Goal: Task Accomplishment & Management: Manage account settings

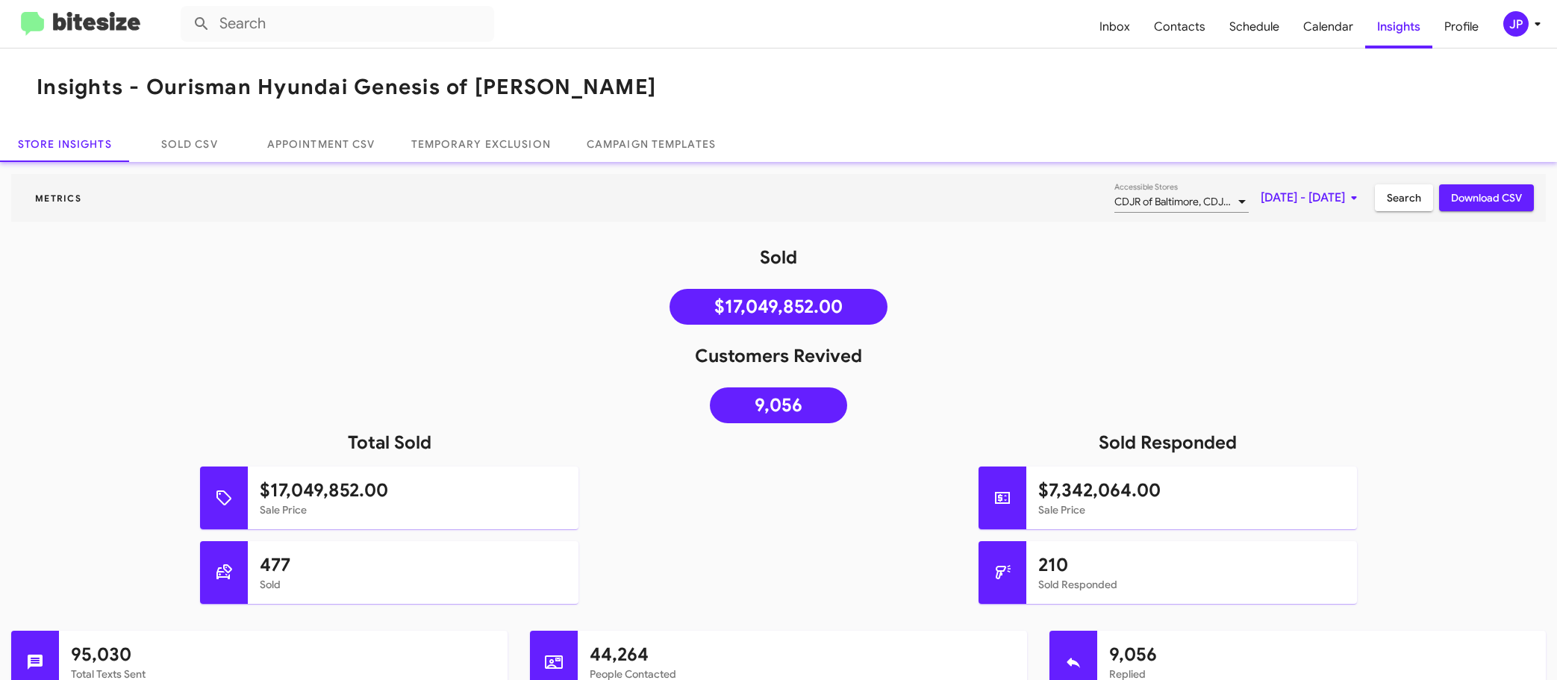
scroll to position [793, 0]
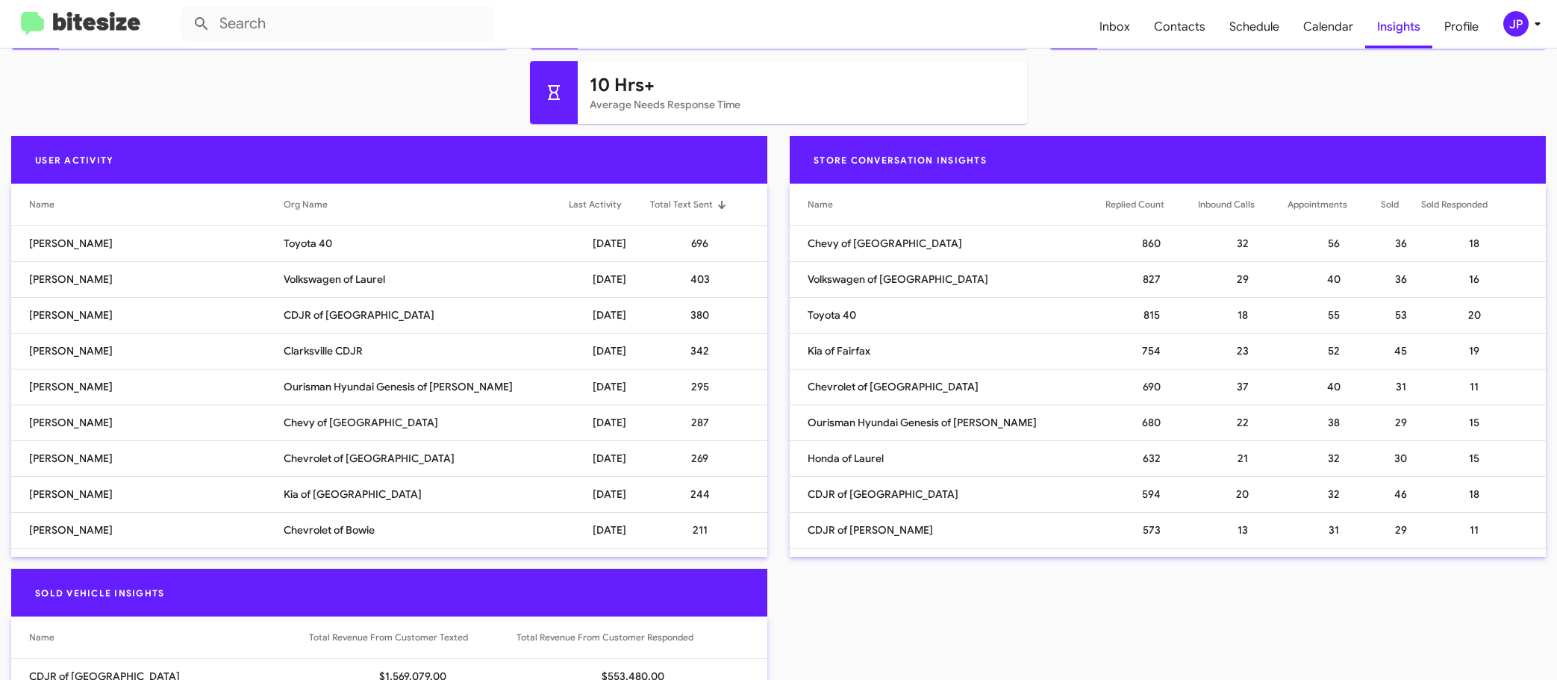
click at [76, 34] on img at bounding box center [80, 24] width 119 height 25
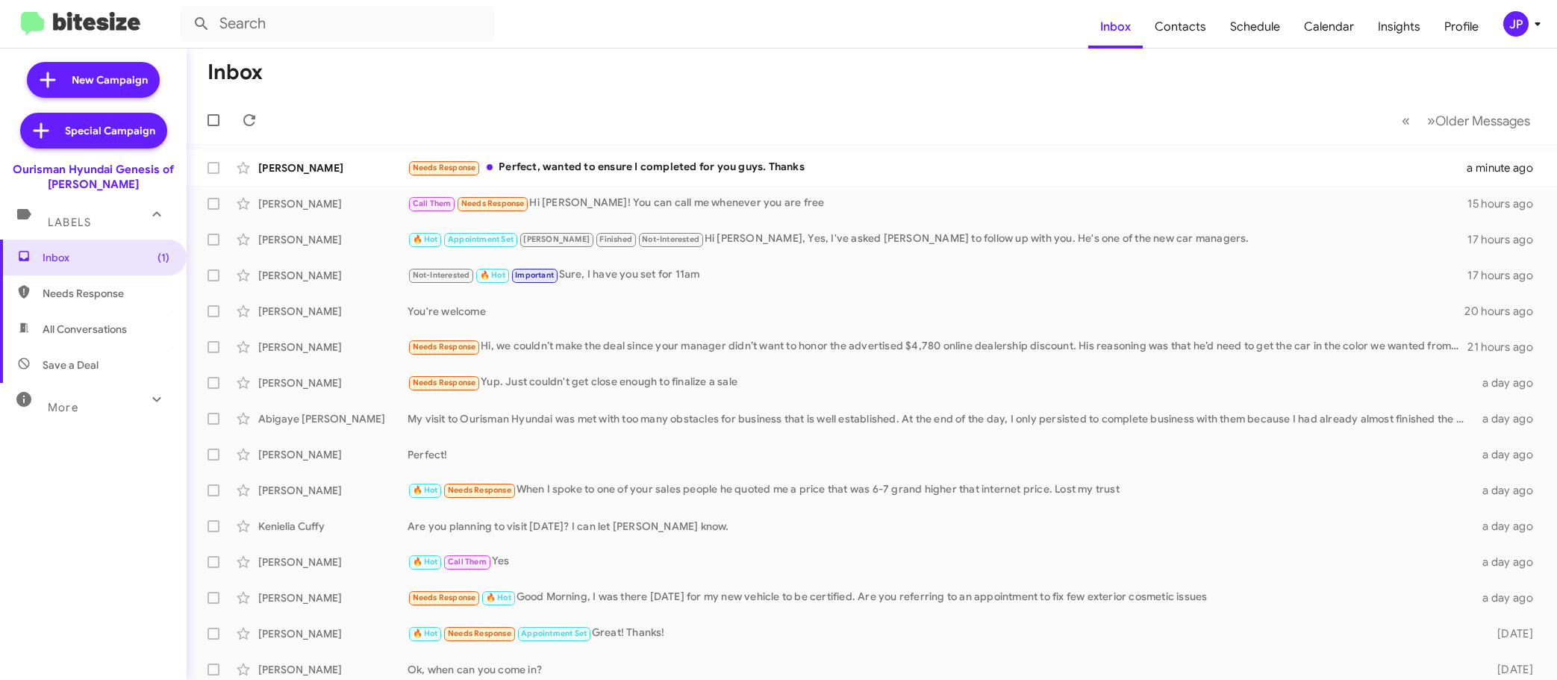
click at [1504, 24] on div "JP" at bounding box center [1515, 23] width 25 height 25
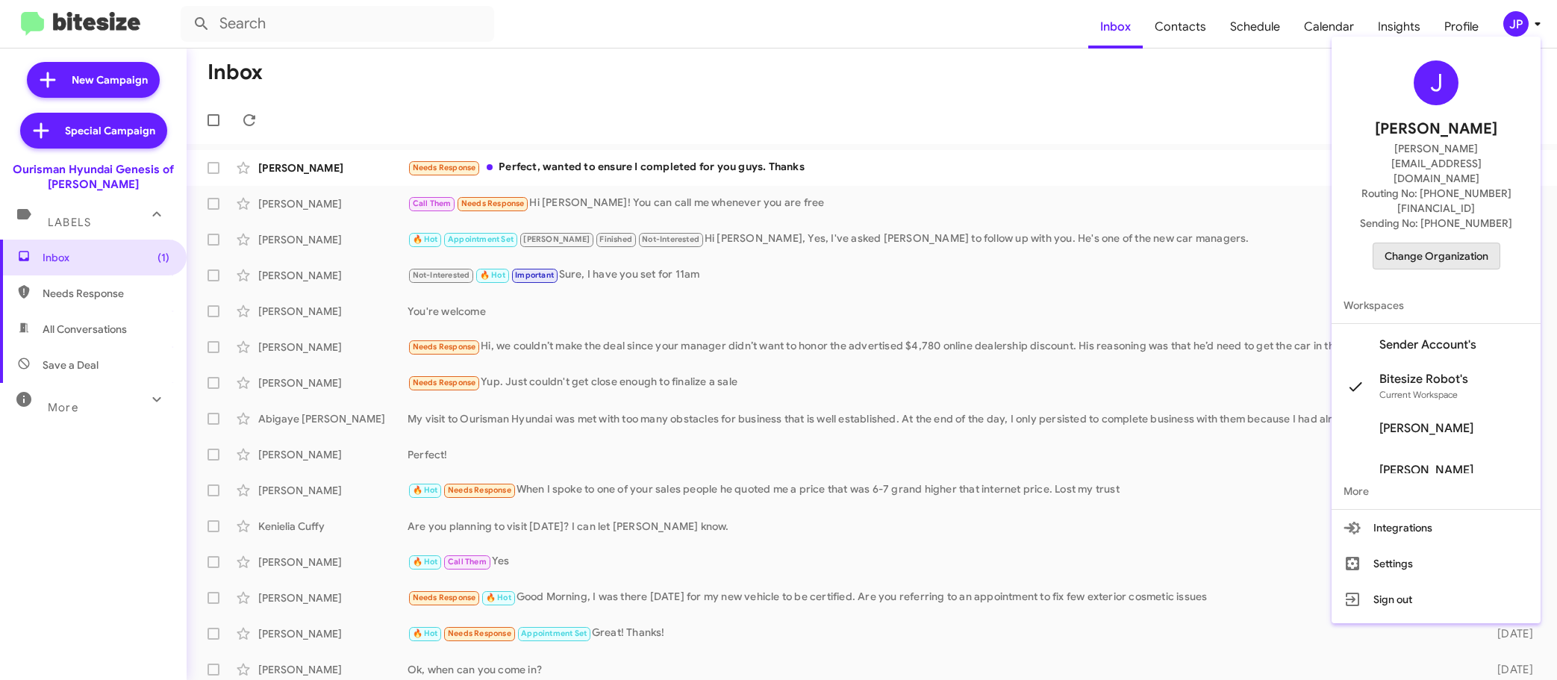
click at [1447, 243] on span "Change Organization" at bounding box center [1436, 255] width 104 height 25
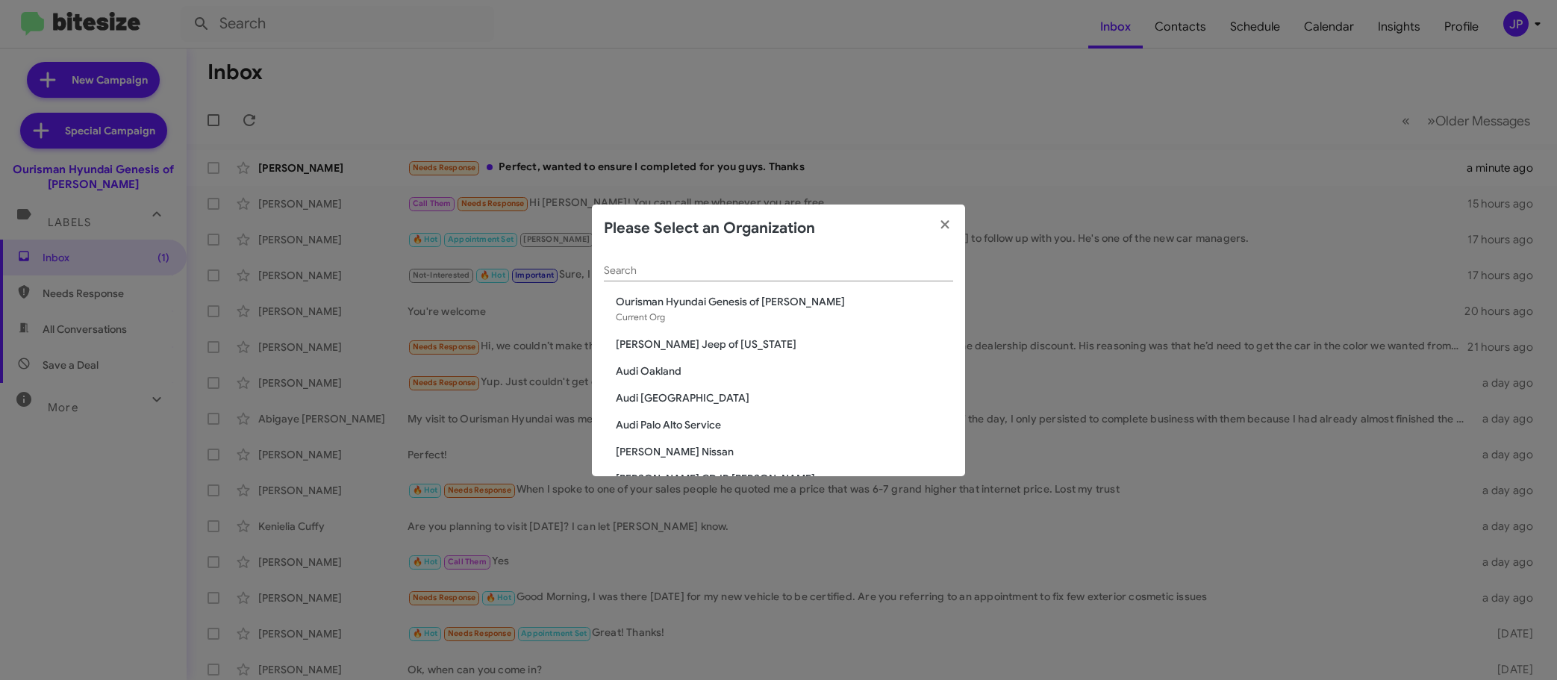
click at [851, 245] on div "Please Select an Organization" at bounding box center [778, 228] width 373 height 48
click at [841, 275] on input "Search" at bounding box center [778, 271] width 349 height 12
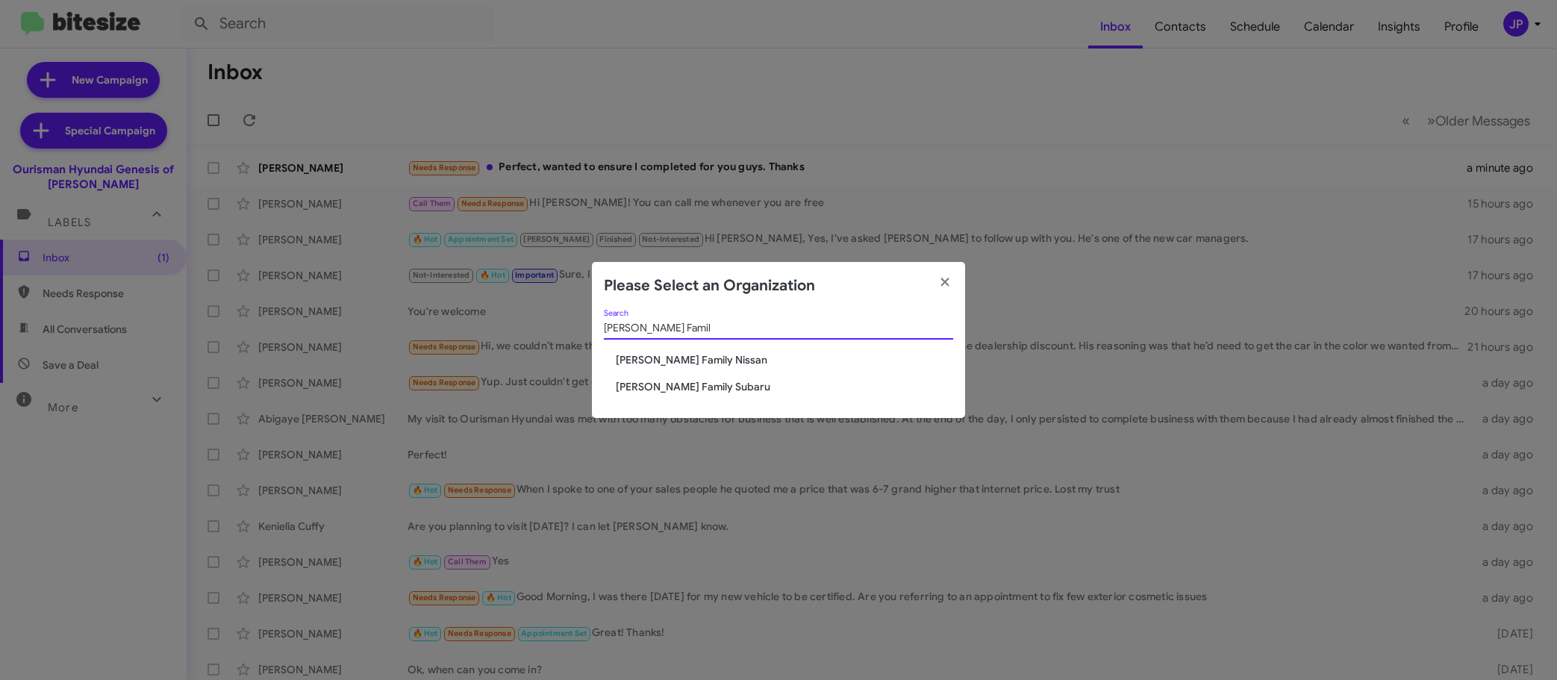
type input "Hicks Famil"
click at [669, 388] on span "[PERSON_NAME] Family Subaru" at bounding box center [784, 386] width 337 height 15
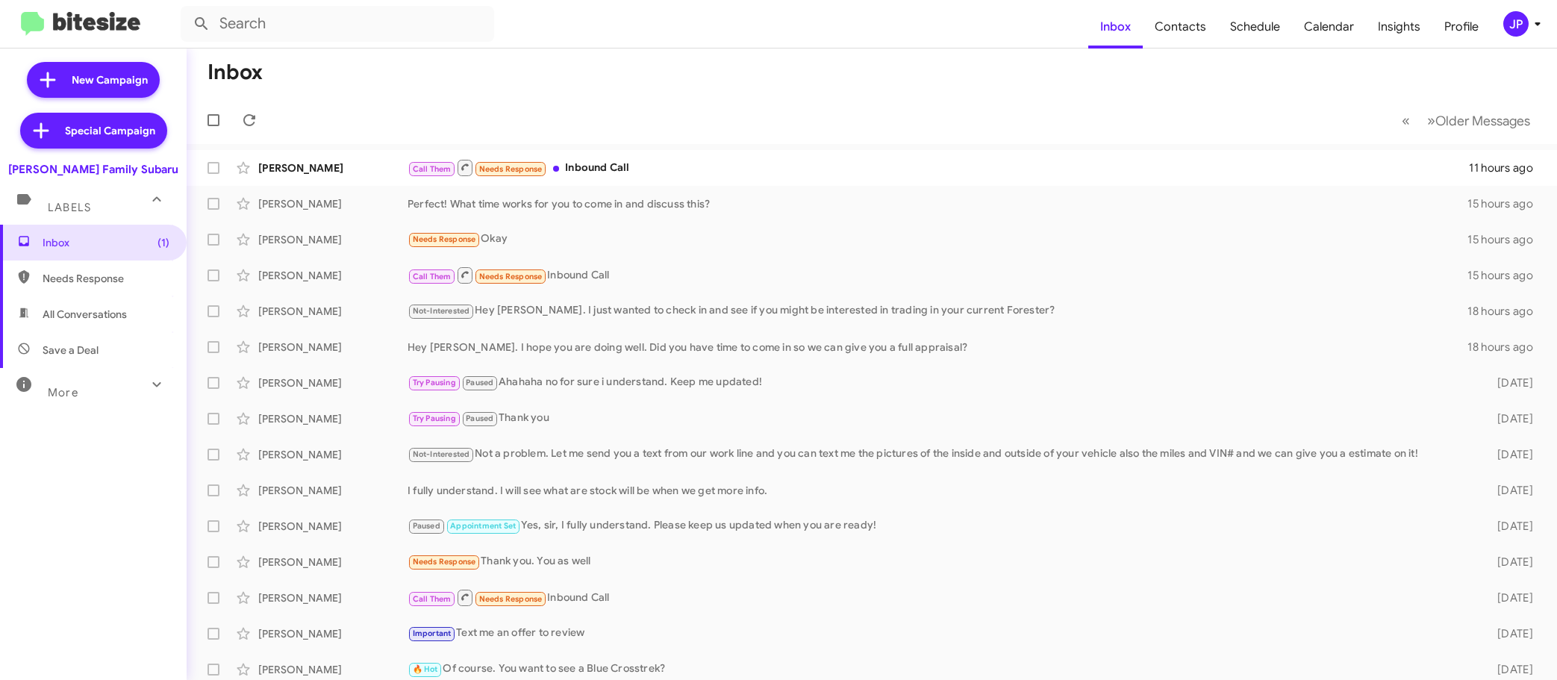
click at [97, 381] on div "More" at bounding box center [78, 386] width 133 height 28
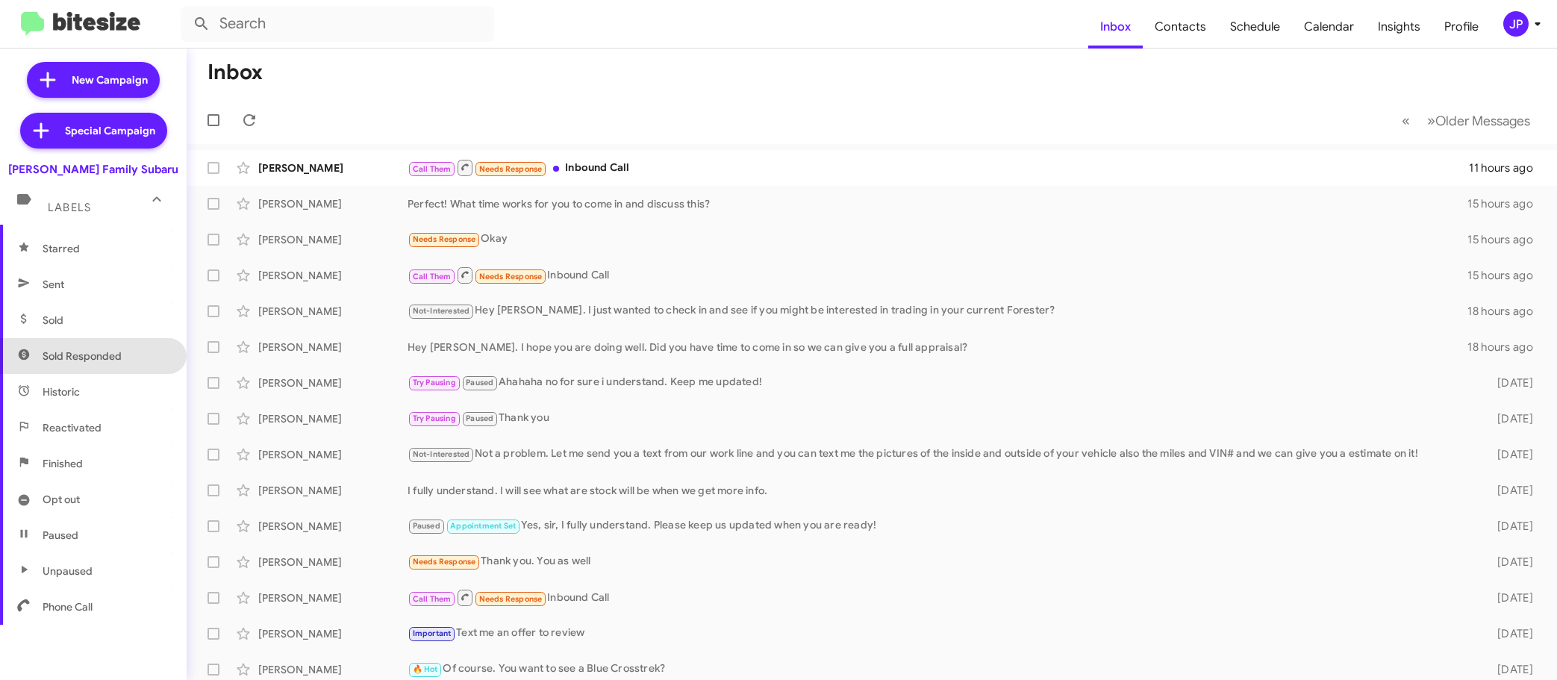
click at [105, 366] on span "Sold Responded" at bounding box center [93, 356] width 187 height 36
type input "in:sold-verified"
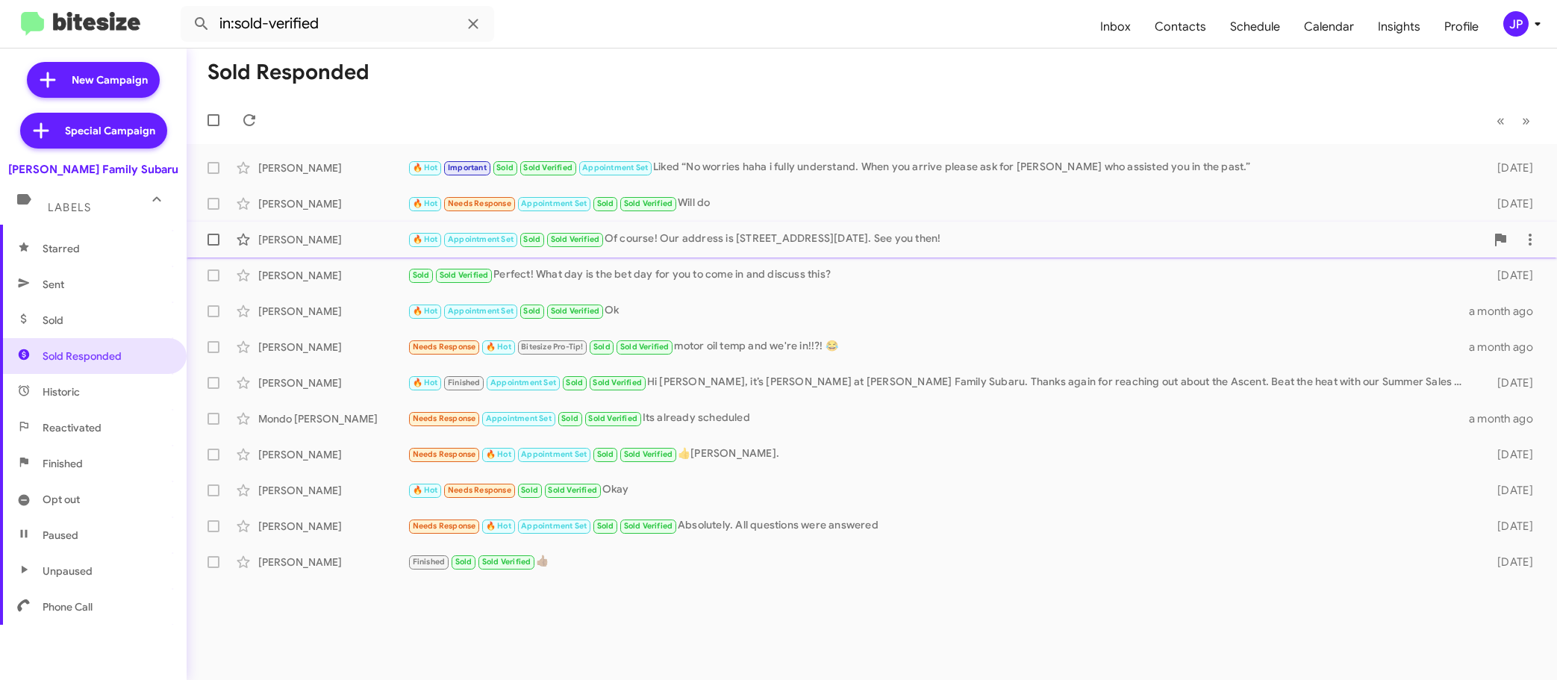
click at [327, 251] on div "Teri Petrecz 🔥 Hot Appointment Set Sold Sold Verified Of course! Our address is…" at bounding box center [871, 240] width 1346 height 30
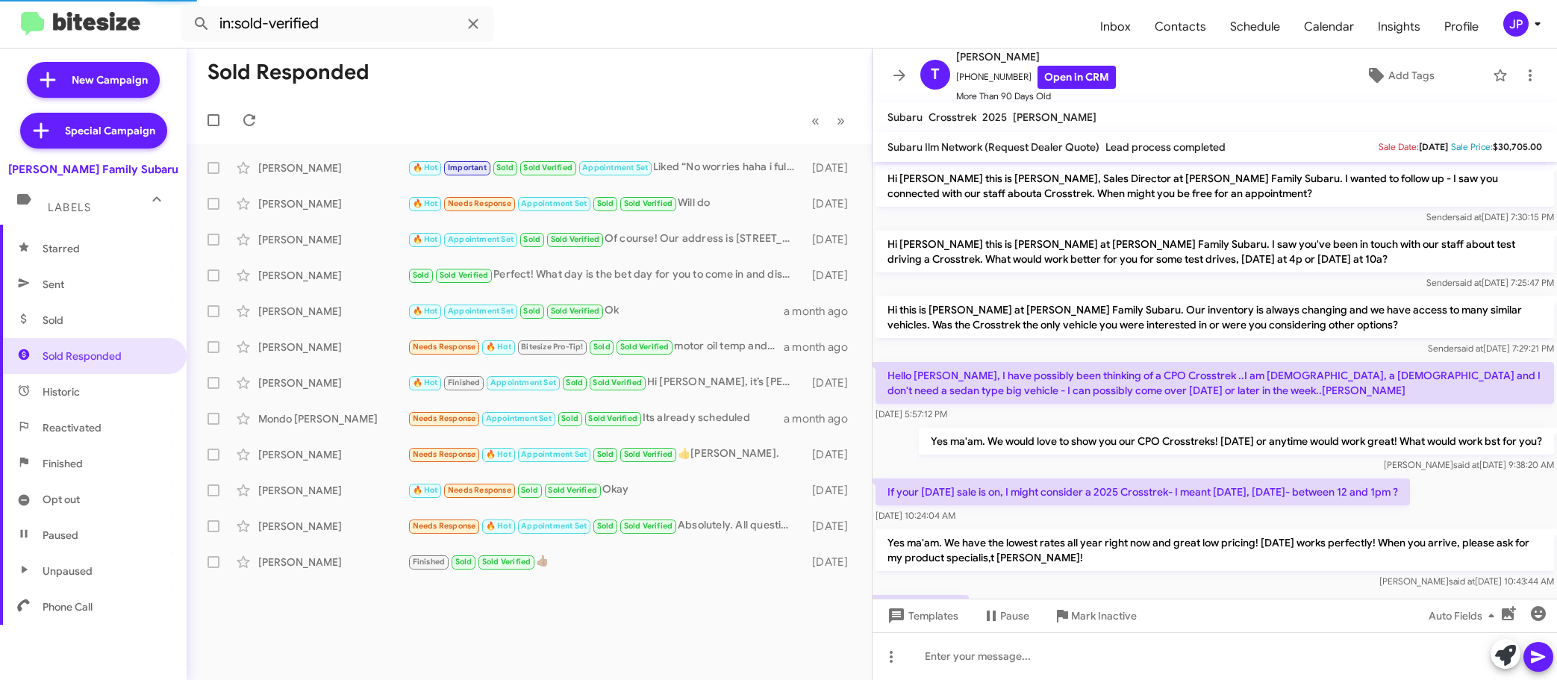
scroll to position [237, 0]
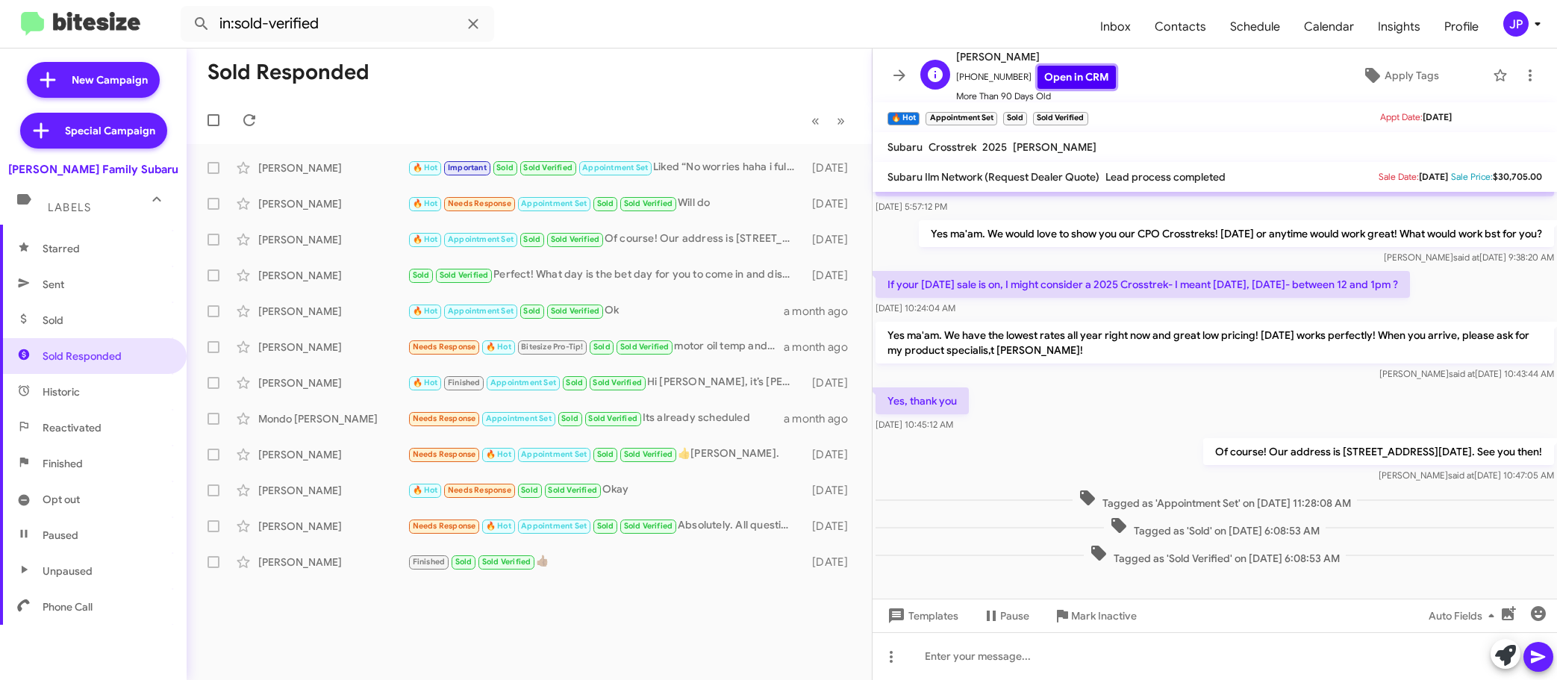
click at [1068, 78] on link "Open in CRM" at bounding box center [1076, 77] width 78 height 23
click at [1084, 89] on span "More Than 90 Days Old" at bounding box center [1036, 96] width 160 height 15
click at [1056, 80] on link "Open in CRM" at bounding box center [1076, 77] width 78 height 23
click at [1506, 28] on div "JP" at bounding box center [1515, 23] width 25 height 25
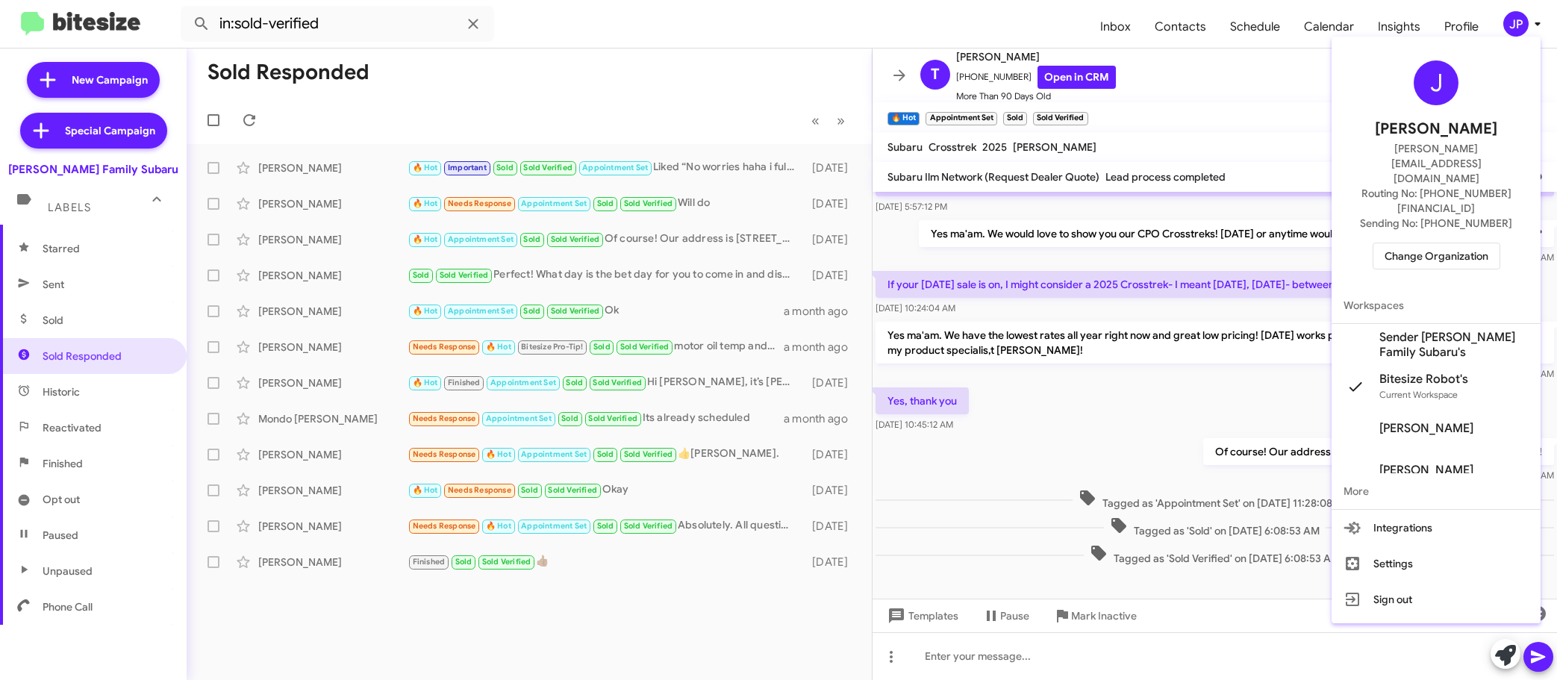
click at [1419, 243] on span "Change Organization" at bounding box center [1436, 255] width 104 height 25
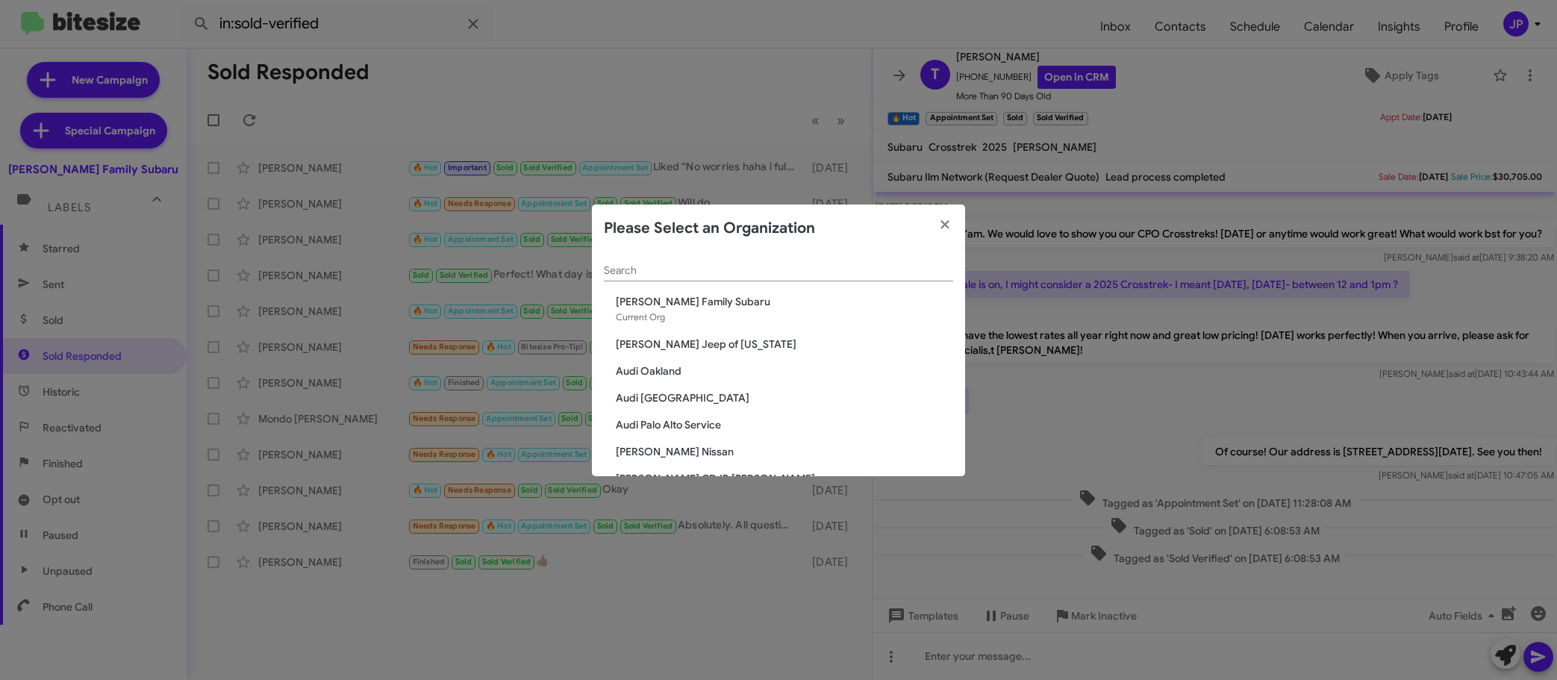
click at [849, 274] on input "Search" at bounding box center [778, 271] width 349 height 12
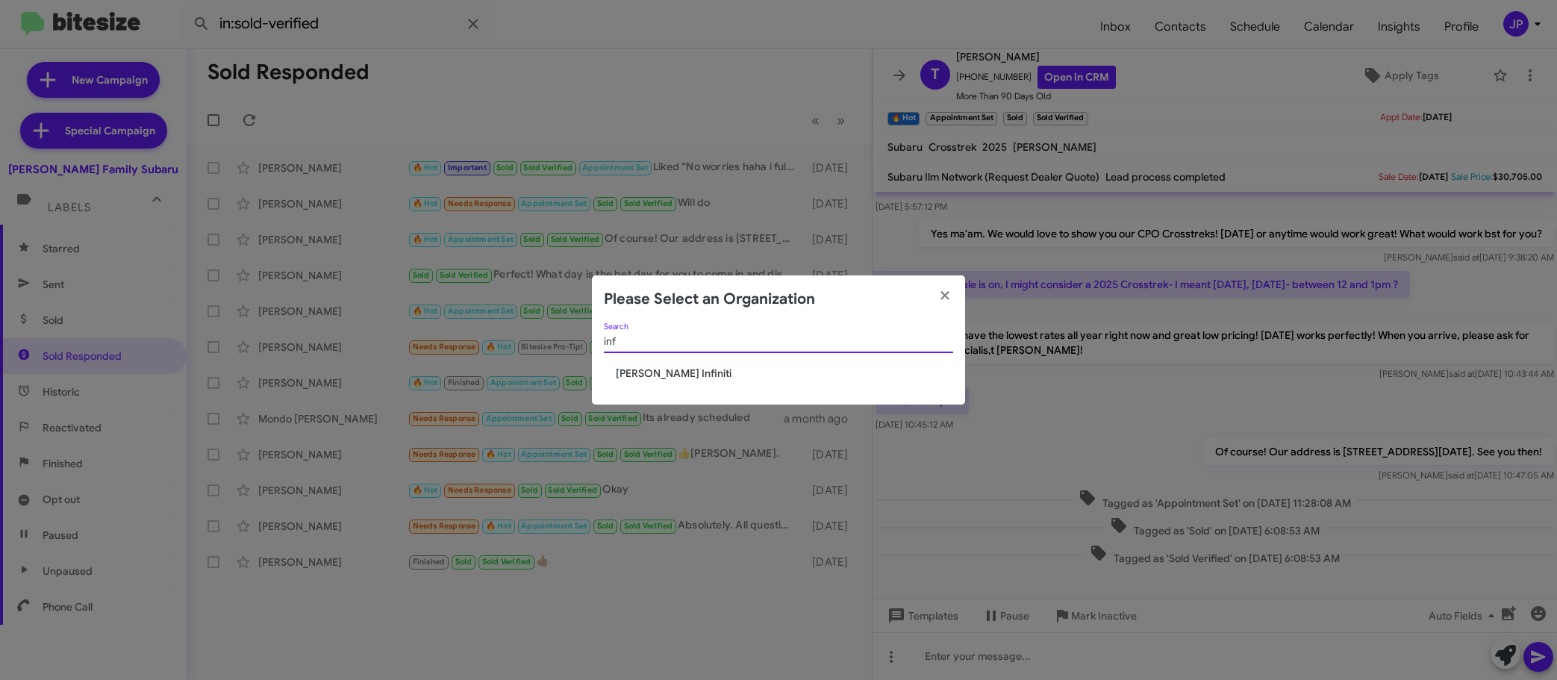
type input "inf"
click at [668, 369] on span "[PERSON_NAME] Infiniti" at bounding box center [784, 373] width 337 height 15
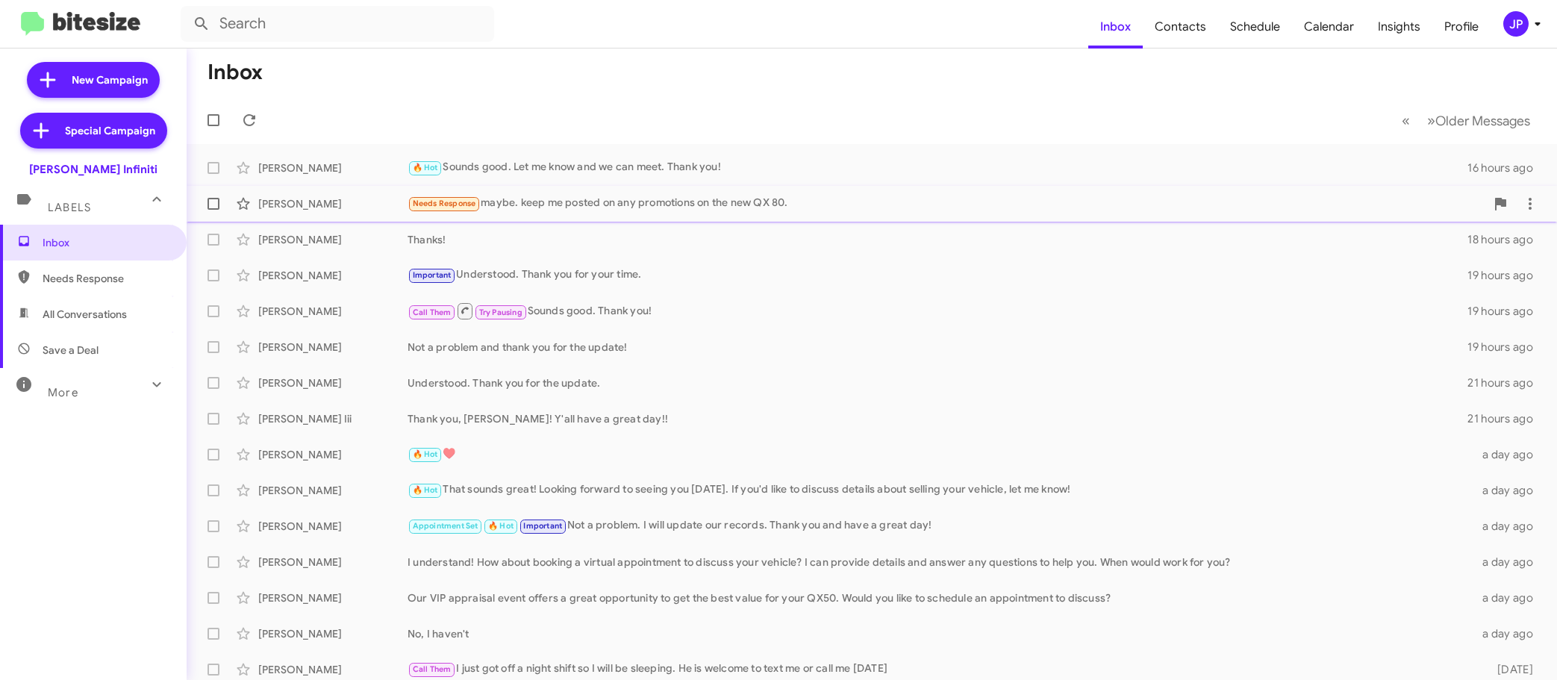
click at [705, 201] on div "Needs Response maybe. keep me posted on any promotions on the new QX 80." at bounding box center [946, 203] width 1078 height 17
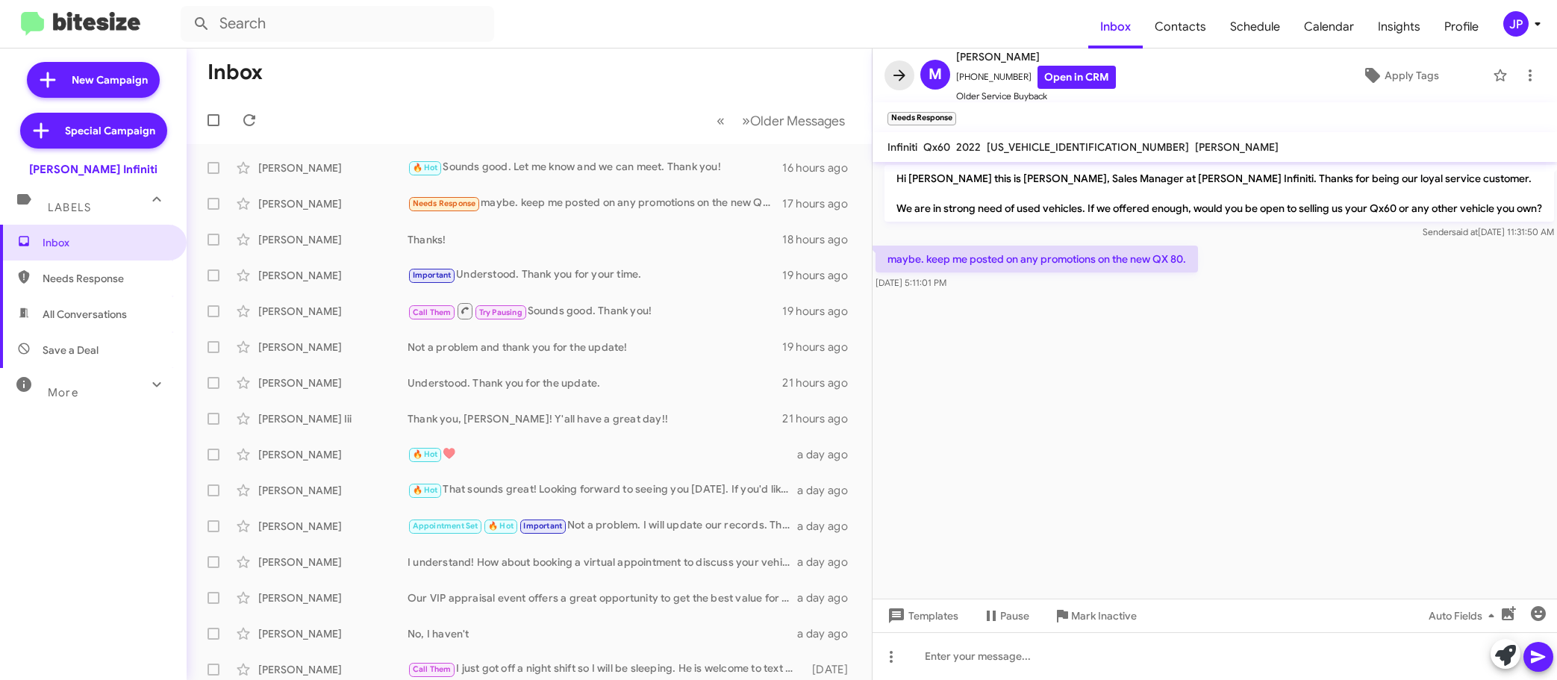
click at [902, 85] on button at bounding box center [899, 75] width 30 height 30
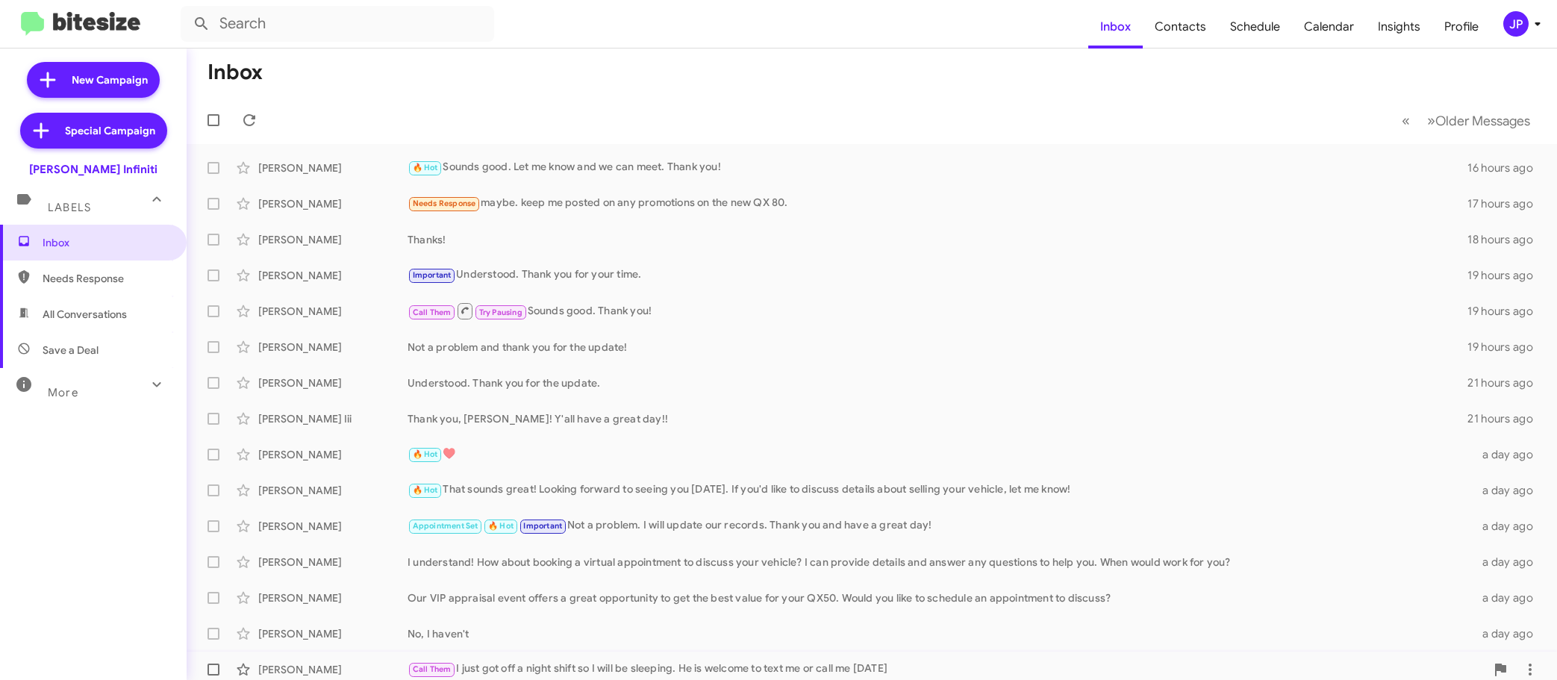
scroll to position [187, 0]
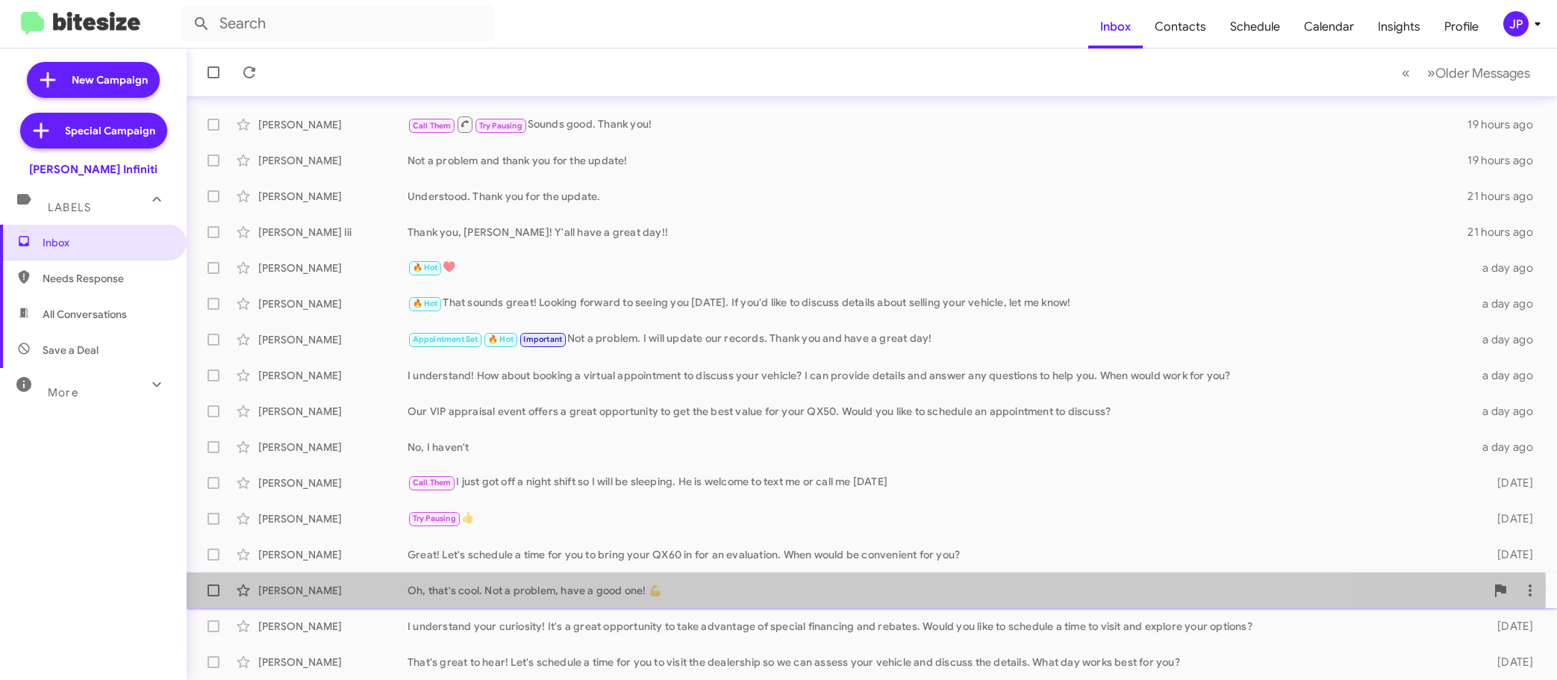
click at [407, 590] on div "Oh, that's cool. Not a problem, have a good one! 💪" at bounding box center [946, 590] width 1078 height 15
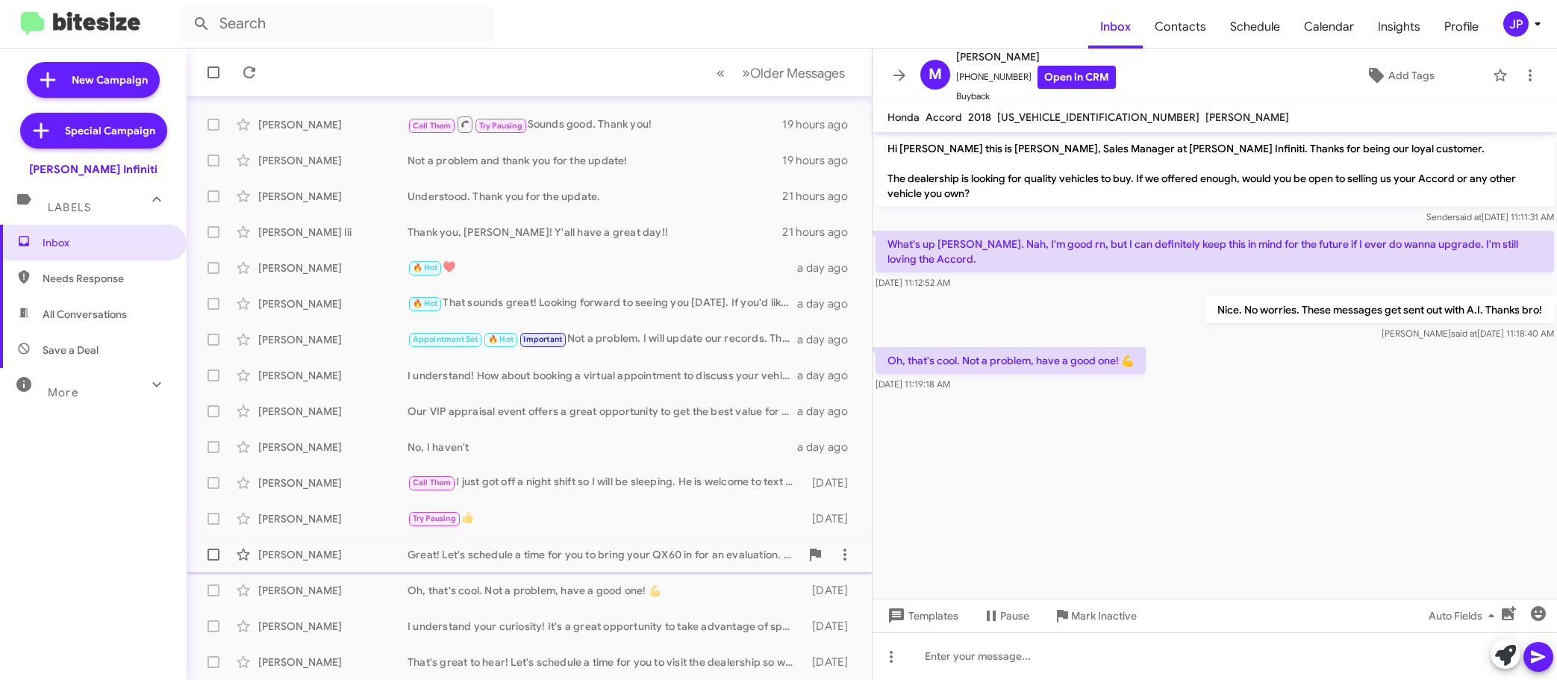
click at [422, 553] on div "Great! Let's schedule a time for you to bring your QX60 in for an evaluation. W…" at bounding box center [603, 554] width 393 height 15
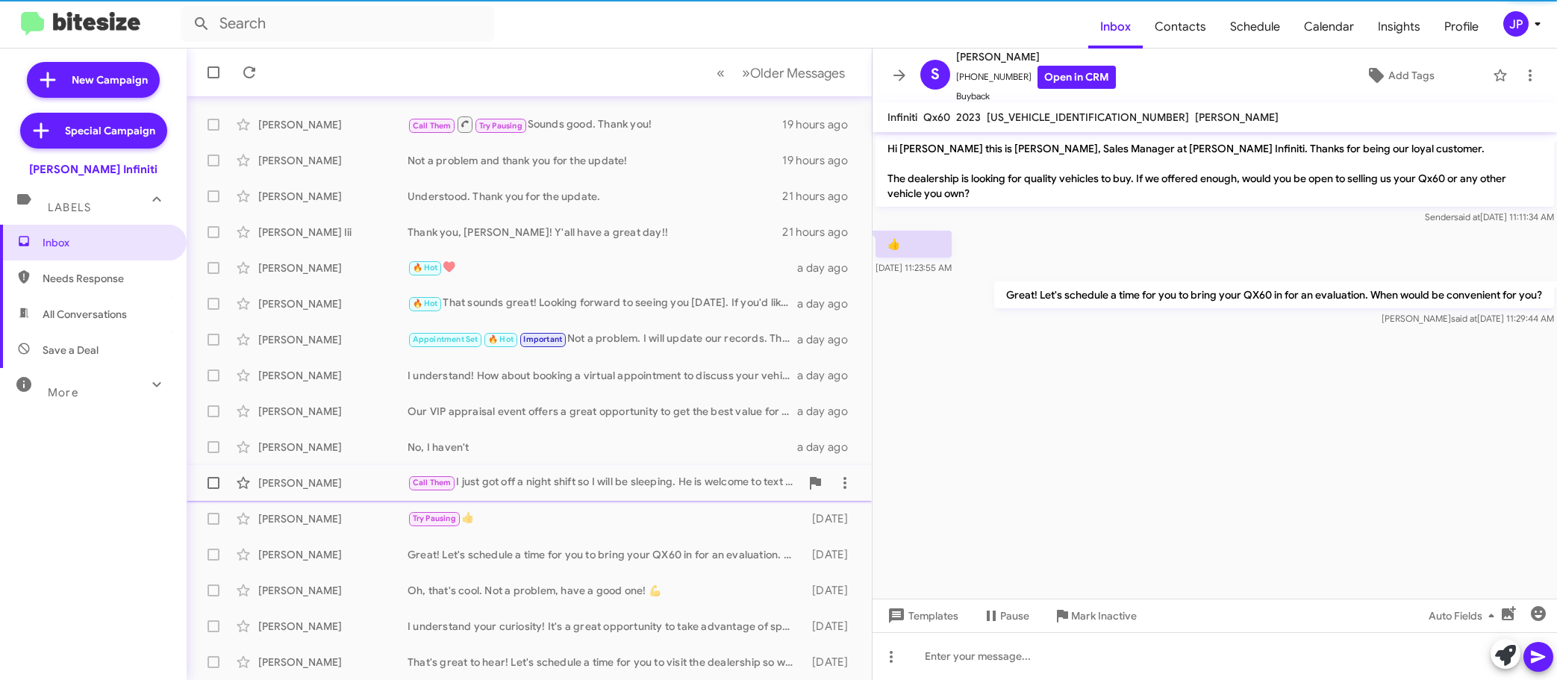
drag, startPoint x: 369, startPoint y: 507, endPoint x: 369, endPoint y: 492, distance: 15.7
click at [369, 507] on div "Darrel Wood Try Pausing 👍 2 days ago" at bounding box center [528, 519] width 661 height 30
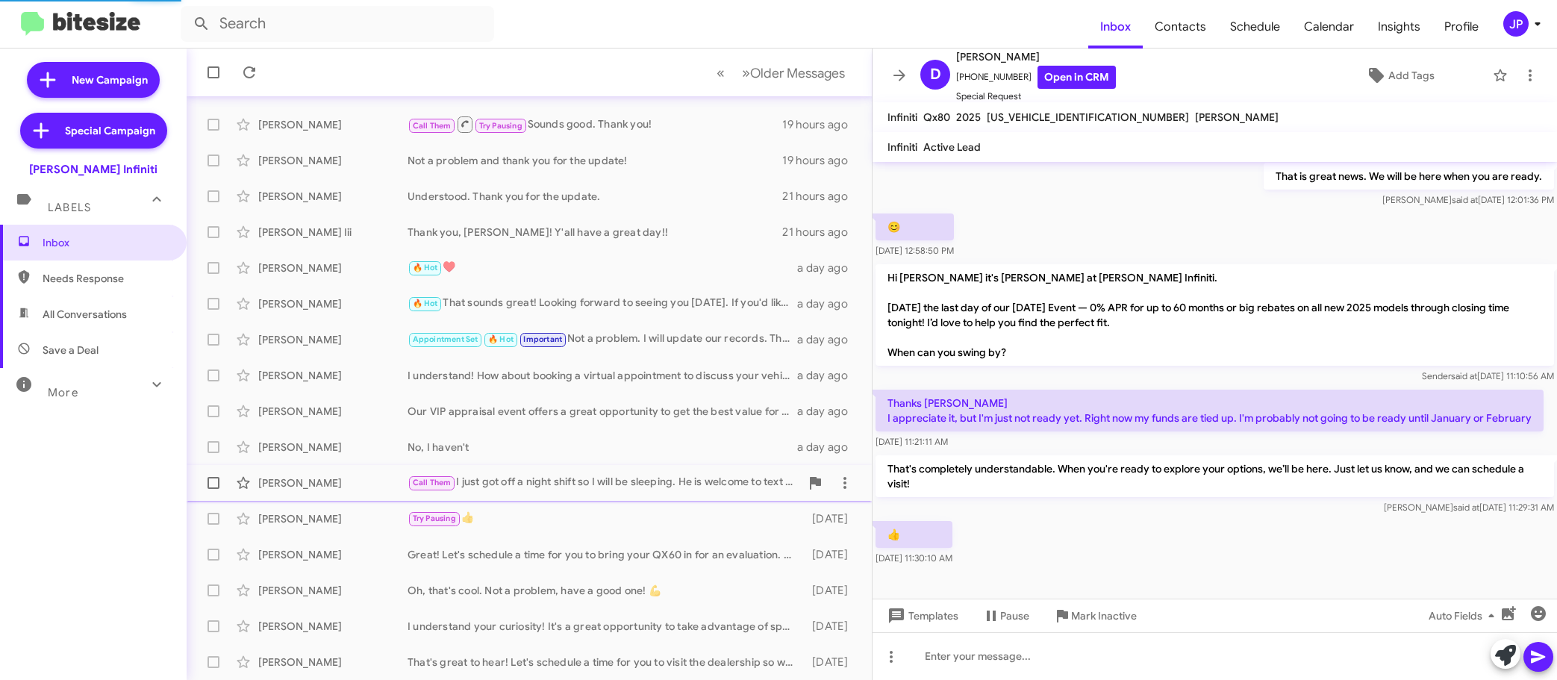
click at [367, 476] on div "Steven Mercado" at bounding box center [332, 482] width 149 height 15
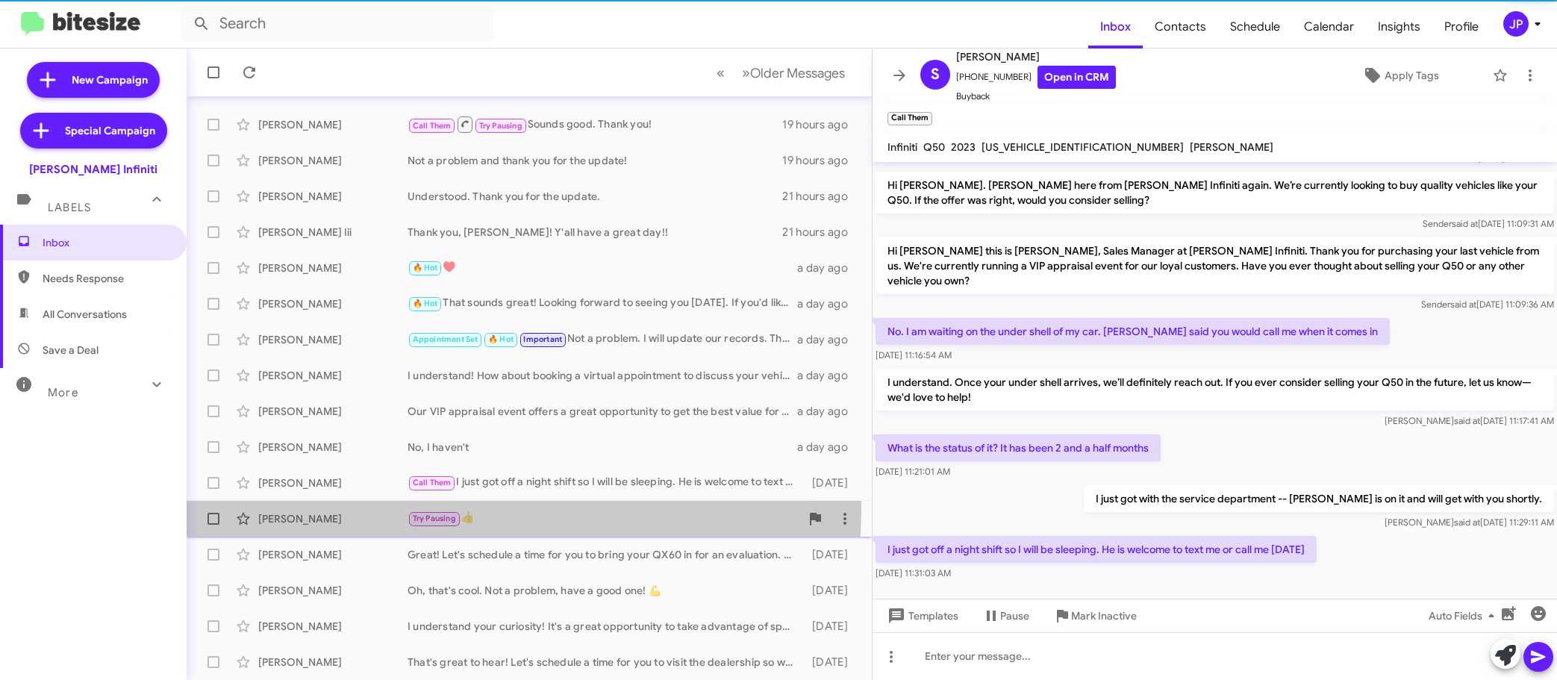
click at [363, 507] on div "Darrel Wood Try Pausing 👍 2 days ago" at bounding box center [528, 519] width 661 height 30
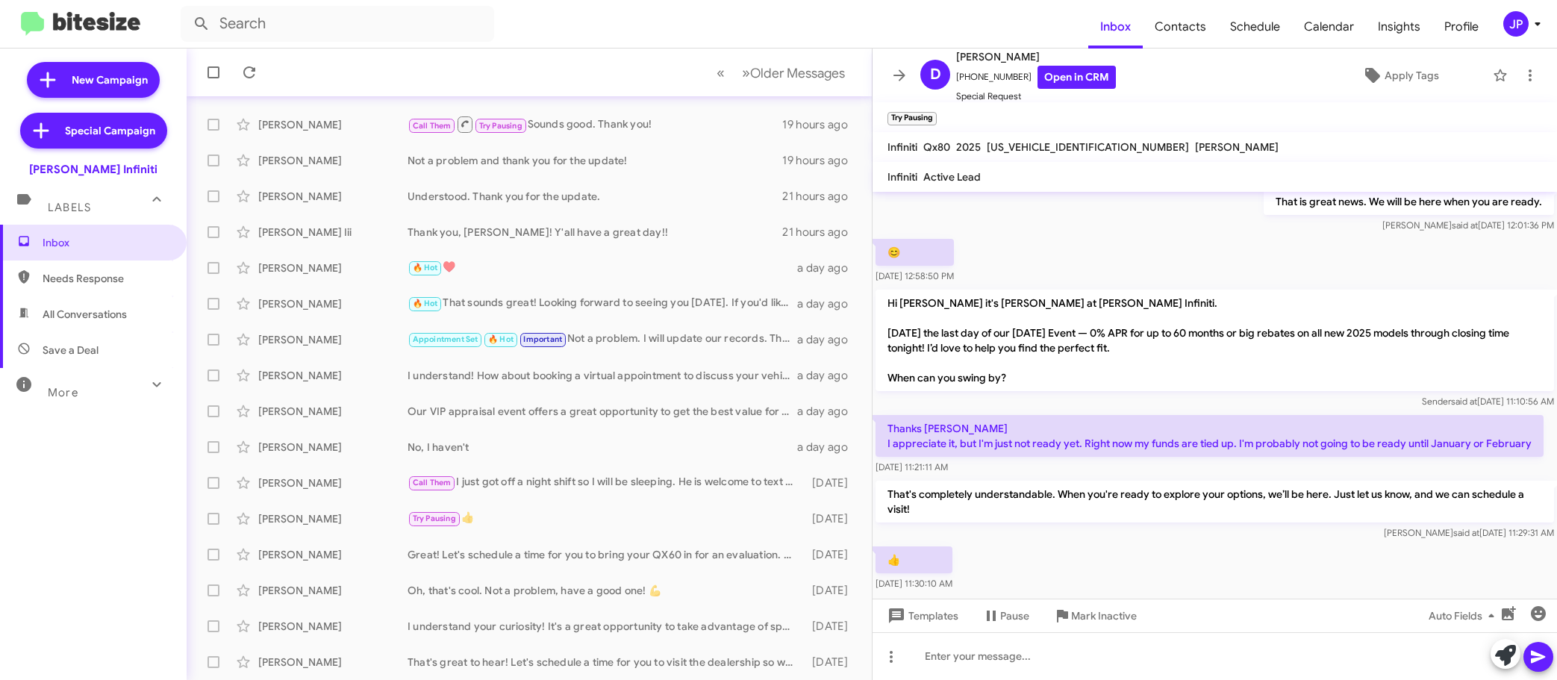
scroll to position [148, 0]
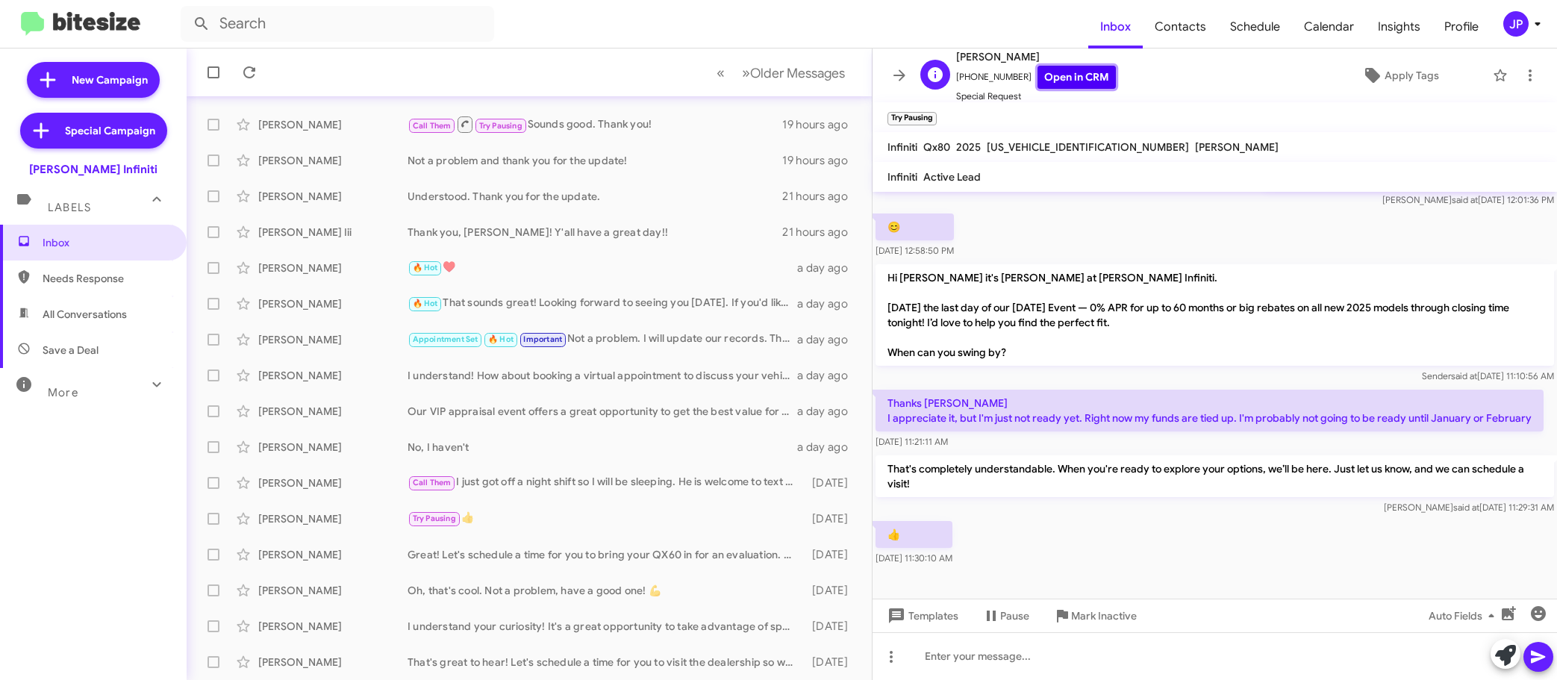
click at [1075, 73] on link "Open in CRM" at bounding box center [1076, 77] width 78 height 23
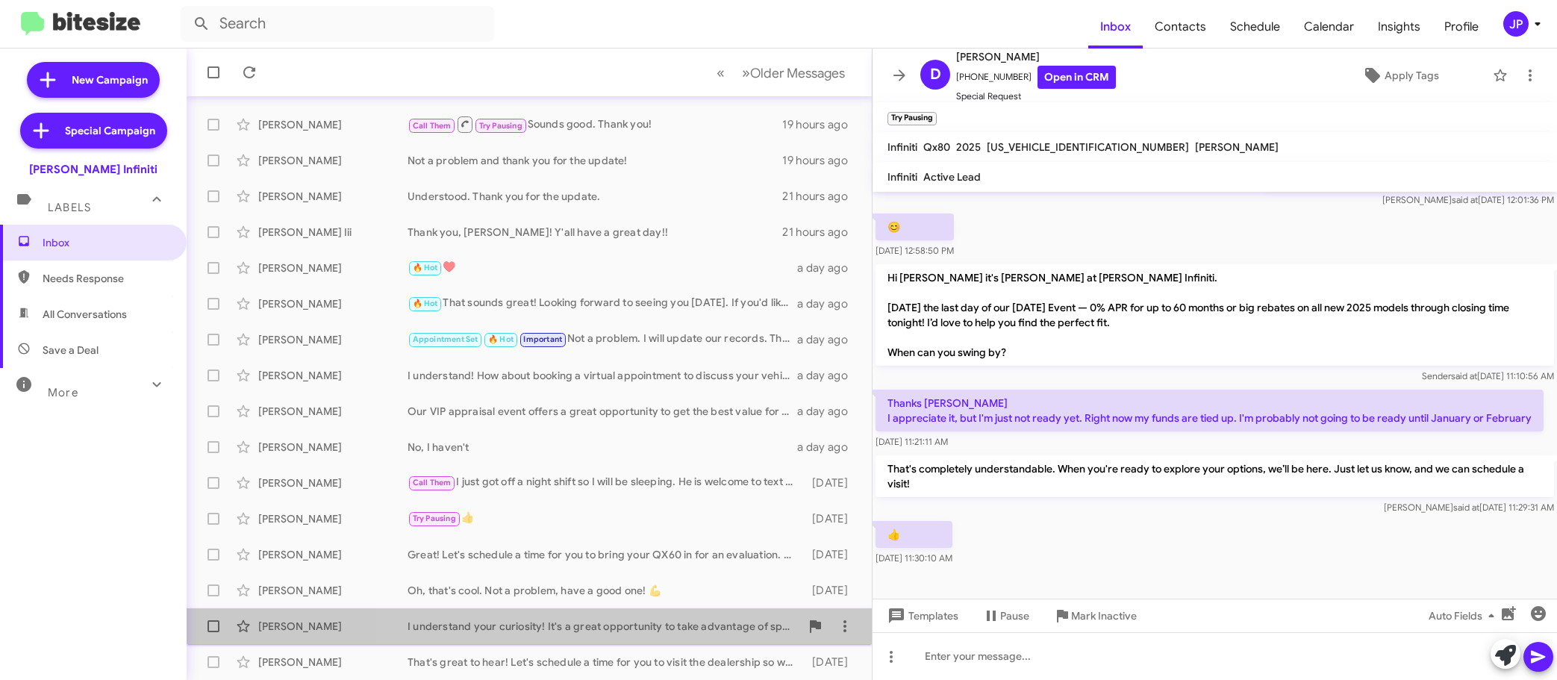
click at [646, 621] on div "I understand your curiosity! It's a great opportunity to take advantage of spec…" at bounding box center [603, 626] width 393 height 15
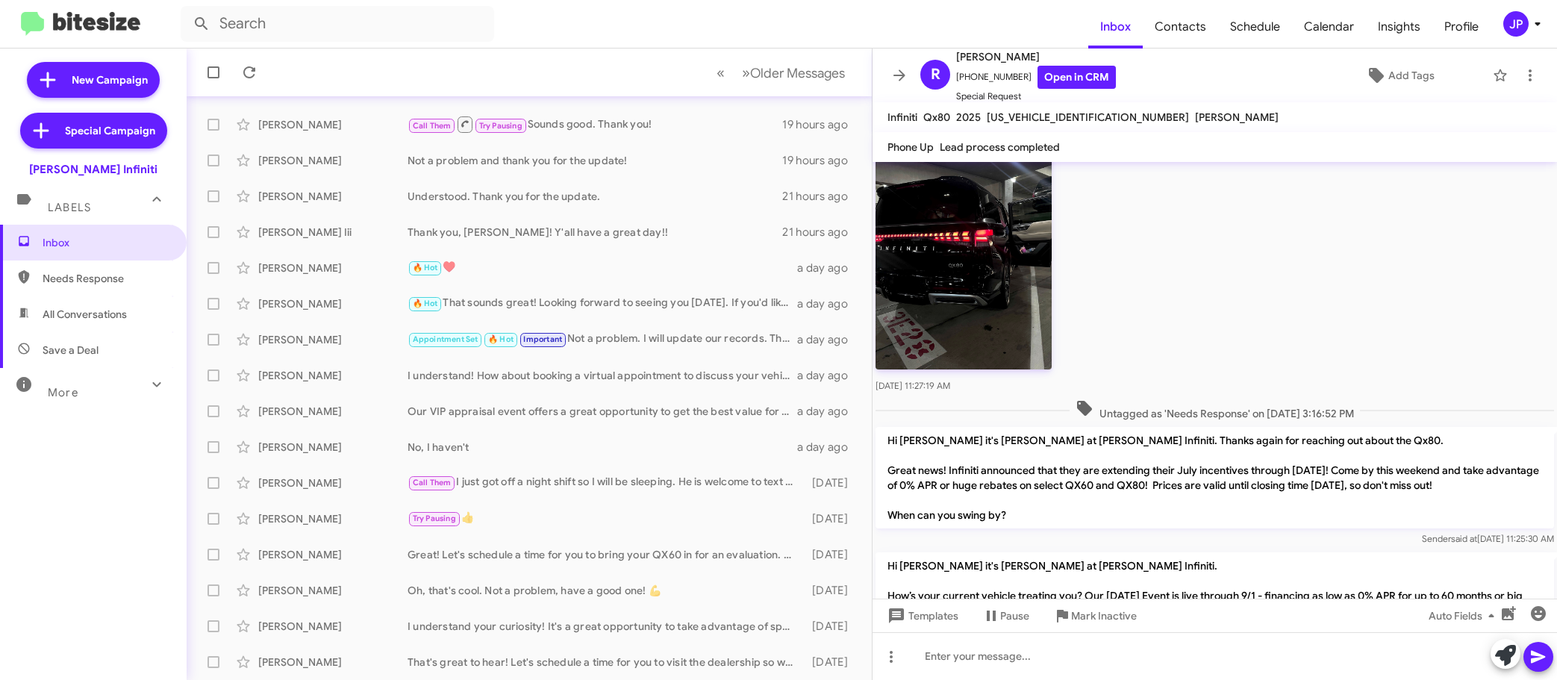
scroll to position [401, 0]
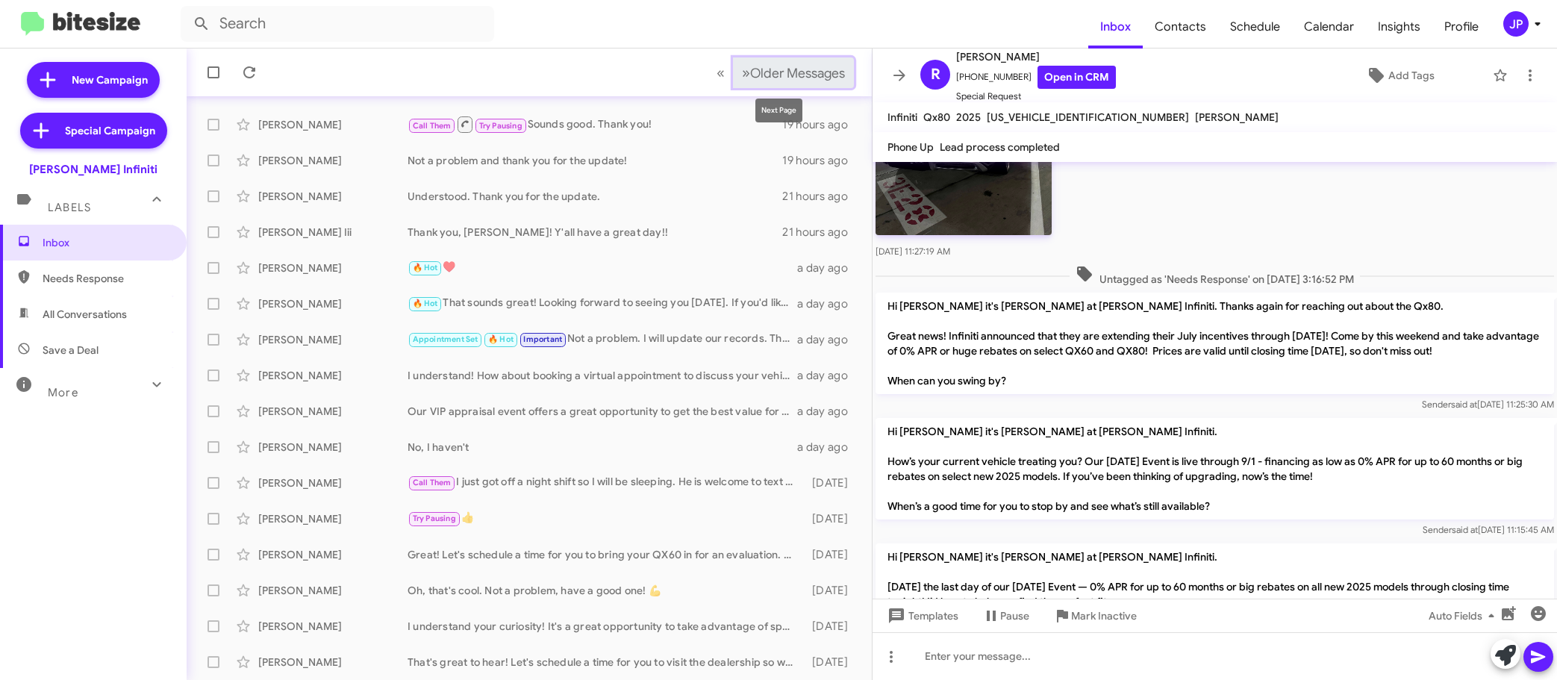
click at [813, 59] on button "» Next Older Messages" at bounding box center [793, 72] width 121 height 31
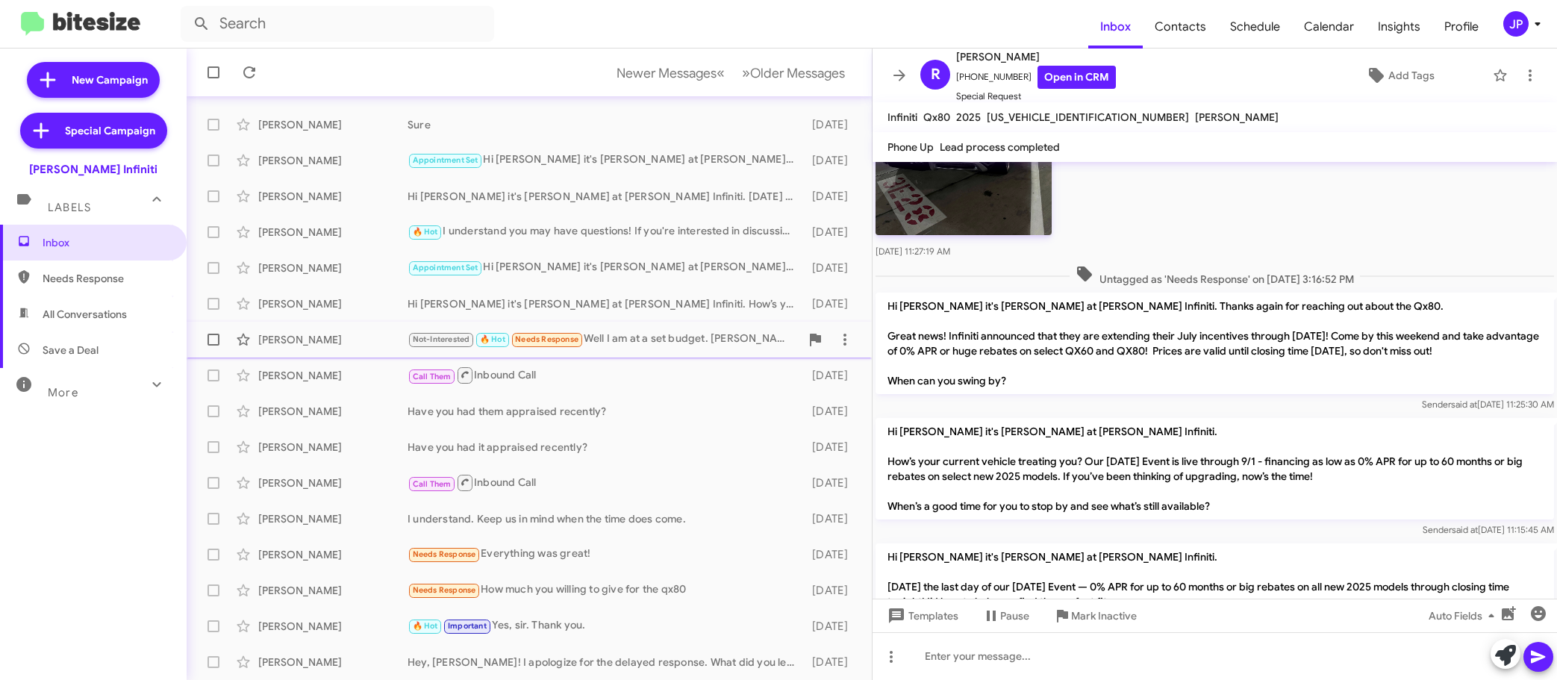
click at [359, 348] on div "Manuel Rodriguez Not-Interested 🔥 Hot Needs Response Well I am at a set budget.…" at bounding box center [528, 340] width 661 height 30
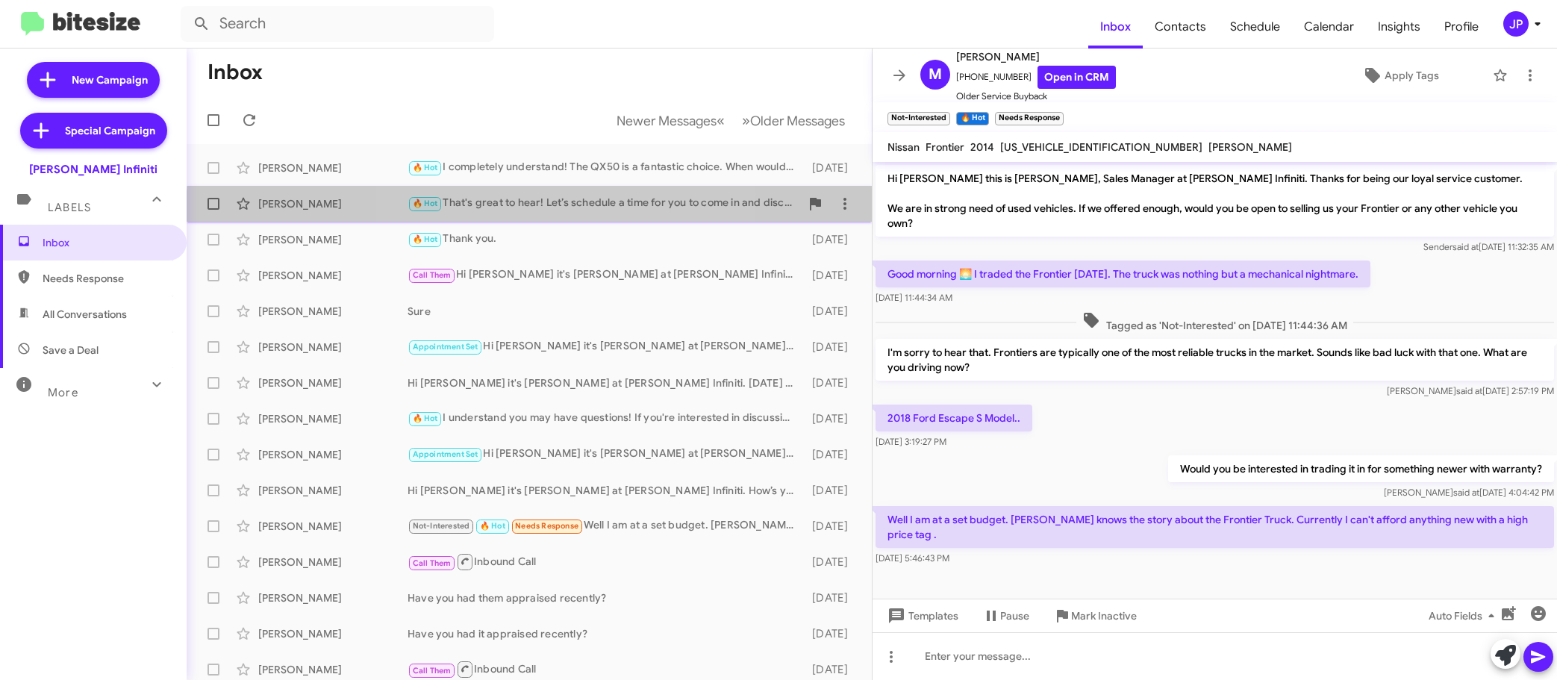
click at [531, 213] on div "Rodemiro Farias 🔥 Hot That's great to hear! Let’s schedule a time for you to co…" at bounding box center [528, 204] width 661 height 30
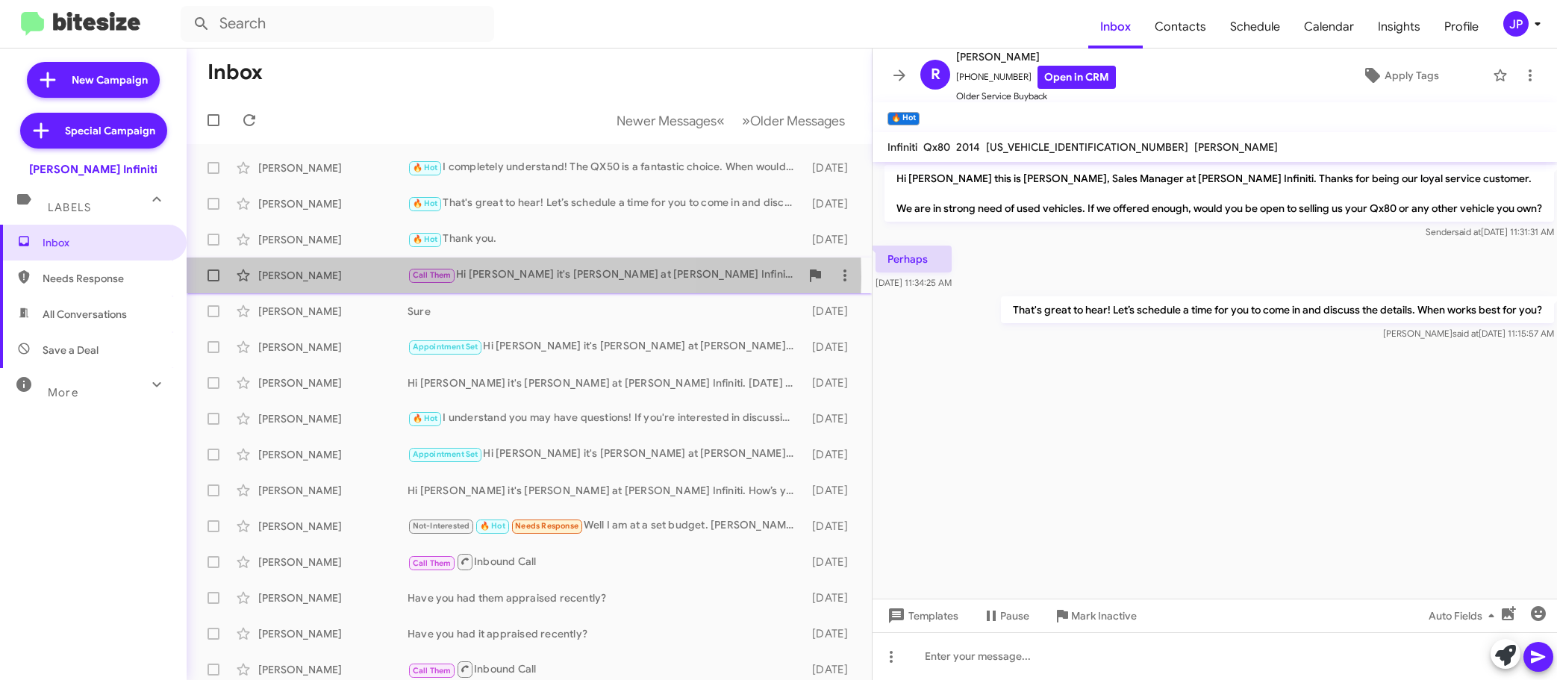
click at [399, 277] on div "Shari Yarbrough" at bounding box center [332, 275] width 149 height 15
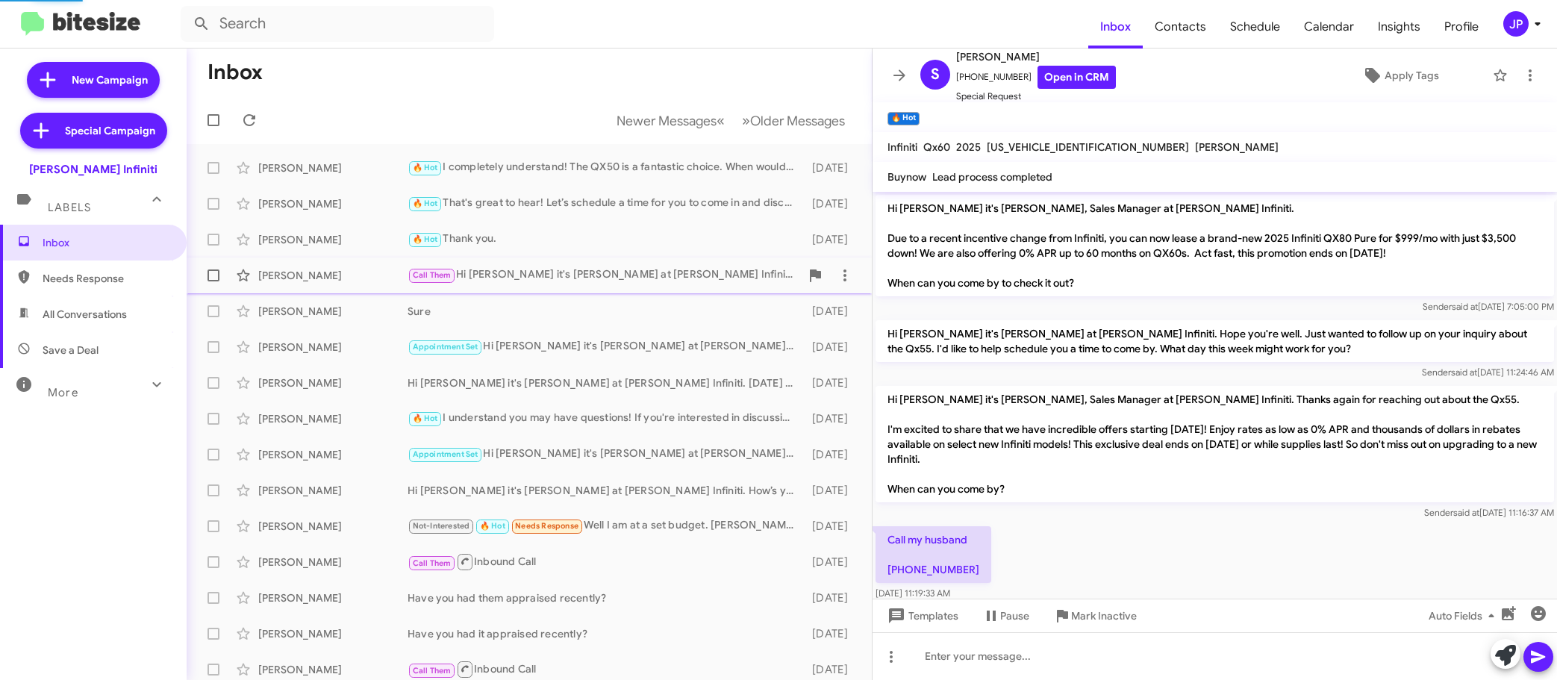
scroll to position [551, 0]
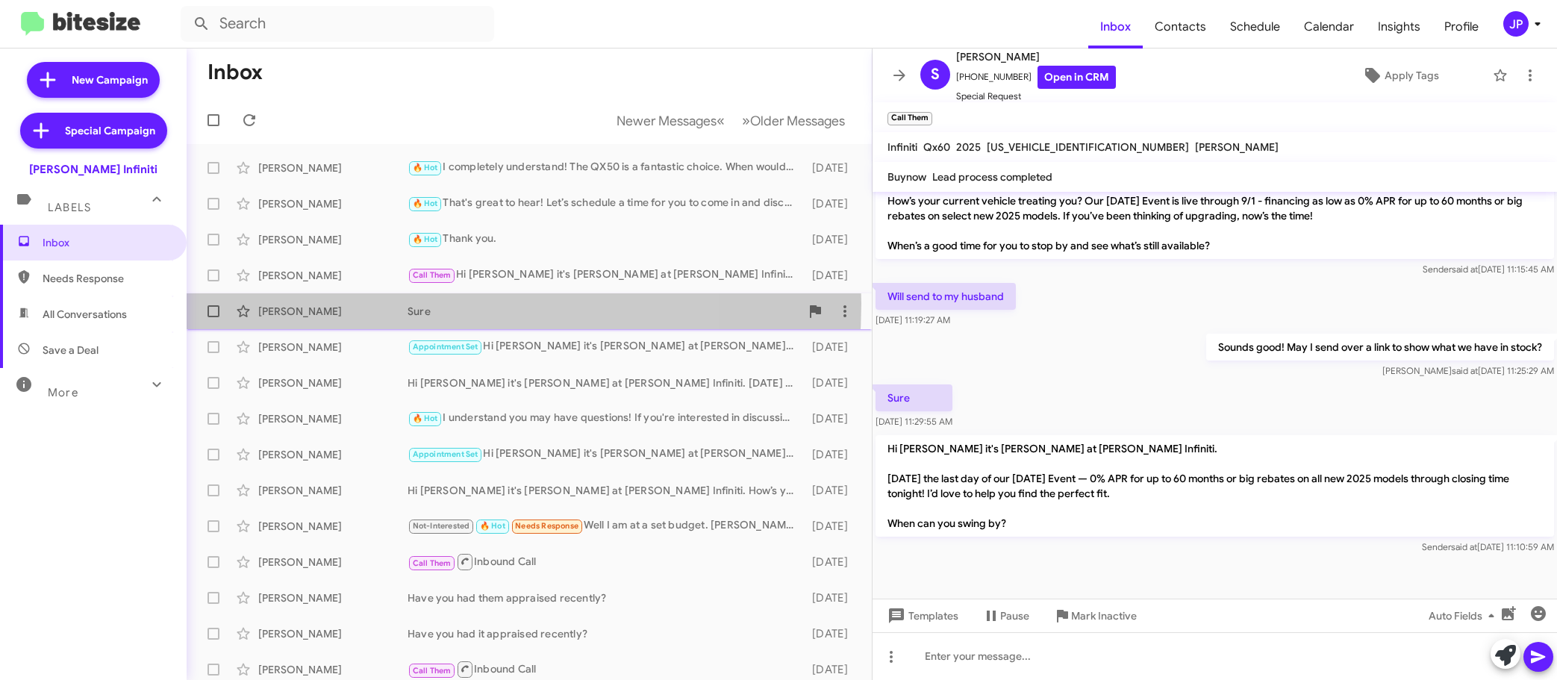
click at [410, 304] on div "Sure" at bounding box center [603, 311] width 393 height 15
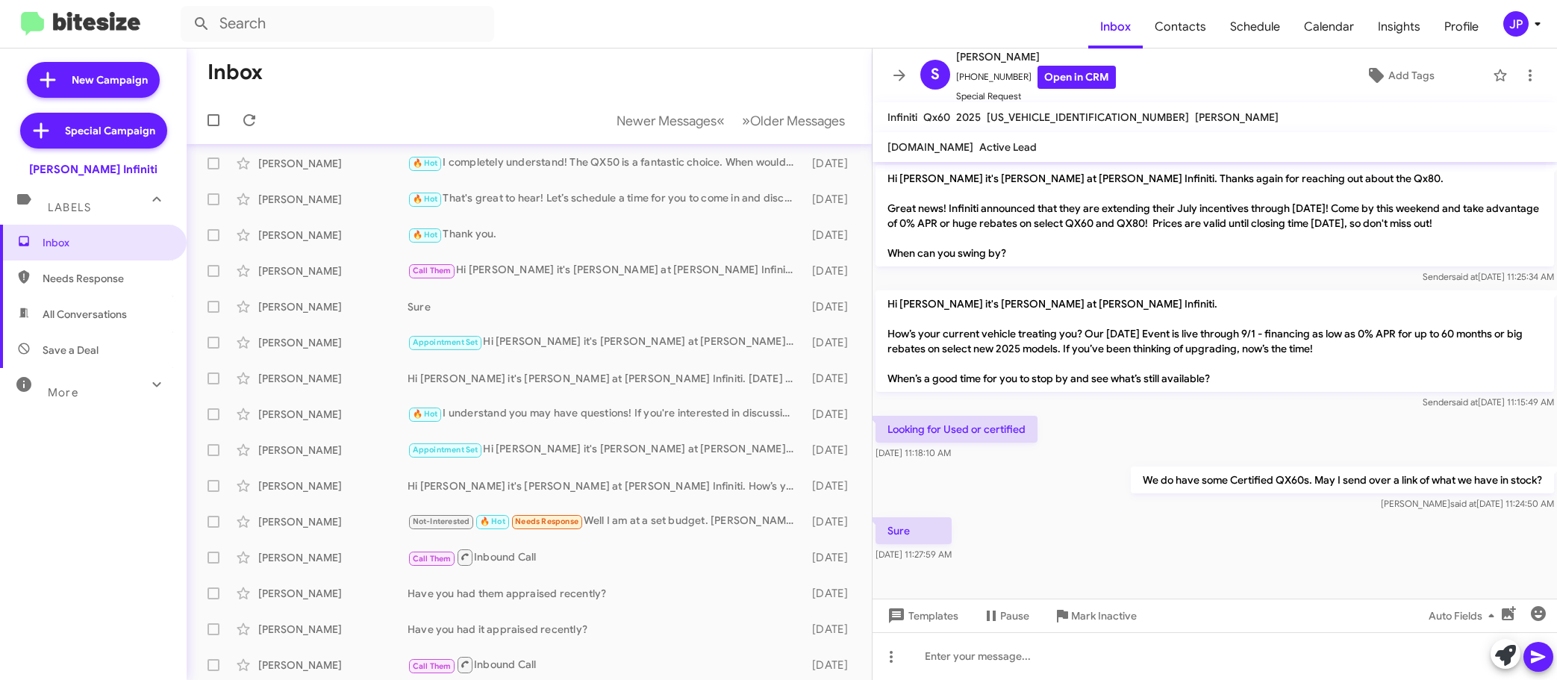
scroll to position [6, 0]
click at [1050, 81] on link "Open in CRM" at bounding box center [1076, 77] width 78 height 23
click at [1216, 440] on div "Looking for Used or certified Aug 28, 2025, 11:18:10 AM" at bounding box center [1214, 438] width 684 height 51
click at [1399, 84] on span "Add Tags" at bounding box center [1411, 75] width 46 height 27
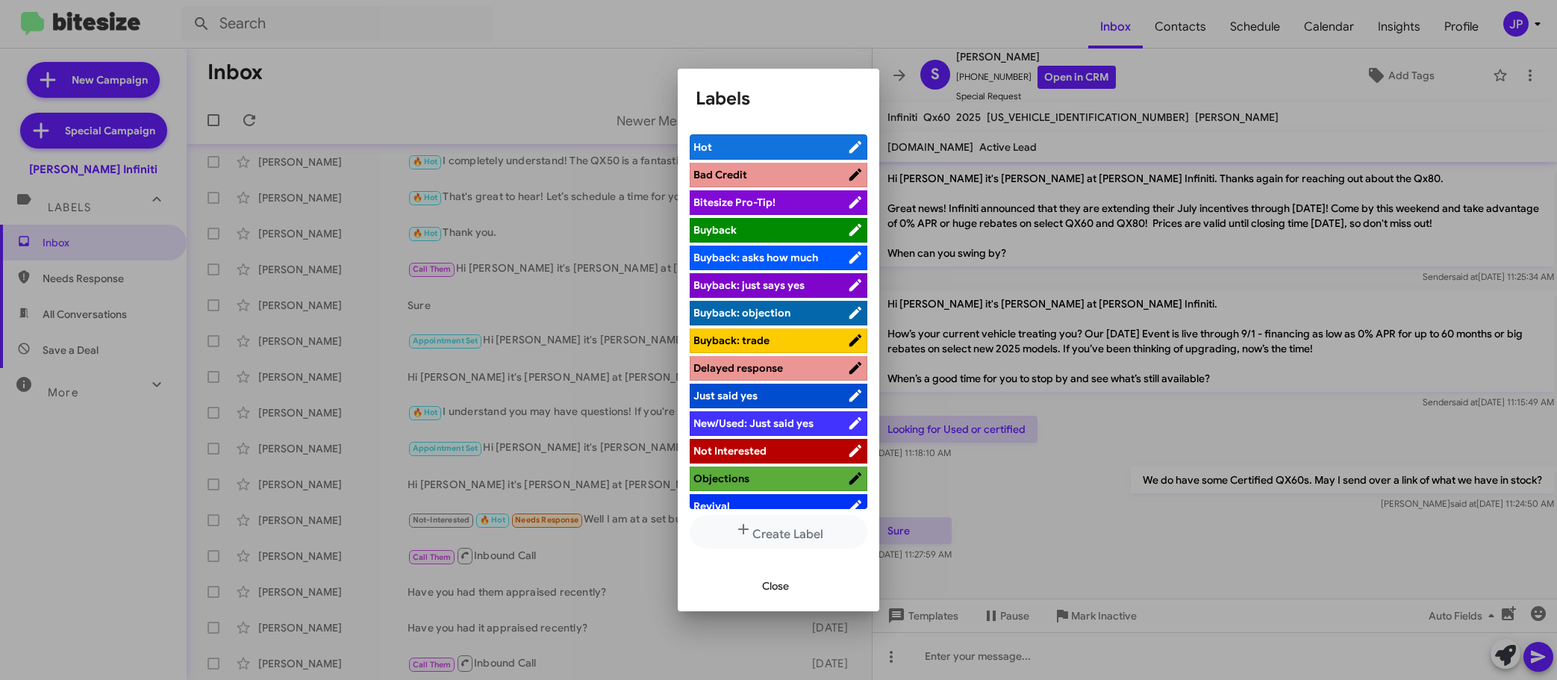
click at [793, 201] on span "Bitesize Pro-Tip!" at bounding box center [770, 202] width 154 height 15
click at [1082, 587] on div at bounding box center [778, 340] width 1557 height 680
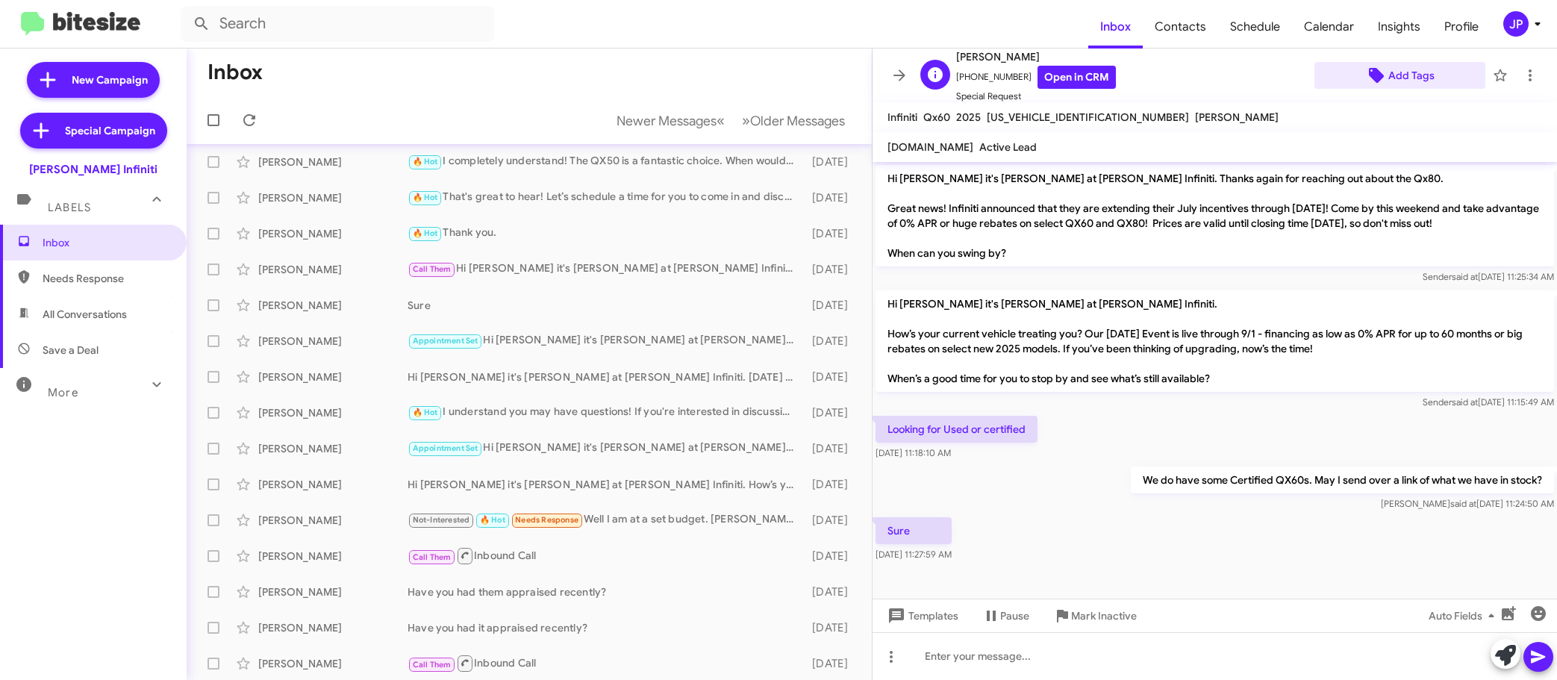
click at [1416, 86] on span "Add Tags" at bounding box center [1411, 75] width 46 height 27
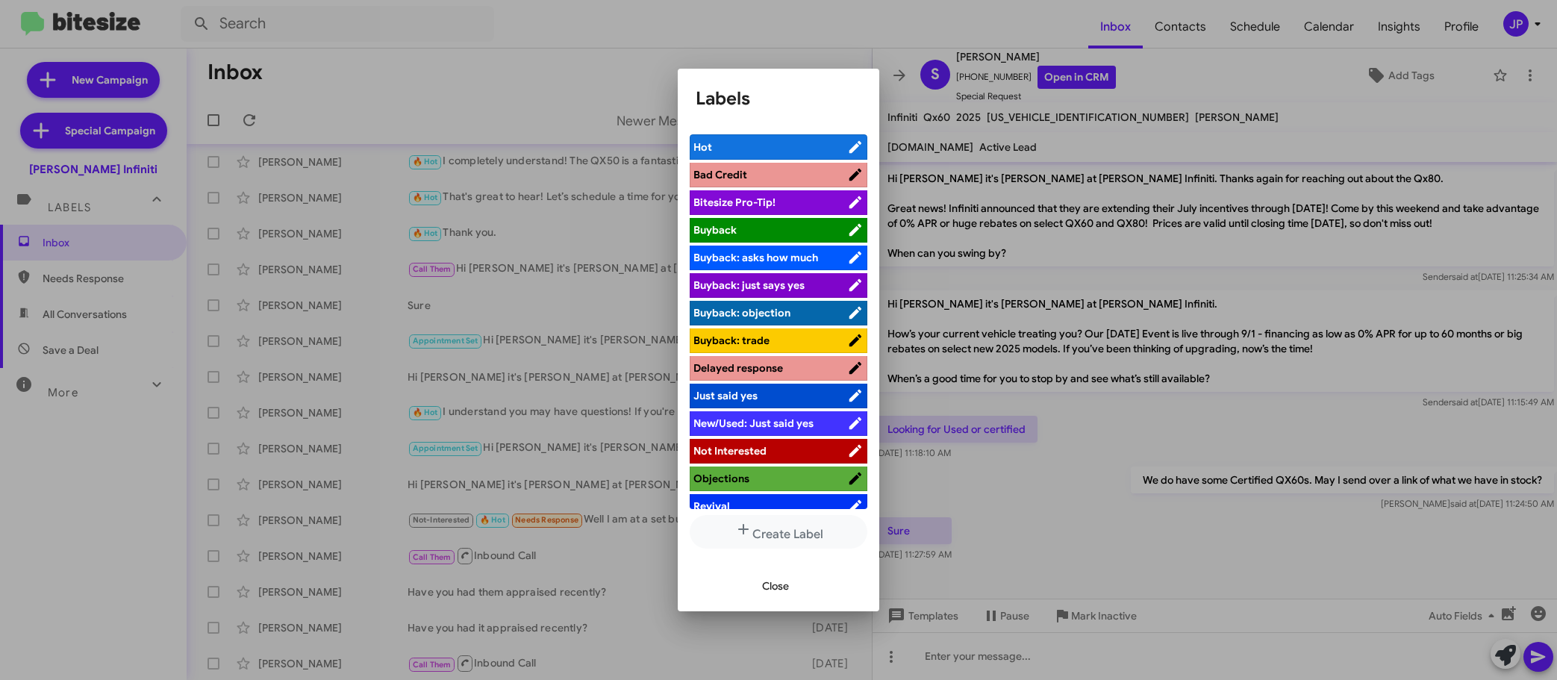
click at [821, 207] on span "Bitesize Pro-Tip!" at bounding box center [770, 202] width 154 height 15
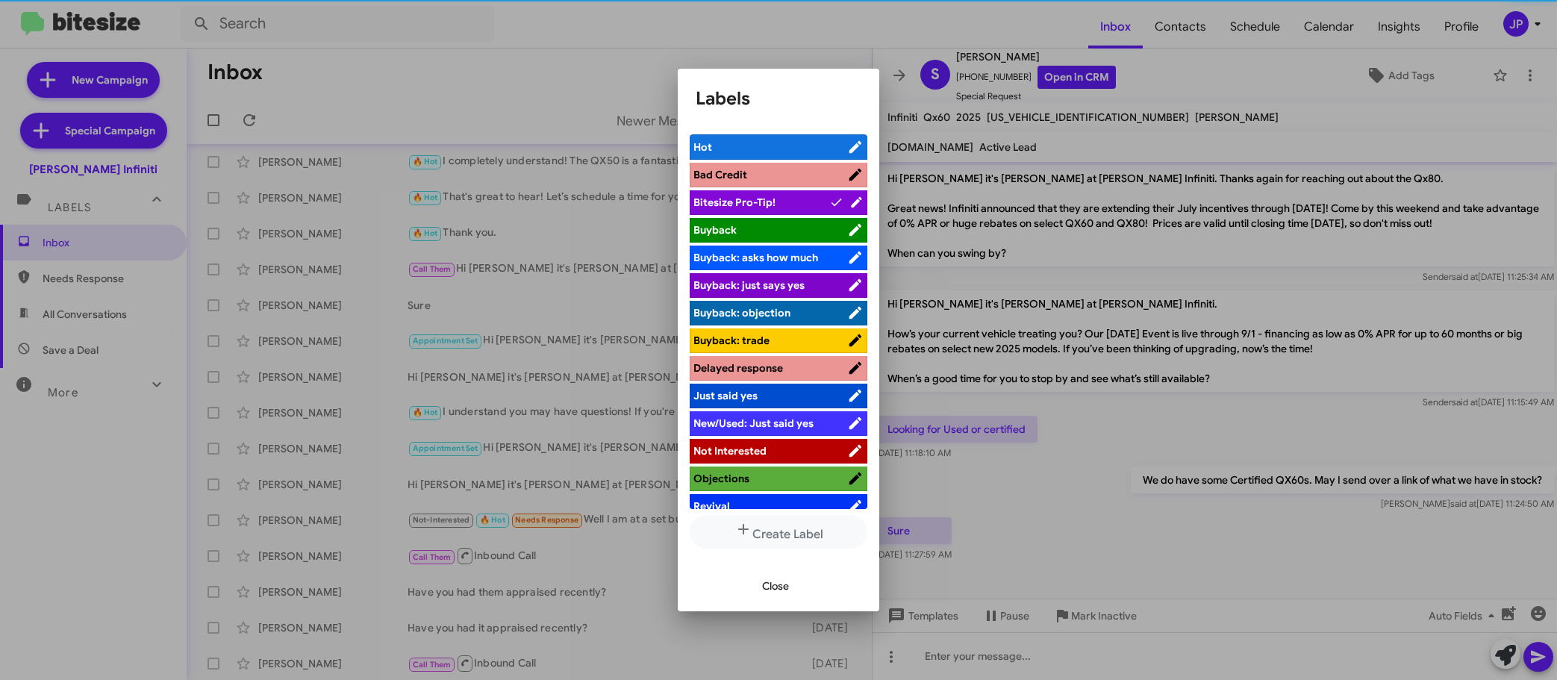
click at [1233, 525] on div at bounding box center [778, 340] width 1557 height 680
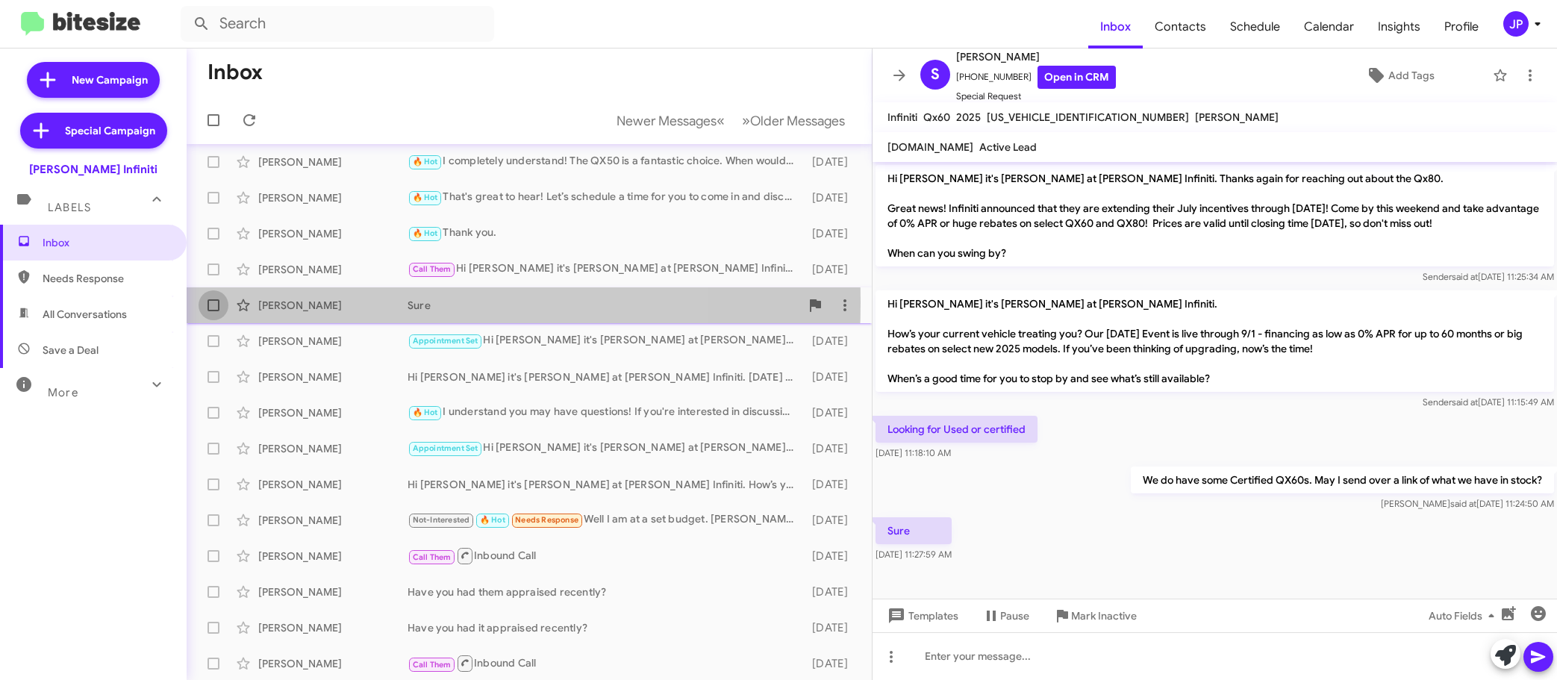
click at [215, 302] on span at bounding box center [213, 305] width 12 height 12
click at [213, 311] on input "checkbox" at bounding box center [213, 311] width 1 height 1
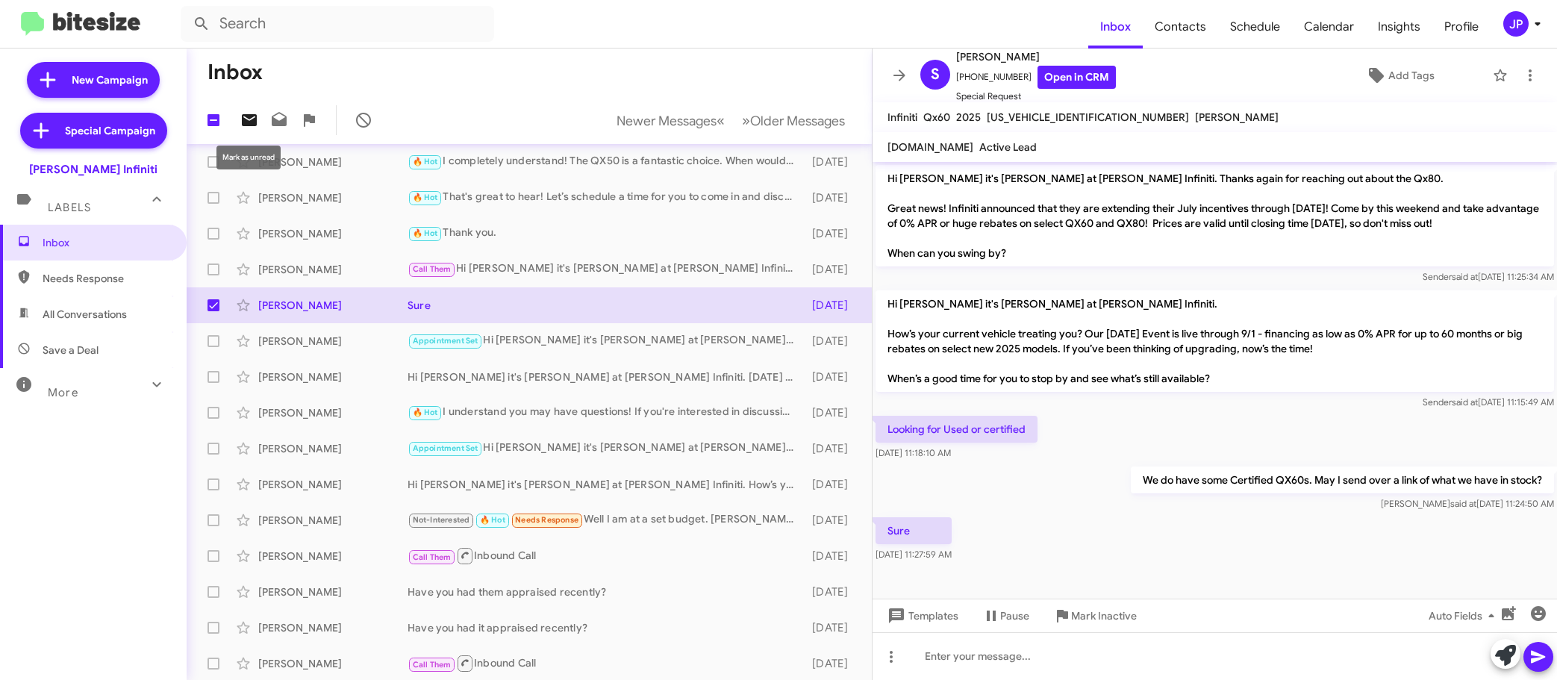
click at [254, 123] on icon at bounding box center [249, 120] width 15 height 12
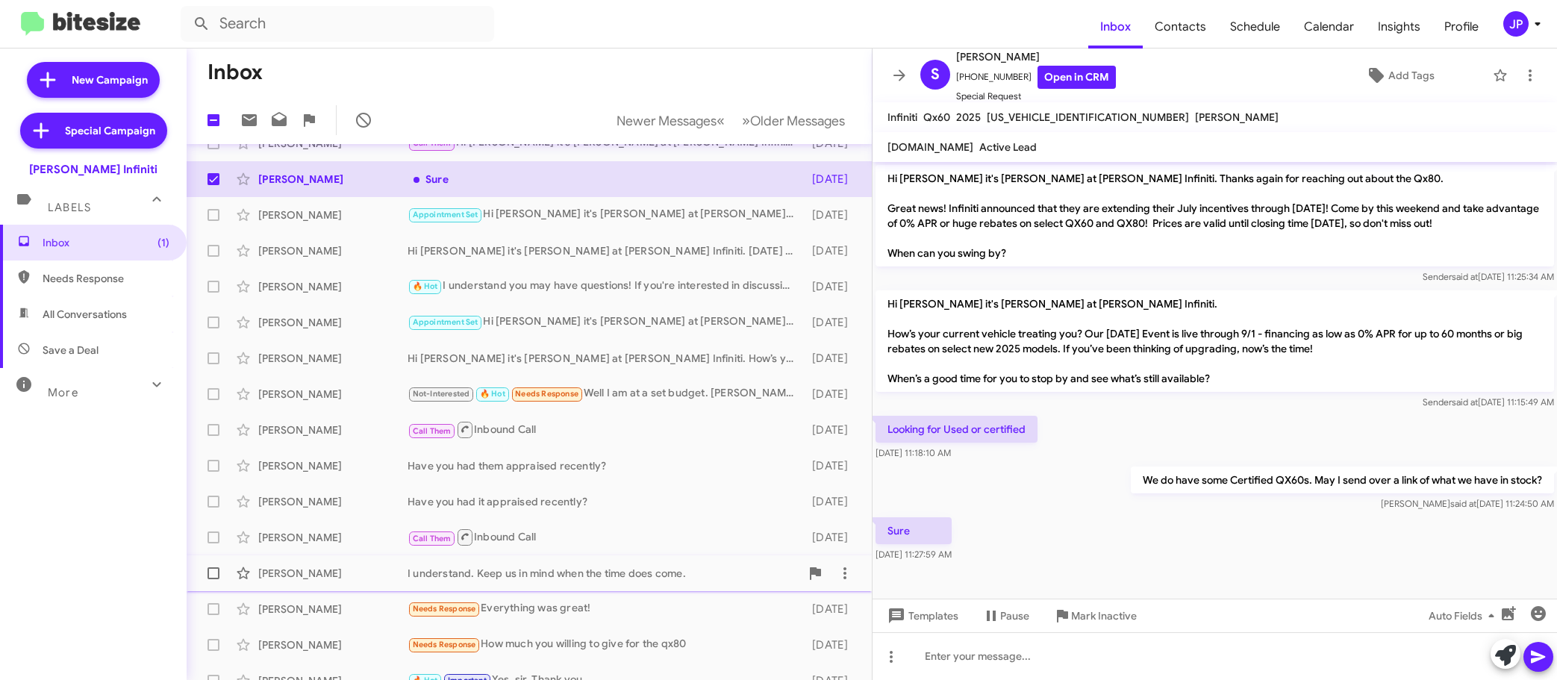
scroll to position [187, 0]
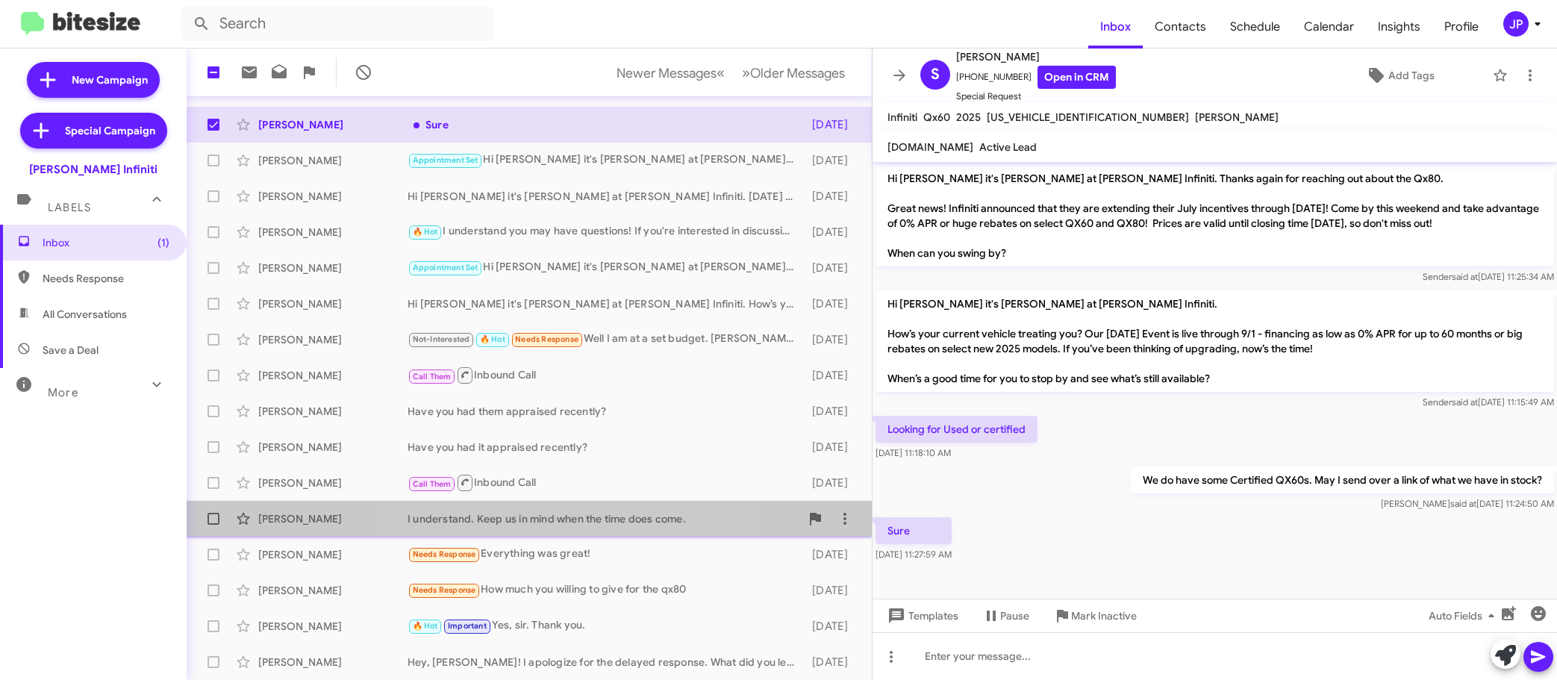
click at [536, 516] on div "I understand. Keep us in mind when the time does come." at bounding box center [603, 518] width 393 height 15
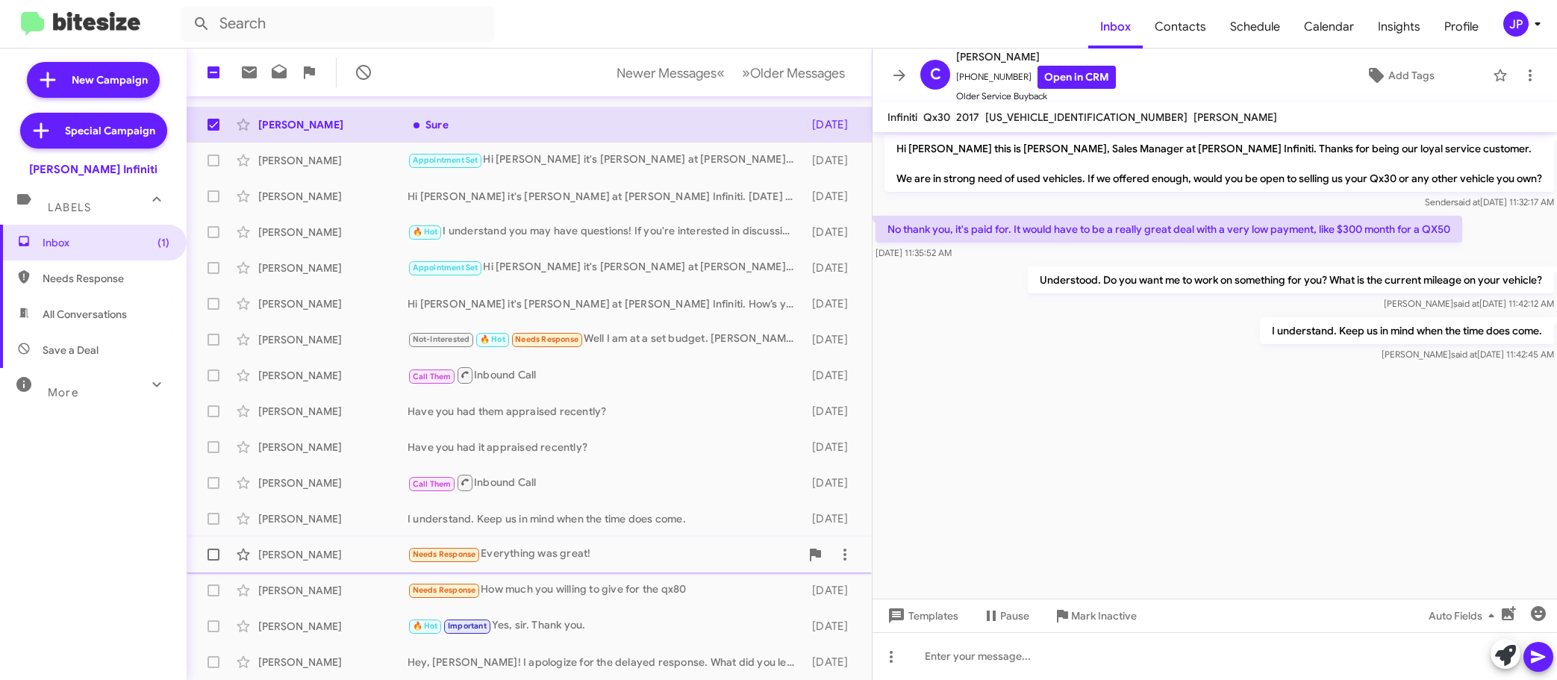
click at [563, 542] on div "Brenda Mcneill Needs Response Everything was great! 15 days ago" at bounding box center [528, 555] width 661 height 30
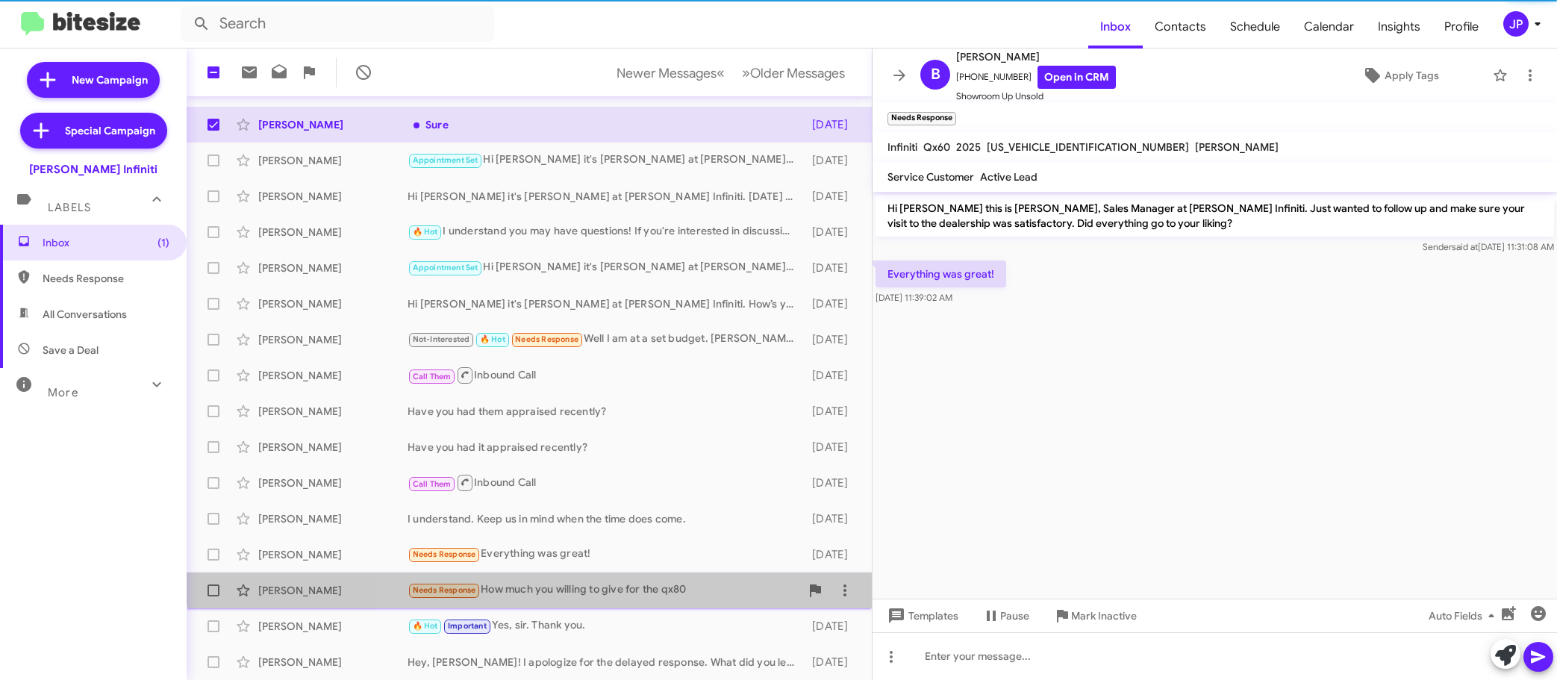
click at [660, 577] on div "James Robinson Needs Response How much you willing to give for the qx80 16 days…" at bounding box center [528, 590] width 661 height 30
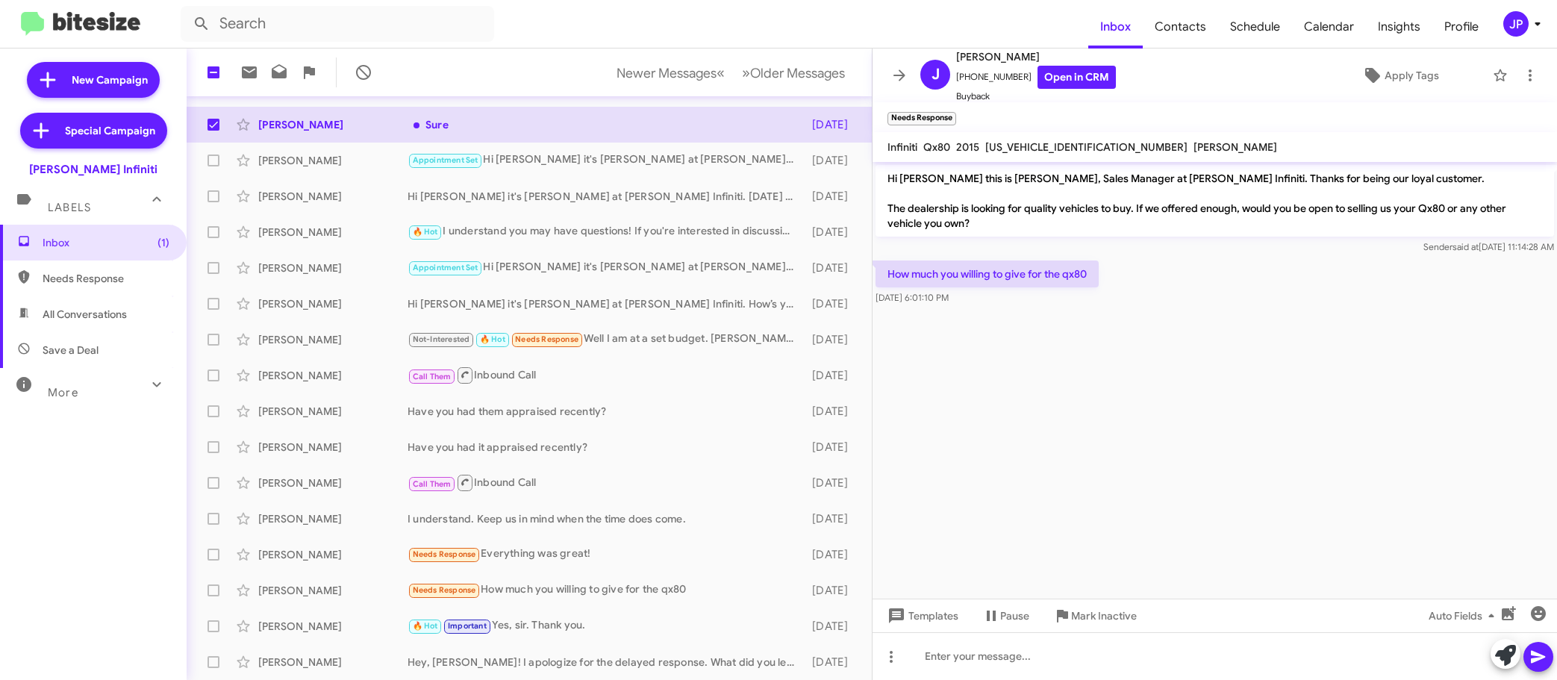
click at [1077, 462] on cdk-virtual-scroll-viewport "Hi James this is Cody Clemens, Sales Manager at Ed Hicks Infiniti. Thanks for b…" at bounding box center [1214, 380] width 684 height 437
click at [1127, 494] on cdk-virtual-scroll-viewport "Hi James this is Cody Clemens, Sales Manager at Ed Hicks Infiniti. Thanks for b…" at bounding box center [1214, 380] width 684 height 437
click at [1060, 85] on link "Open in CRM" at bounding box center [1076, 77] width 78 height 23
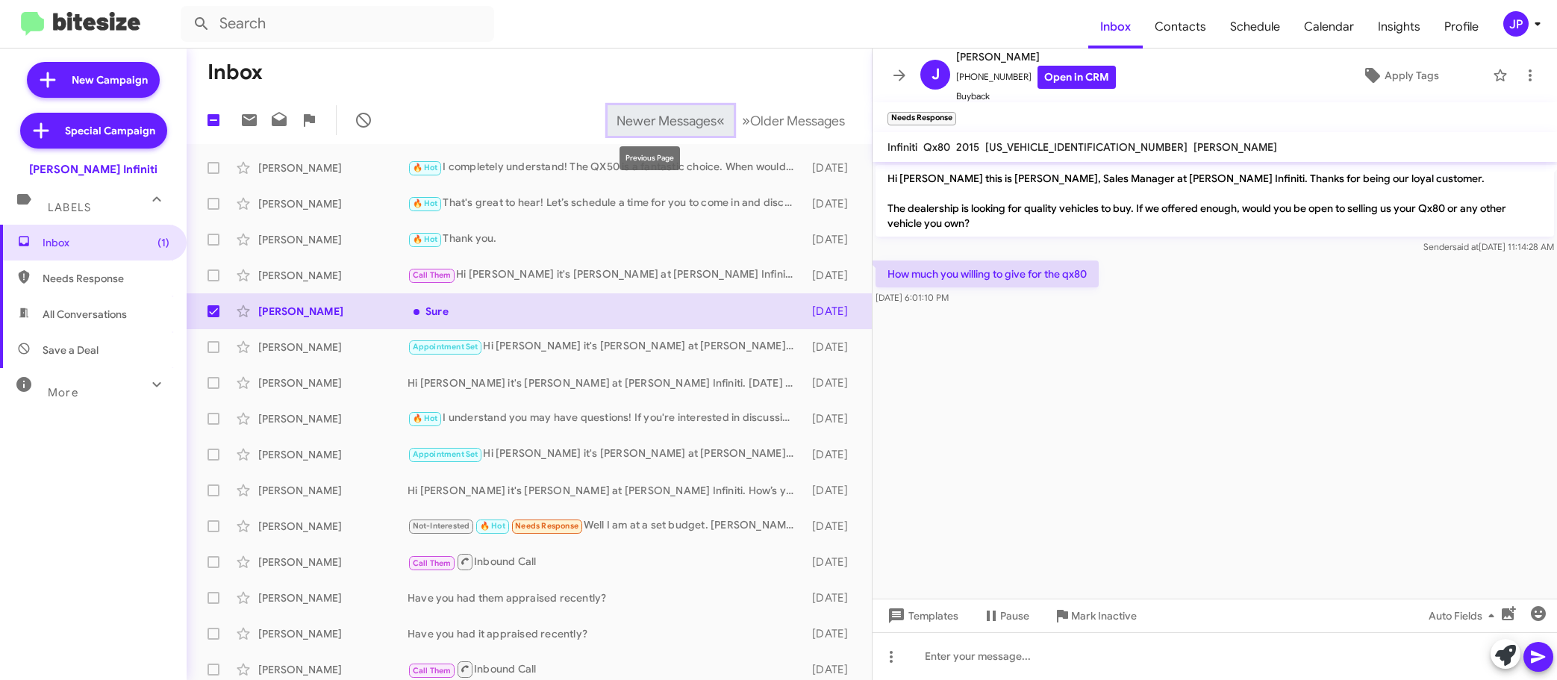
click at [684, 127] on span "Newer Messages" at bounding box center [666, 121] width 100 height 16
checkbox input "false"
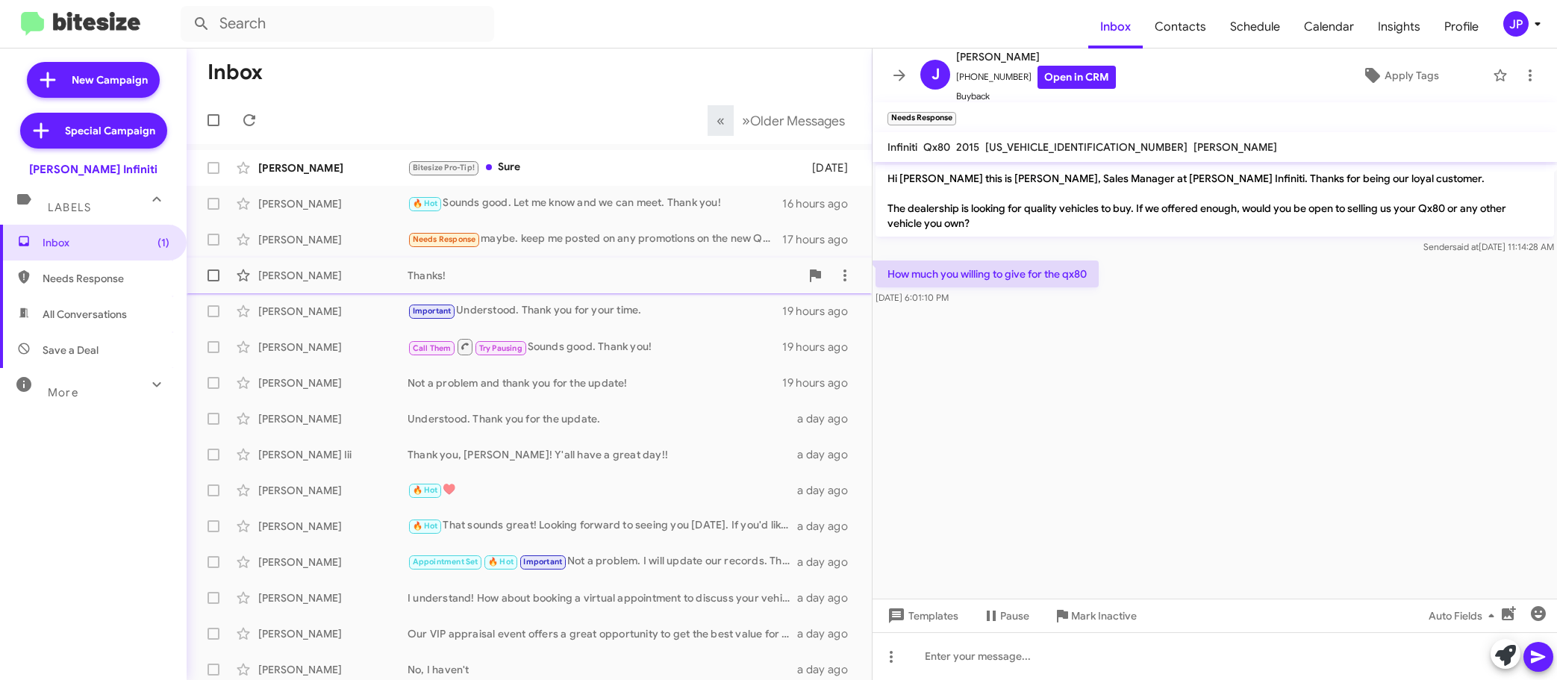
click at [445, 284] on div "Lisa Harris Thanks! 18 hours ago" at bounding box center [528, 275] width 661 height 30
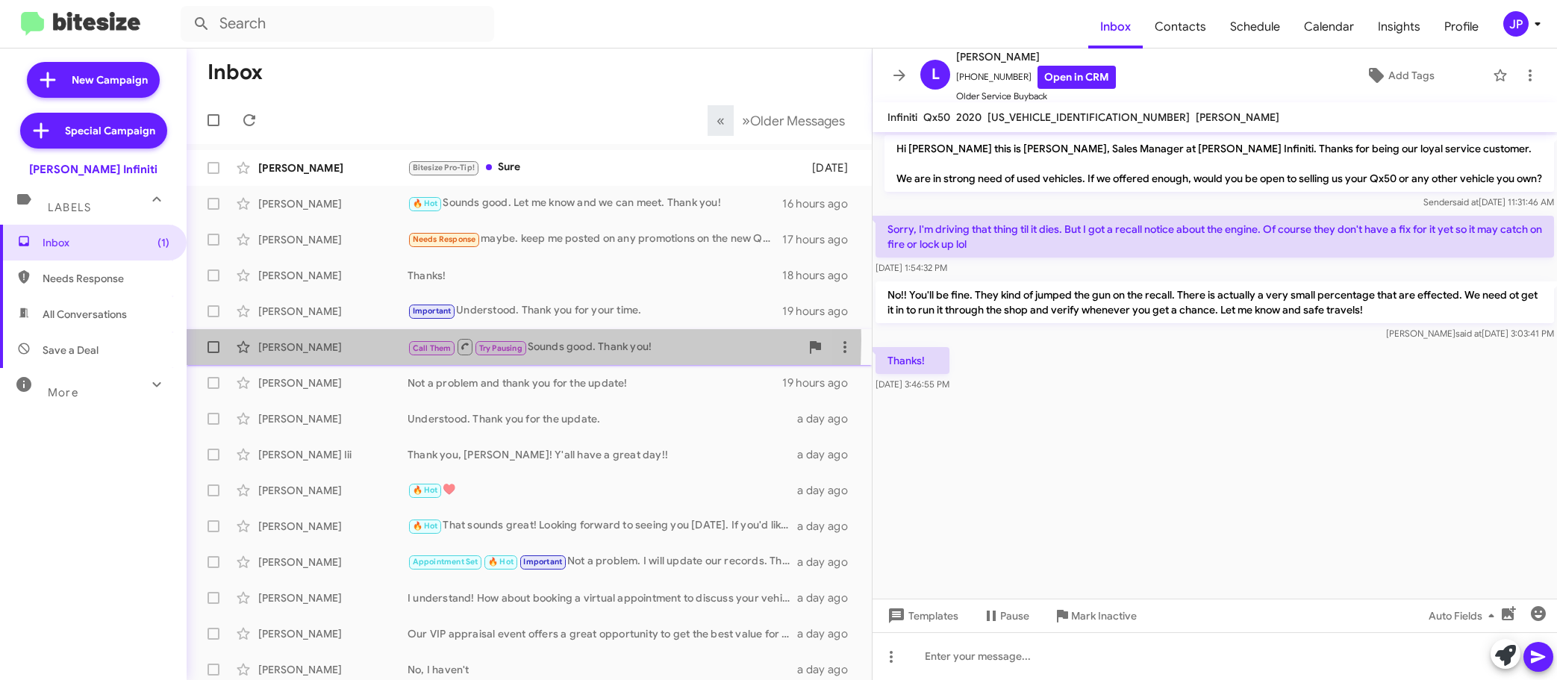
click at [372, 340] on div "Carolyn Walker" at bounding box center [332, 347] width 149 height 15
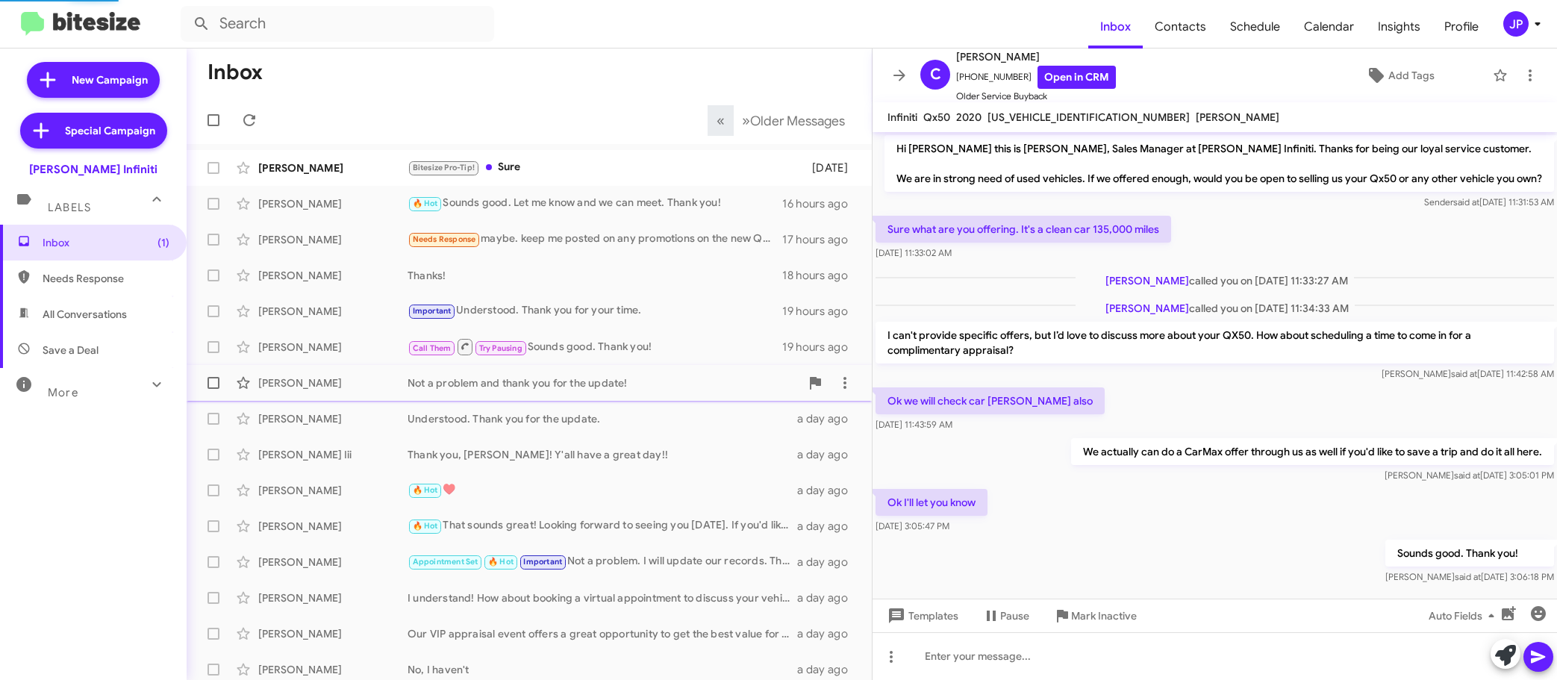
scroll to position [37, 0]
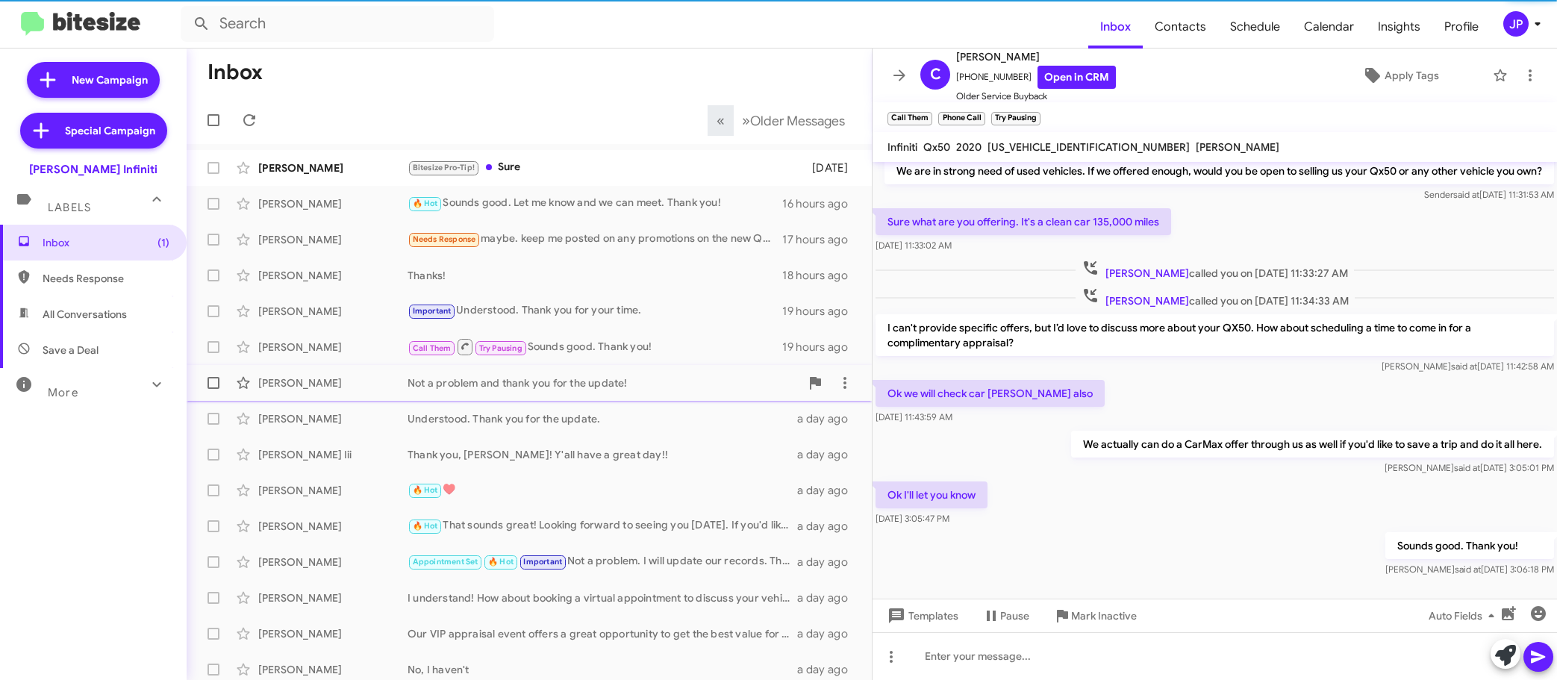
click at [369, 380] on div "Karen Berlanga" at bounding box center [332, 382] width 149 height 15
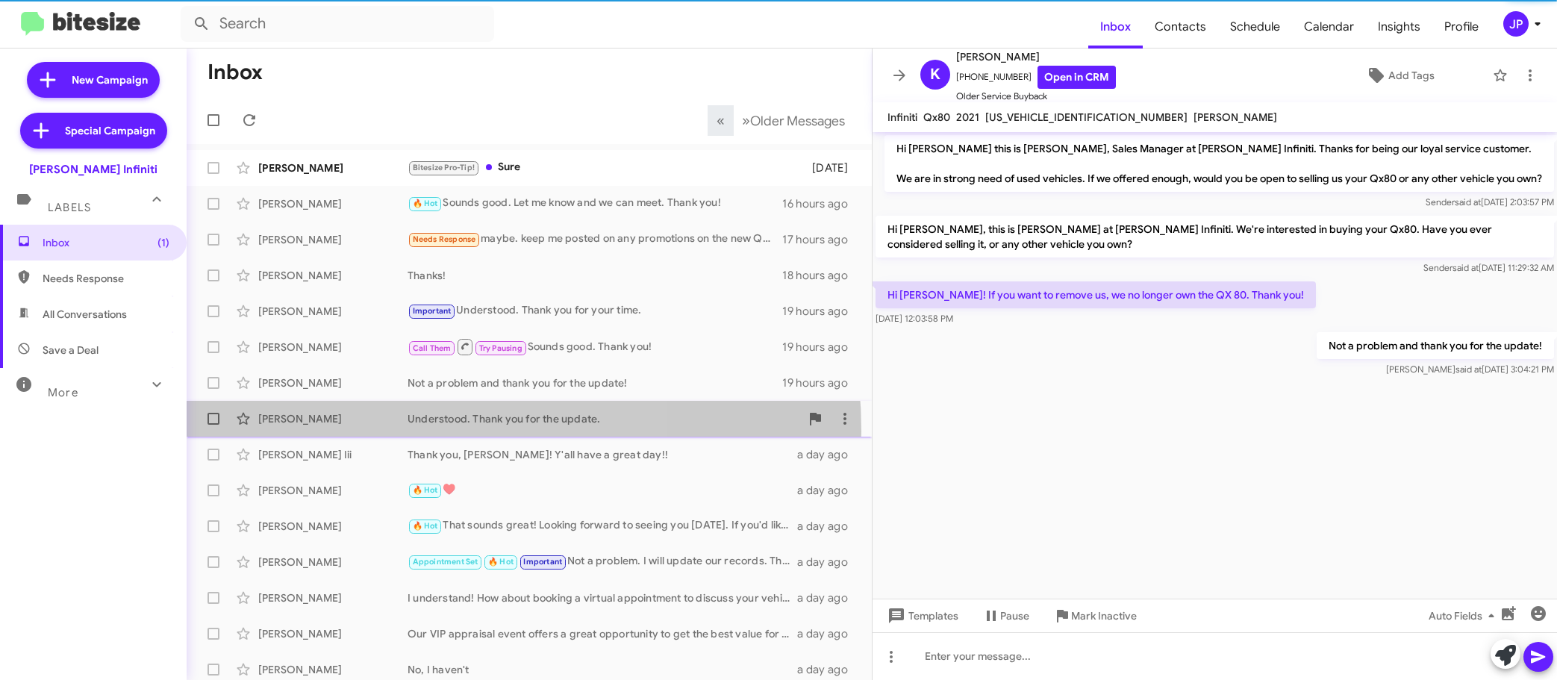
click at [384, 431] on div "Karen Long Understood. Thank you for the update. a day ago" at bounding box center [528, 419] width 661 height 30
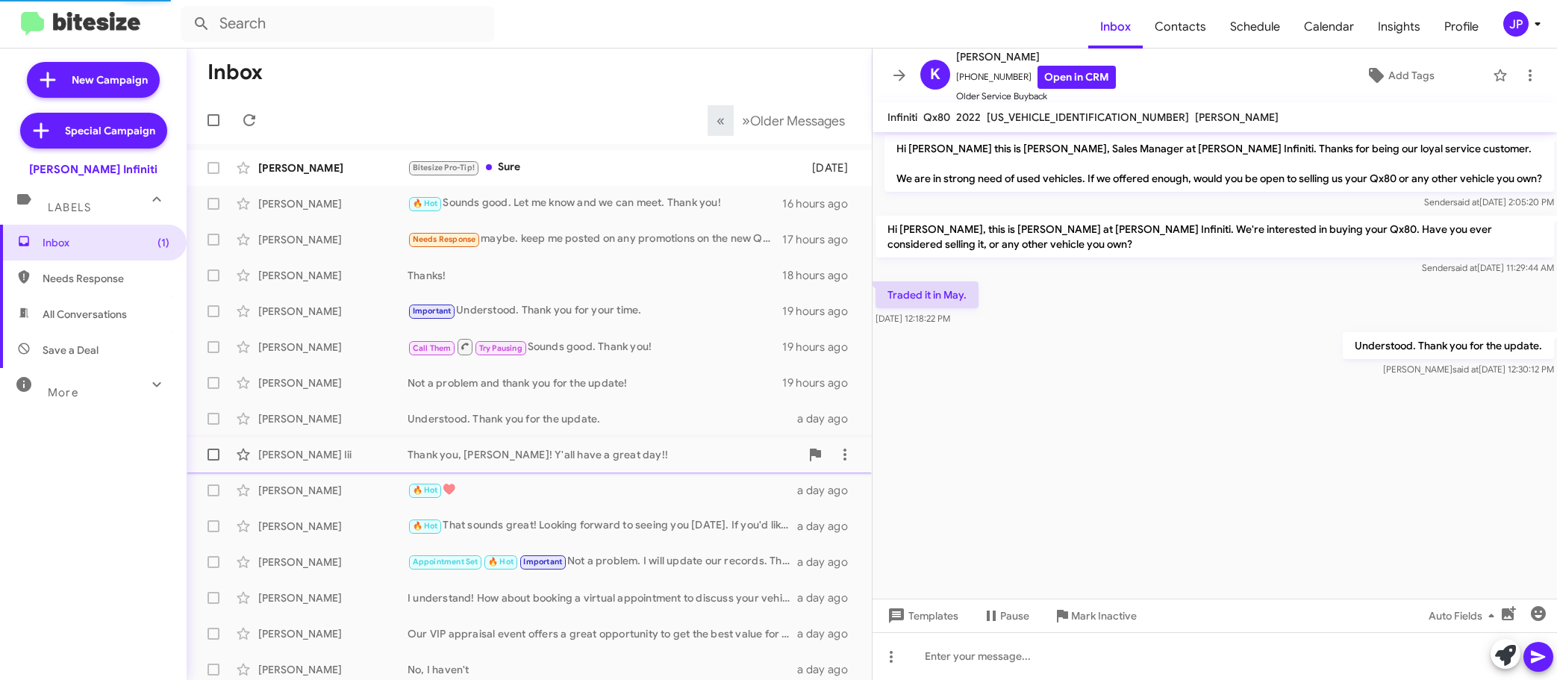
click at [386, 460] on div "Leonard Sims Iii" at bounding box center [332, 454] width 149 height 15
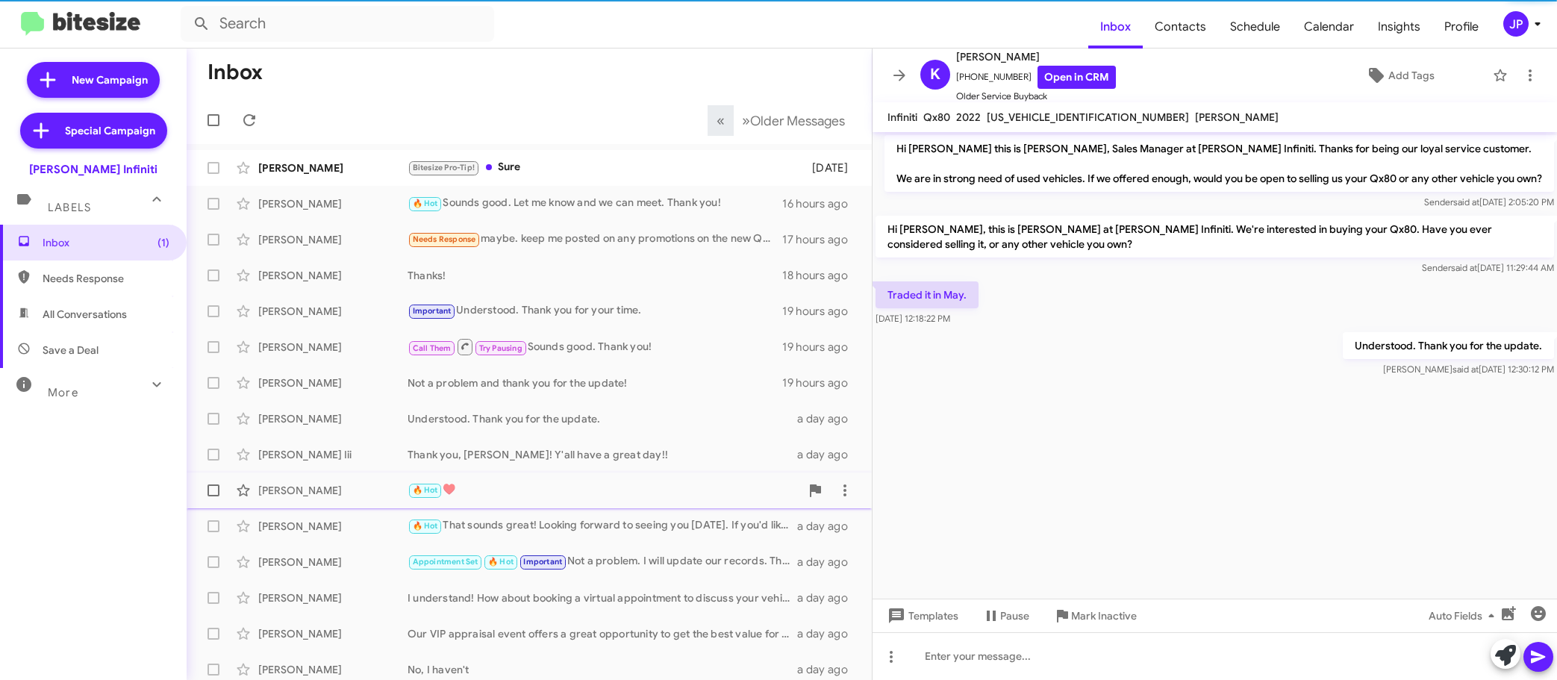
scroll to position [84, 0]
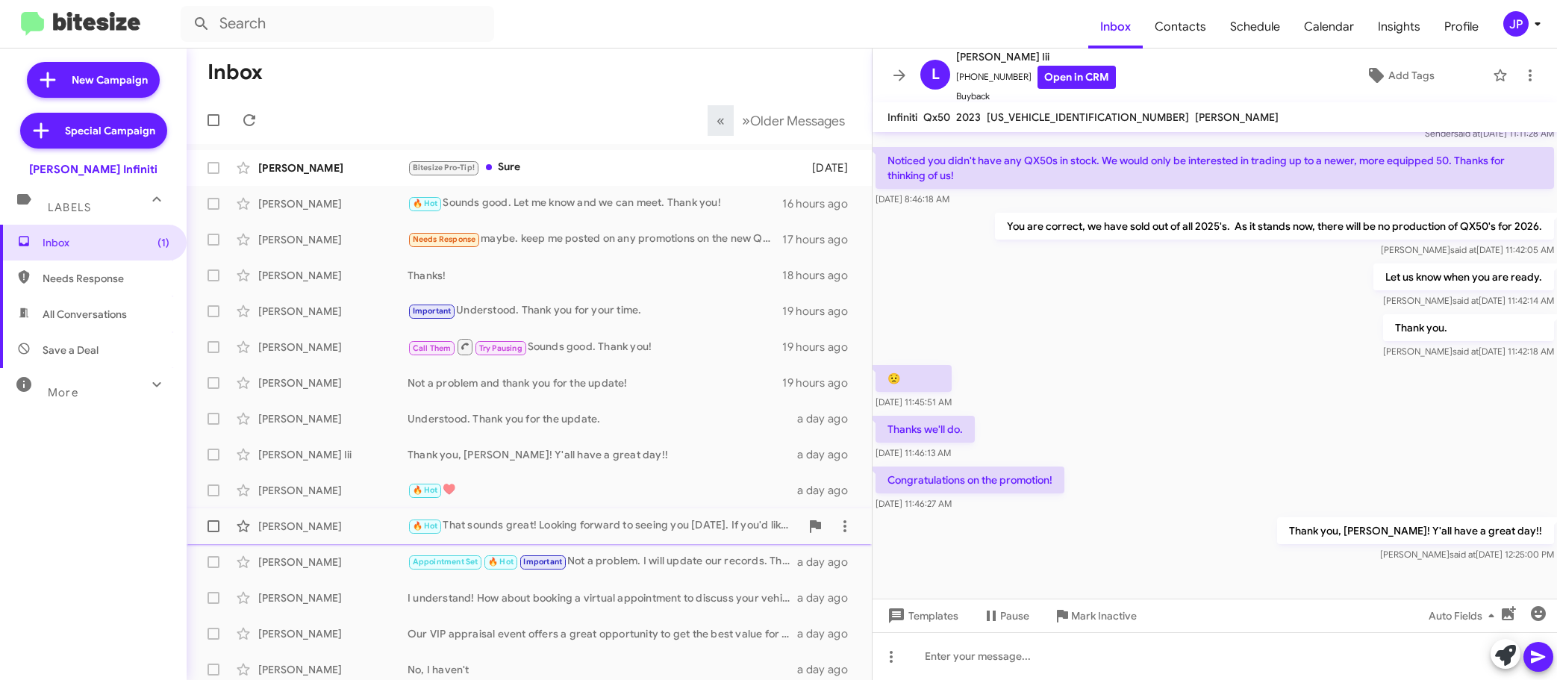
click at [398, 519] on div "Samuel Jenkin" at bounding box center [332, 526] width 149 height 15
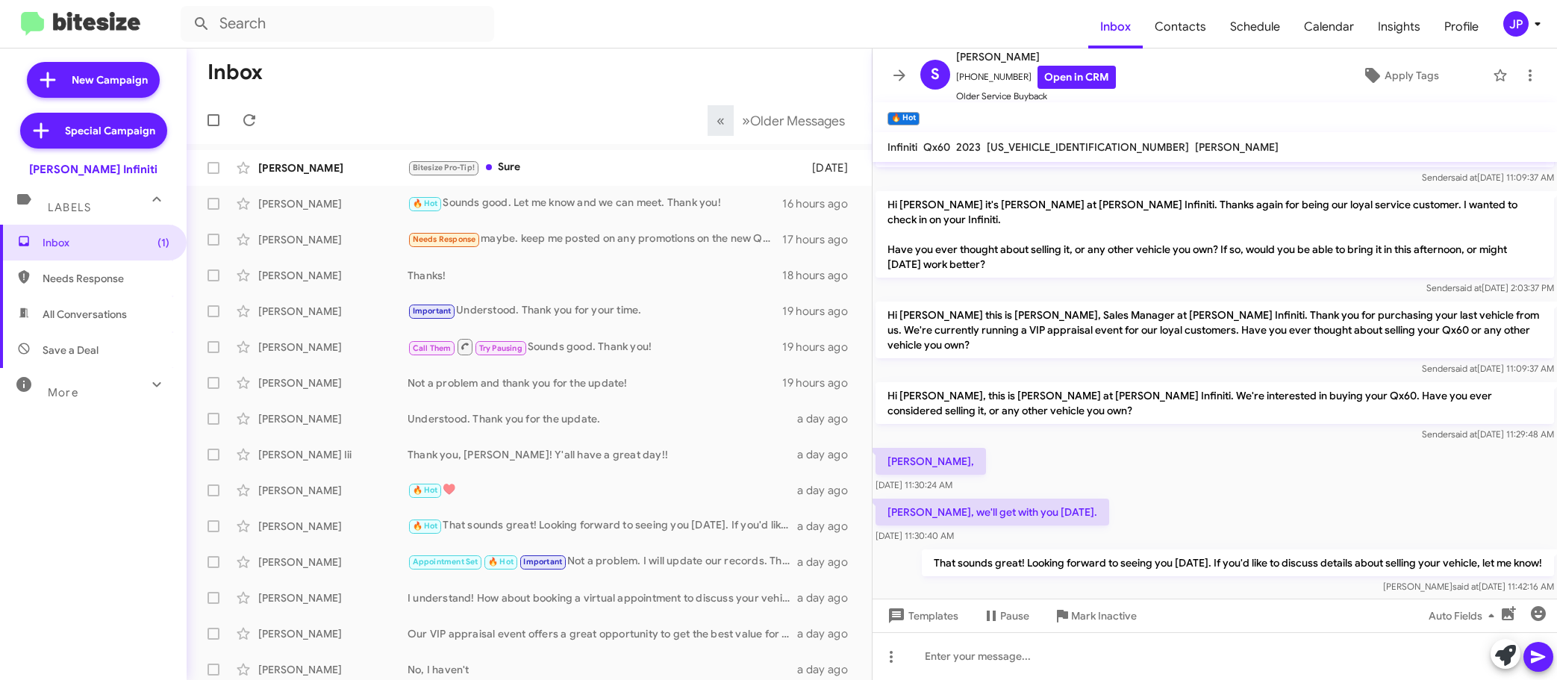
scroll to position [148, 0]
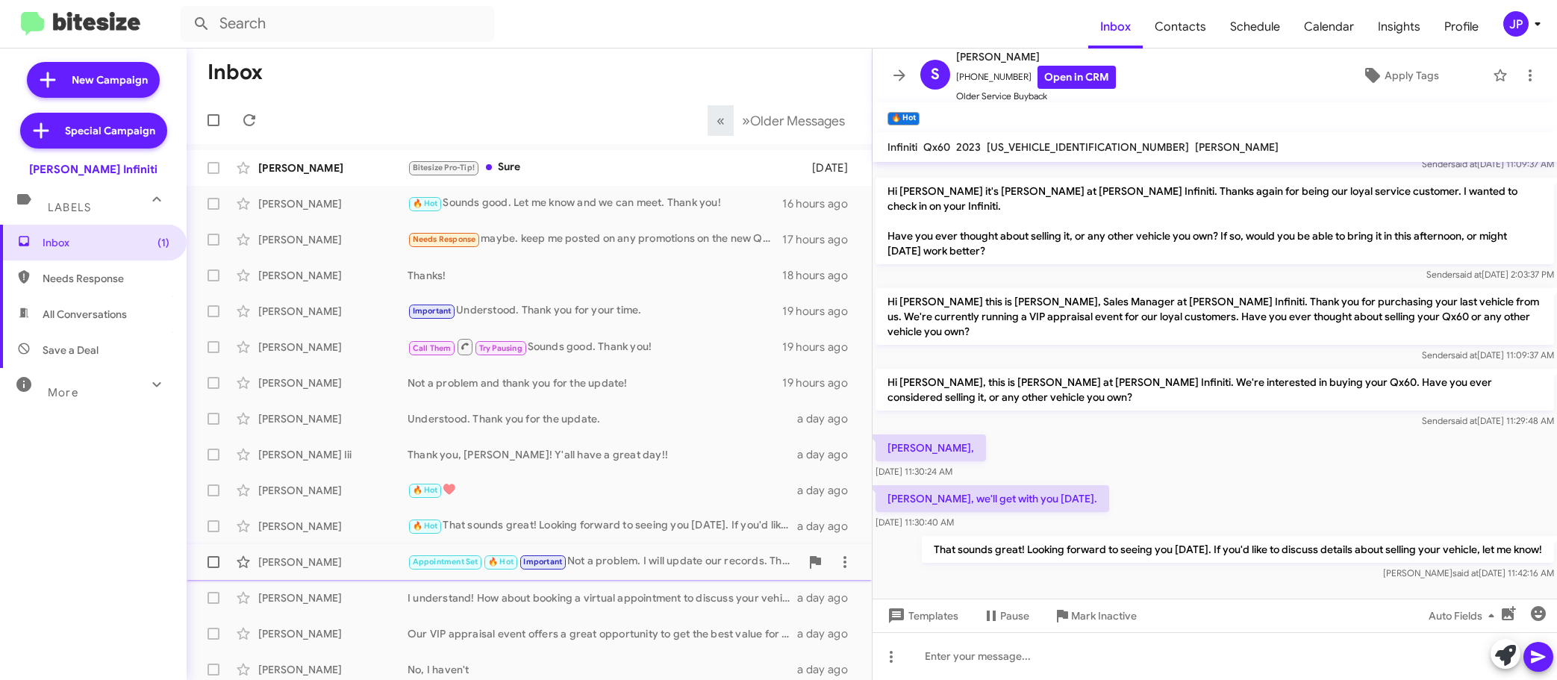
click at [357, 557] on div "Jeffery S Bowman" at bounding box center [332, 561] width 149 height 15
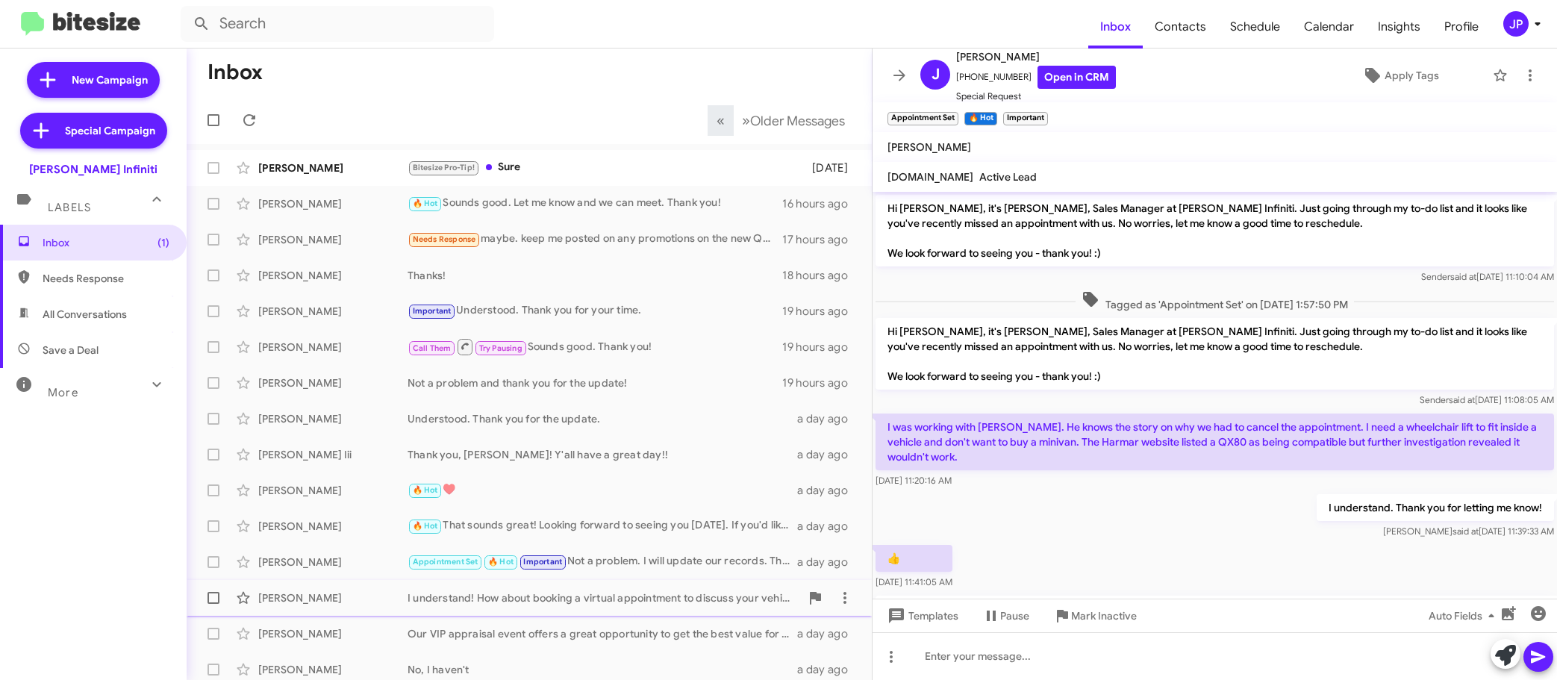
click at [359, 607] on div "Daniel Moreno I understand! How about booking a virtual appointment to discuss …" at bounding box center [528, 598] width 661 height 30
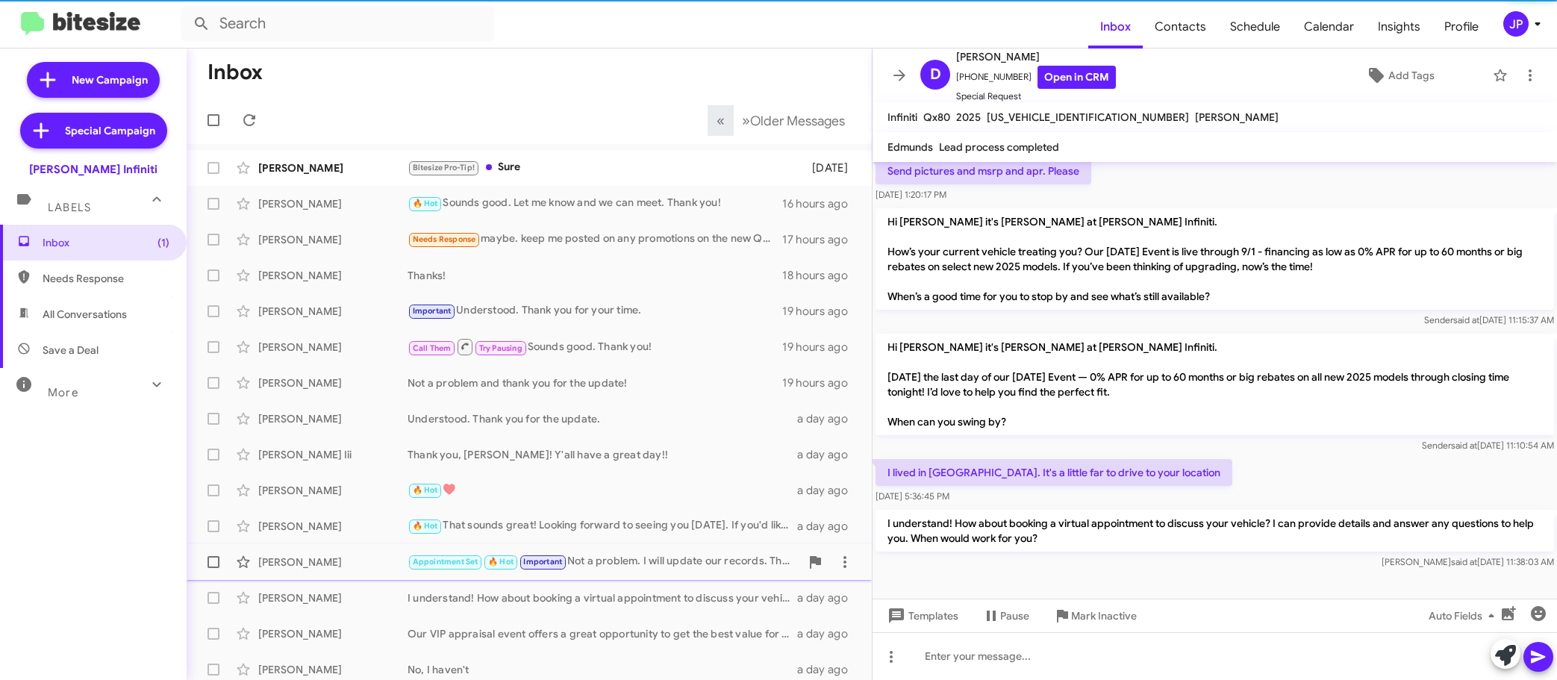
scroll to position [139, 0]
click at [351, 563] on div "Jeffery S Bowman" at bounding box center [332, 561] width 149 height 15
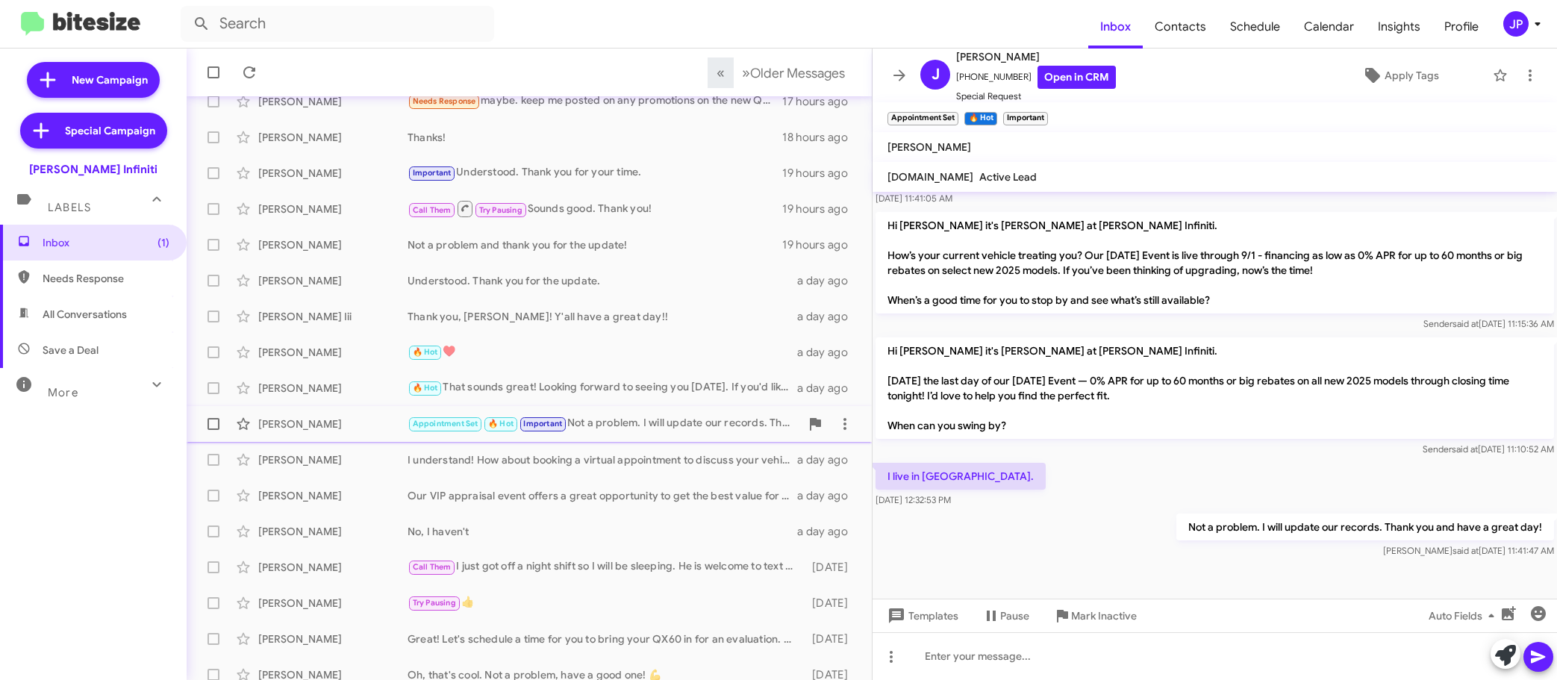
scroll to position [187, 0]
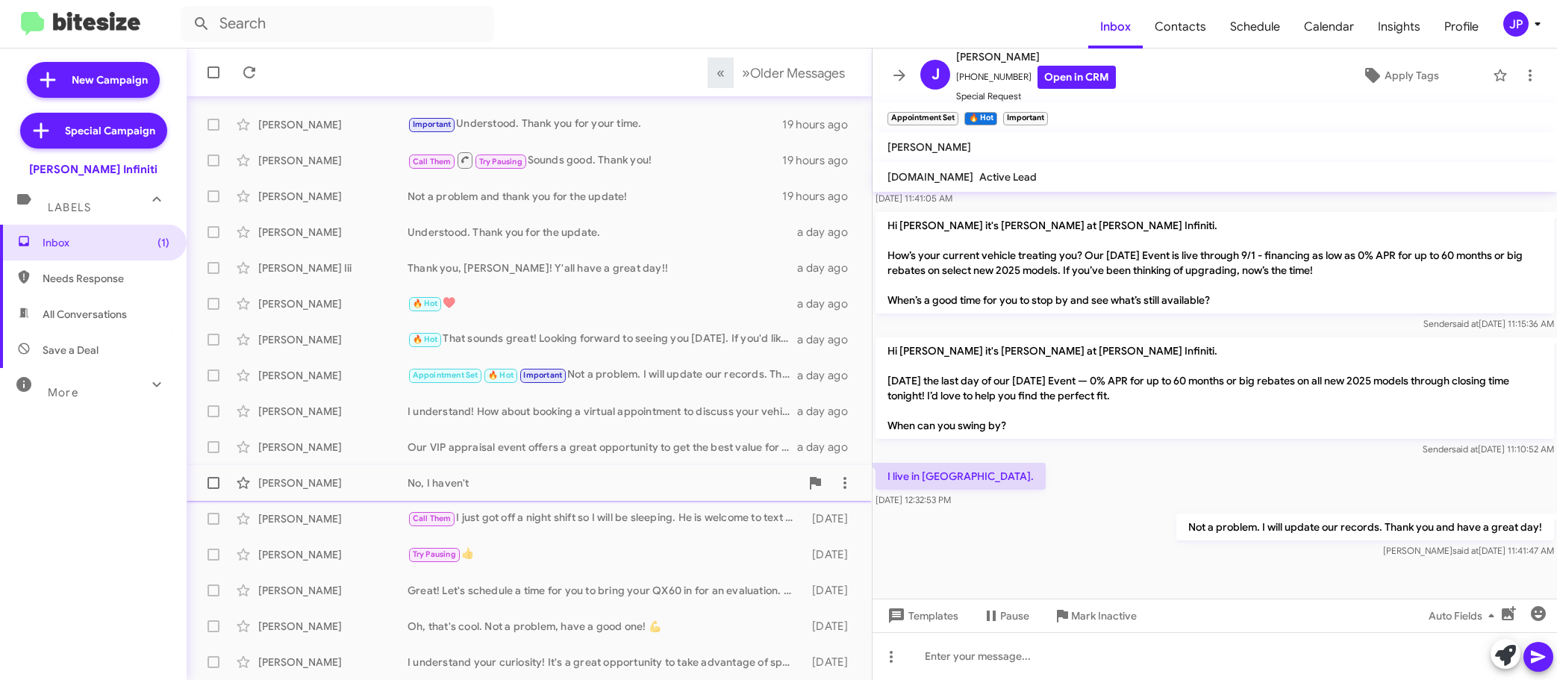
click at [318, 470] on div "Aarons Sales No, I haven't a day ago" at bounding box center [528, 483] width 661 height 30
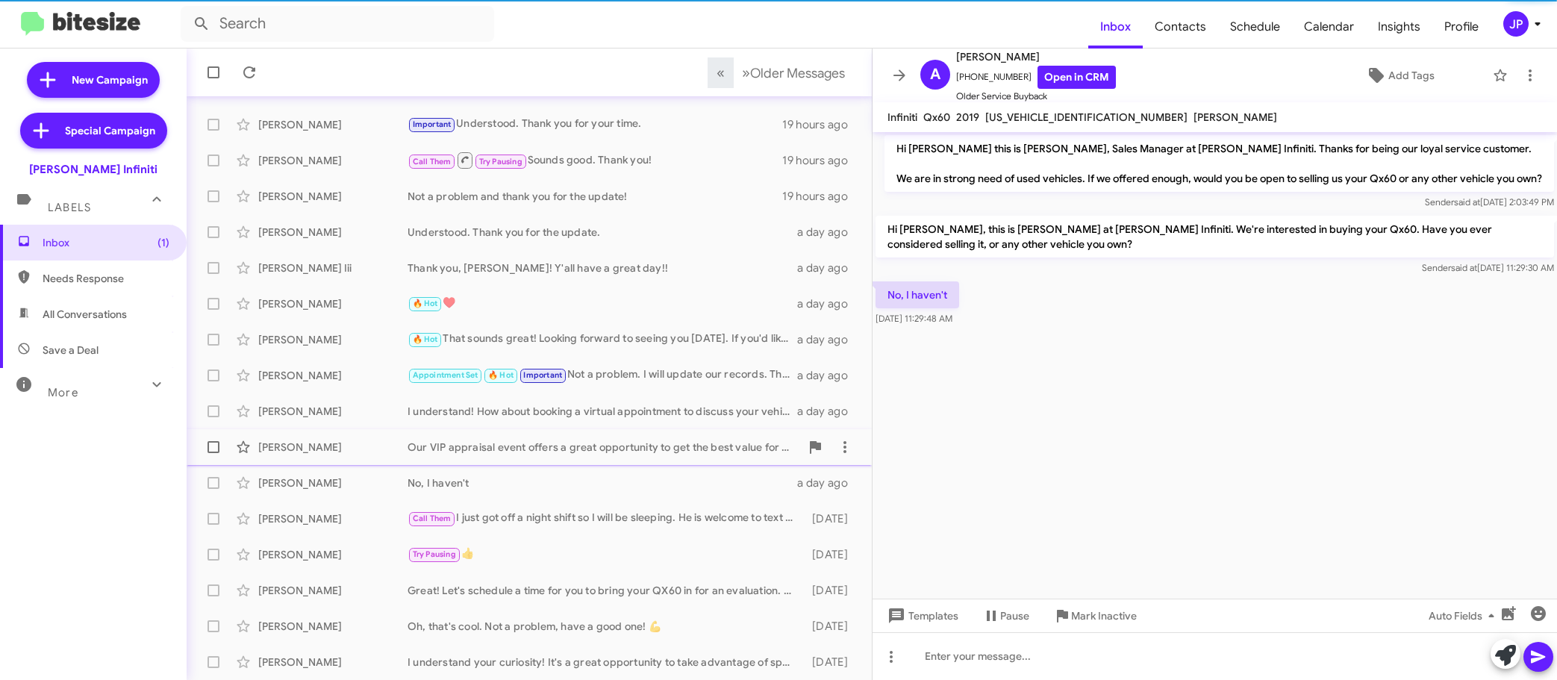
click at [325, 456] on div "Ruben Trevino Our VIP appraisal event offers a great opportunity to get the bes…" at bounding box center [528, 447] width 661 height 30
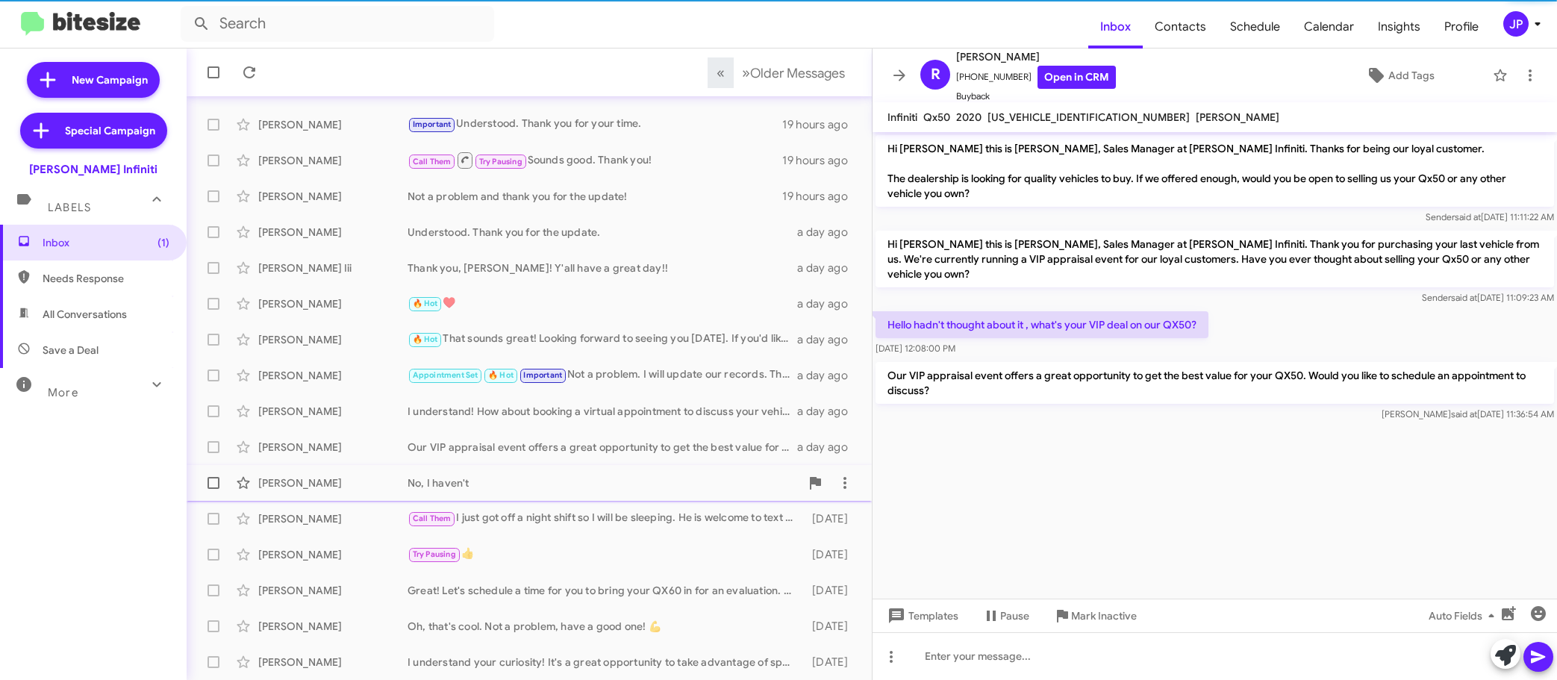
click at [325, 487] on div "Aarons Sales" at bounding box center [332, 482] width 149 height 15
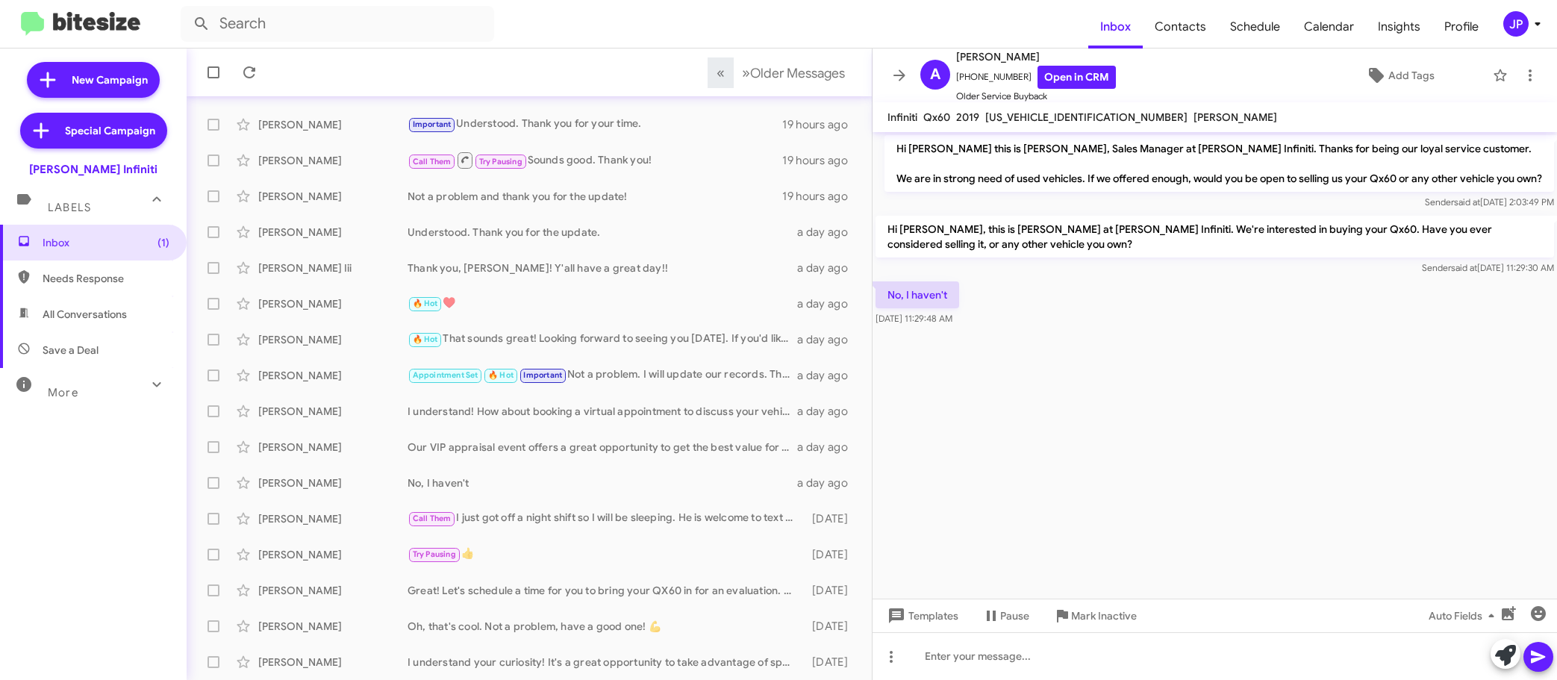
click at [967, 390] on cdk-virtual-scroll-viewport "Hi Aarons this is Cody Clemens, Sales Manager at Ed Hicks Infiniti. Thanks for …" at bounding box center [1214, 365] width 684 height 466
click at [393, 409] on div "Daniel Moreno" at bounding box center [332, 411] width 149 height 15
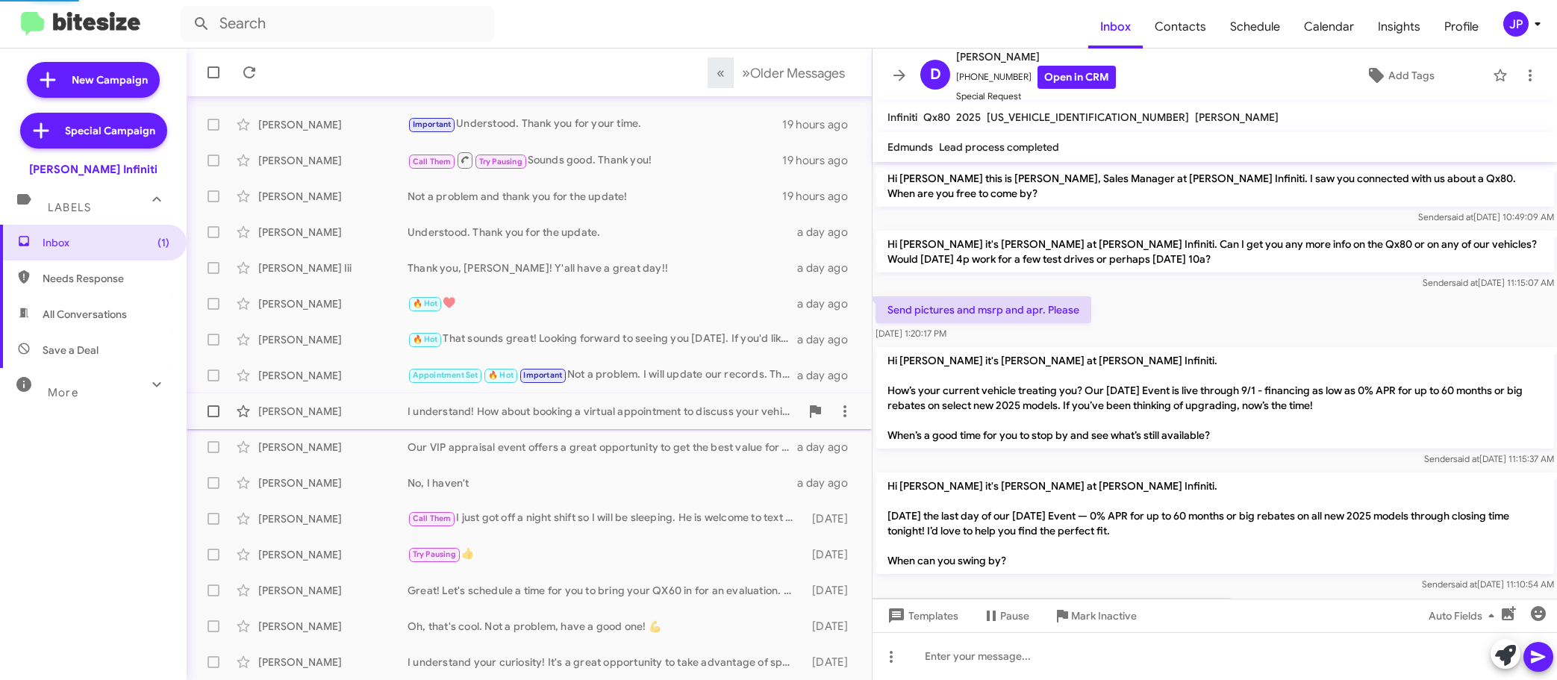
scroll to position [139, 0]
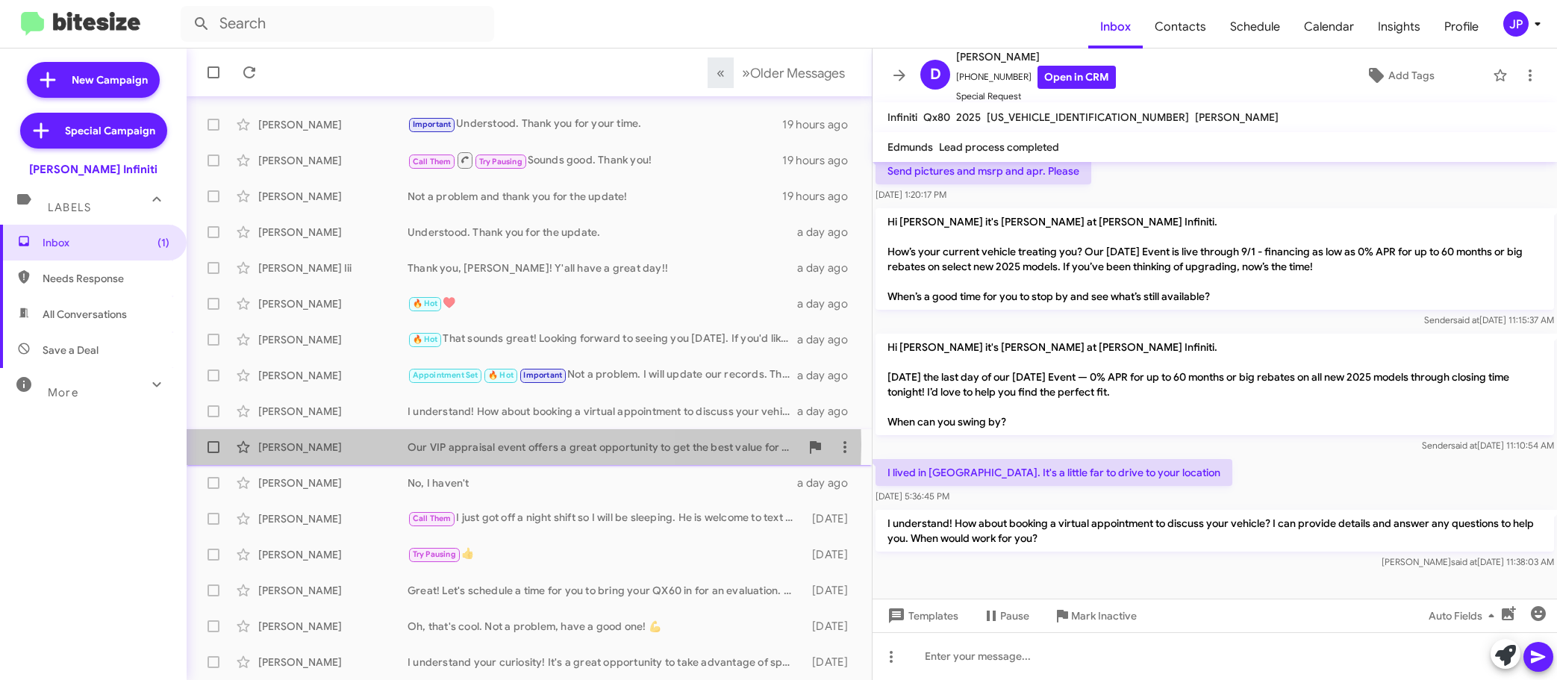
click at [389, 444] on div "Ruben Trevino" at bounding box center [332, 447] width 149 height 15
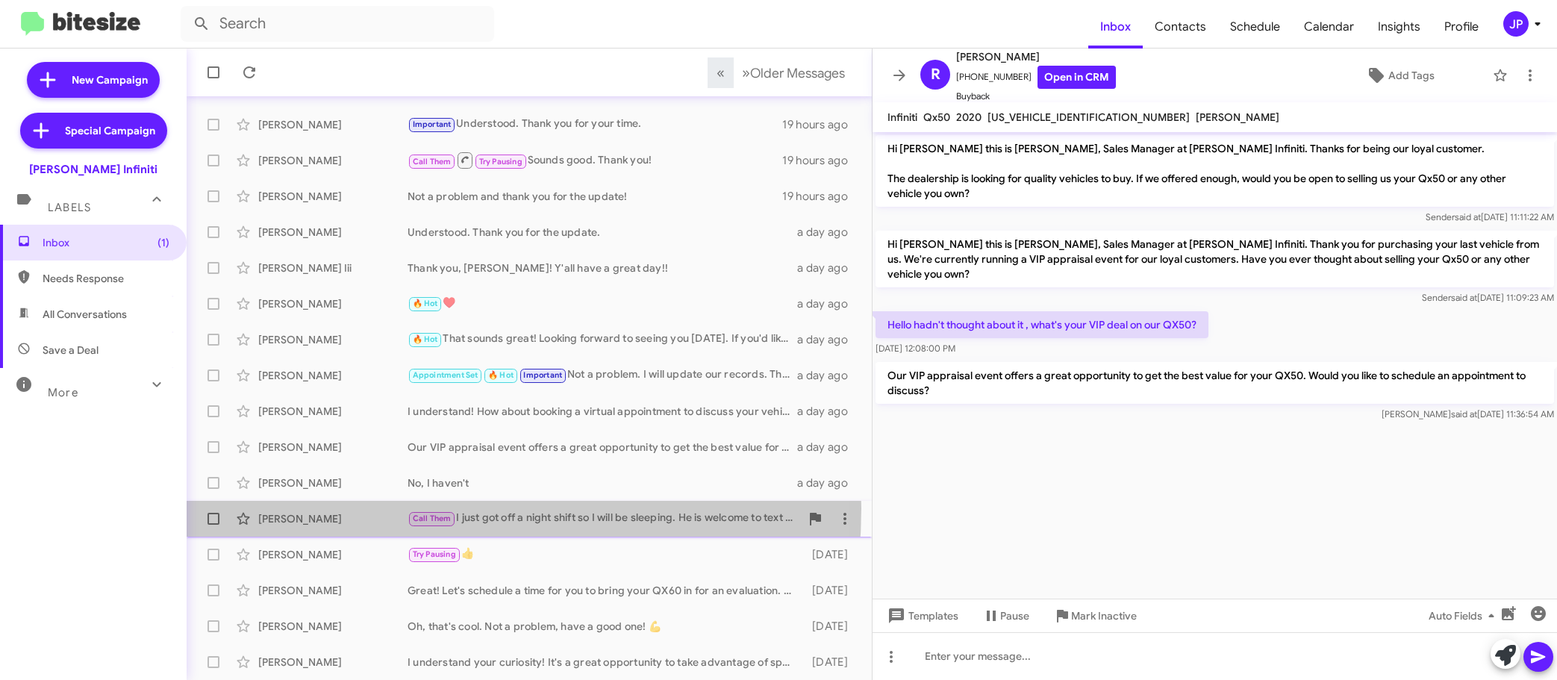
click at [381, 508] on div "Steven Mercado Call Them I just got off a night shift so I will be sleeping. He…" at bounding box center [528, 519] width 661 height 30
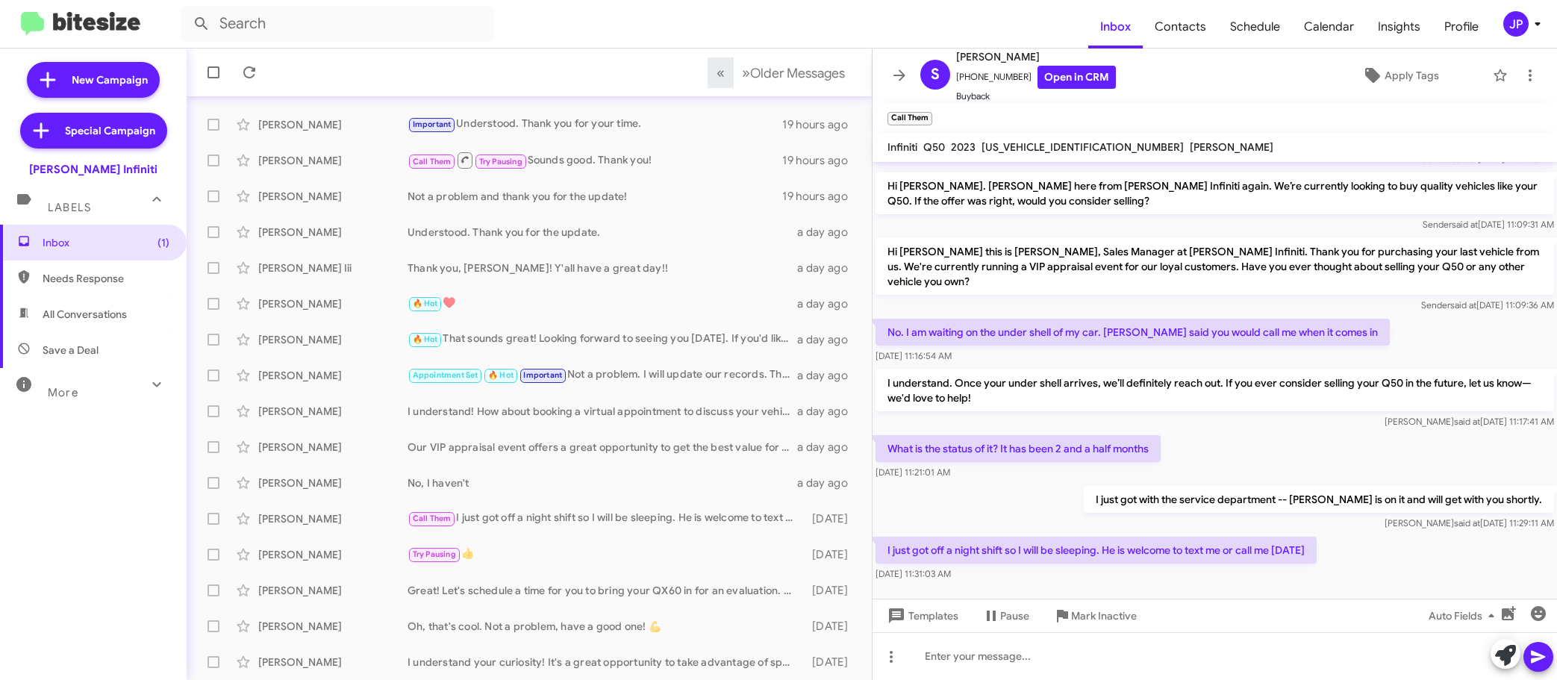
scroll to position [89, 0]
click at [1131, 584] on div at bounding box center [1214, 599] width 684 height 30
click at [1384, 84] on span "Apply Tags" at bounding box center [1411, 75] width 54 height 27
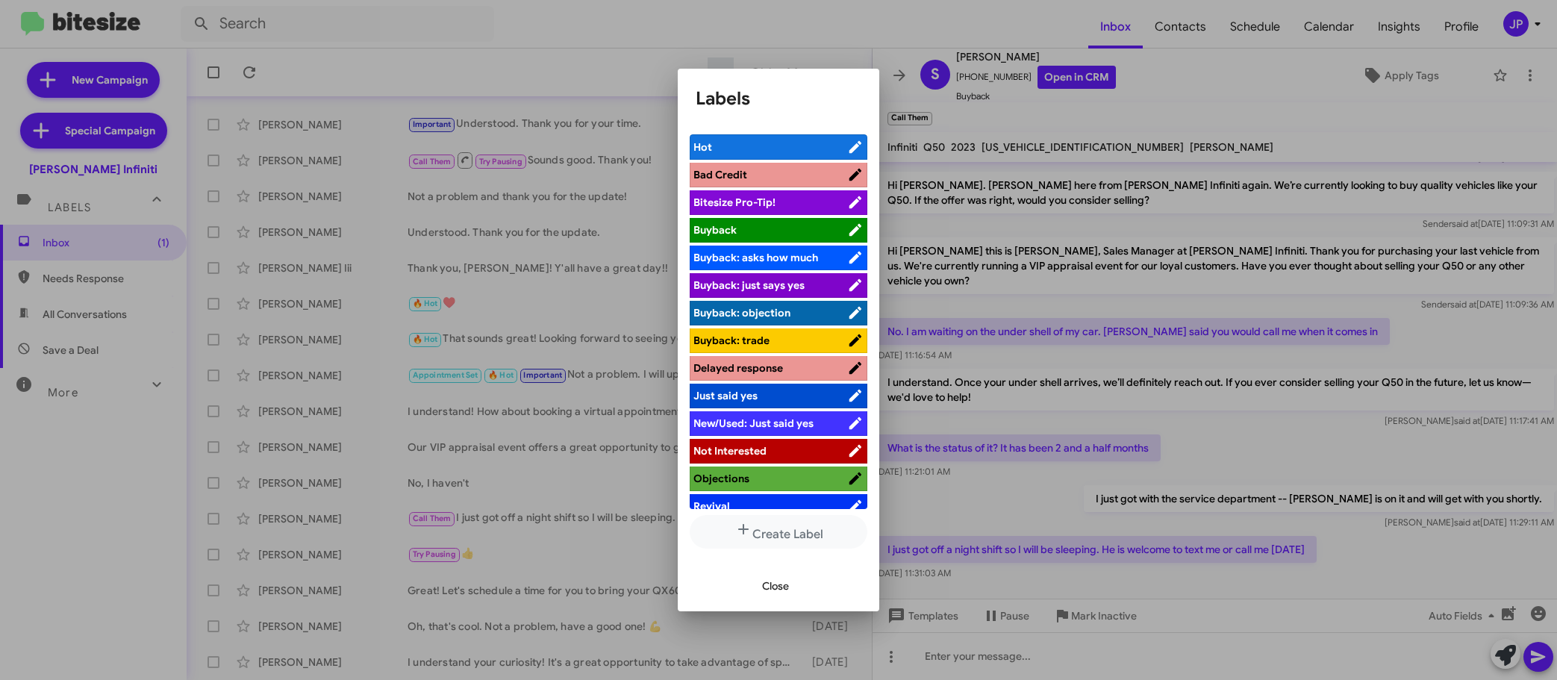
click at [781, 202] on span "Bitesize Pro-Tip!" at bounding box center [770, 202] width 154 height 15
click at [1237, 566] on div at bounding box center [778, 340] width 1557 height 680
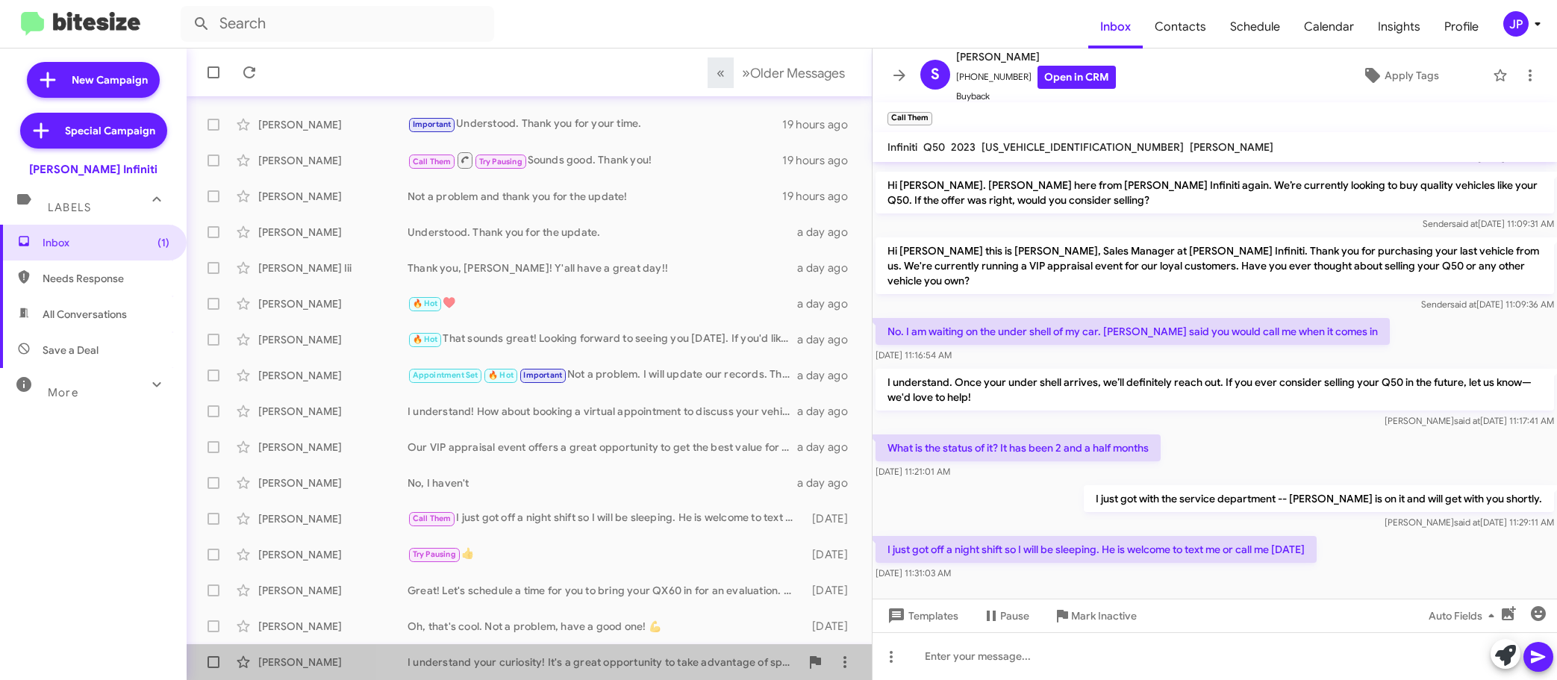
click at [601, 659] on div "I understand your curiosity! It's a great opportunity to take advantage of spec…" at bounding box center [603, 661] width 393 height 15
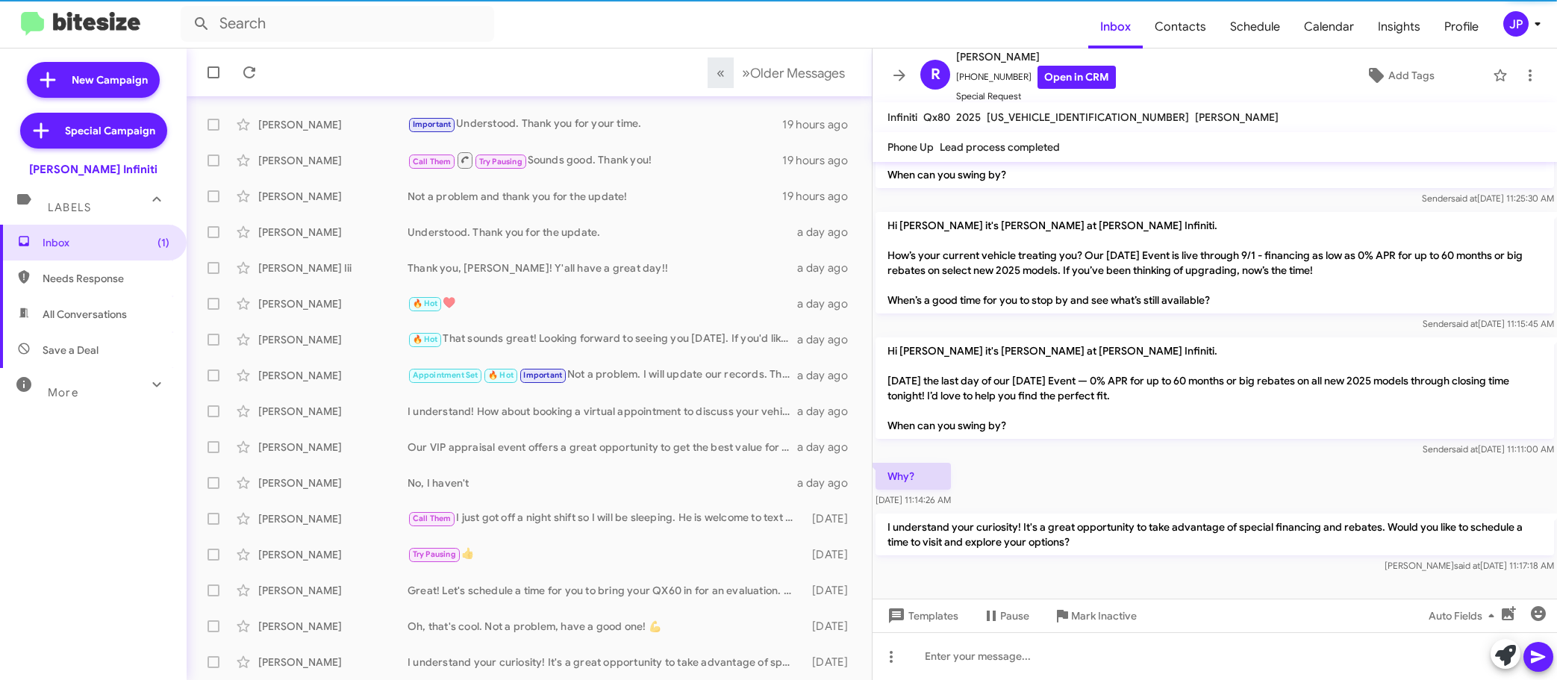
scroll to position [132, 0]
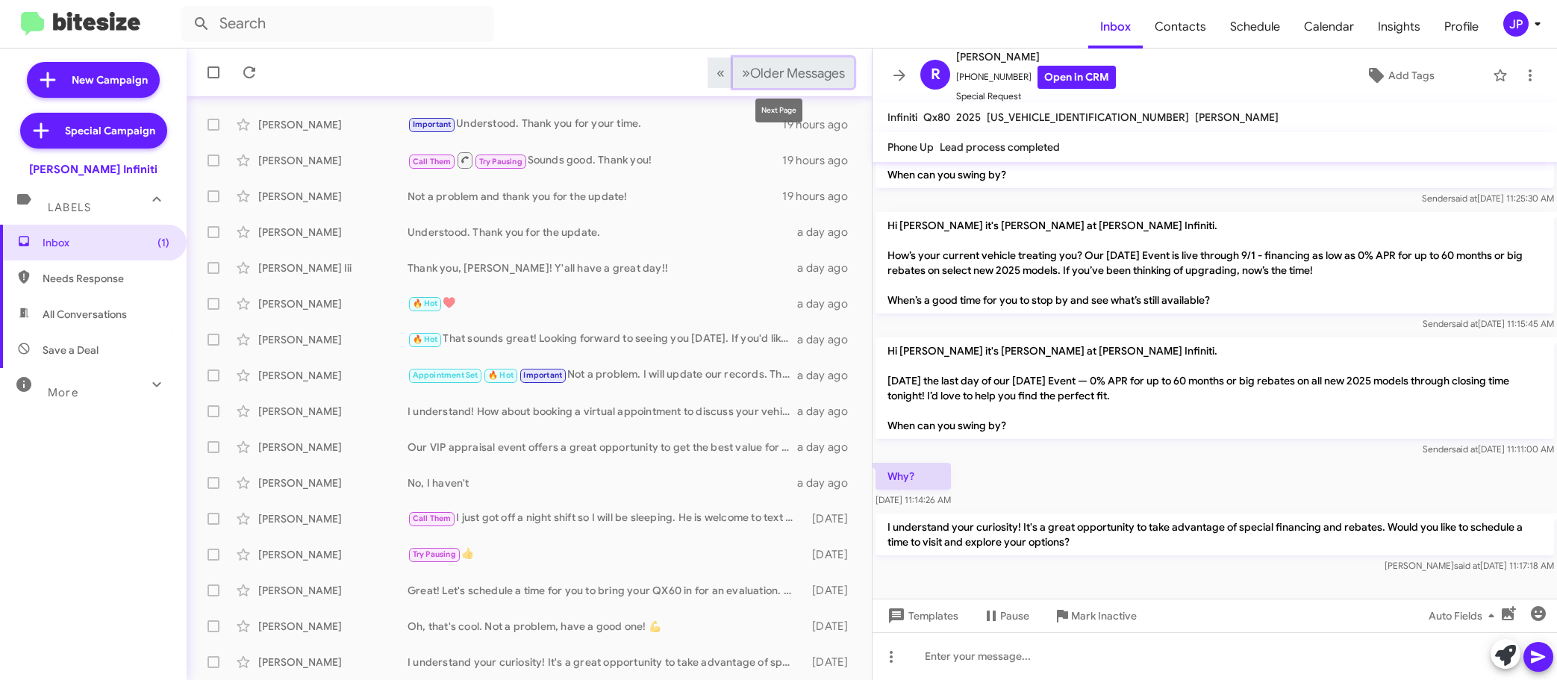
click at [828, 65] on span "Older Messages" at bounding box center [797, 73] width 95 height 16
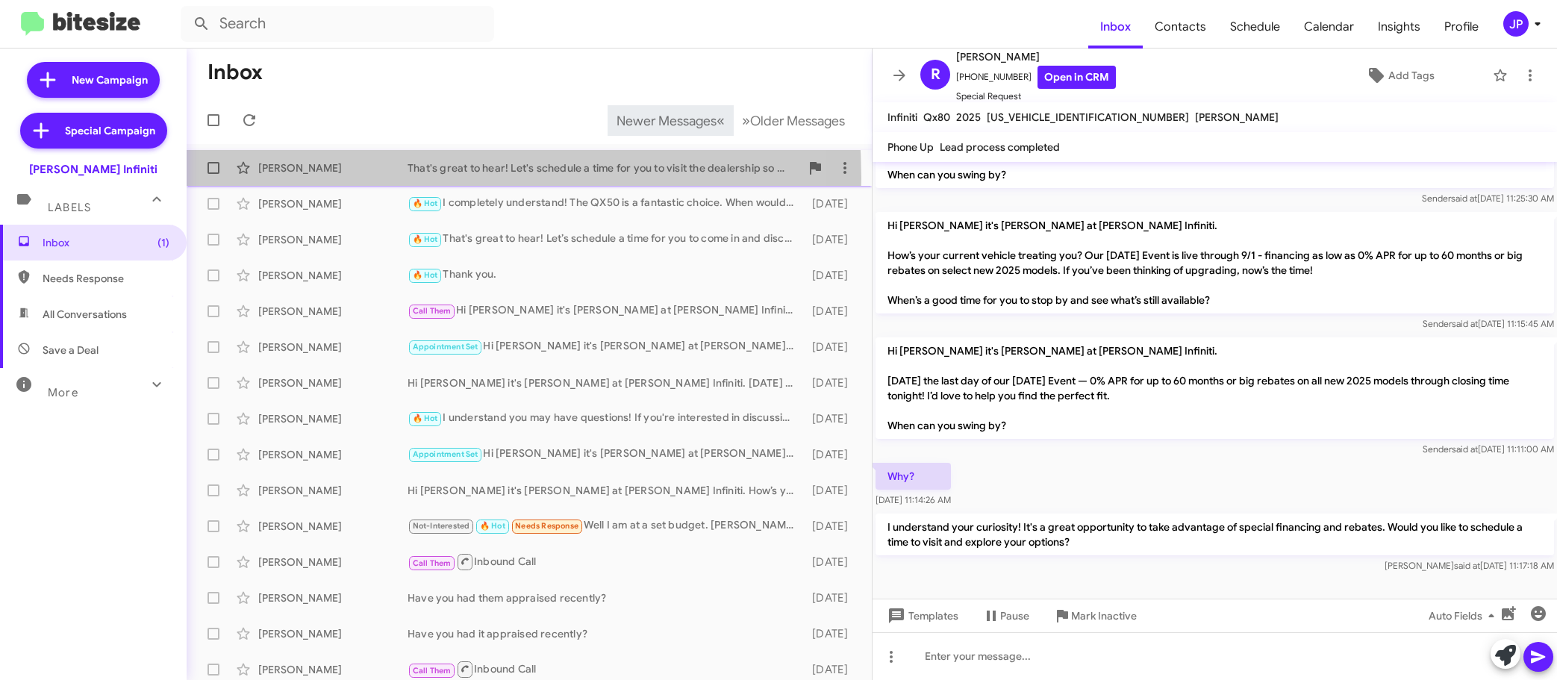
click at [369, 178] on div "Derrick Williams That's great to hear! Let's schedule a time for you to visit t…" at bounding box center [528, 168] width 661 height 30
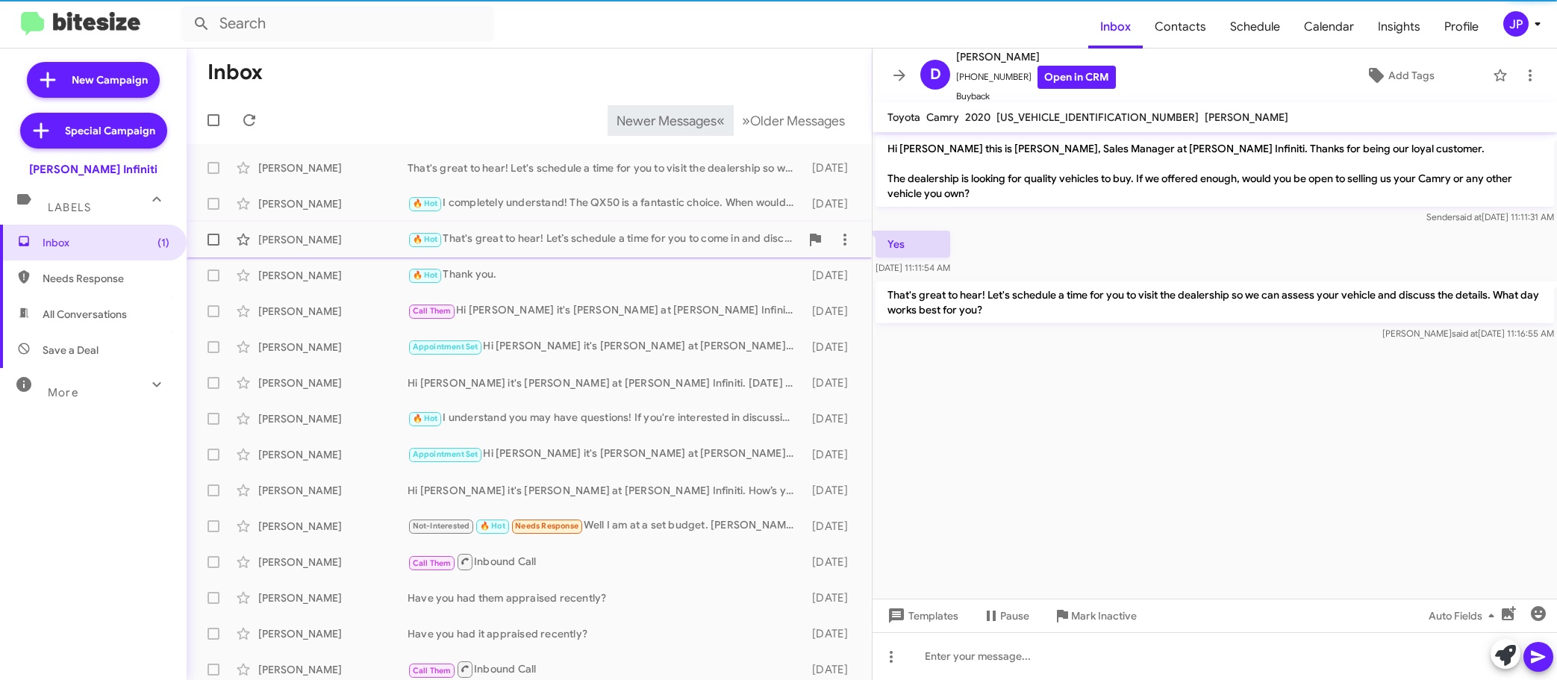
click at [371, 222] on span "Rodemiro Farias 🔥 Hot That's great to hear! Let’s schedule a time for you to co…" at bounding box center [529, 240] width 685 height 36
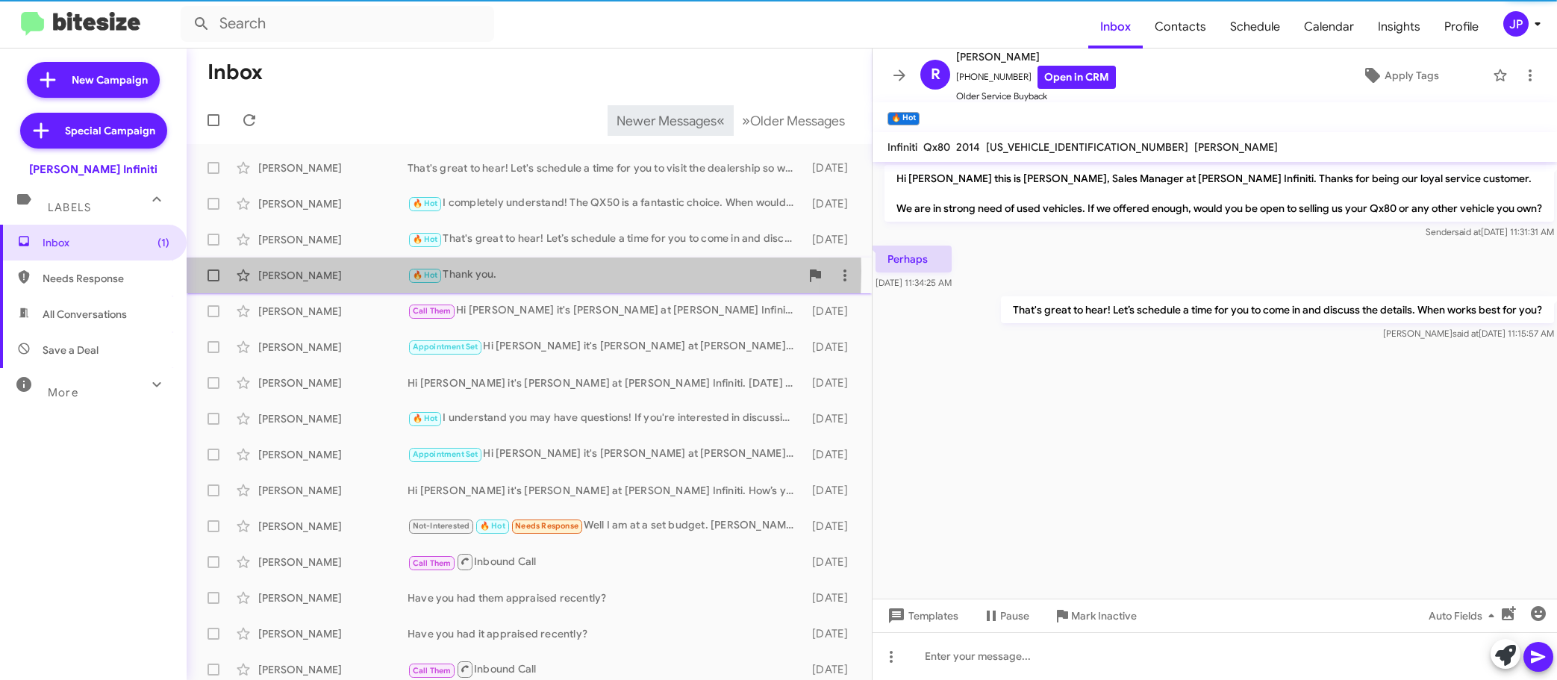
click at [366, 271] on div "Dawn Bissell" at bounding box center [332, 275] width 149 height 15
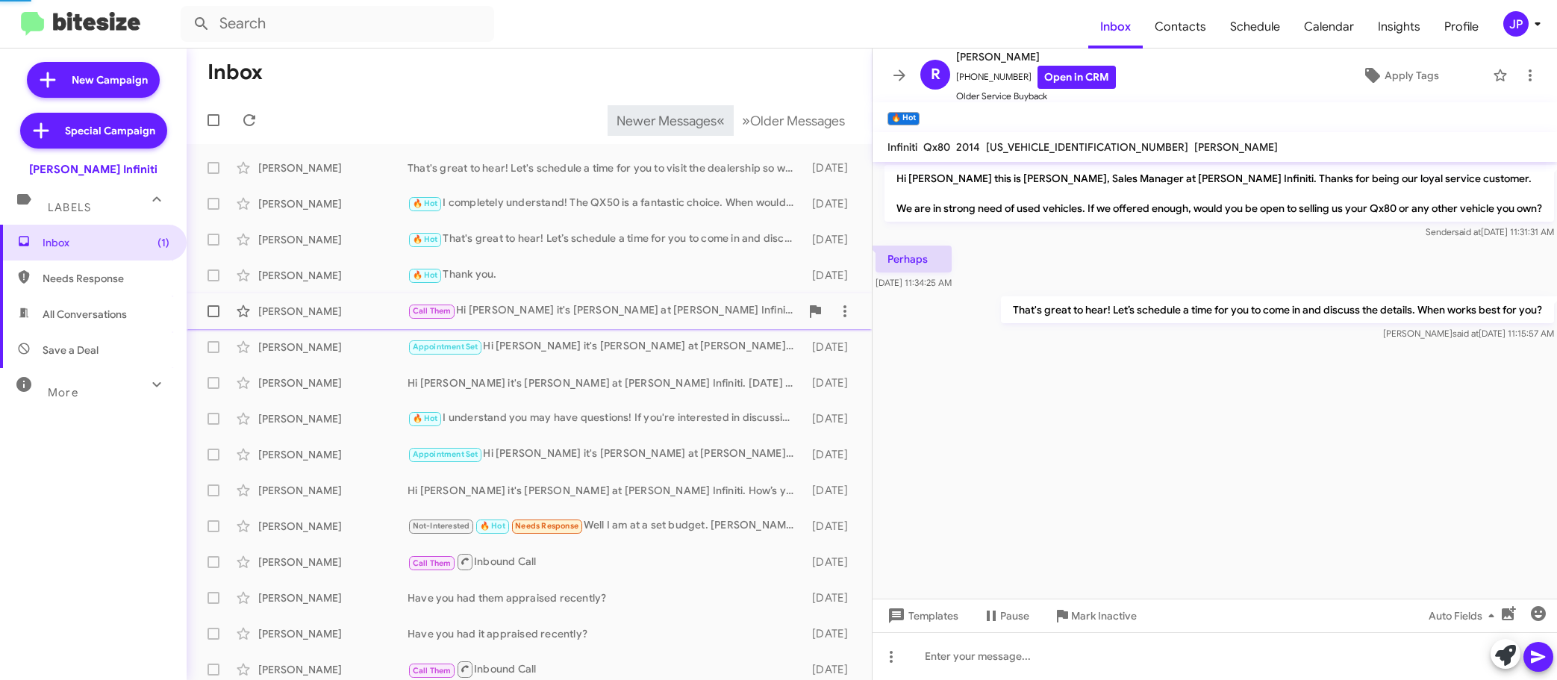
scroll to position [794, 0]
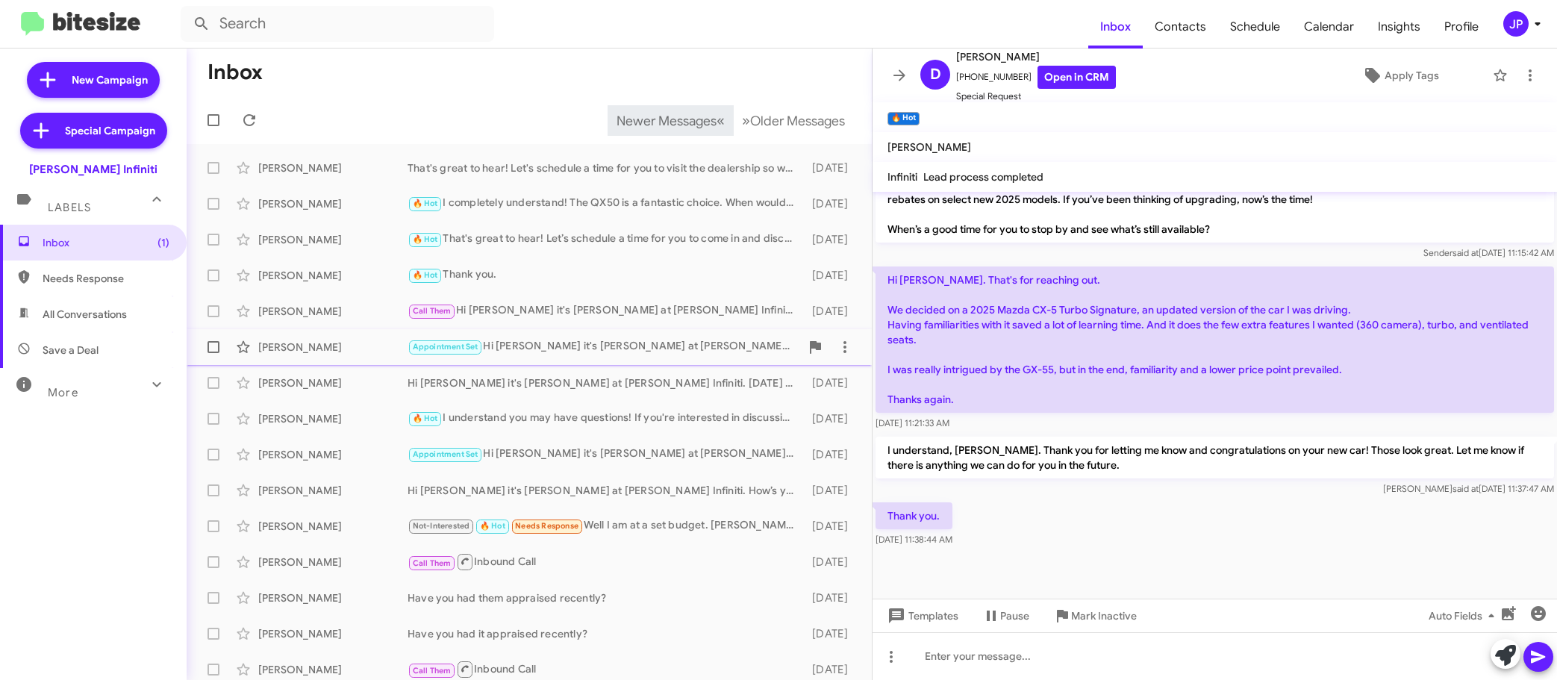
click at [382, 330] on span "Brenda Killian Appointment Set Hi Brenda it's Cody Clemens at Ed Hicks Infiniti…" at bounding box center [529, 347] width 685 height 36
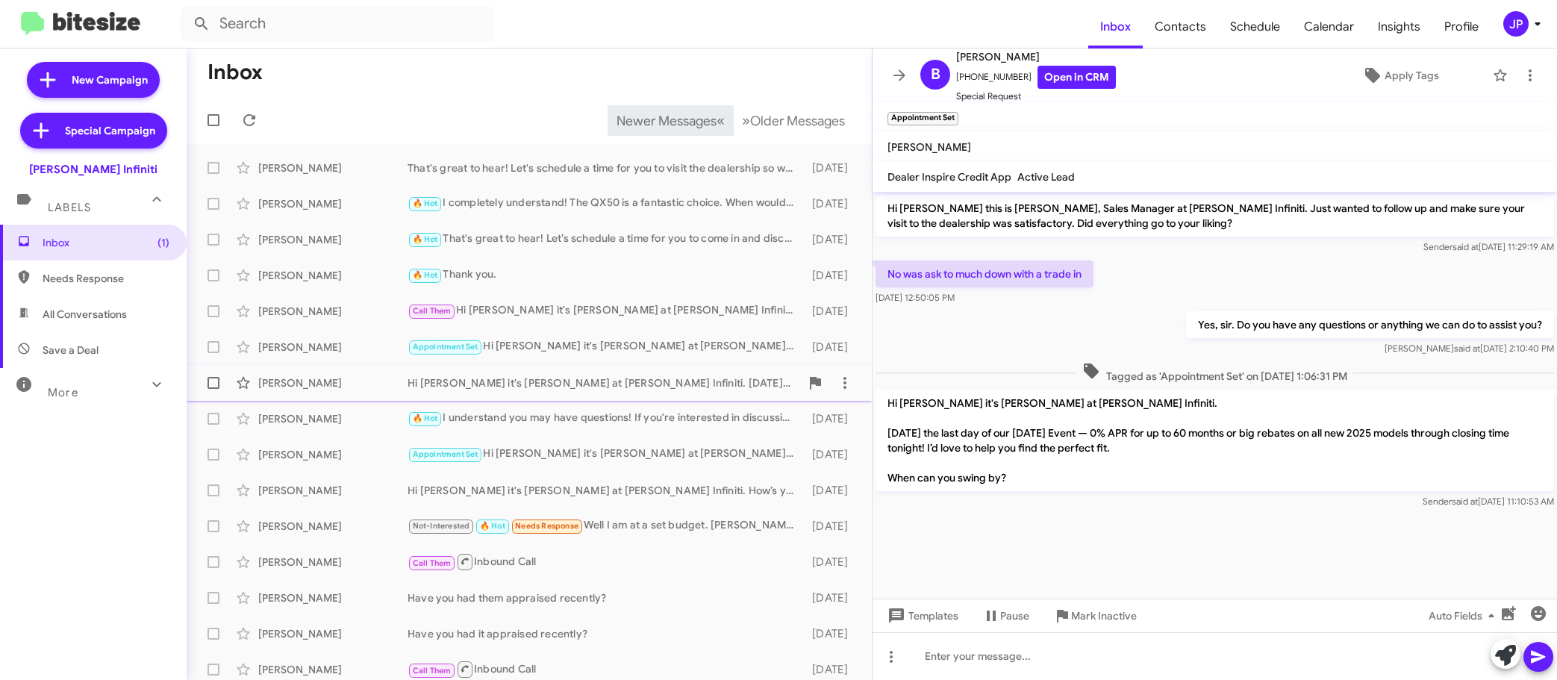
click at [390, 384] on div "Richard Harrell" at bounding box center [332, 382] width 149 height 15
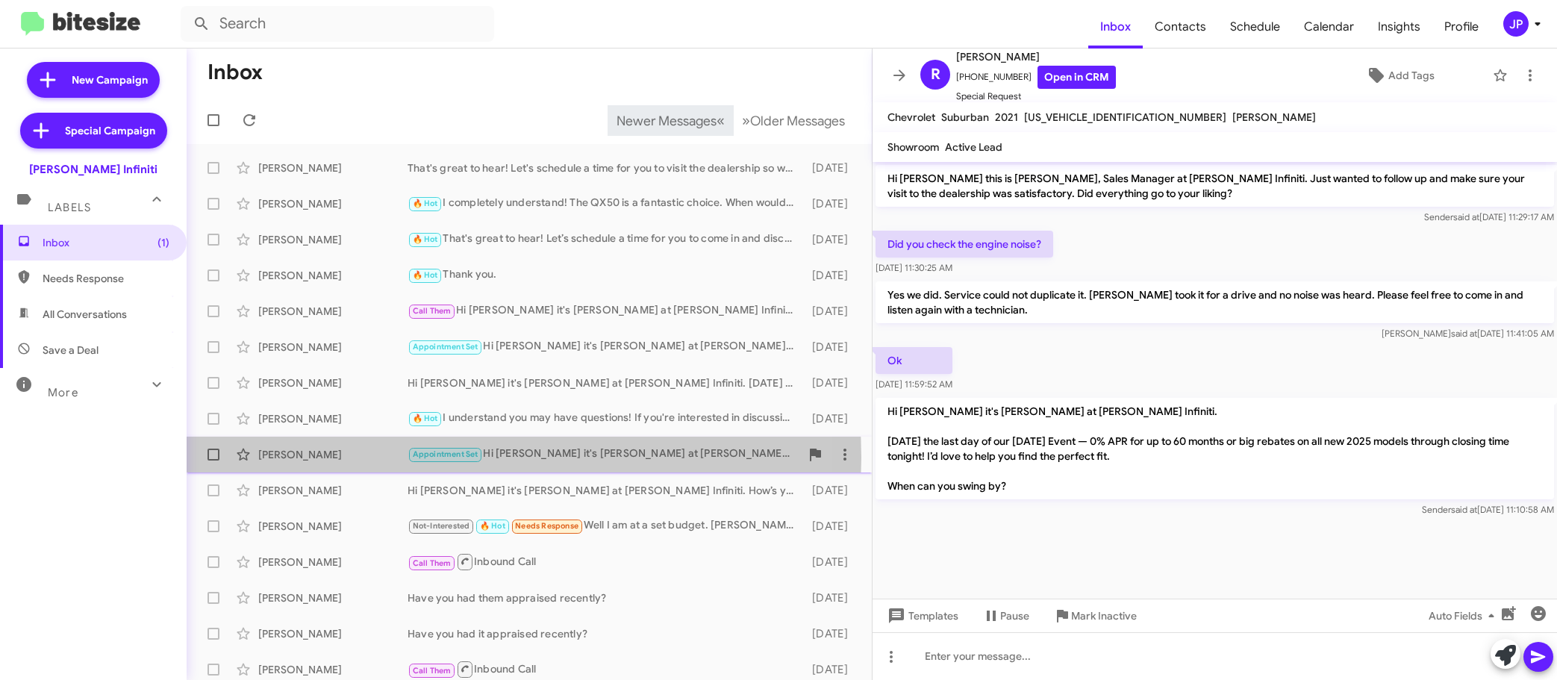
click at [372, 457] on div "Rudy Mirabel" at bounding box center [332, 454] width 149 height 15
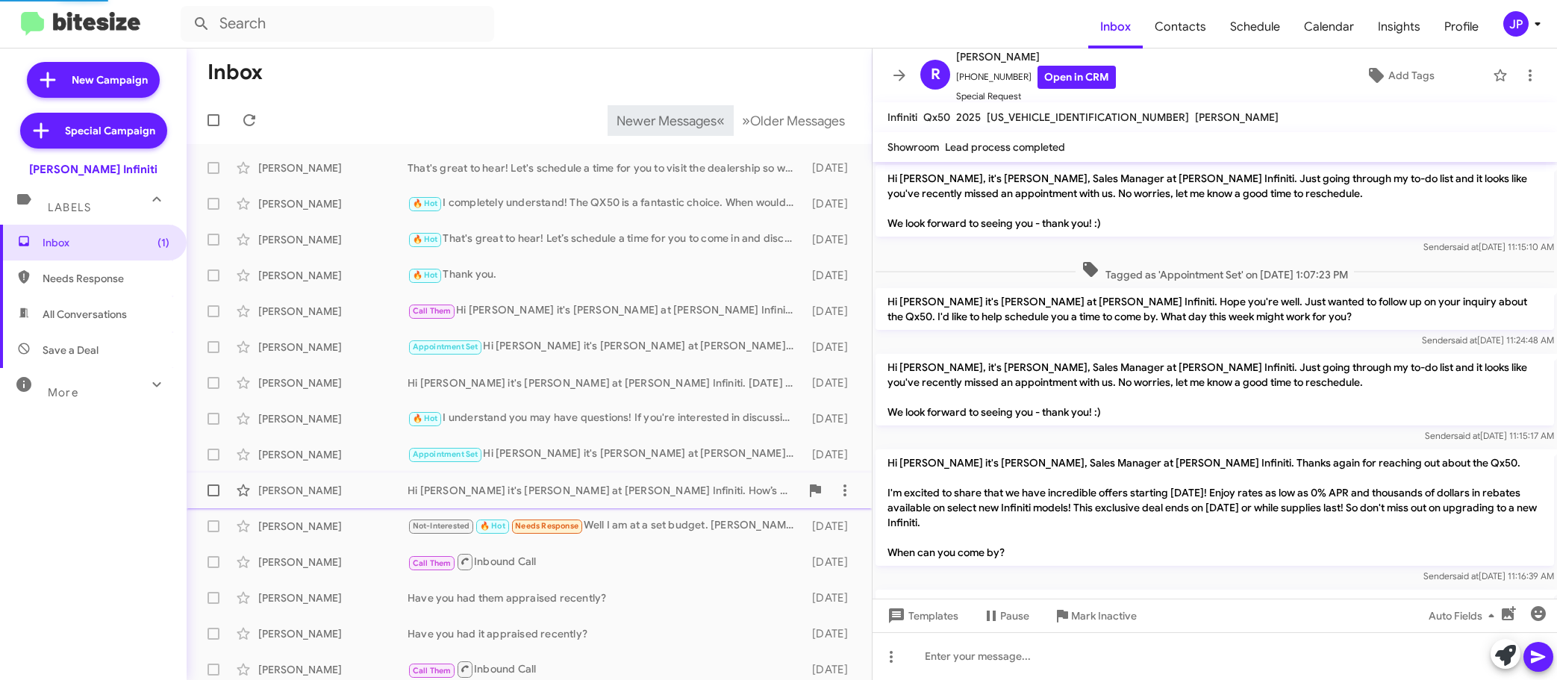
scroll to position [1331, 0]
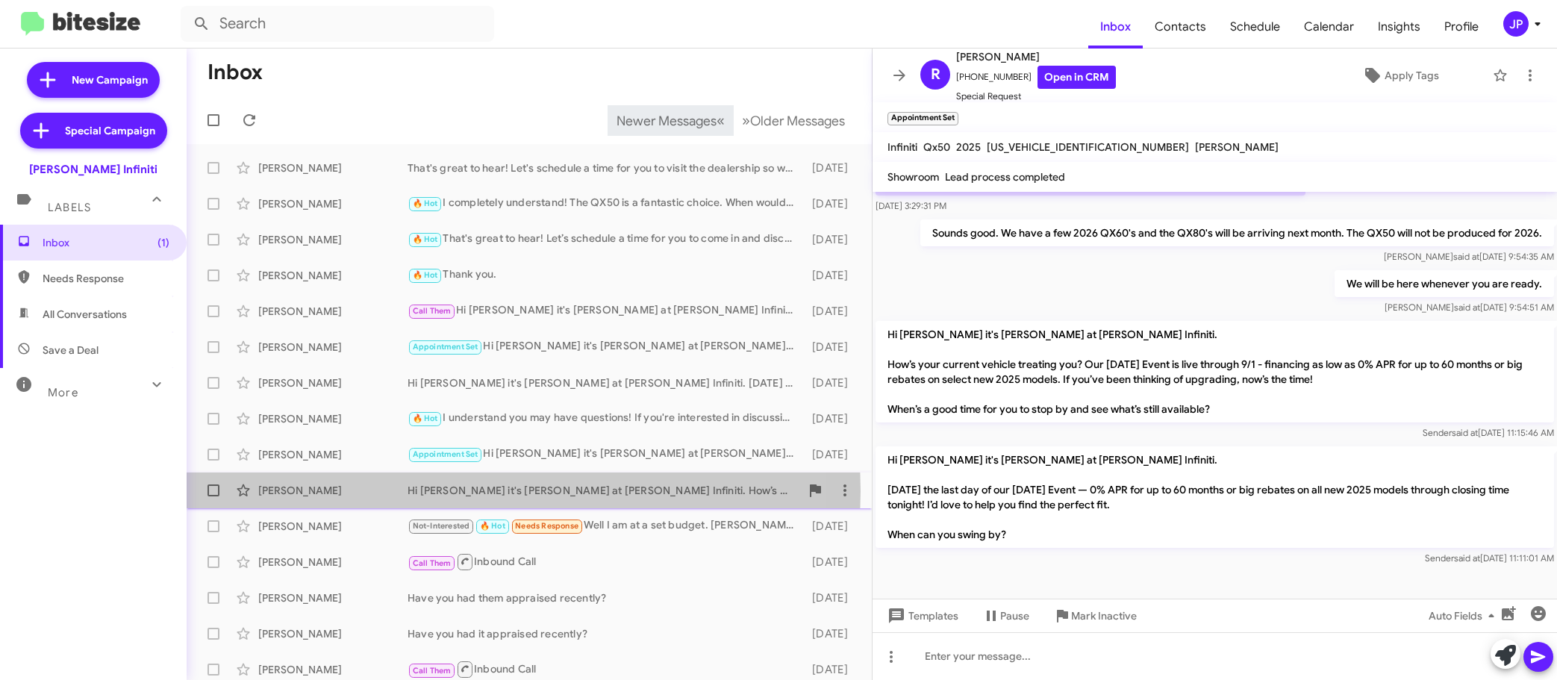
click at [369, 491] on div "Amasty Banks" at bounding box center [332, 490] width 149 height 15
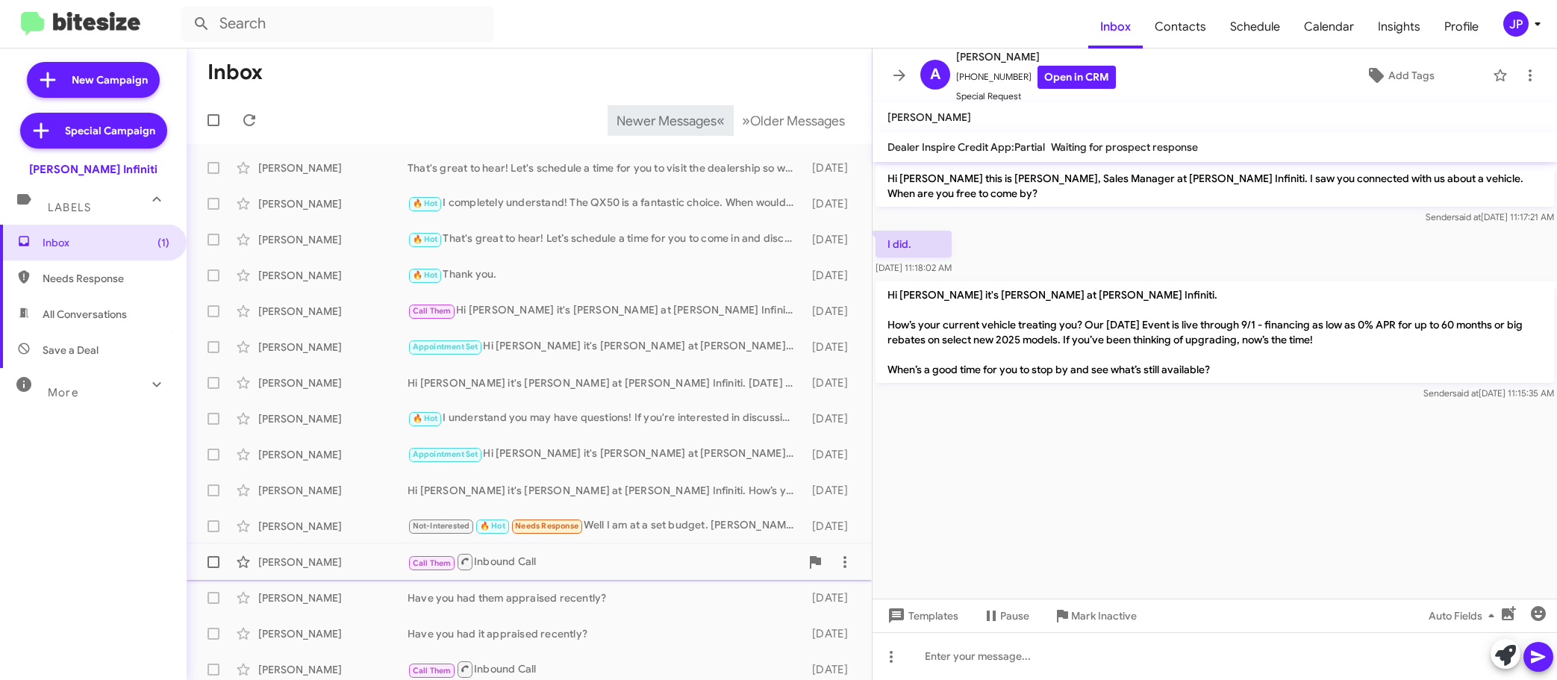
click at [357, 572] on div "Matthew Walden Call Them Inbound Call 15 days ago" at bounding box center [528, 562] width 661 height 30
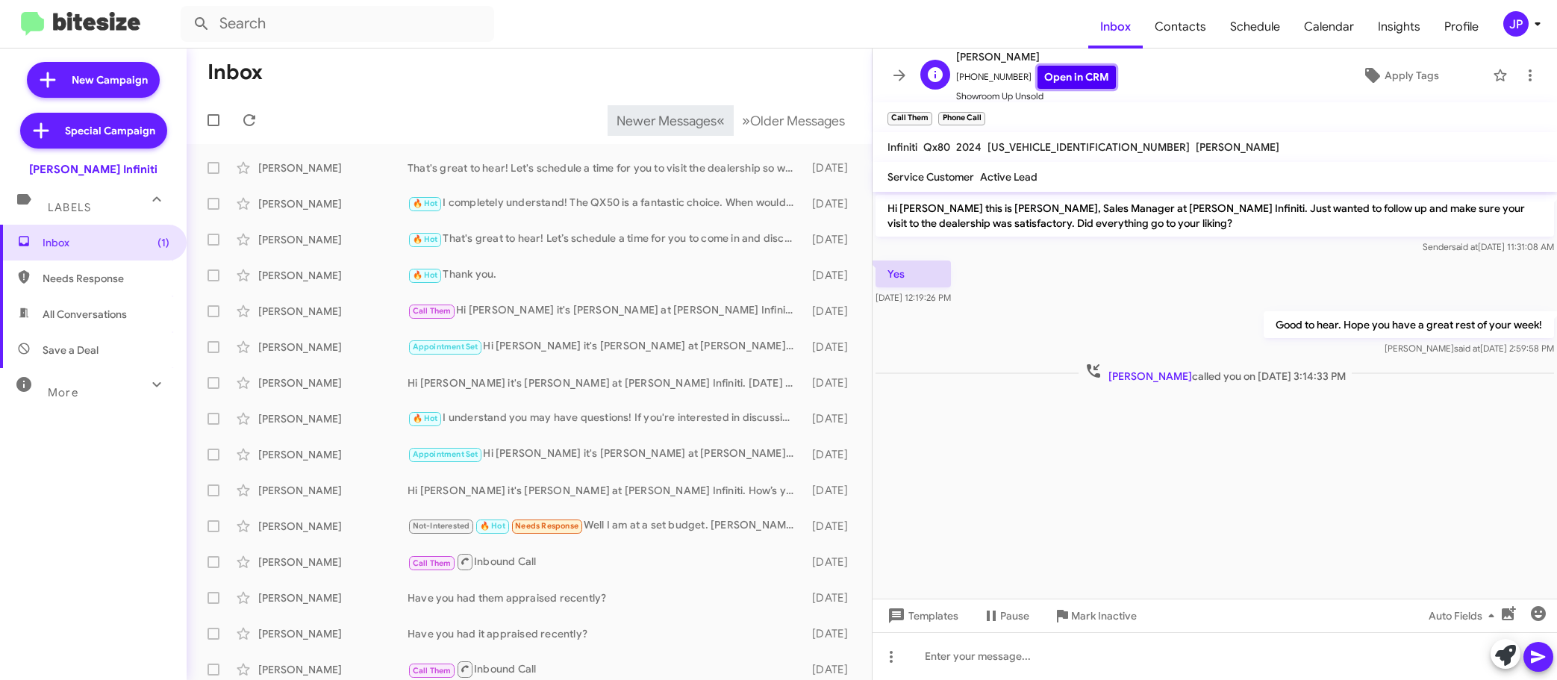
click at [1037, 79] on link "Open in CRM" at bounding box center [1076, 77] width 78 height 23
click at [567, 567] on div "Call Them Inbound Call" at bounding box center [603, 561] width 393 height 19
click at [547, 607] on div "Gilbert Salinas Have you had them appraised recently? 15 days ago" at bounding box center [528, 598] width 661 height 30
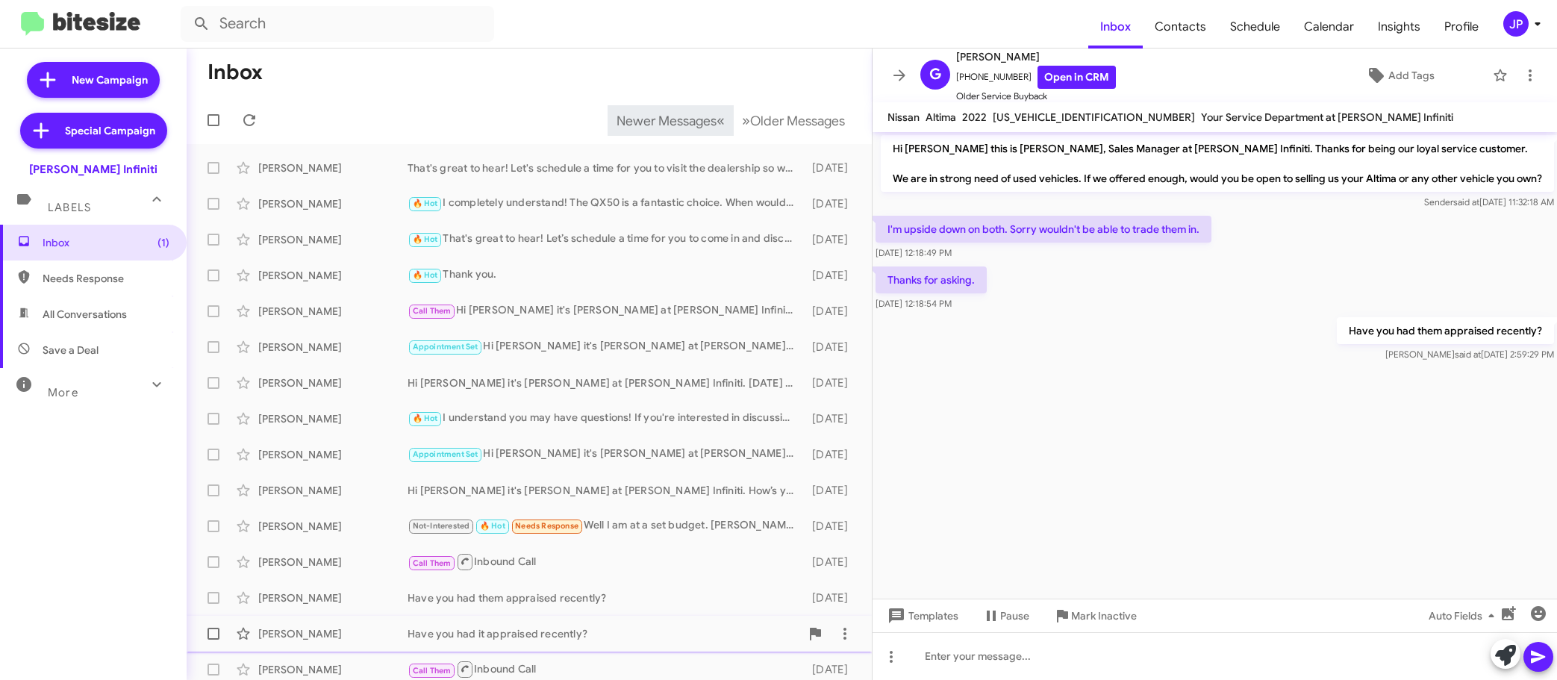
click at [548, 638] on div "Have you had it appraised recently?" at bounding box center [603, 633] width 393 height 15
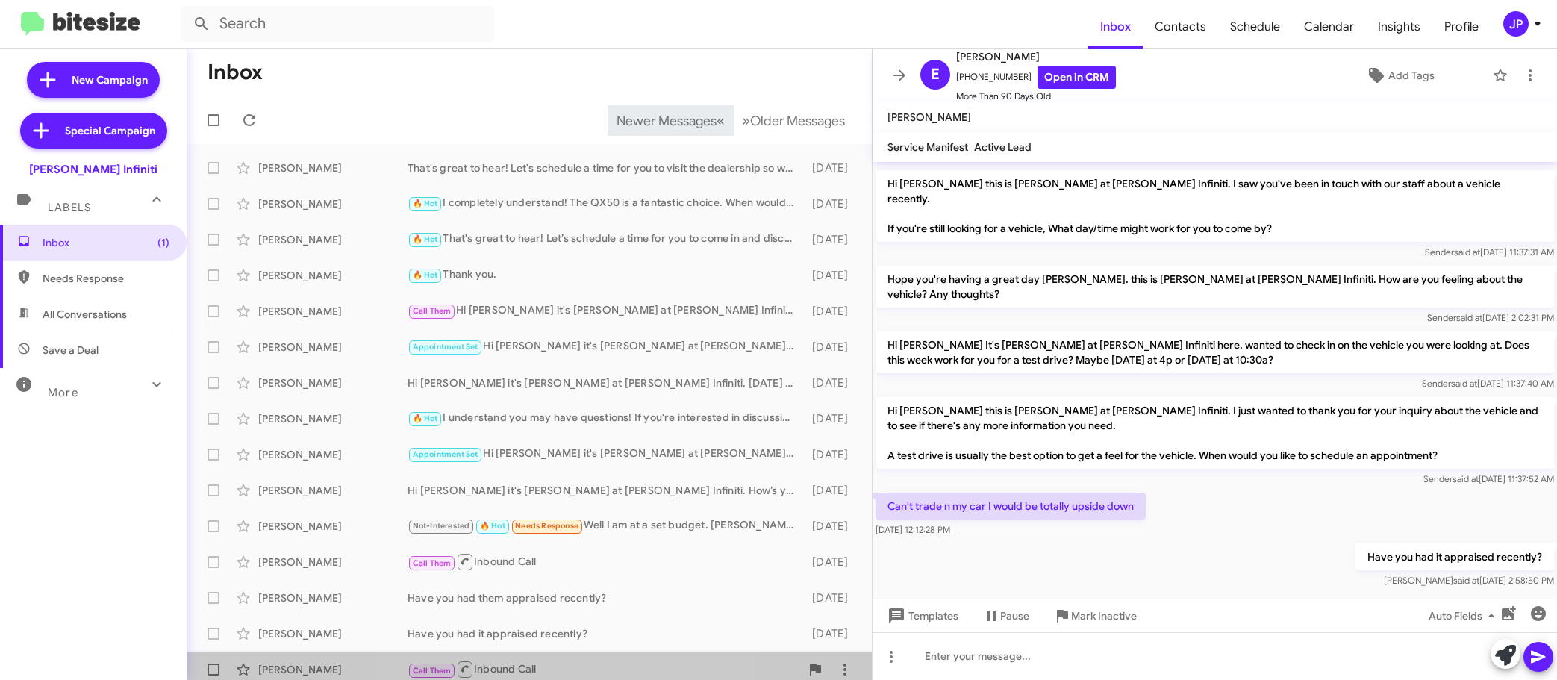
click at [557, 658] on div "Anita Burke Call Them Inbound Call 15 days ago" at bounding box center [528, 669] width 661 height 30
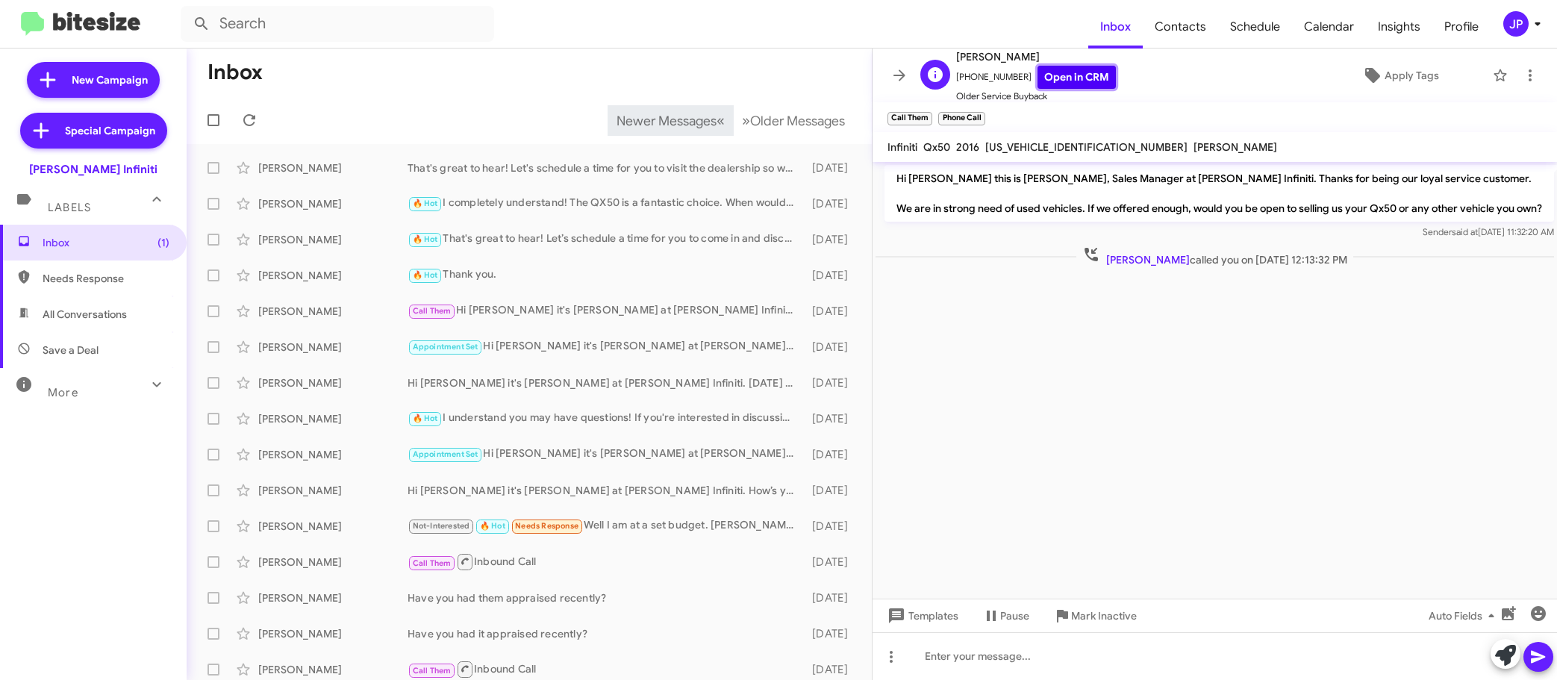
click at [1060, 67] on link "Open in CRM" at bounding box center [1076, 77] width 78 height 23
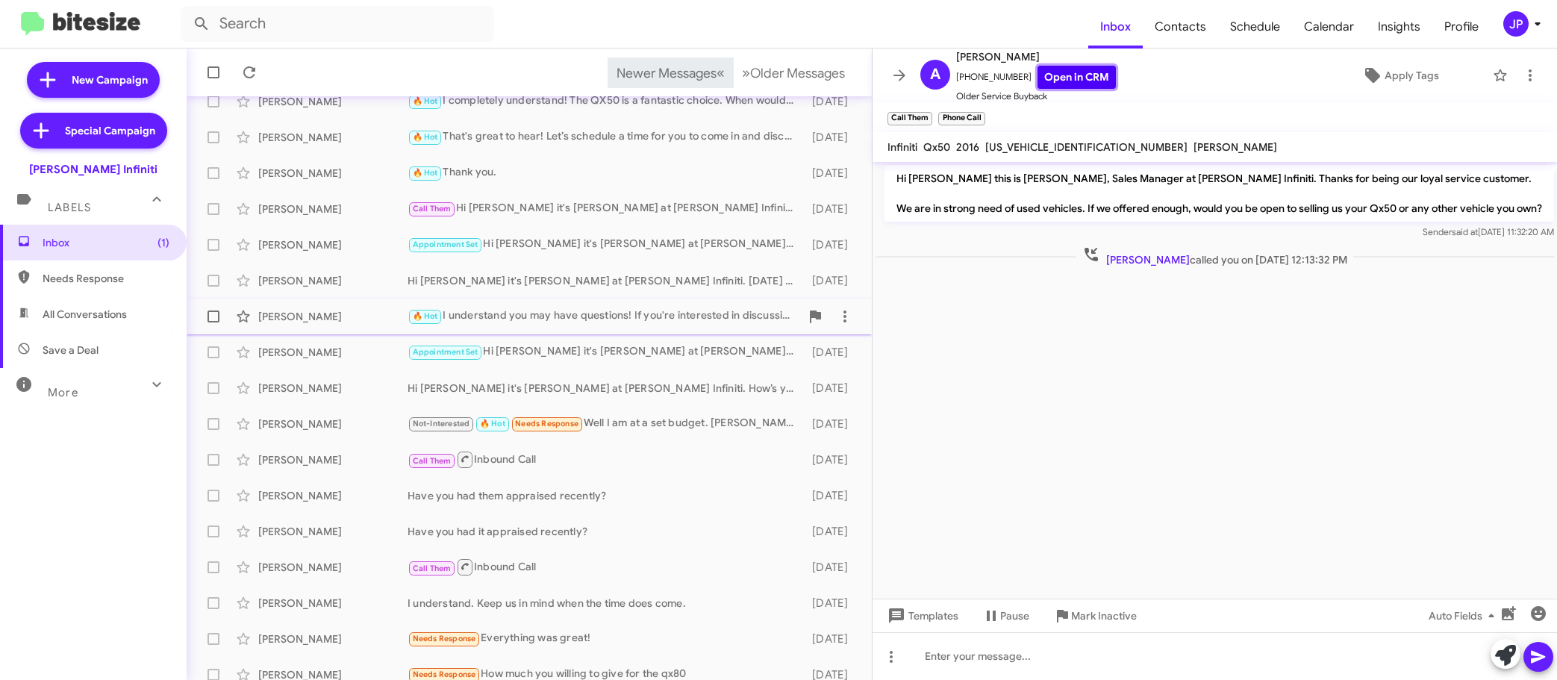
scroll to position [187, 0]
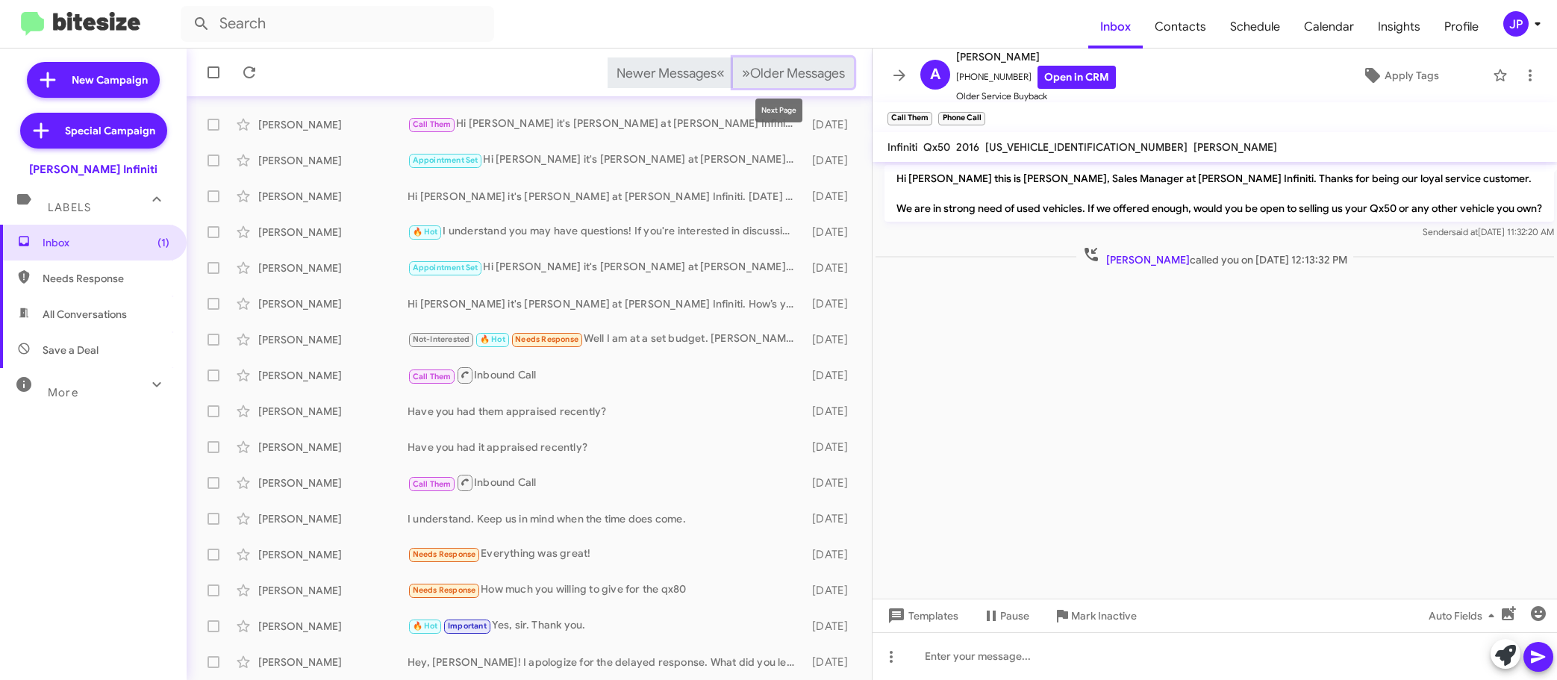
click at [776, 83] on button "» Next Older Messages" at bounding box center [793, 72] width 121 height 31
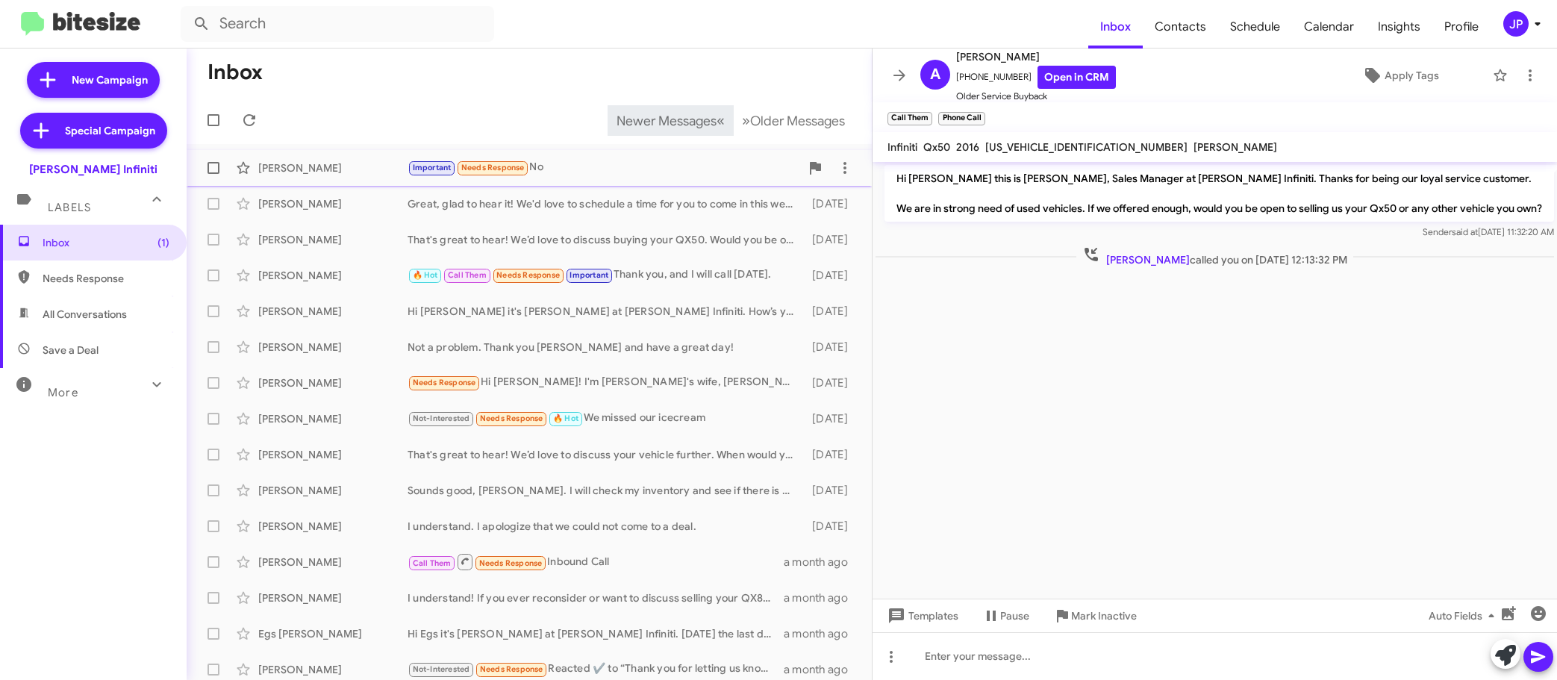
click at [527, 165] on small "Needs Response" at bounding box center [492, 168] width 70 height 14
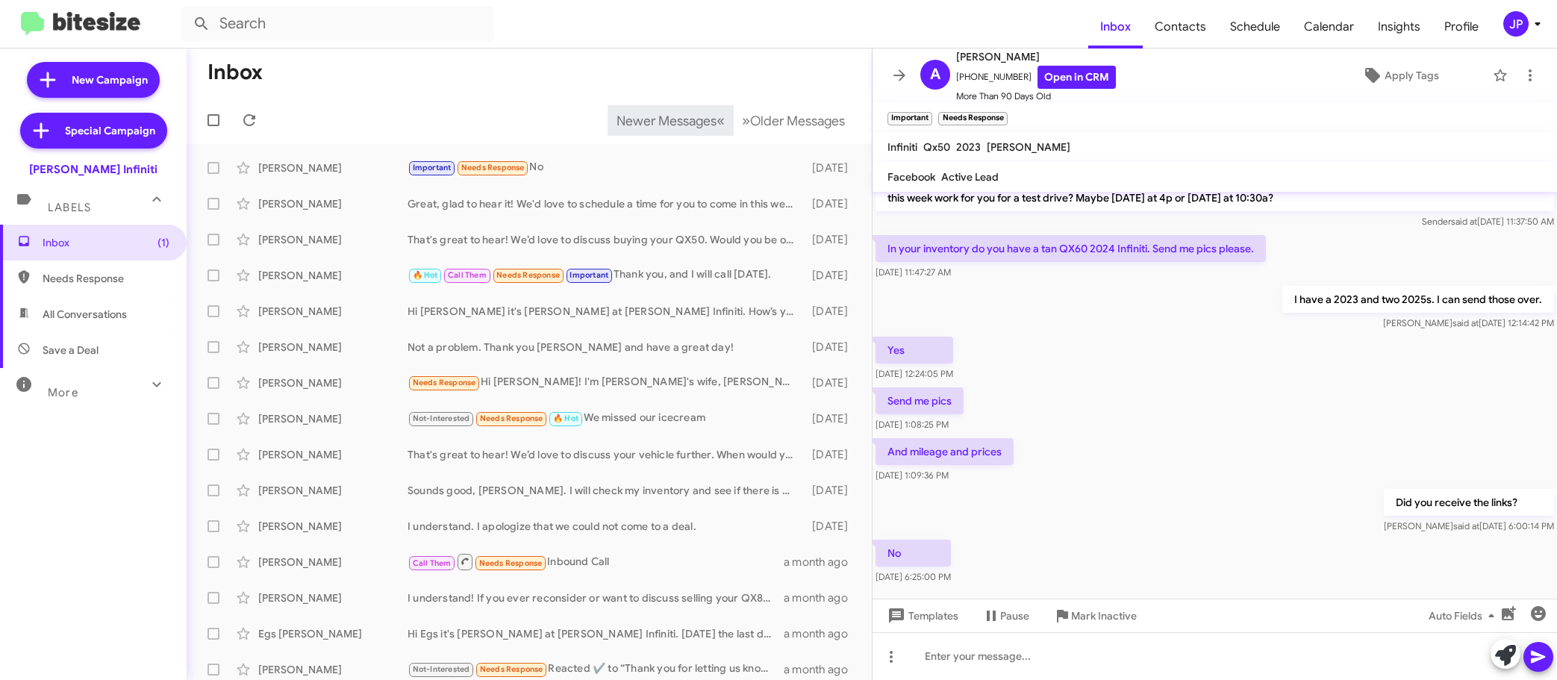
click at [1166, 537] on div "No Aug 15, 2025, 6:25:00 PM" at bounding box center [1214, 562] width 684 height 51
click at [1080, 81] on link "Open in CRM" at bounding box center [1076, 77] width 78 height 23
click at [1371, 81] on icon at bounding box center [1372, 75] width 18 height 18
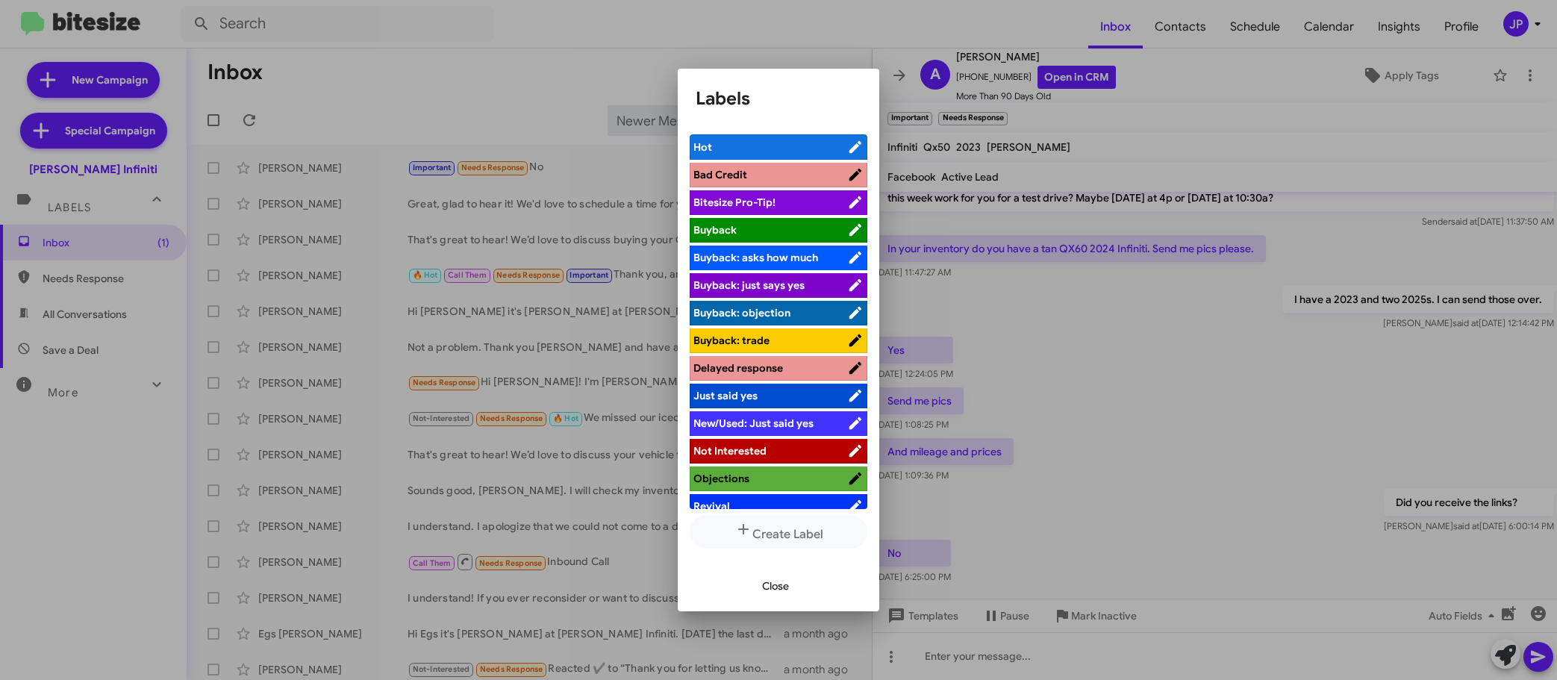
click at [822, 200] on span "Bitesize Pro-Tip!" at bounding box center [770, 202] width 154 height 15
click at [1191, 474] on div at bounding box center [778, 340] width 1557 height 680
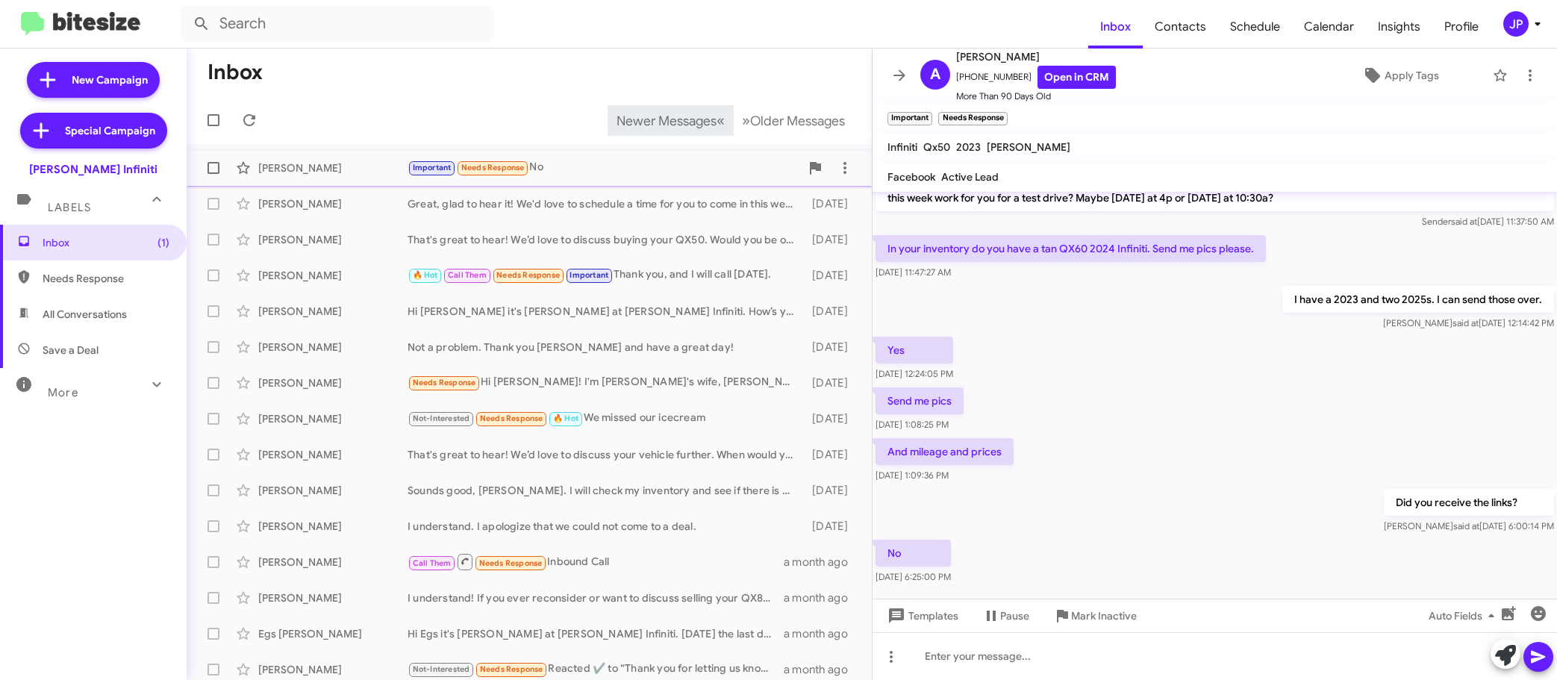
click at [213, 169] on span at bounding box center [213, 168] width 12 height 12
click at [213, 174] on input "checkbox" at bounding box center [213, 174] width 1 height 1
checkbox input "true"
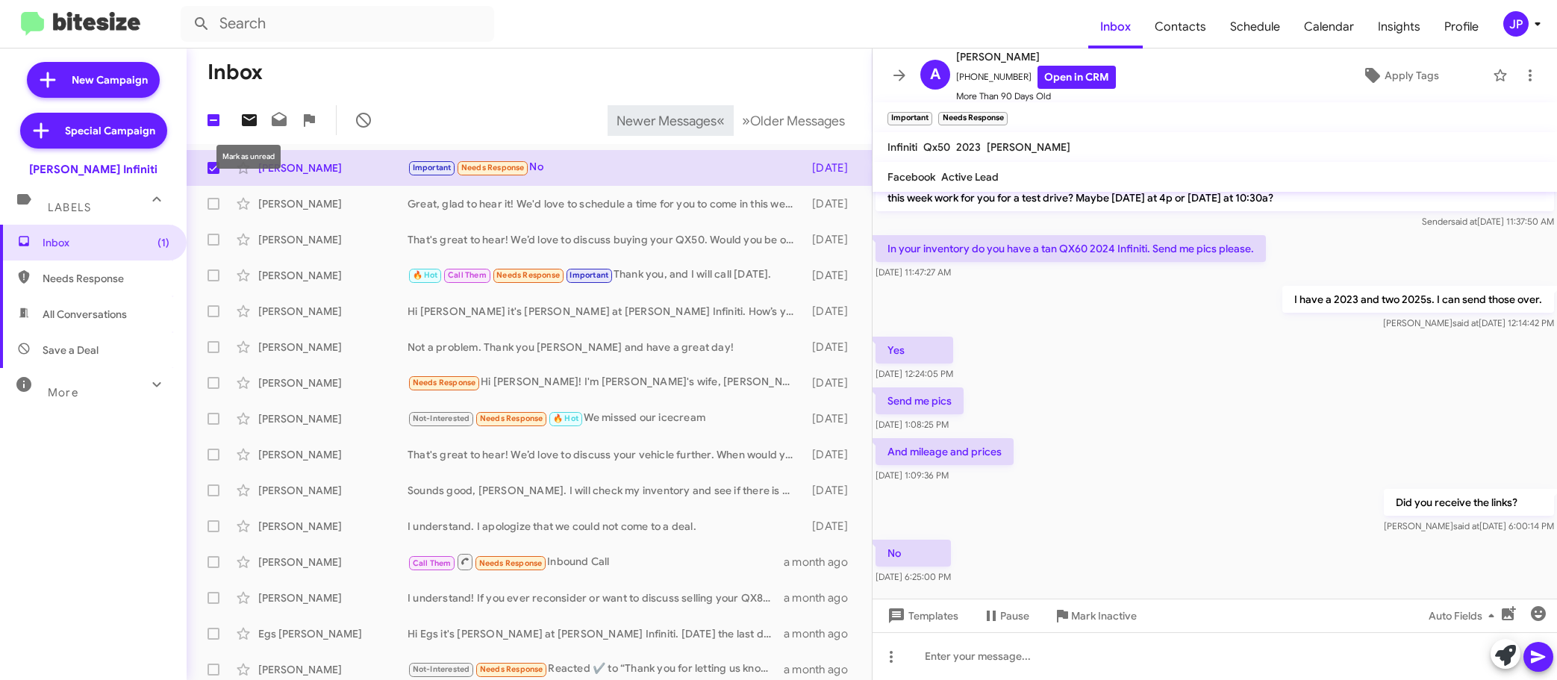
click at [260, 119] on span at bounding box center [249, 120] width 30 height 18
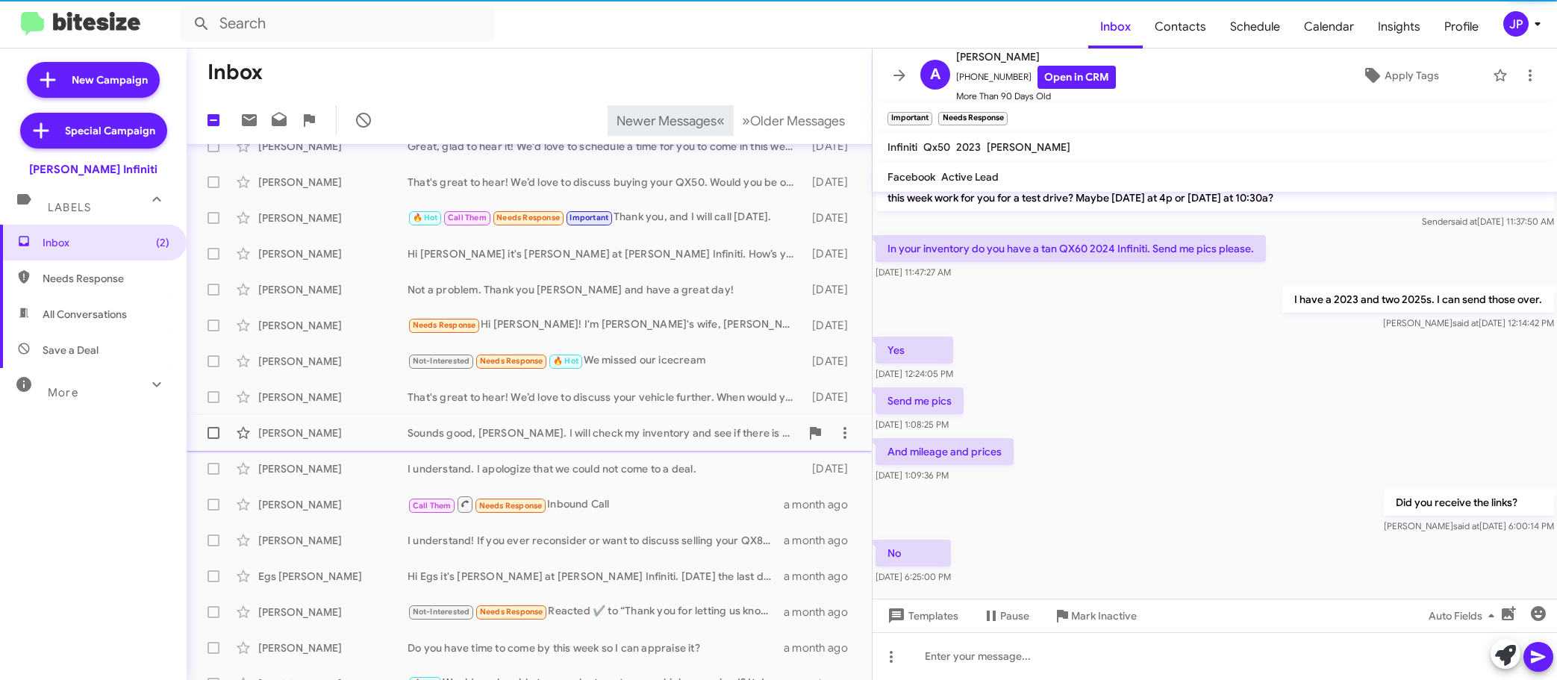
scroll to position [187, 0]
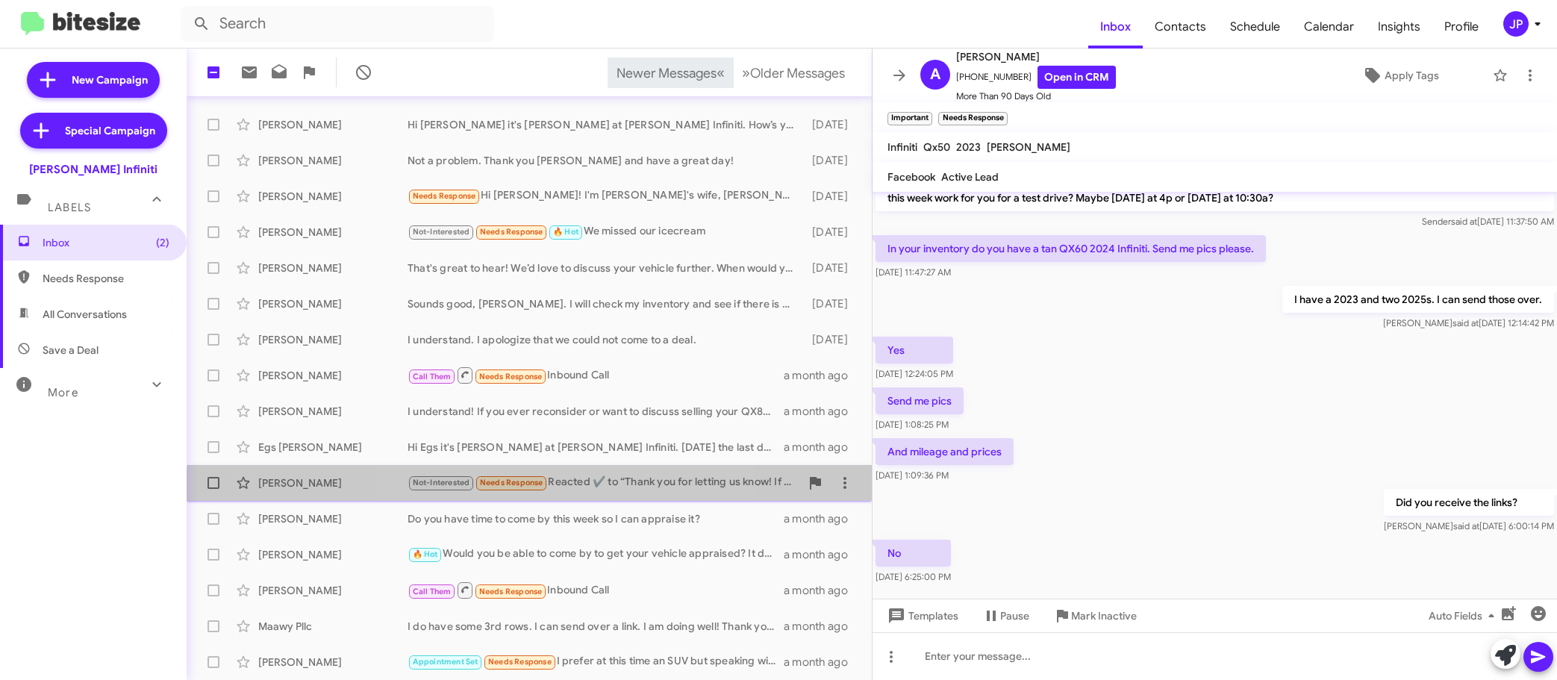
click at [580, 494] on div "Jayme Henning Not-Interested Needs Response Reacted ✔️ to “Thank you for lettin…" at bounding box center [528, 483] width 661 height 30
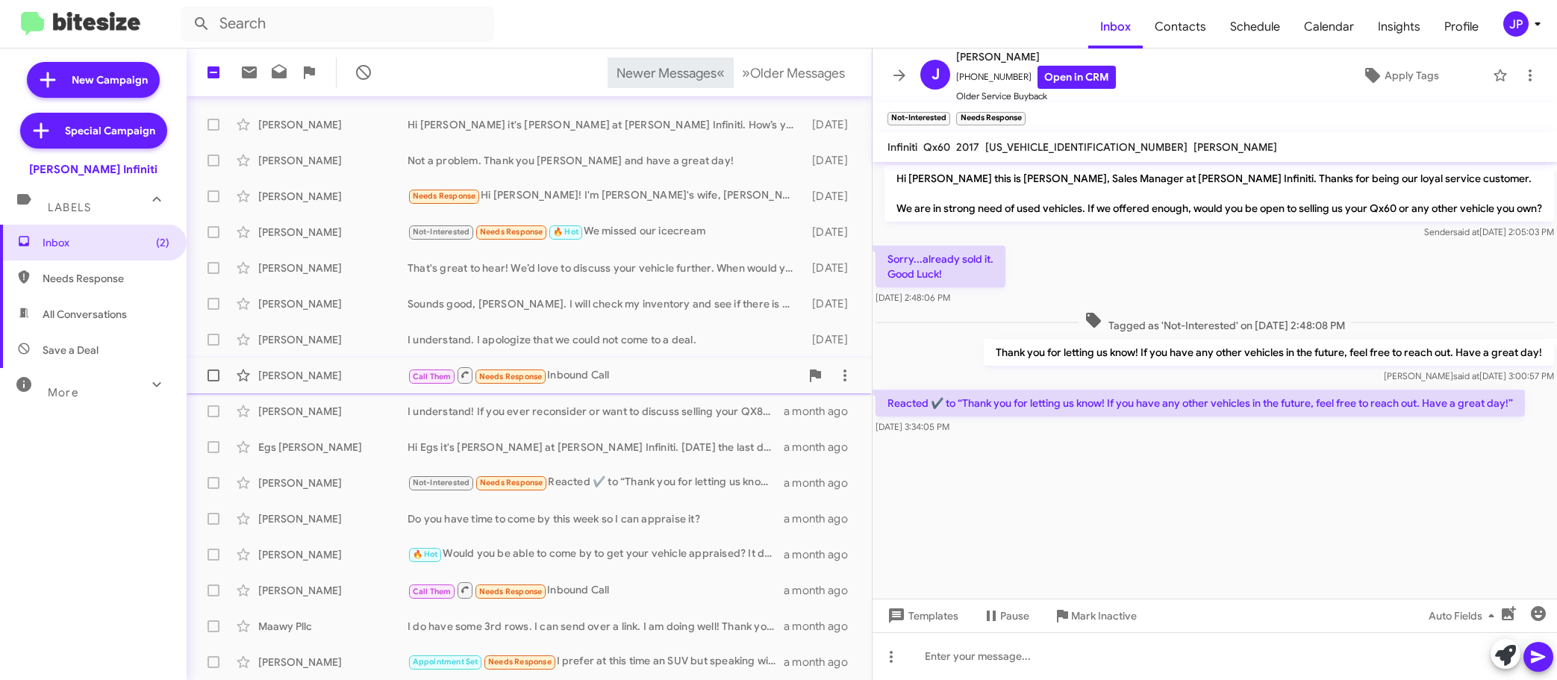
click at [570, 382] on div "Call Them Needs Response Inbound Call" at bounding box center [603, 375] width 393 height 19
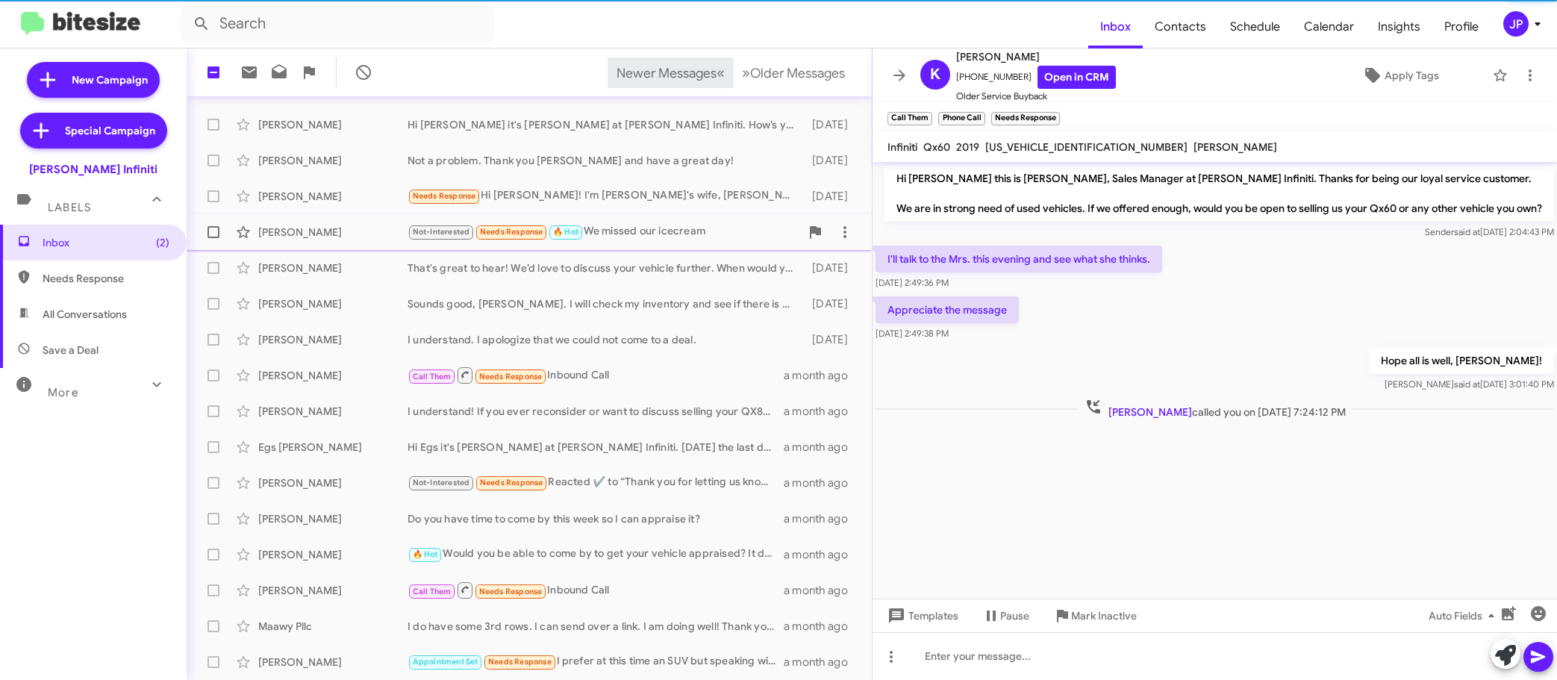
click at [631, 246] on div "Kevin Felt Not-Interested Needs Response 🔥 Hot We missed our icecream 23 days a…" at bounding box center [528, 232] width 661 height 30
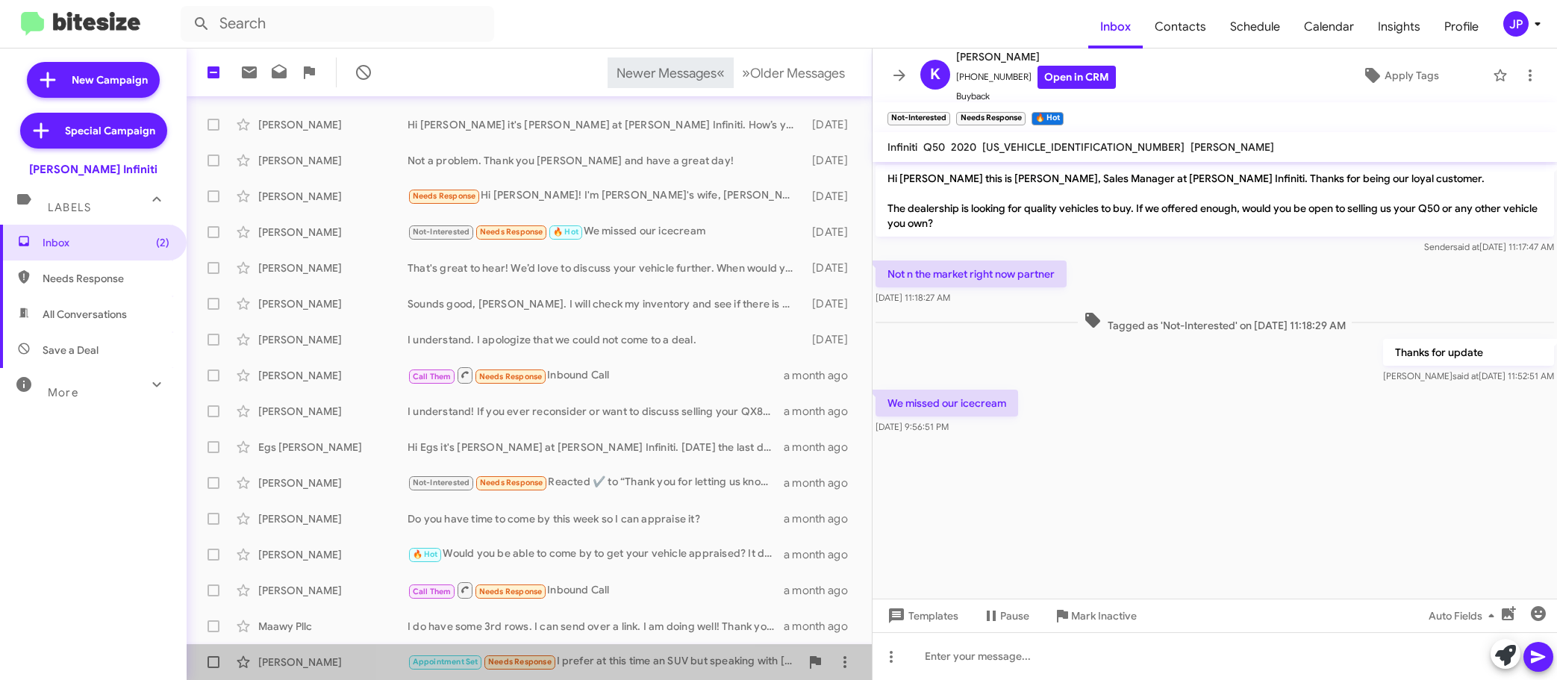
click at [587, 669] on div "Appointment Set Needs Response I prefer at this time an SUV but speaking with S…" at bounding box center [603, 661] width 393 height 17
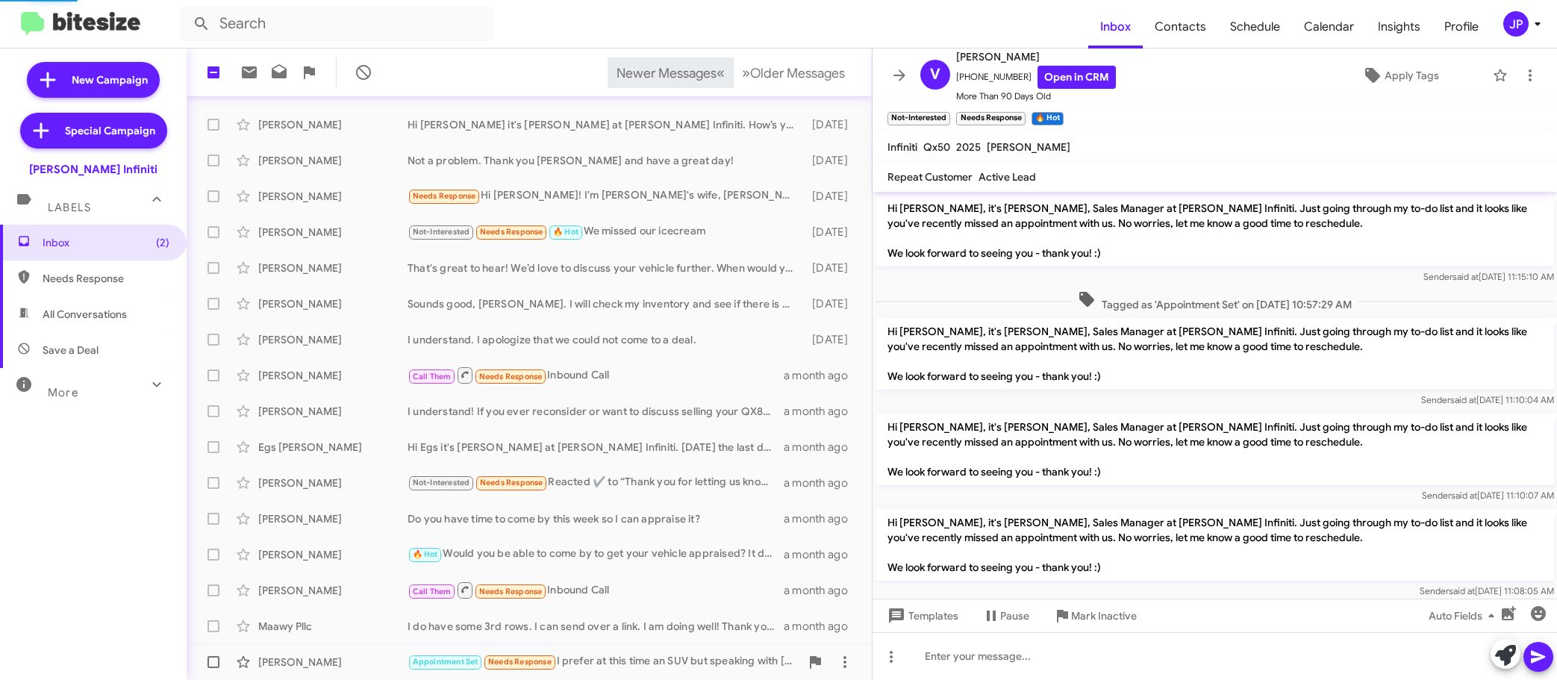
scroll to position [329, 0]
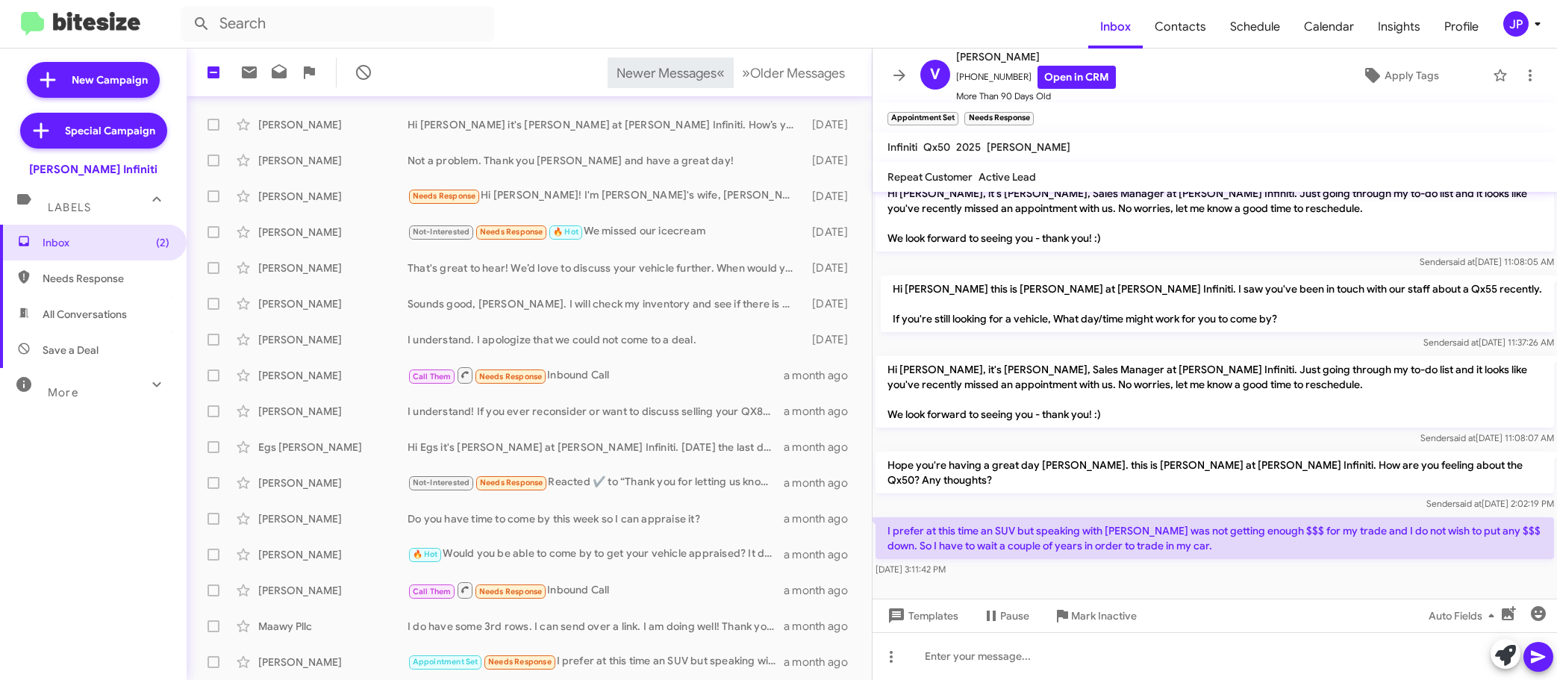
click at [750, 89] on mat-toolbar-row "1 Newer Messages « Previous » Next Older Messages" at bounding box center [529, 73] width 685 height 48
click at [750, 88] on mat-toolbar-row "1 Newer Messages « Previous » Next Older Messages" at bounding box center [529, 73] width 685 height 48
click at [755, 78] on span "Older Messages" at bounding box center [797, 73] width 95 height 16
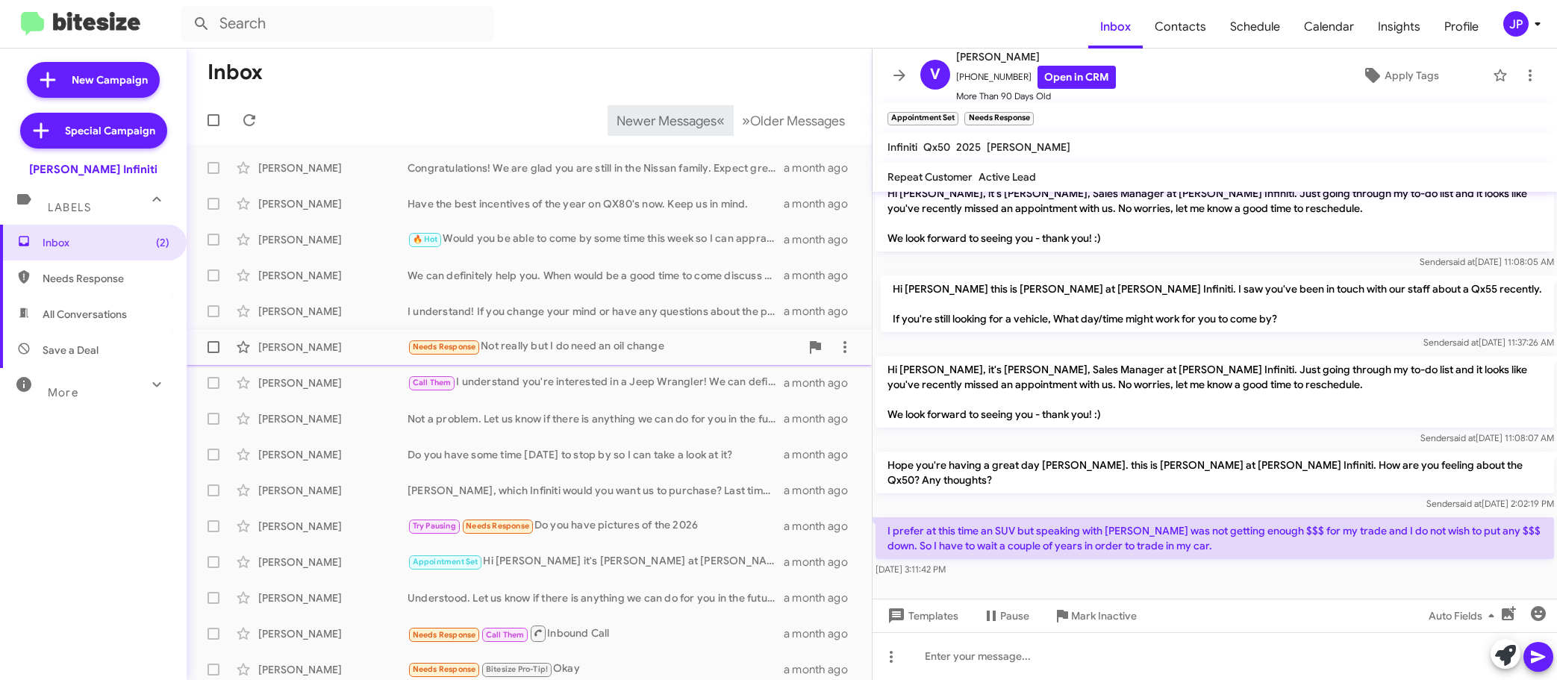
click at [567, 345] on div "Needs Response Not really but I do need an oil change" at bounding box center [603, 346] width 393 height 17
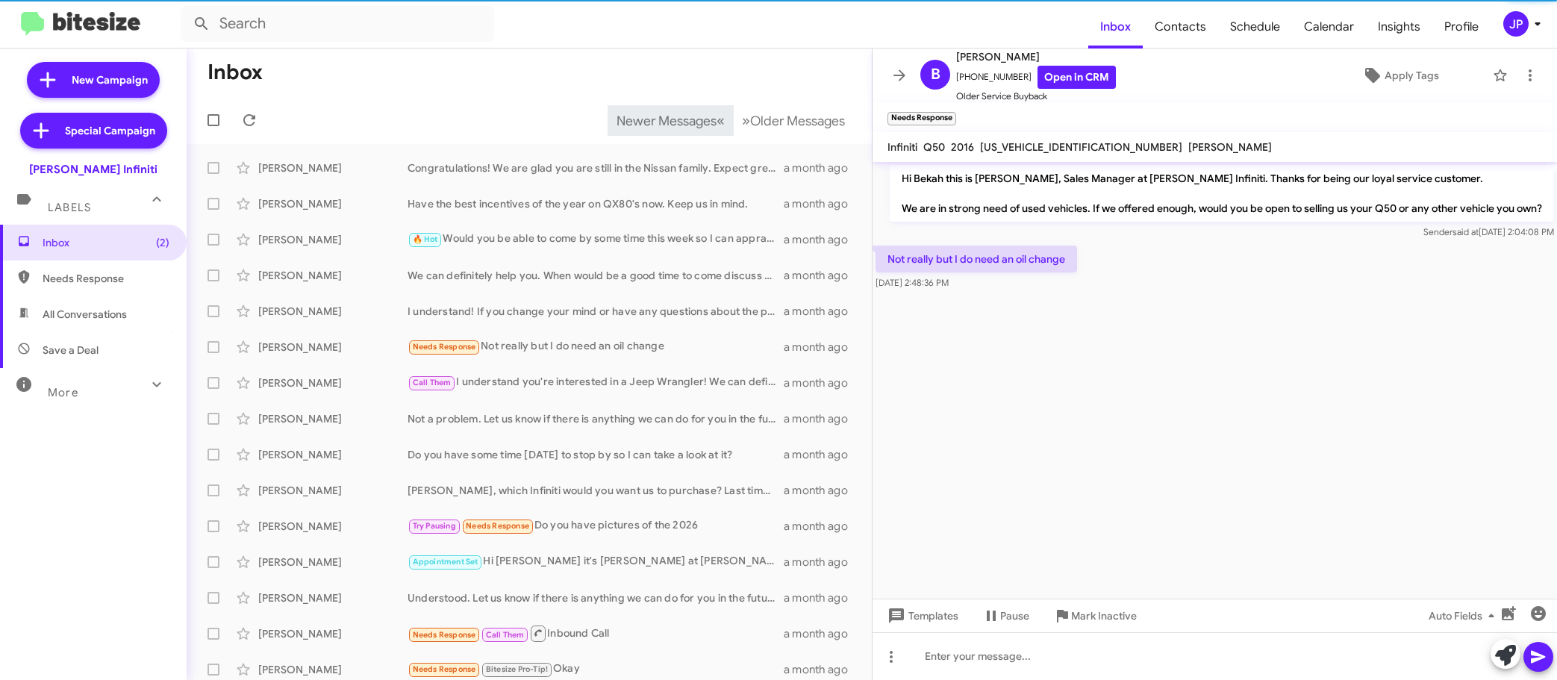
click at [1171, 493] on cdk-virtual-scroll-viewport "Hi Bekah this is Cody Clemens, Sales Manager at Ed Hicks Infiniti. Thanks for b…" at bounding box center [1214, 380] width 684 height 437
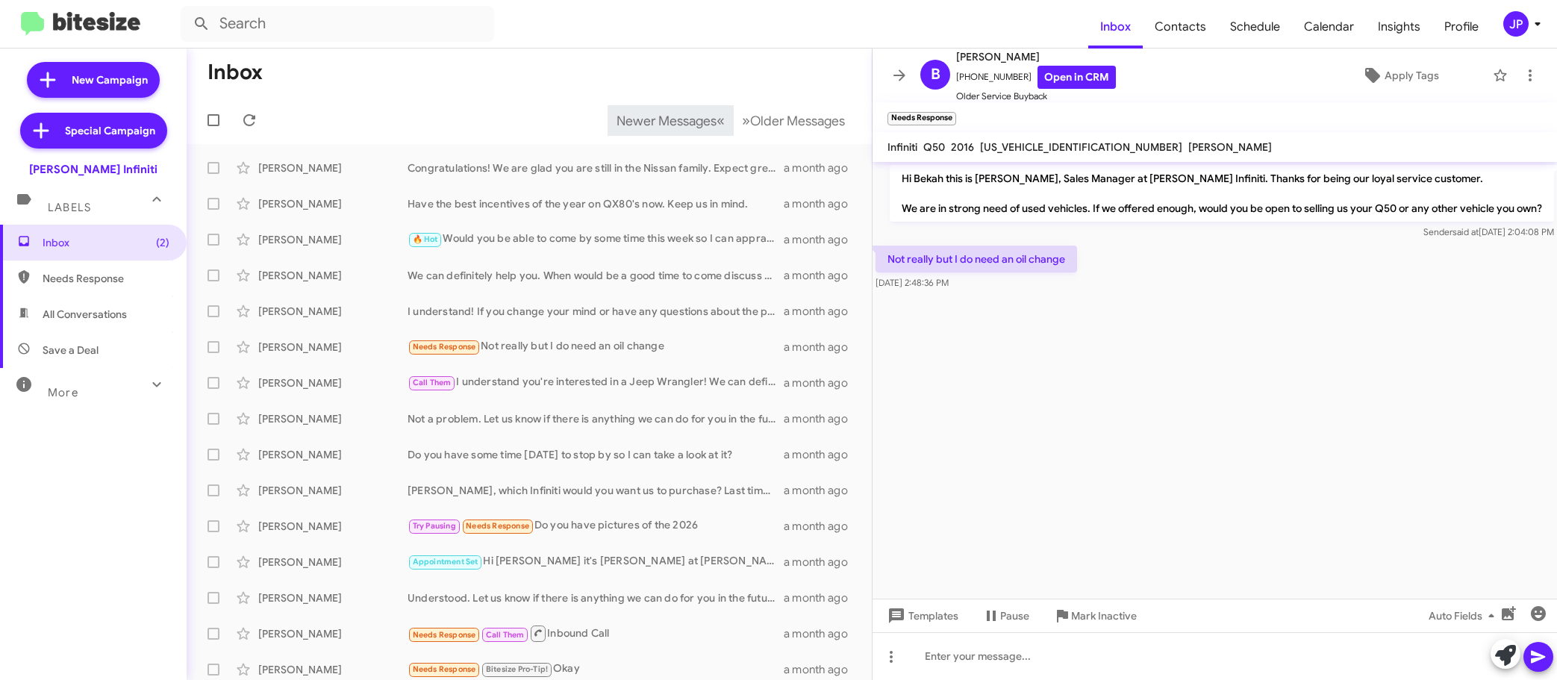
click at [918, 506] on cdk-virtual-scroll-viewport "Hi Bekah this is Cody Clemens, Sales Manager at Ed Hicks Infiniti. Thanks for b…" at bounding box center [1214, 380] width 684 height 437
click at [1521, 75] on icon at bounding box center [1530, 75] width 18 height 18
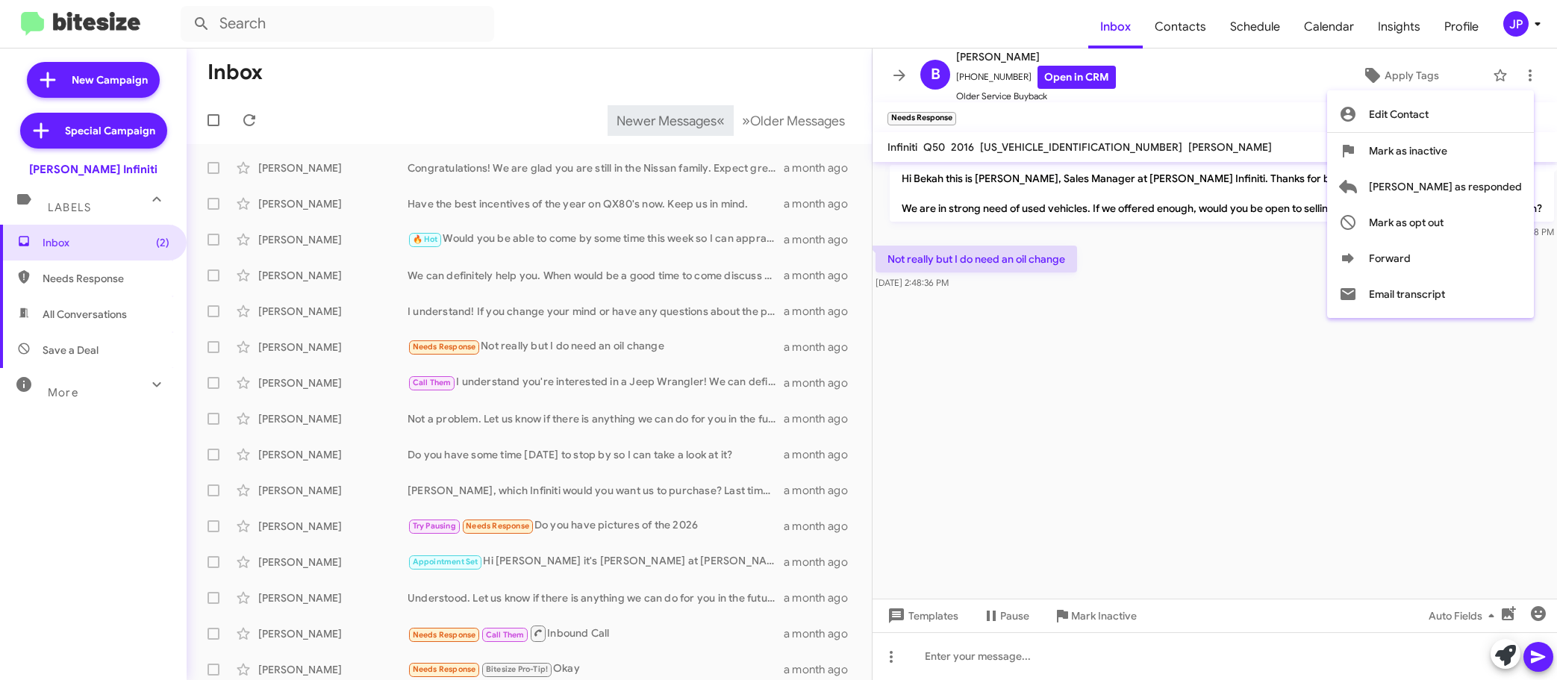
click at [1514, 21] on div at bounding box center [778, 340] width 1557 height 680
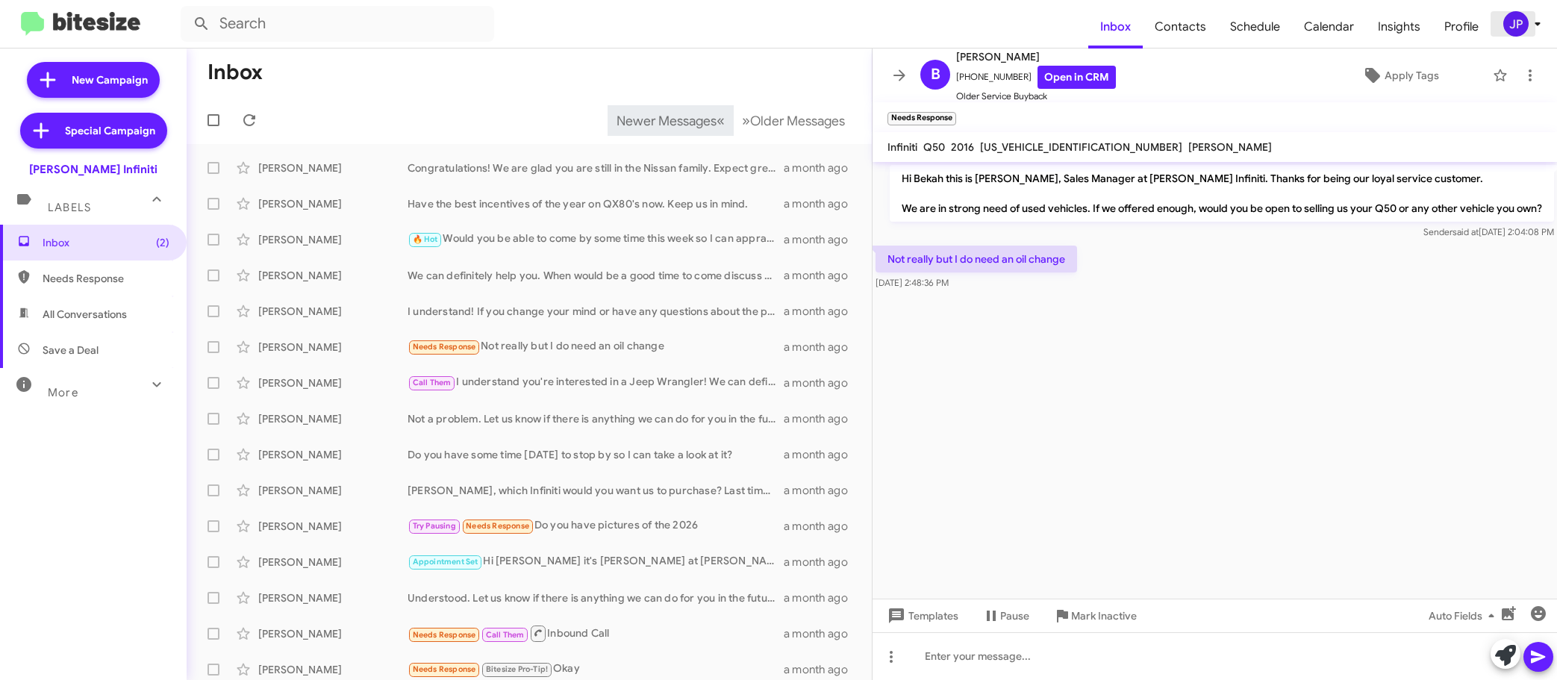
click at [1513, 22] on div "JP" at bounding box center [1515, 23] width 25 height 25
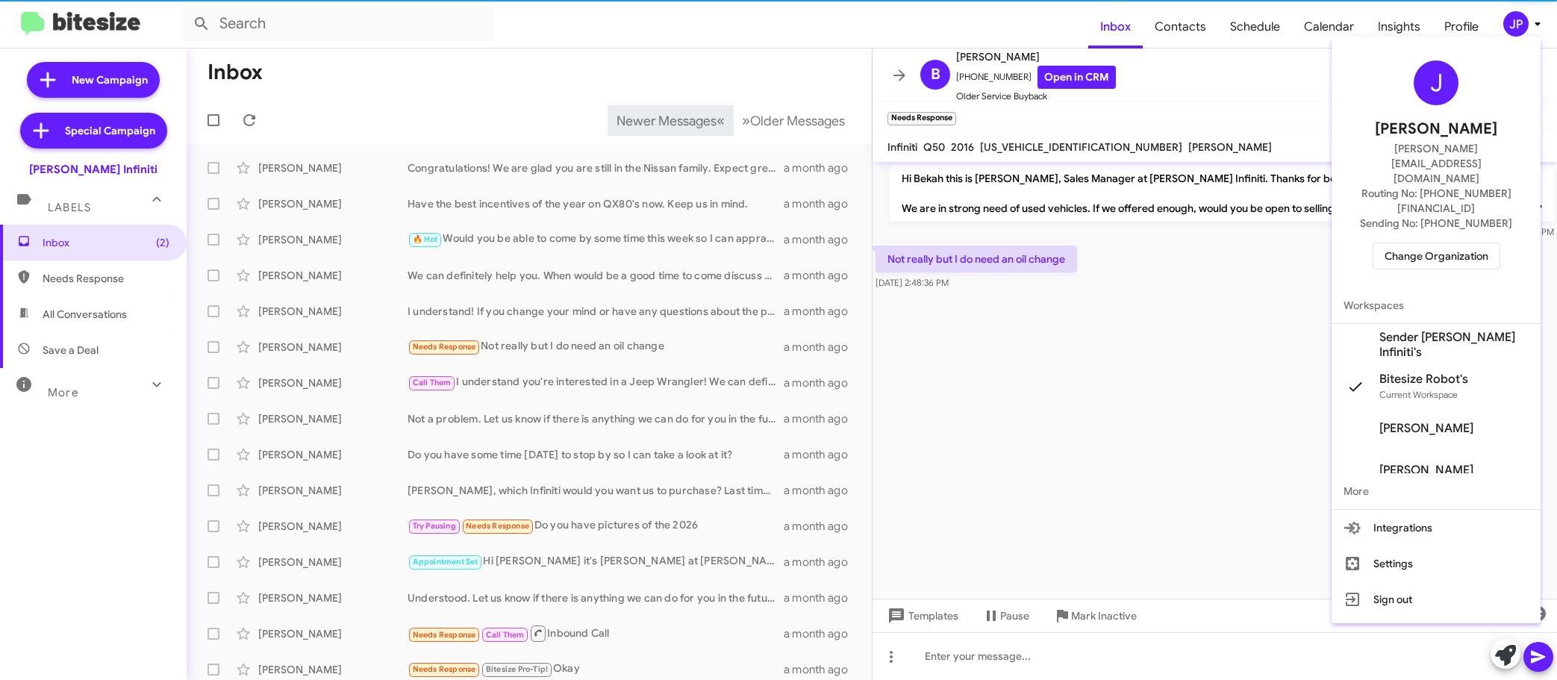
click at [1463, 243] on span "Change Organization" at bounding box center [1436, 255] width 104 height 25
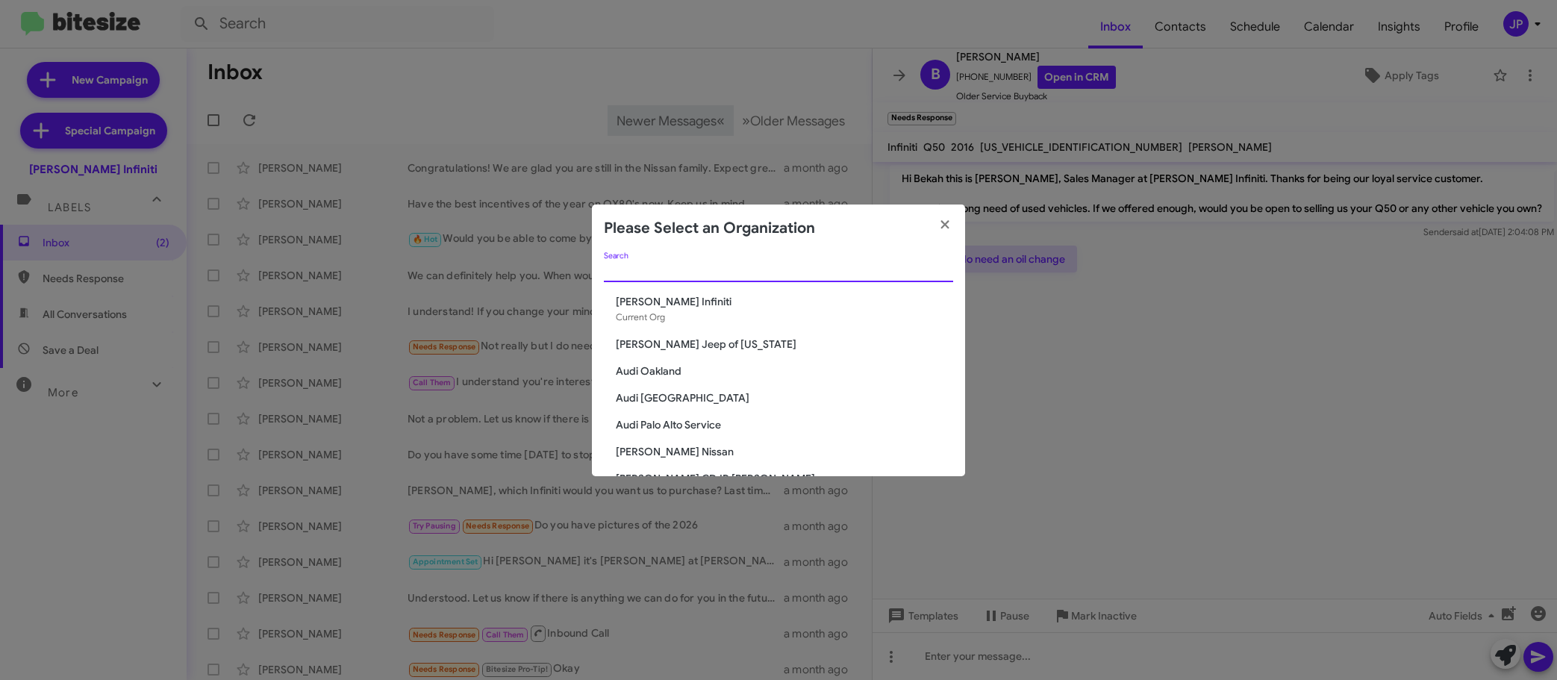
click at [810, 266] on input "Search" at bounding box center [778, 271] width 349 height 12
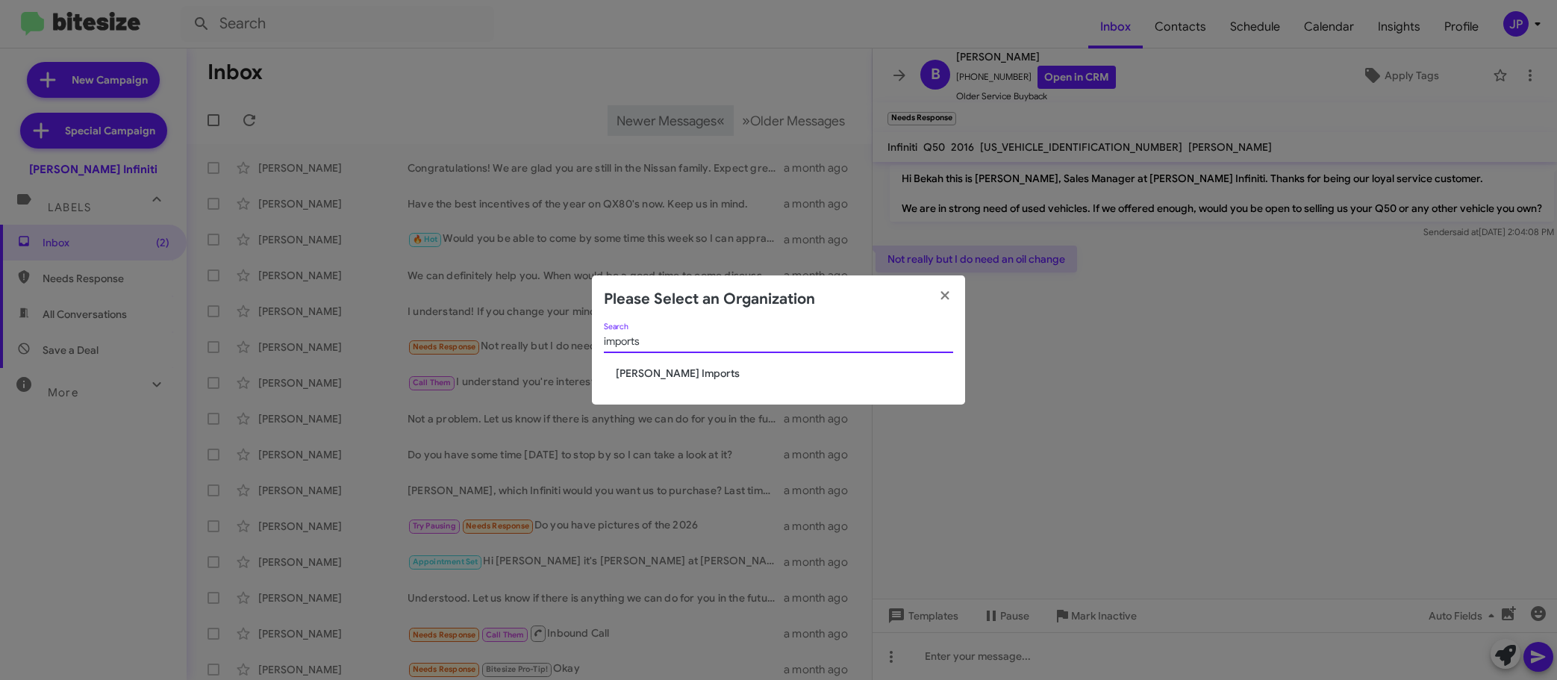
type input "imports"
click at [680, 378] on span "[PERSON_NAME] Imports" at bounding box center [784, 373] width 337 height 15
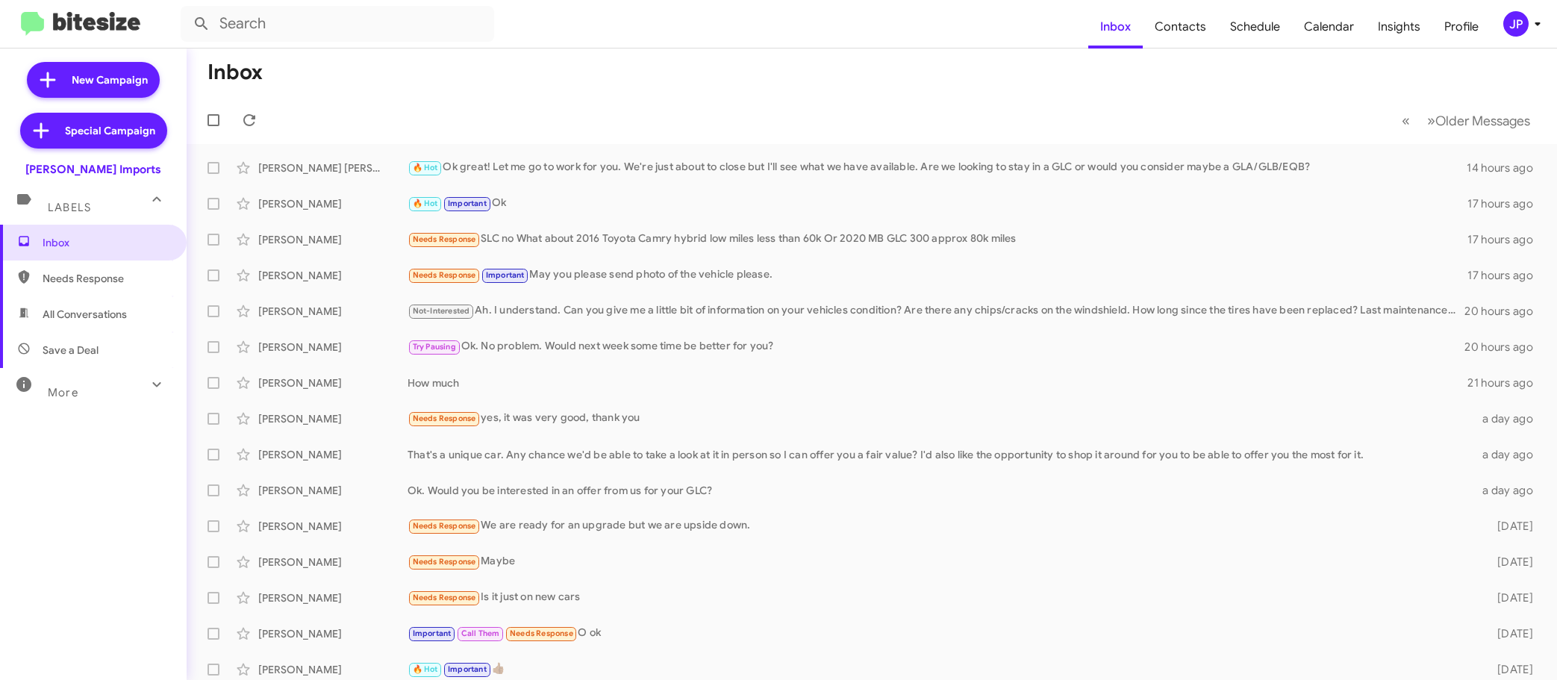
click at [83, 378] on div "More" at bounding box center [78, 386] width 133 height 28
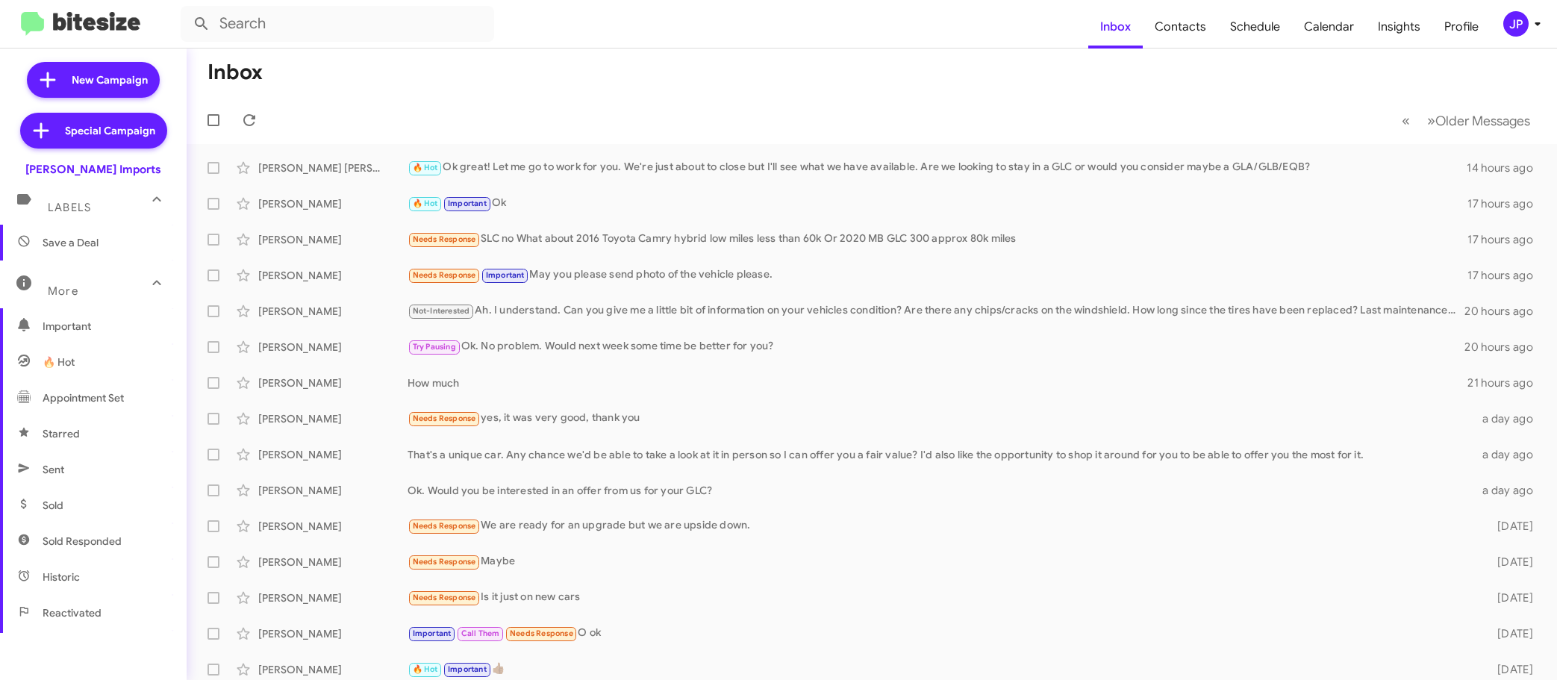
scroll to position [296, 0]
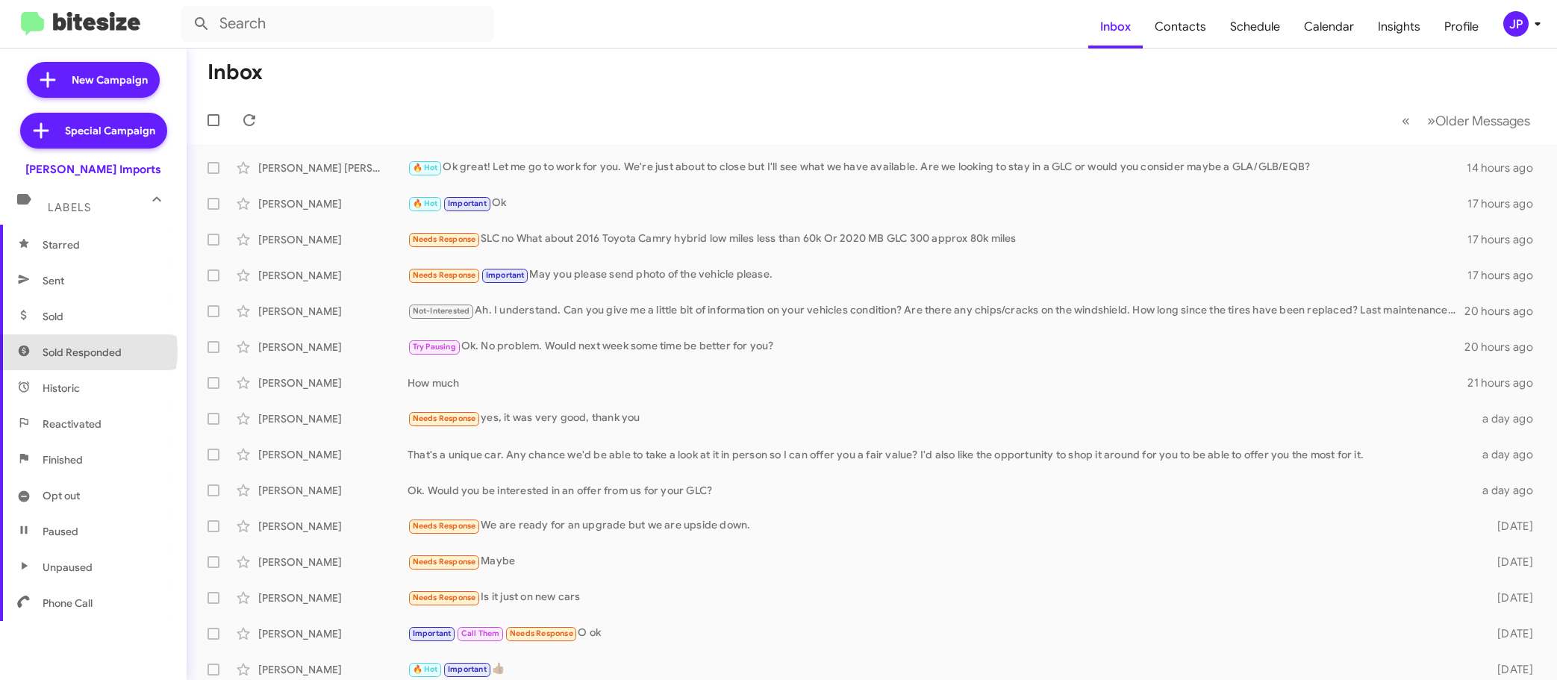
click at [84, 350] on span "Sold Responded" at bounding box center [82, 352] width 79 height 15
type input "in:sold-verified"
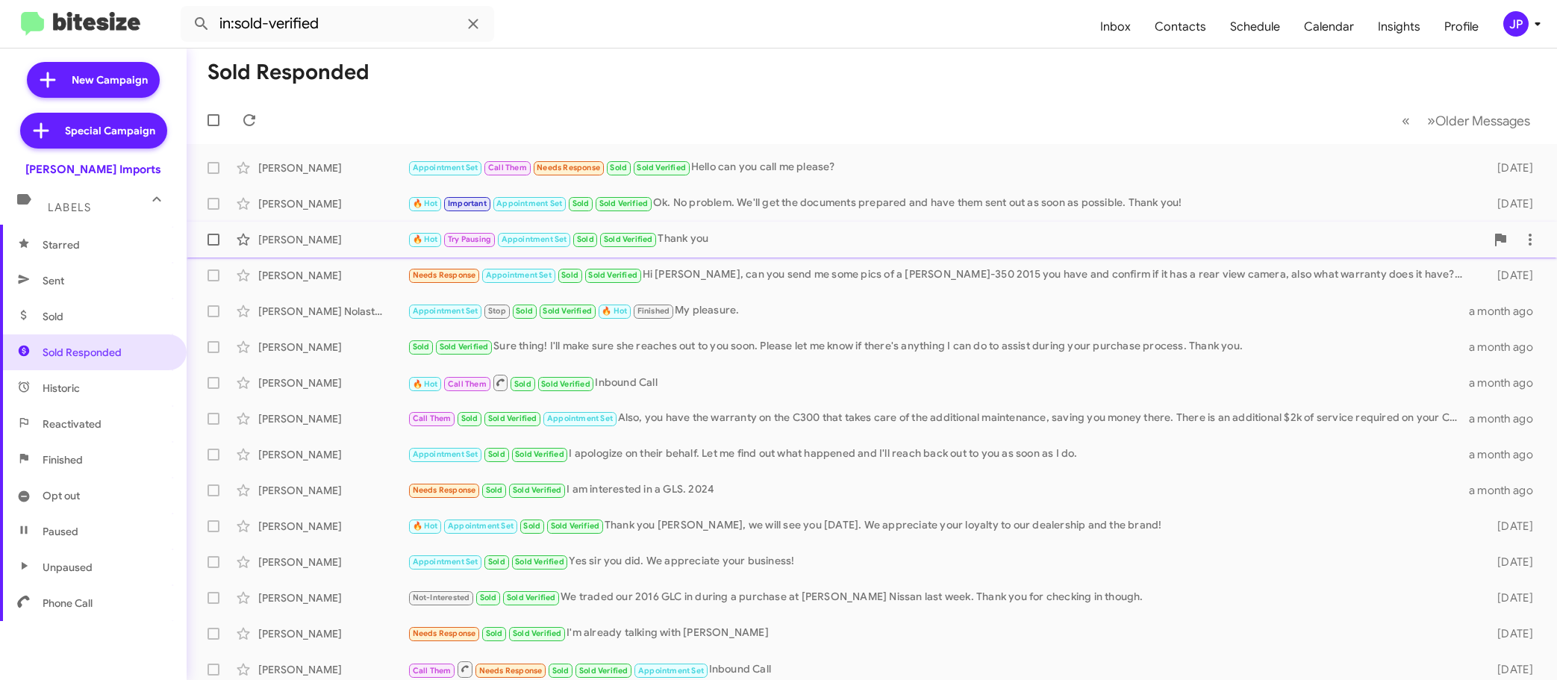
click at [360, 240] on div "Jorge Ramirez" at bounding box center [332, 239] width 149 height 15
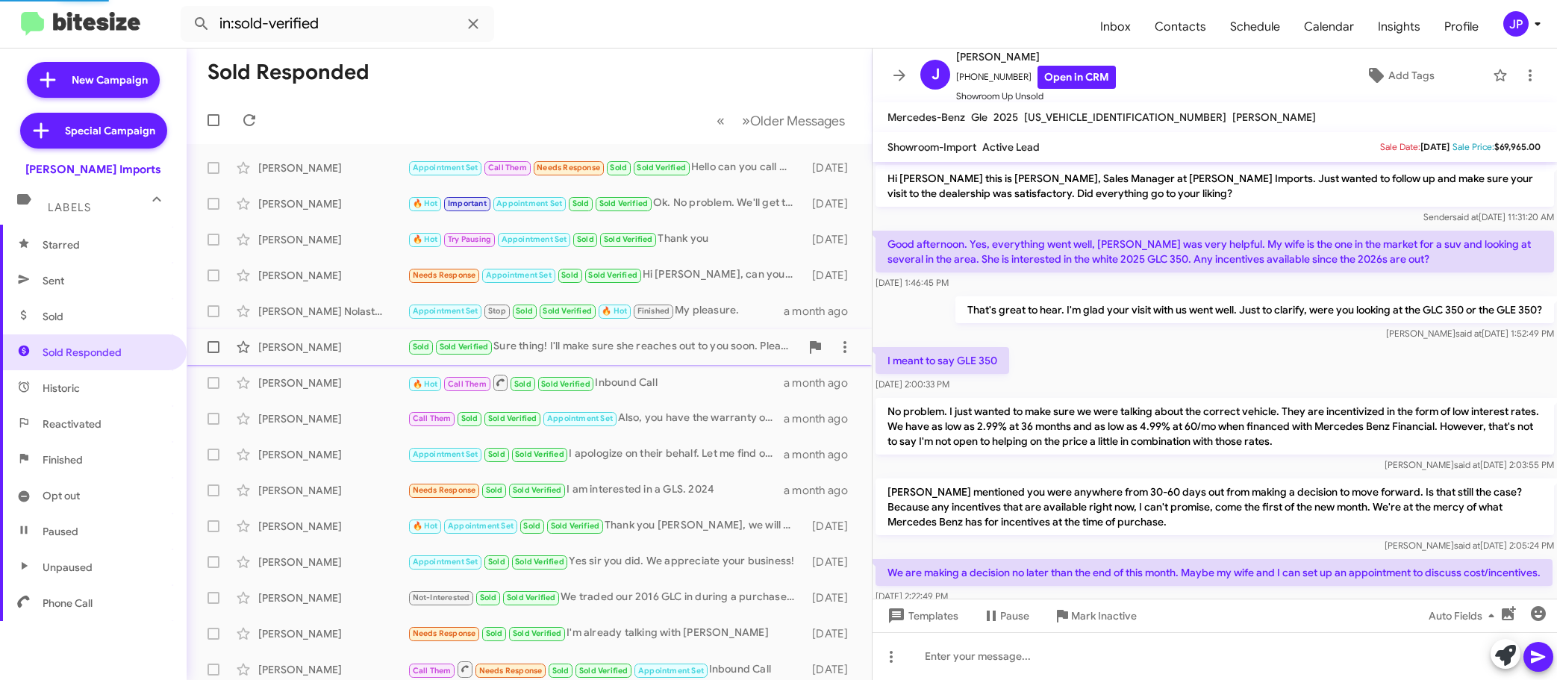
scroll to position [500, 0]
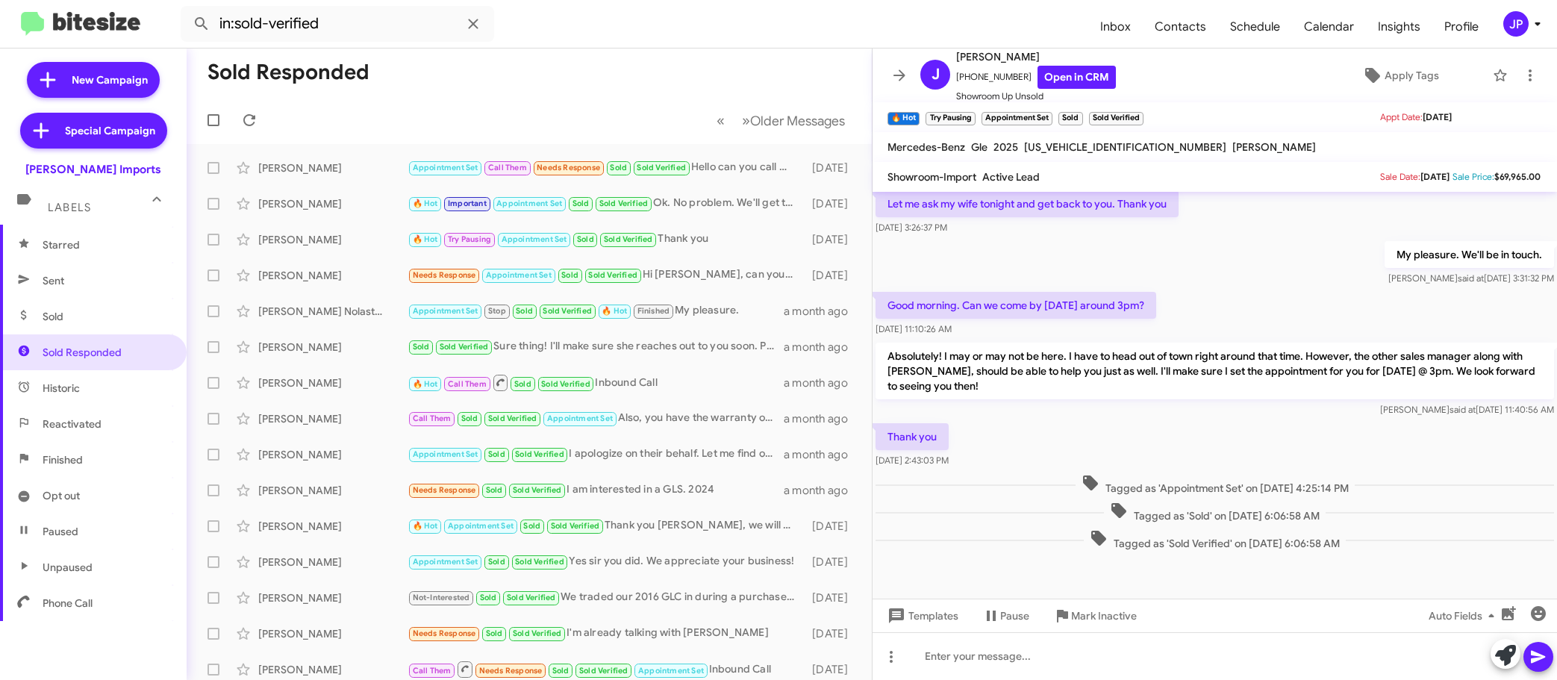
click at [1316, 274] on div "My pleasure. We'll be in touch. Steven said at Aug 13, 2025, 3:31:32 PM" at bounding box center [1214, 263] width 684 height 51
click at [1068, 74] on link "Open in CRM" at bounding box center [1076, 77] width 78 height 23
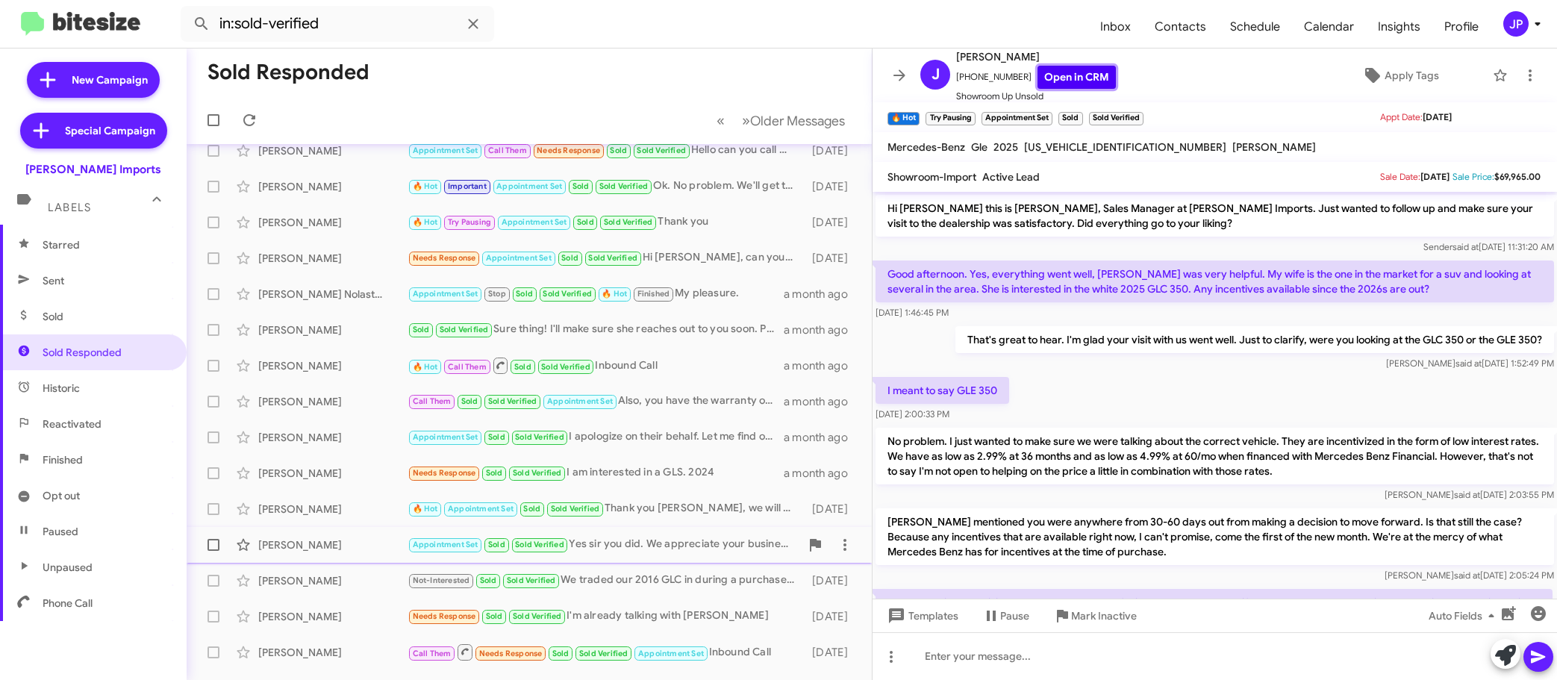
scroll to position [0, 0]
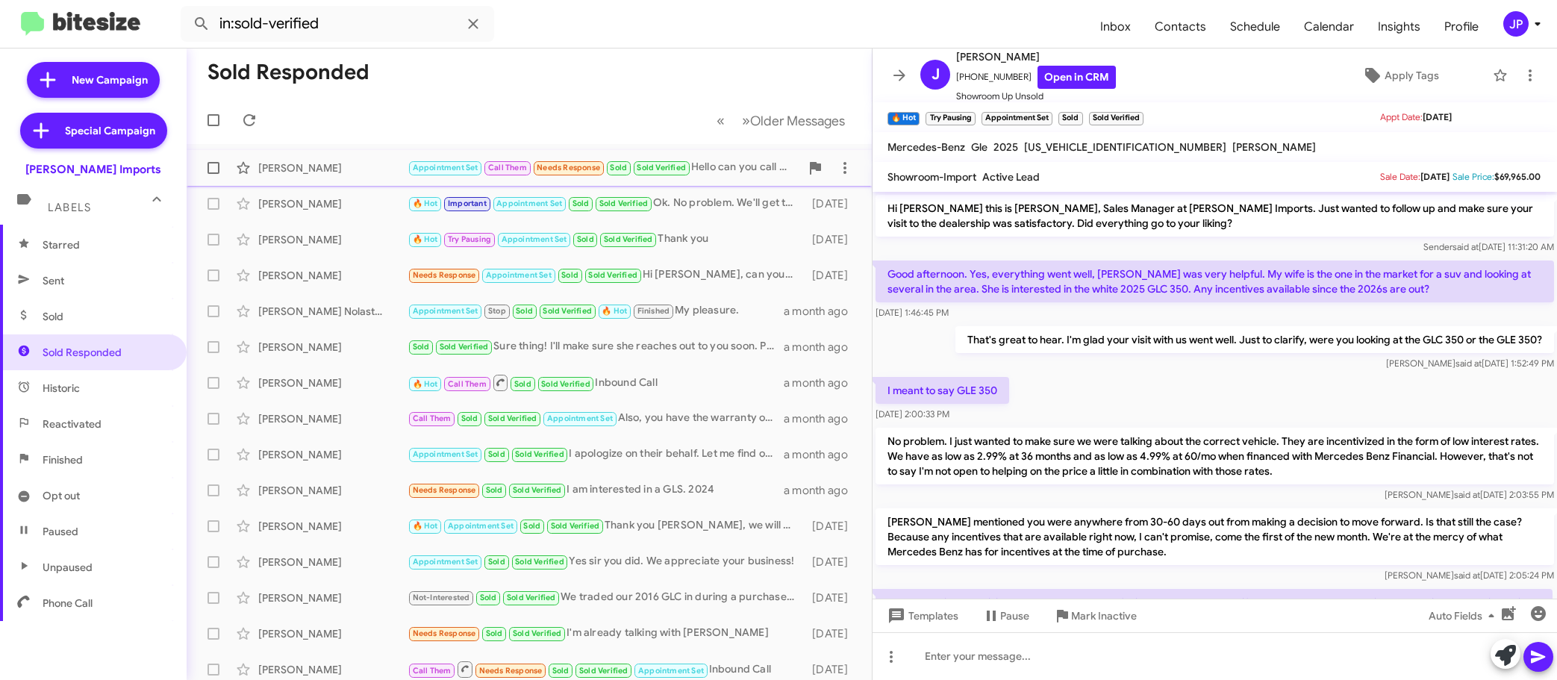
click at [331, 168] on div "Valerie Jimenez" at bounding box center [332, 167] width 149 height 15
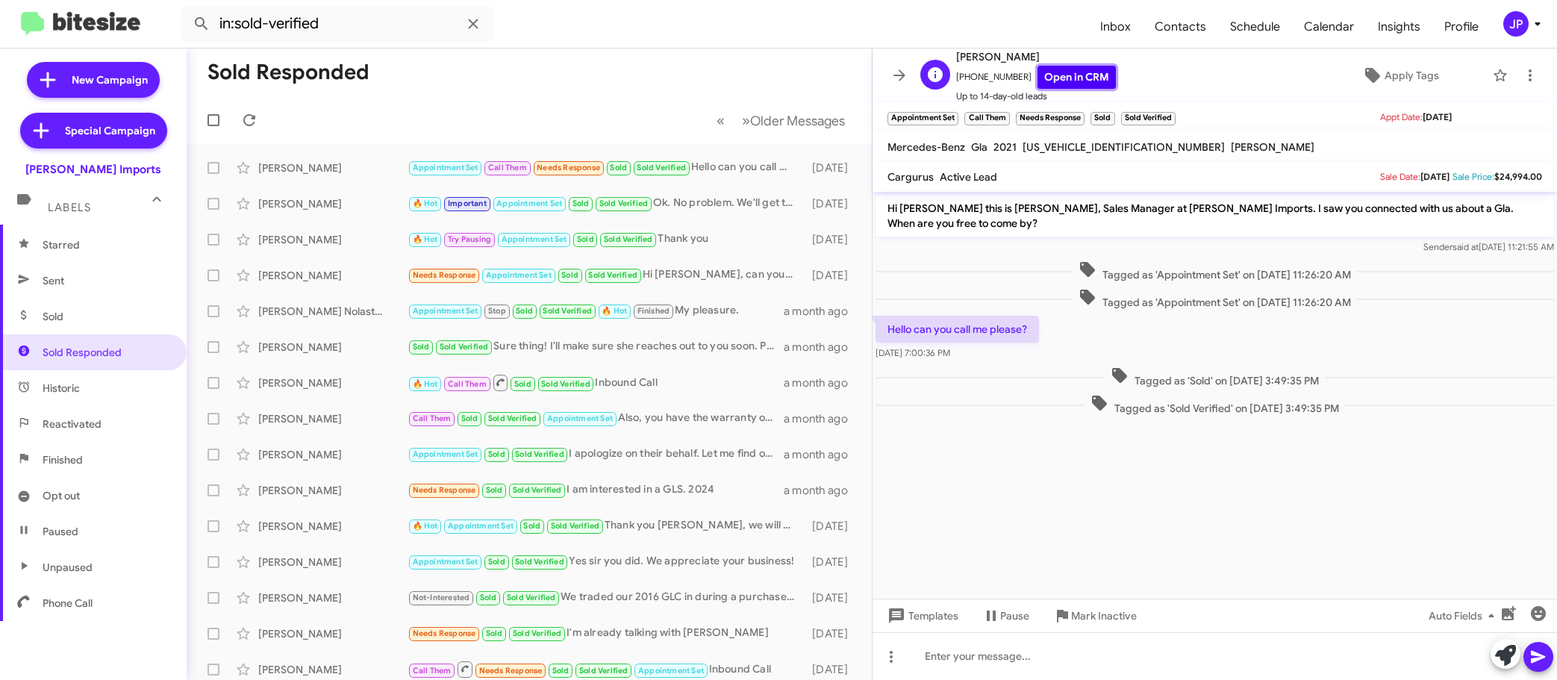
click at [1063, 85] on link "Open in CRM" at bounding box center [1076, 77] width 78 height 23
drag, startPoint x: 1045, startPoint y: 54, endPoint x: 958, endPoint y: 54, distance: 86.6
click at [958, 54] on span "Valerie Jimenez" at bounding box center [1036, 57] width 160 height 18
copy span "Valerie Jimenez"
click at [1522, 25] on div "JP" at bounding box center [1515, 23] width 25 height 25
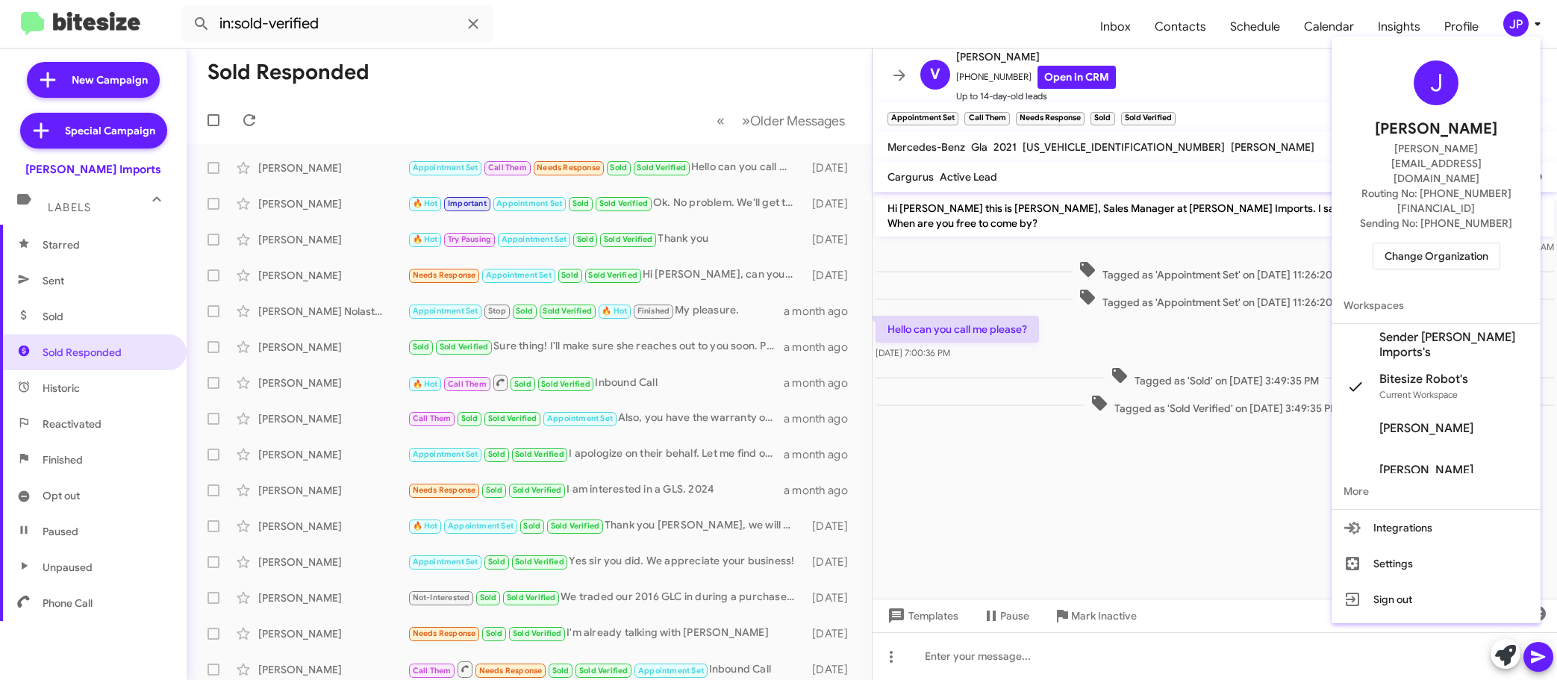
click at [1445, 243] on span "Change Organization" at bounding box center [1436, 255] width 104 height 25
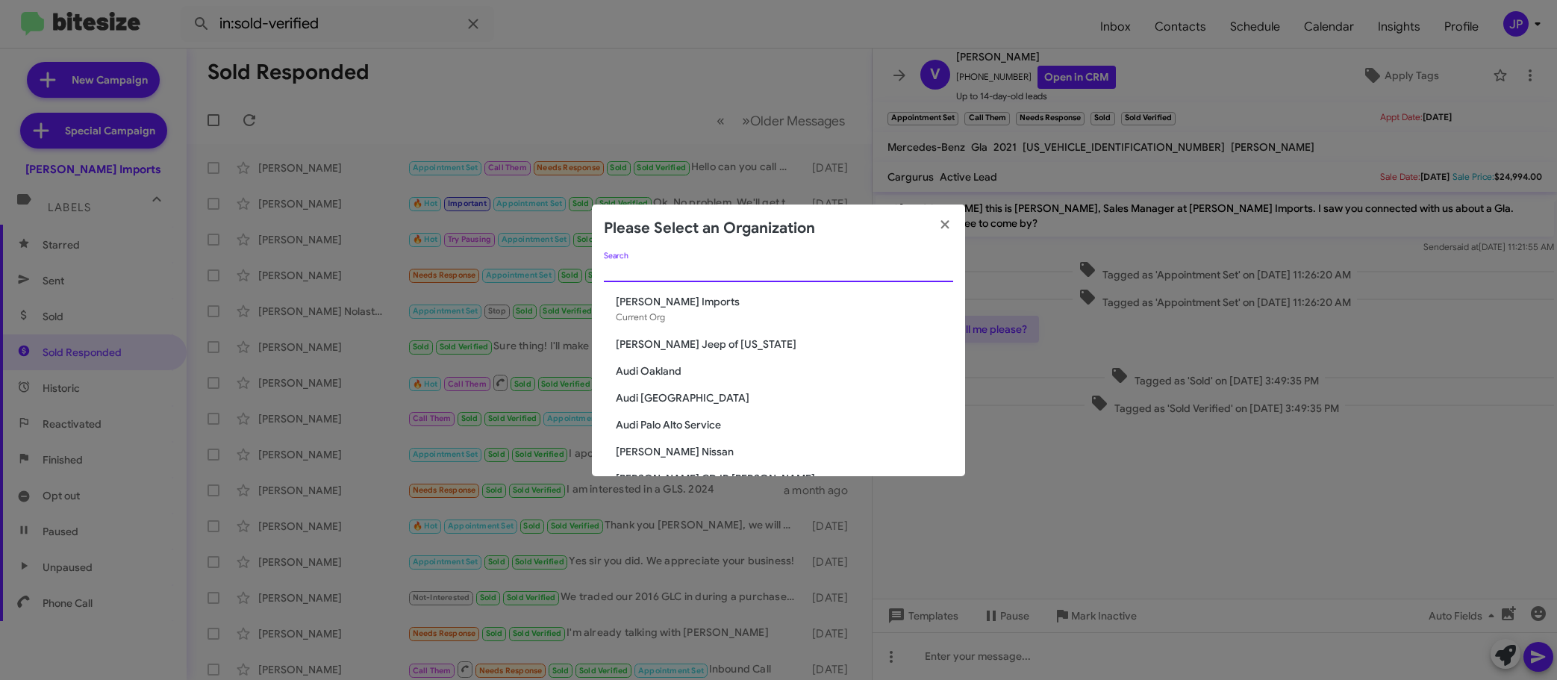
click at [782, 269] on input "Search" at bounding box center [778, 271] width 349 height 12
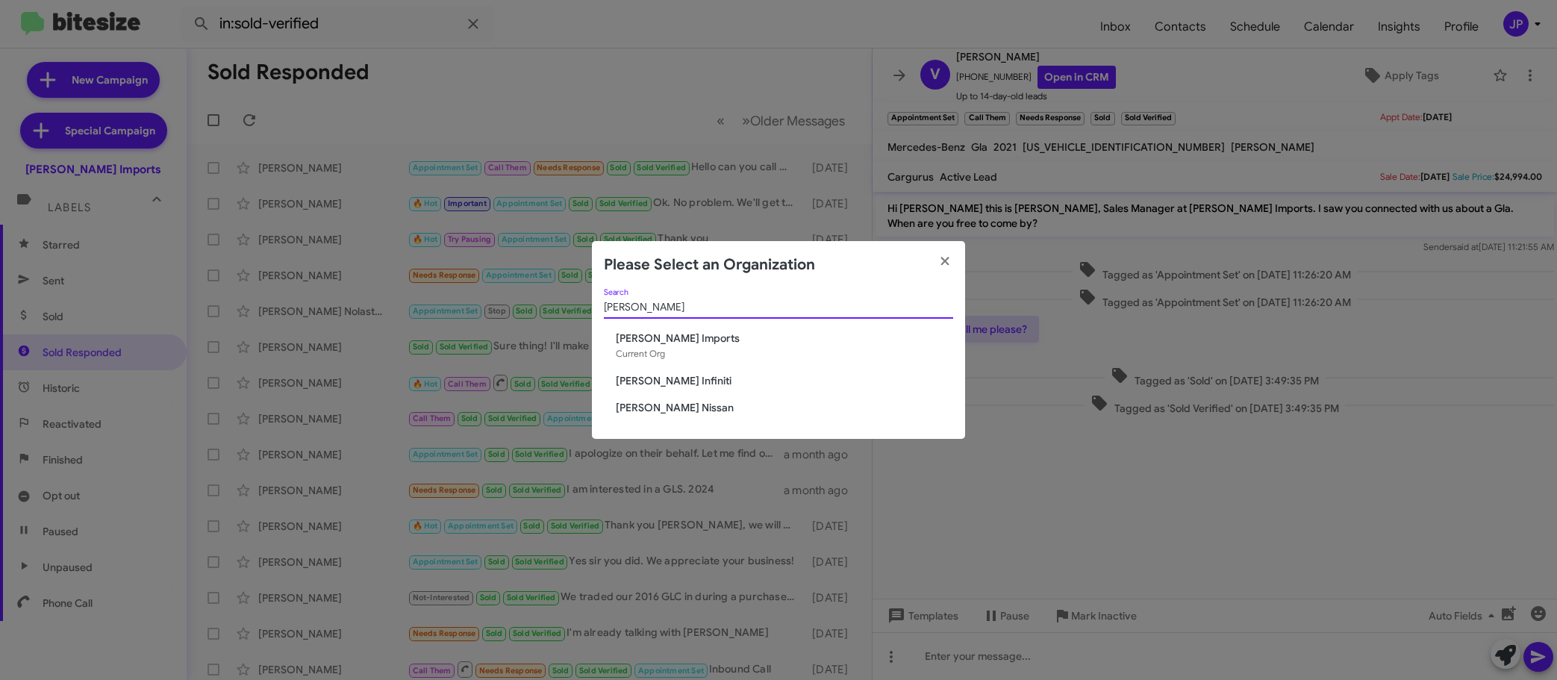
type input "Ed Hicks"
click at [697, 400] on span "Ed Hicks Nissan" at bounding box center [784, 407] width 337 height 15
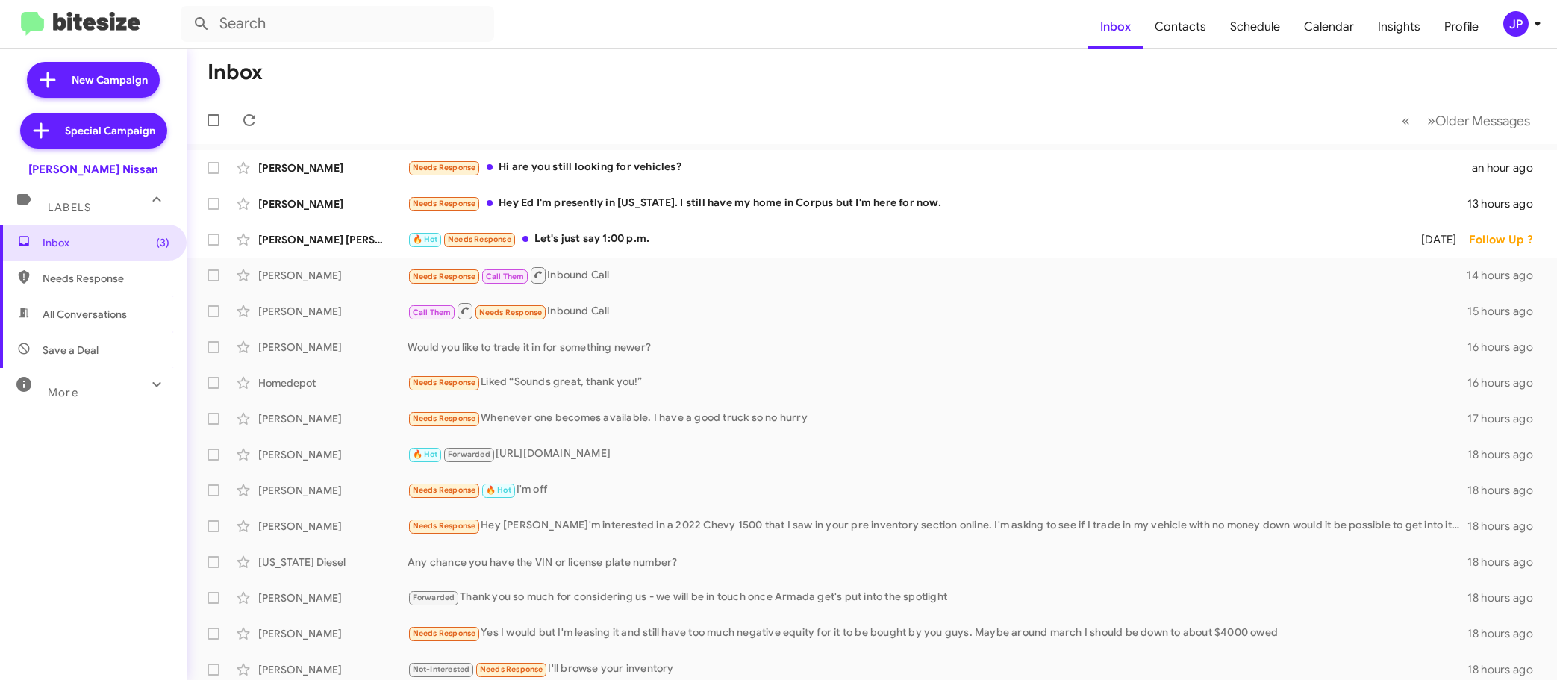
click at [125, 385] on div "More" at bounding box center [78, 386] width 133 height 28
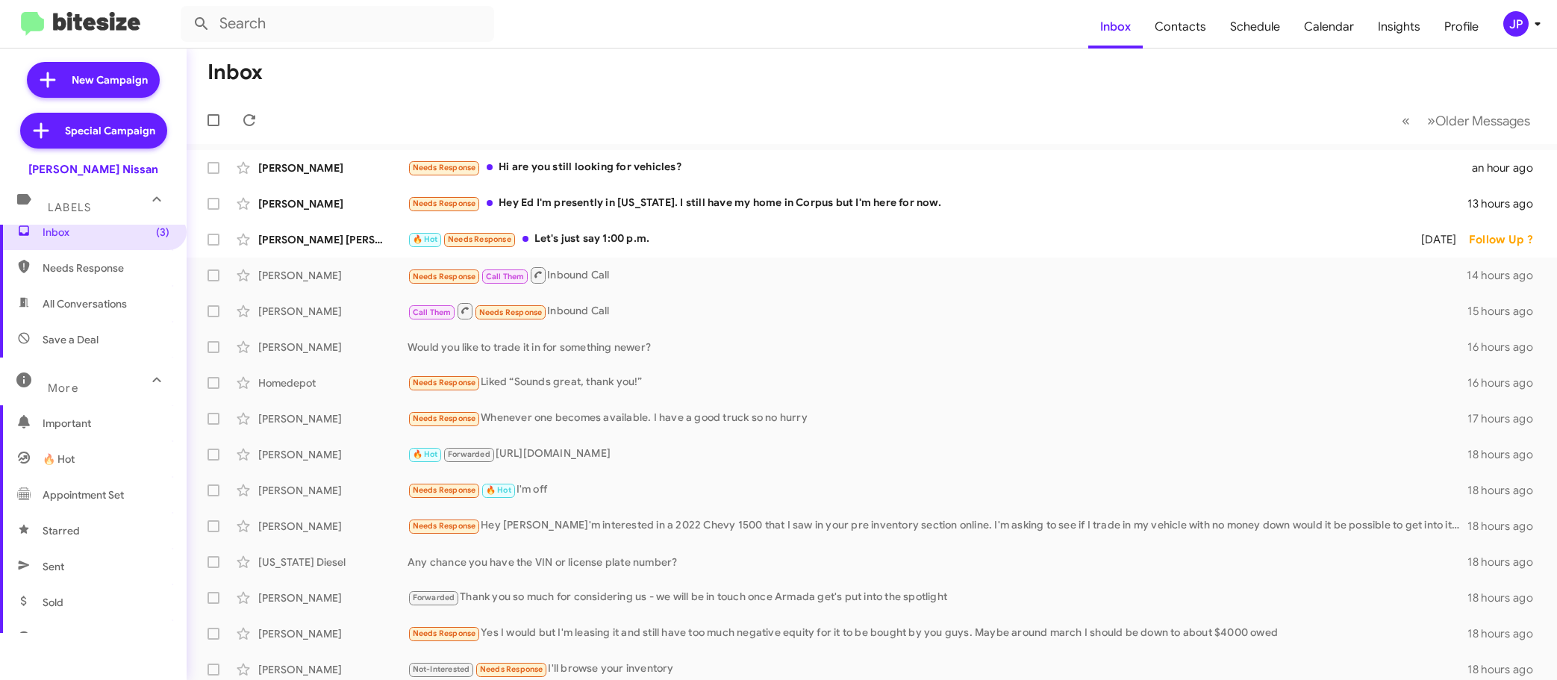
scroll to position [27, 0]
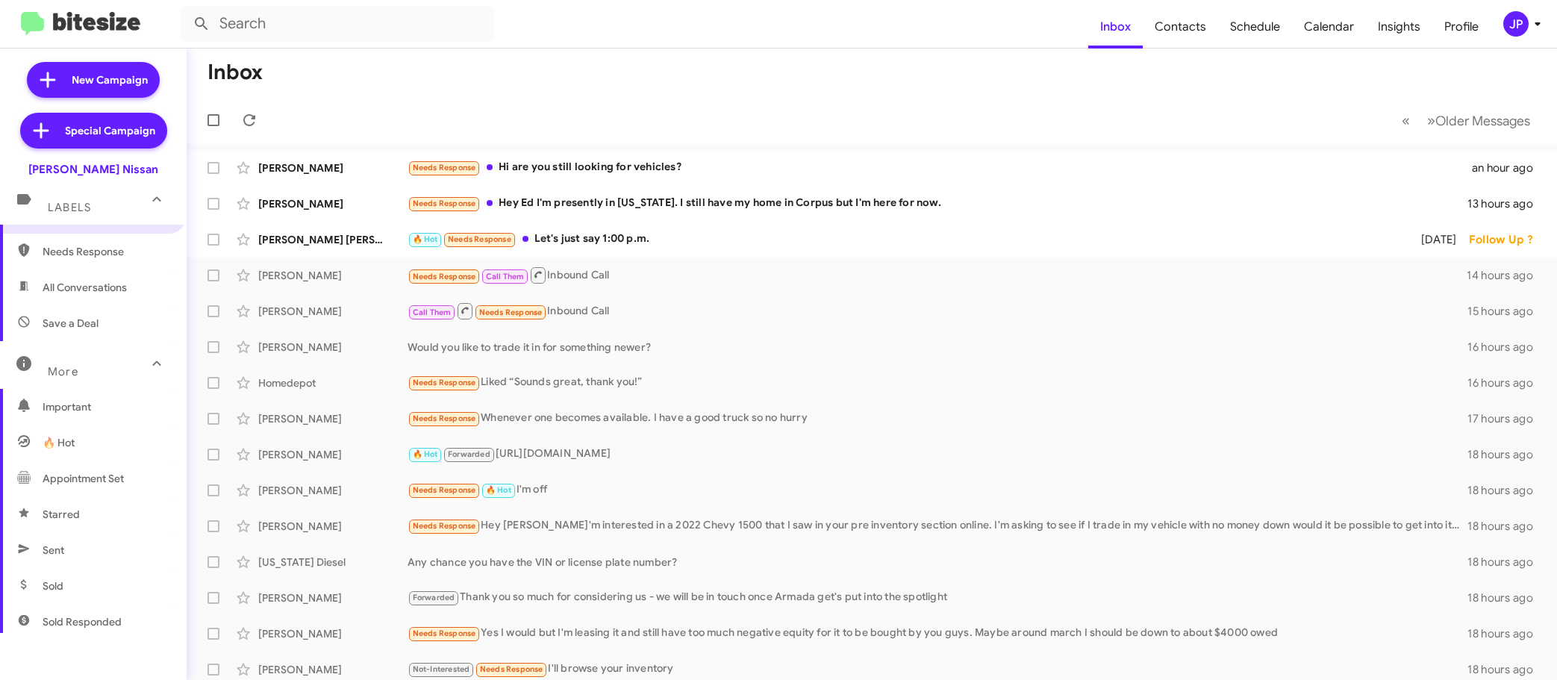
click at [128, 614] on span "Sold Responded" at bounding box center [93, 622] width 187 height 36
type input "in:sold-verified"
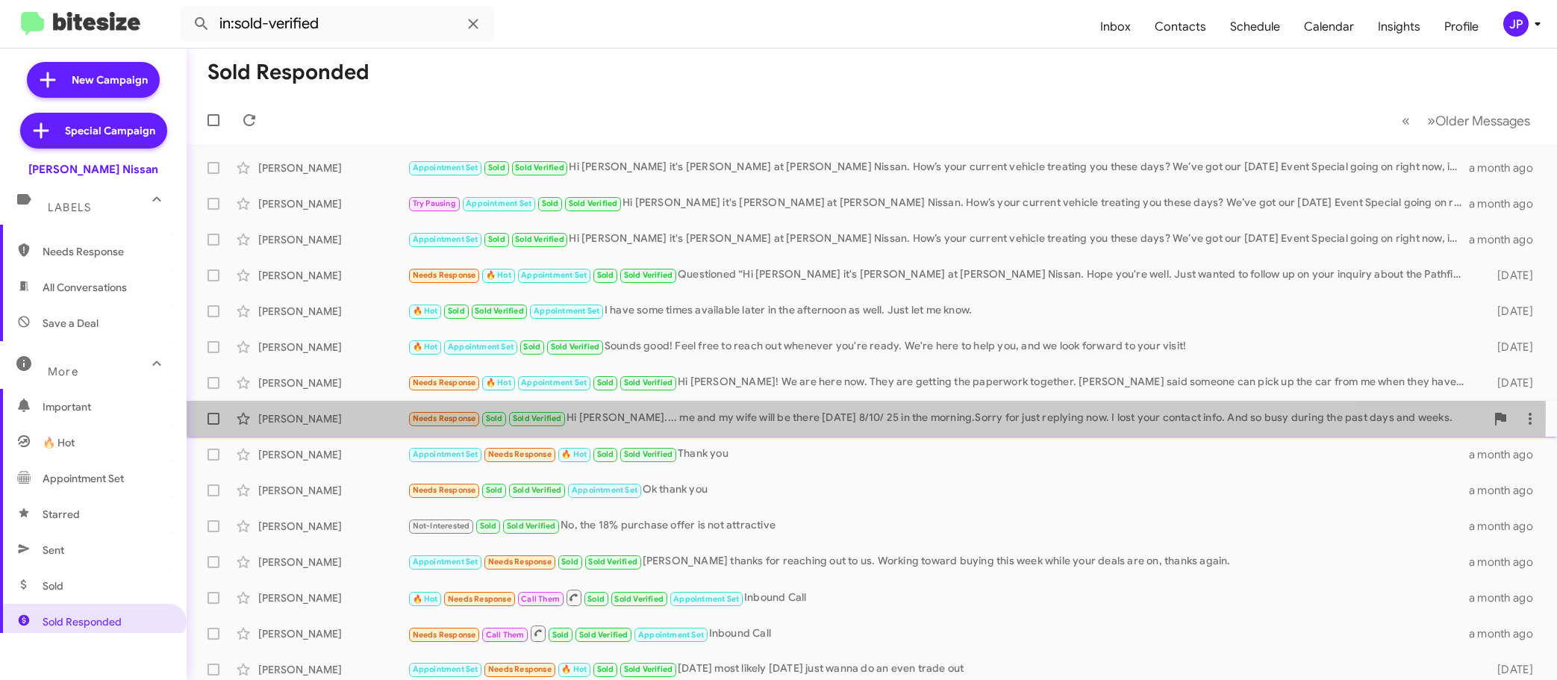
click at [313, 413] on div "[PERSON_NAME]" at bounding box center [332, 418] width 149 height 15
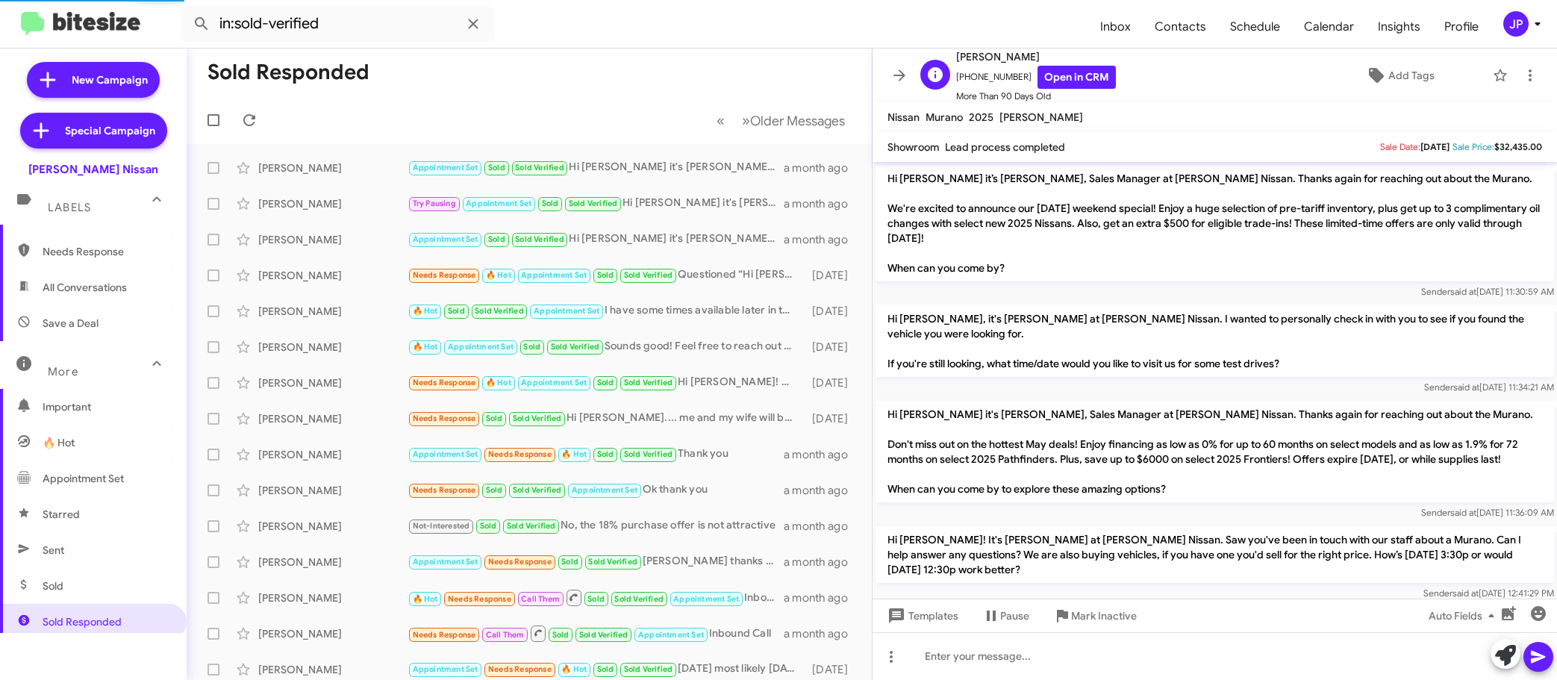
scroll to position [1293, 0]
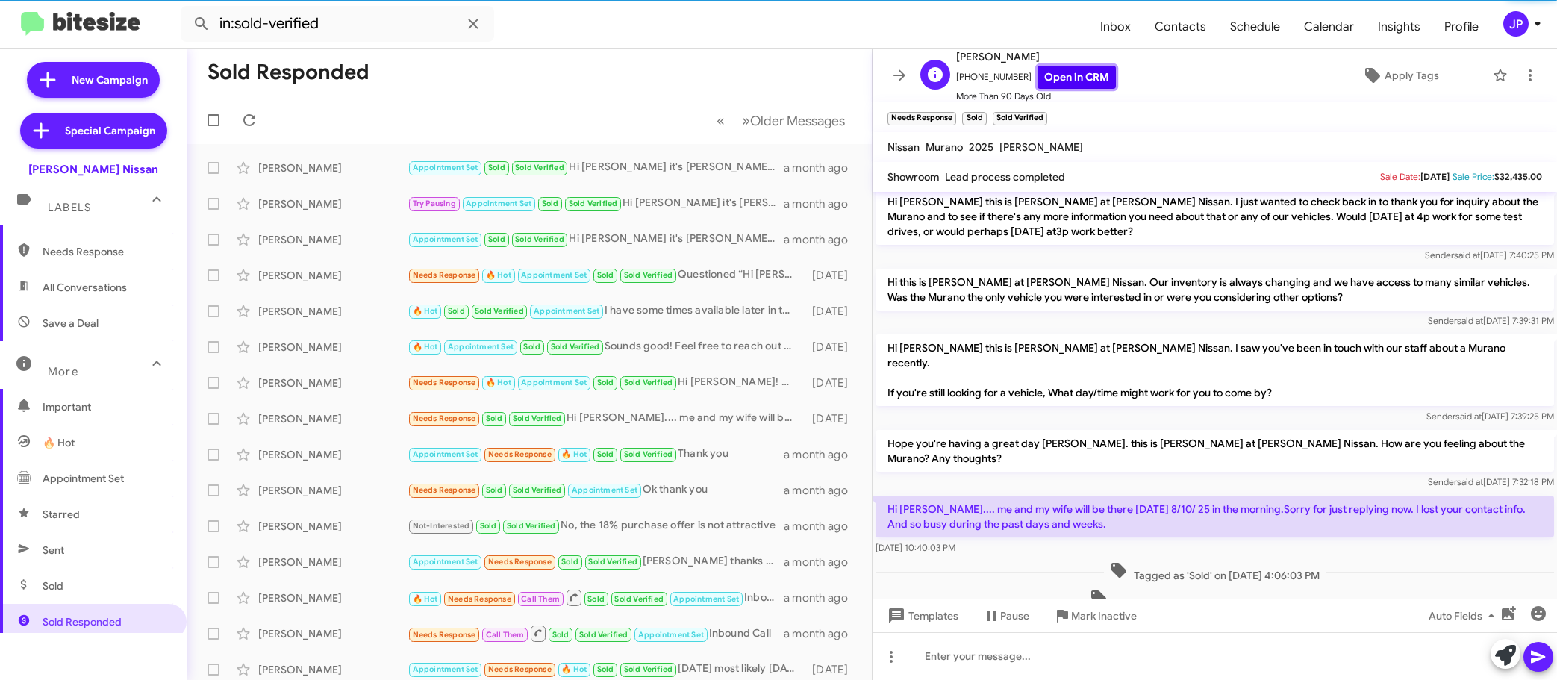
click at [1092, 76] on link "Open in CRM" at bounding box center [1076, 77] width 78 height 23
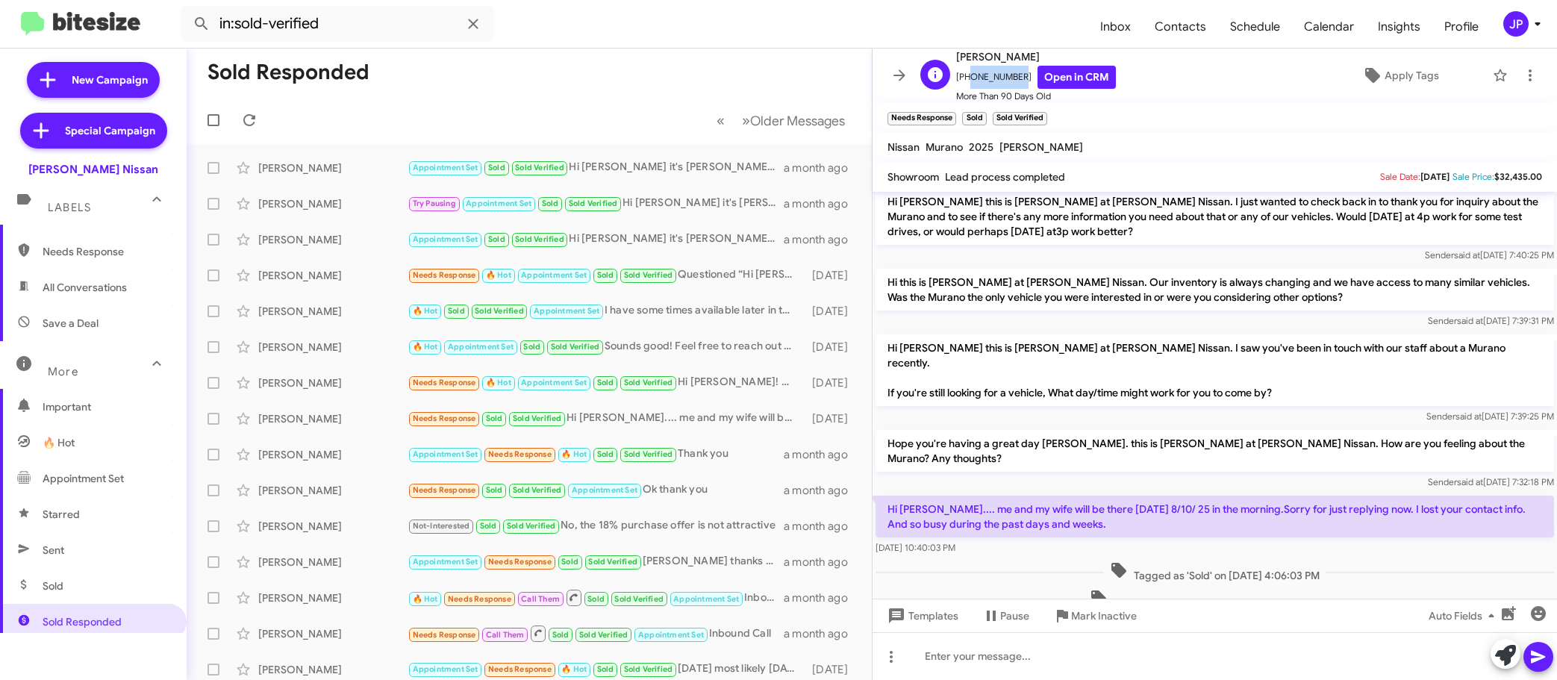
drag, startPoint x: 1012, startPoint y: 73, endPoint x: 966, endPoint y: 79, distance: 45.9
click at [966, 79] on span "[PHONE_NUMBER] Open in CRM" at bounding box center [1036, 77] width 160 height 23
copy span "9016048251"
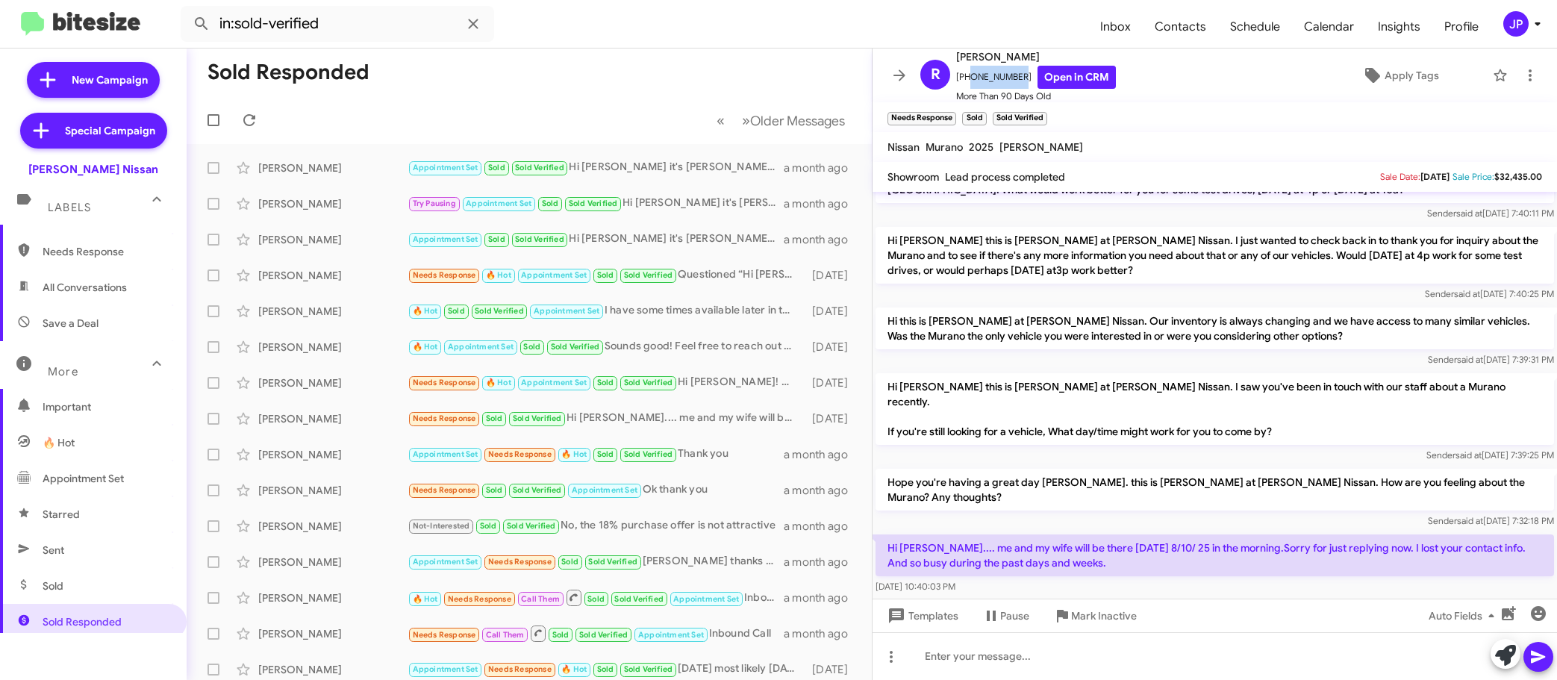
scroll to position [1138, 0]
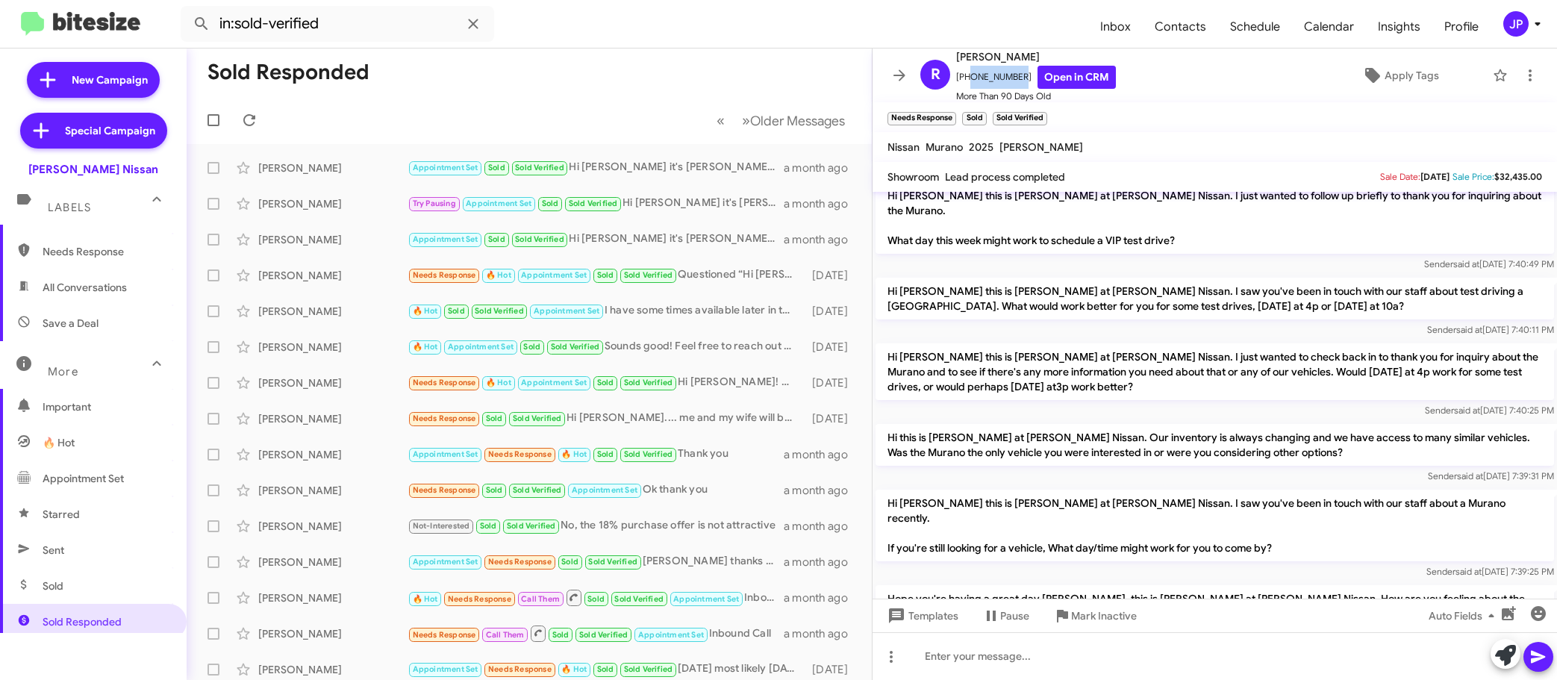
click at [1507, 21] on div "JP" at bounding box center [1515, 23] width 25 height 25
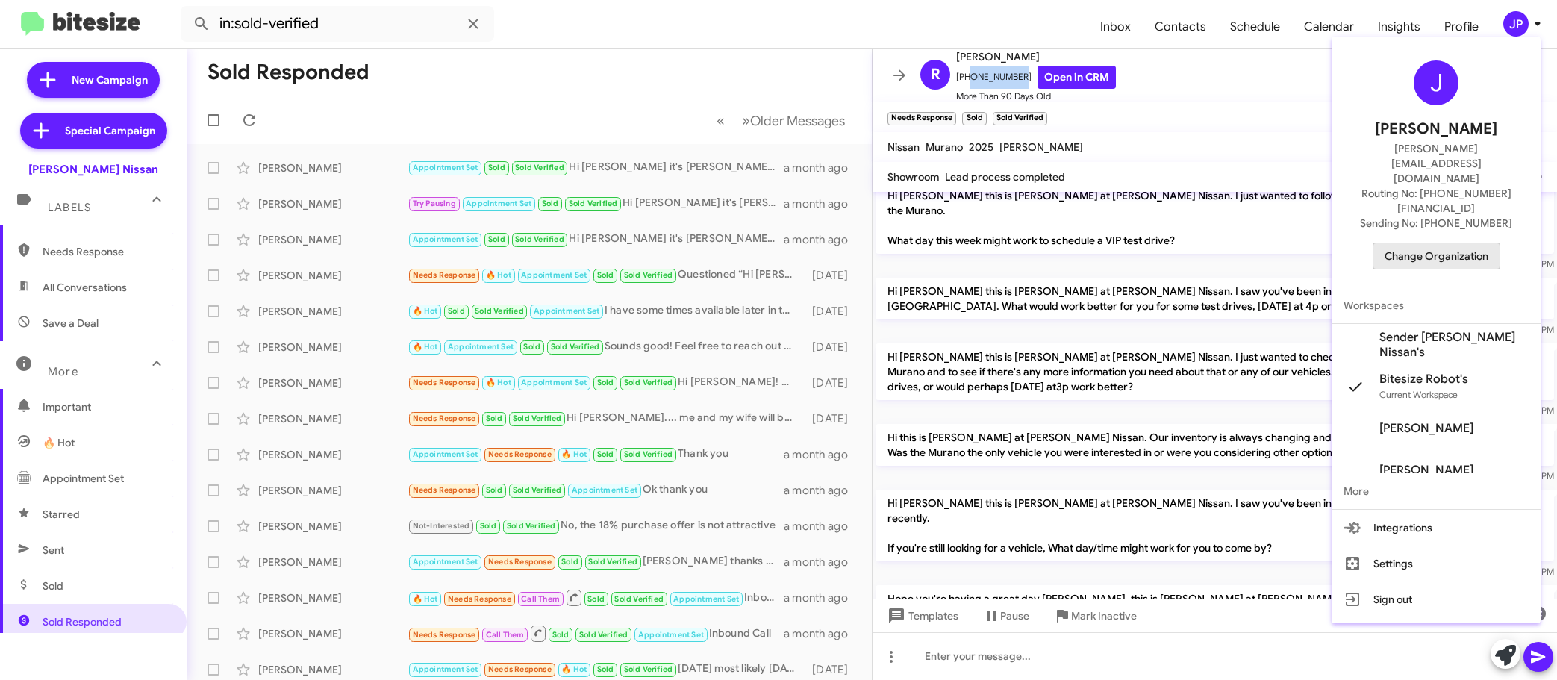
click at [1429, 243] on span "Change Organization" at bounding box center [1436, 255] width 104 height 25
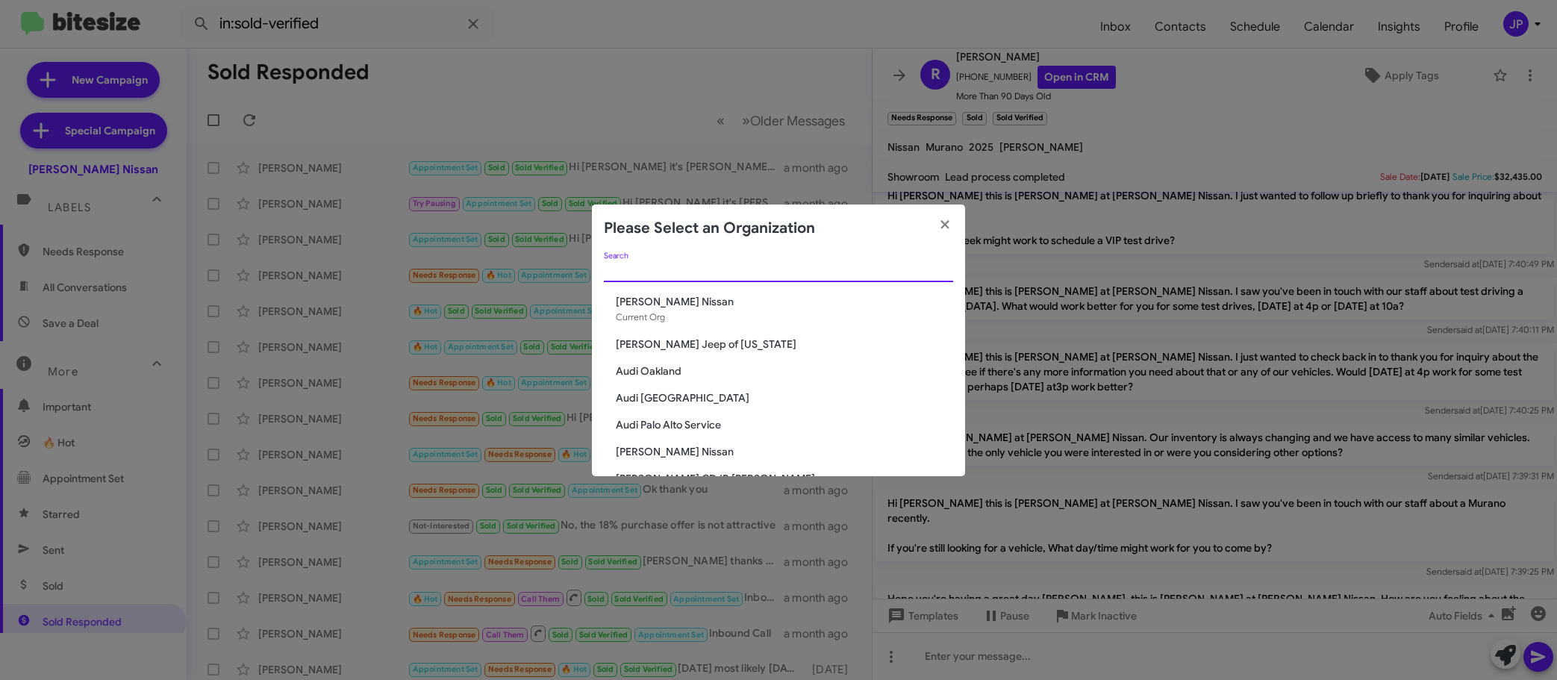
click at [826, 265] on input "Search" at bounding box center [778, 271] width 349 height 12
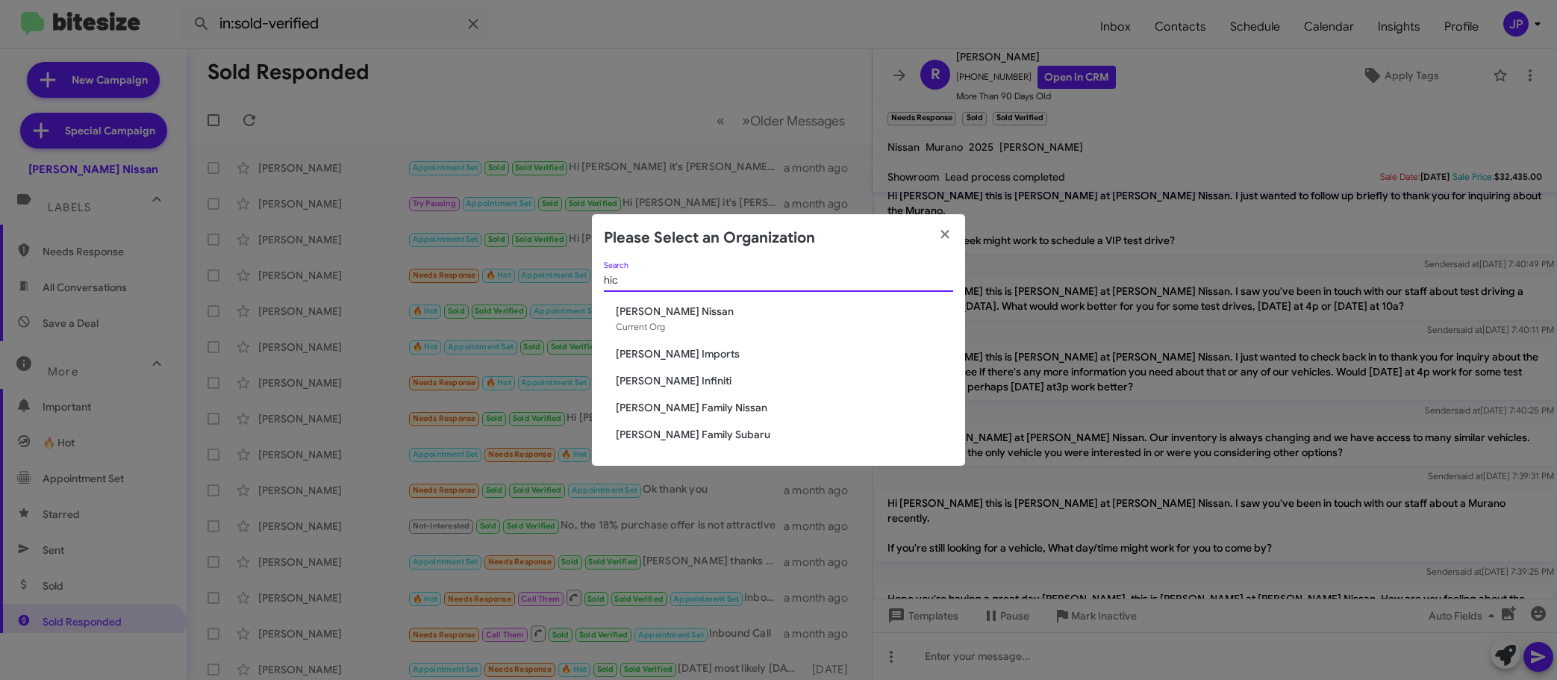
type input "hic"
click at [652, 408] on span "[PERSON_NAME] Family Nissan" at bounding box center [784, 407] width 337 height 15
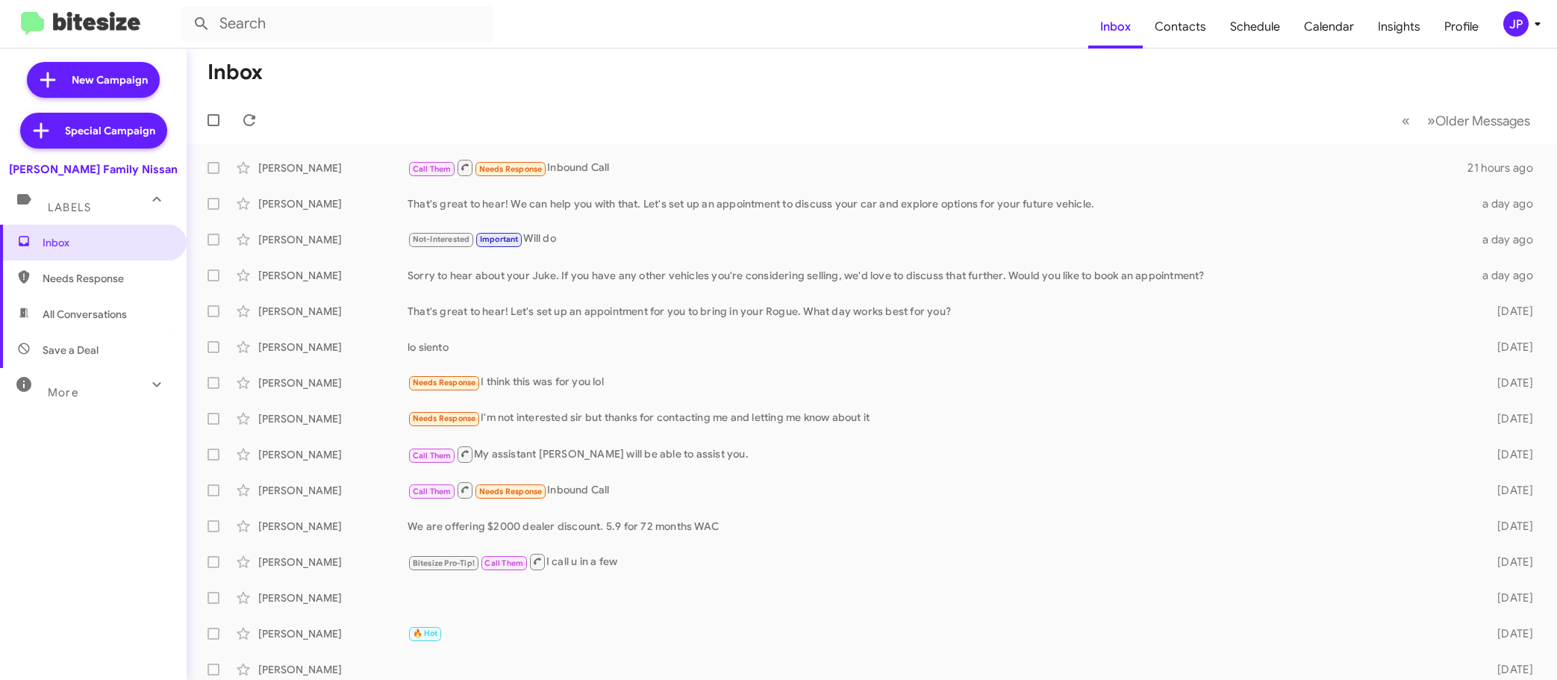
click at [75, 394] on span "More" at bounding box center [63, 392] width 31 height 13
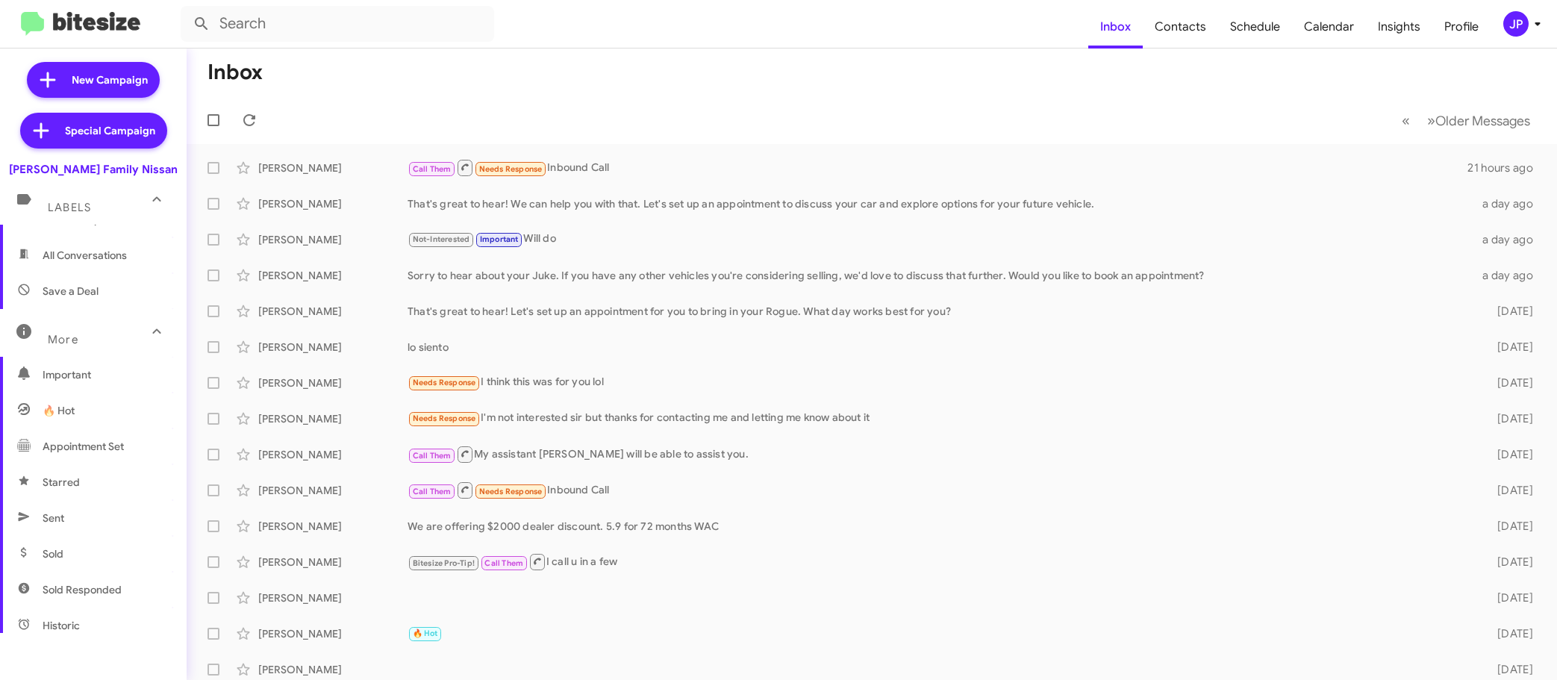
scroll to position [122, 0]
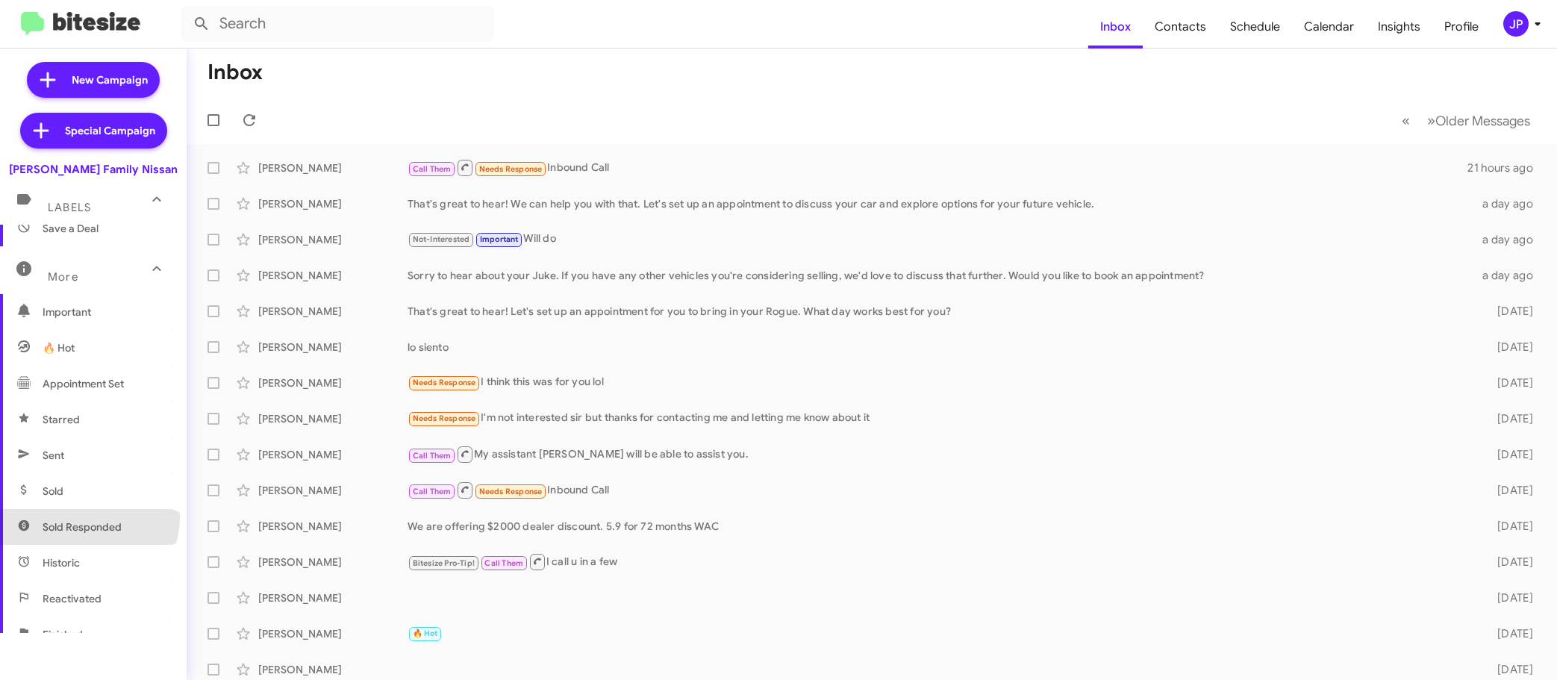
click at [87, 517] on span "Sold Responded" at bounding box center [93, 527] width 187 height 36
type input "in:sold-verified"
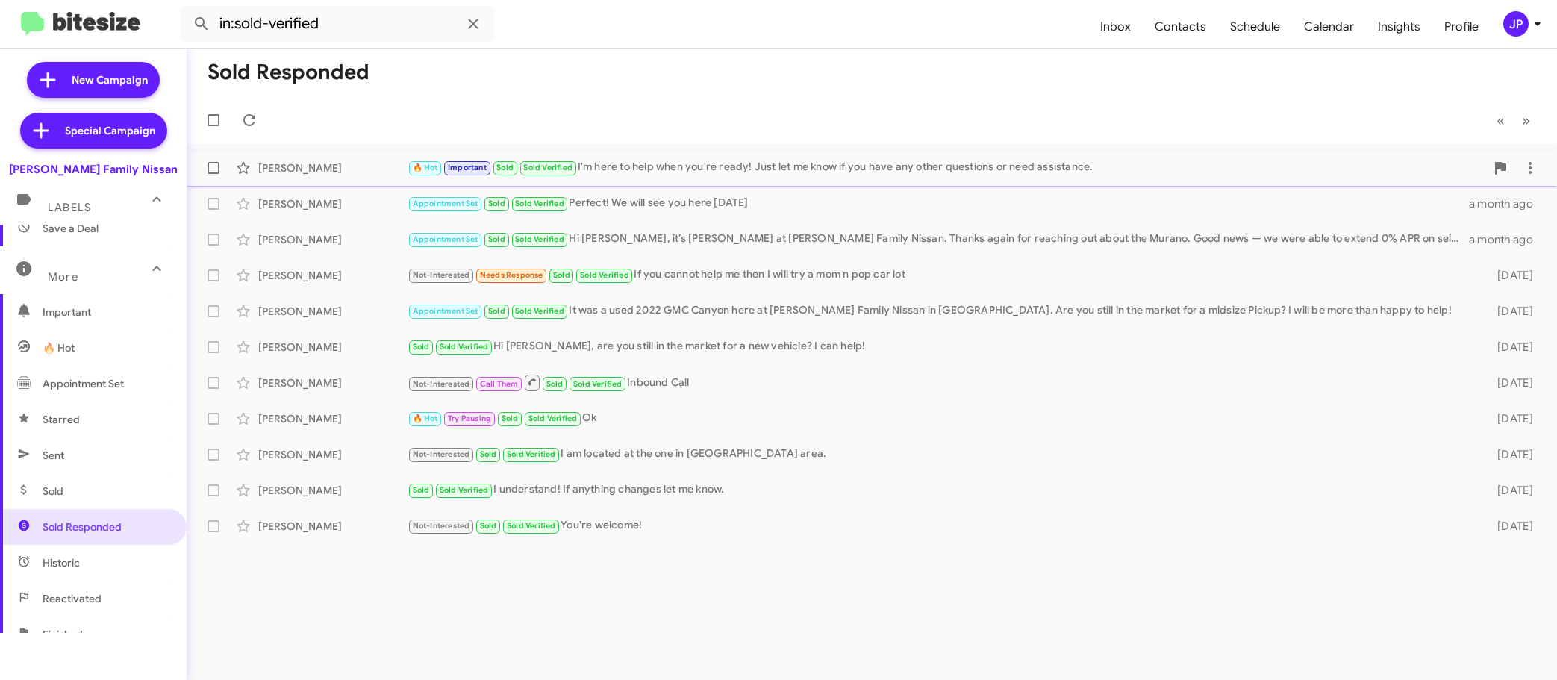
click at [345, 171] on div "[PERSON_NAME]" at bounding box center [332, 167] width 149 height 15
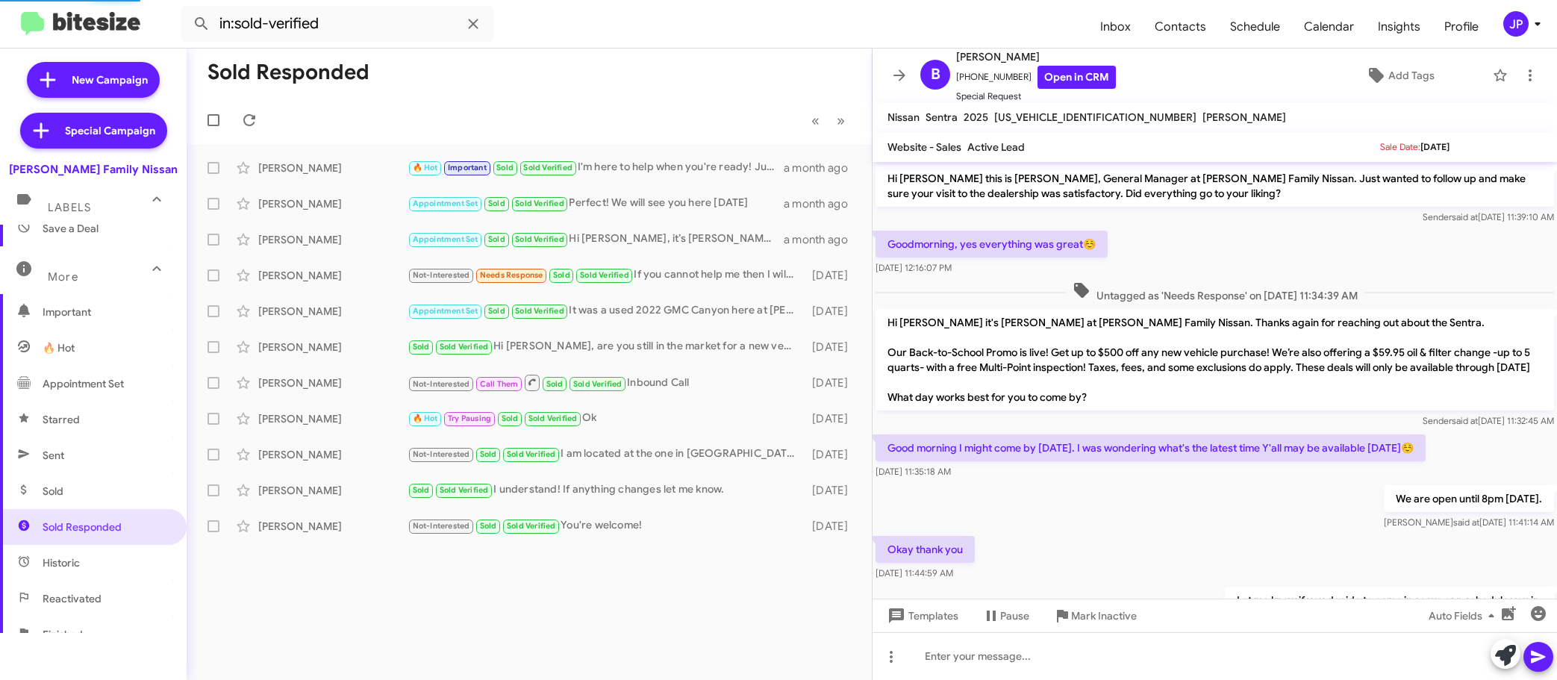
scroll to position [198, 0]
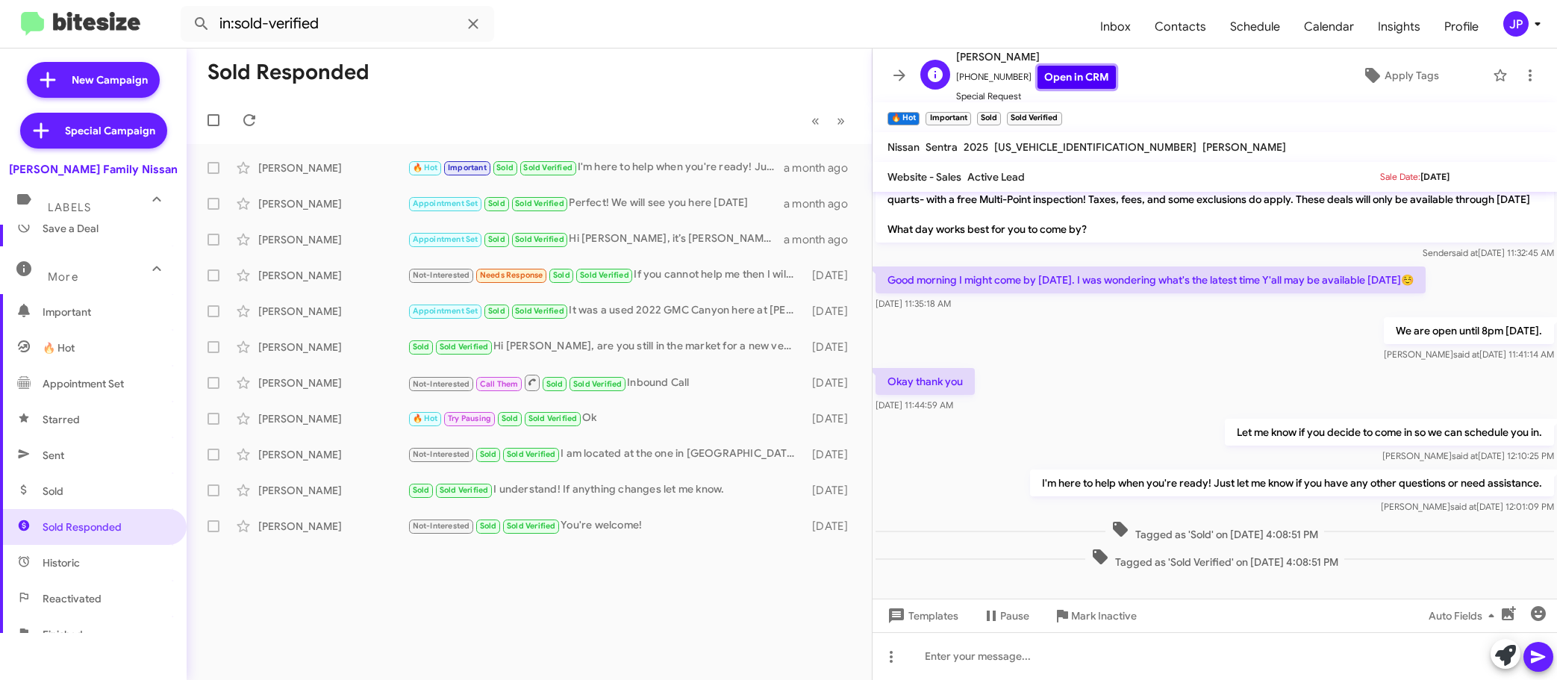
click at [1056, 84] on link "Open in CRM" at bounding box center [1076, 77] width 78 height 23
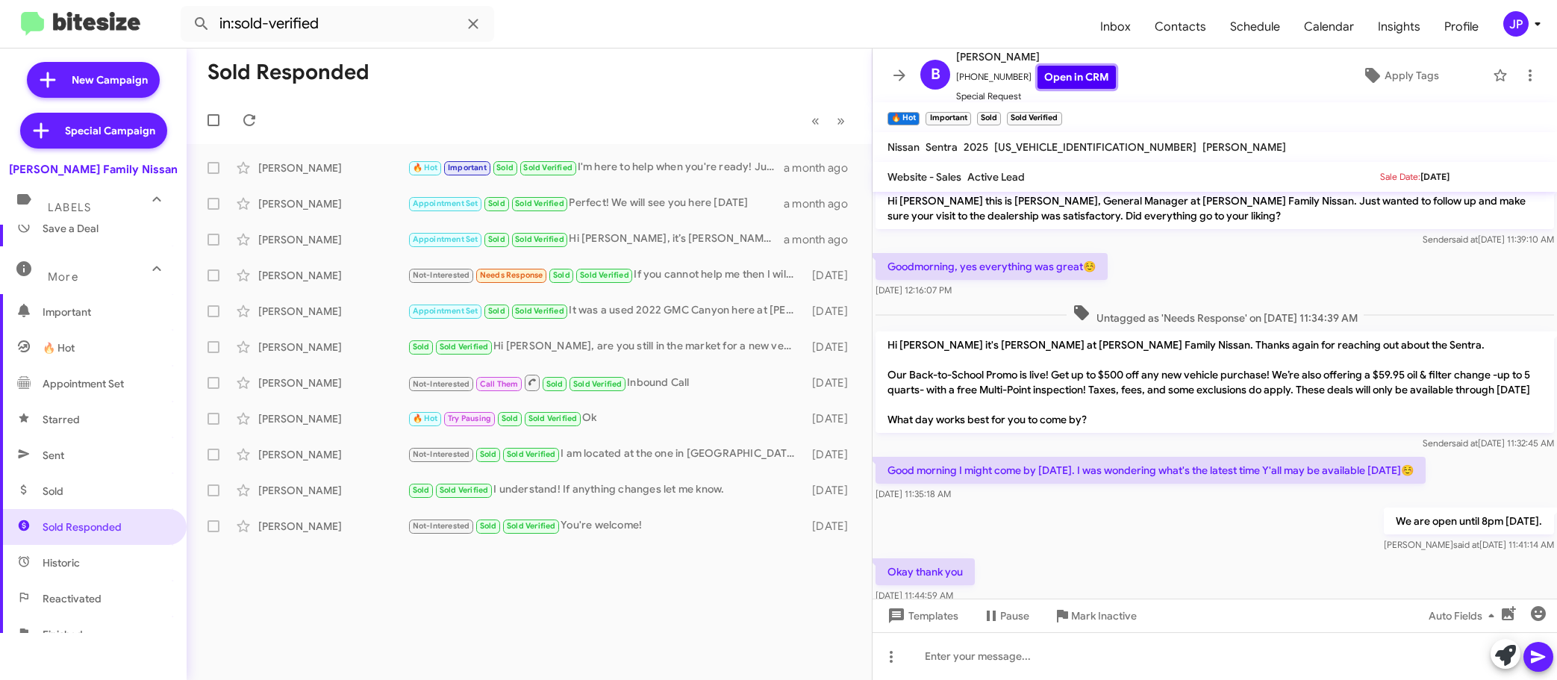
scroll to position [19, 0]
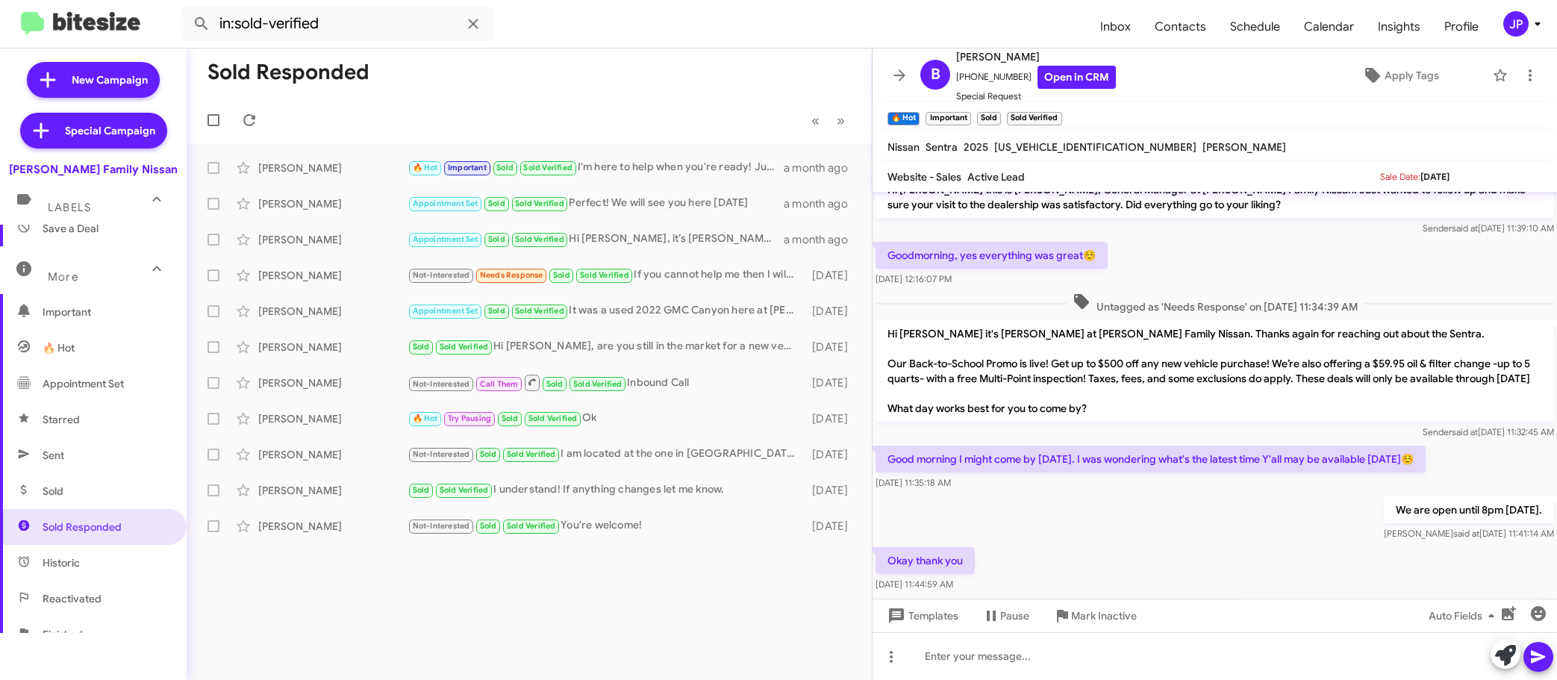
click at [1519, 19] on div "JP" at bounding box center [1515, 23] width 25 height 25
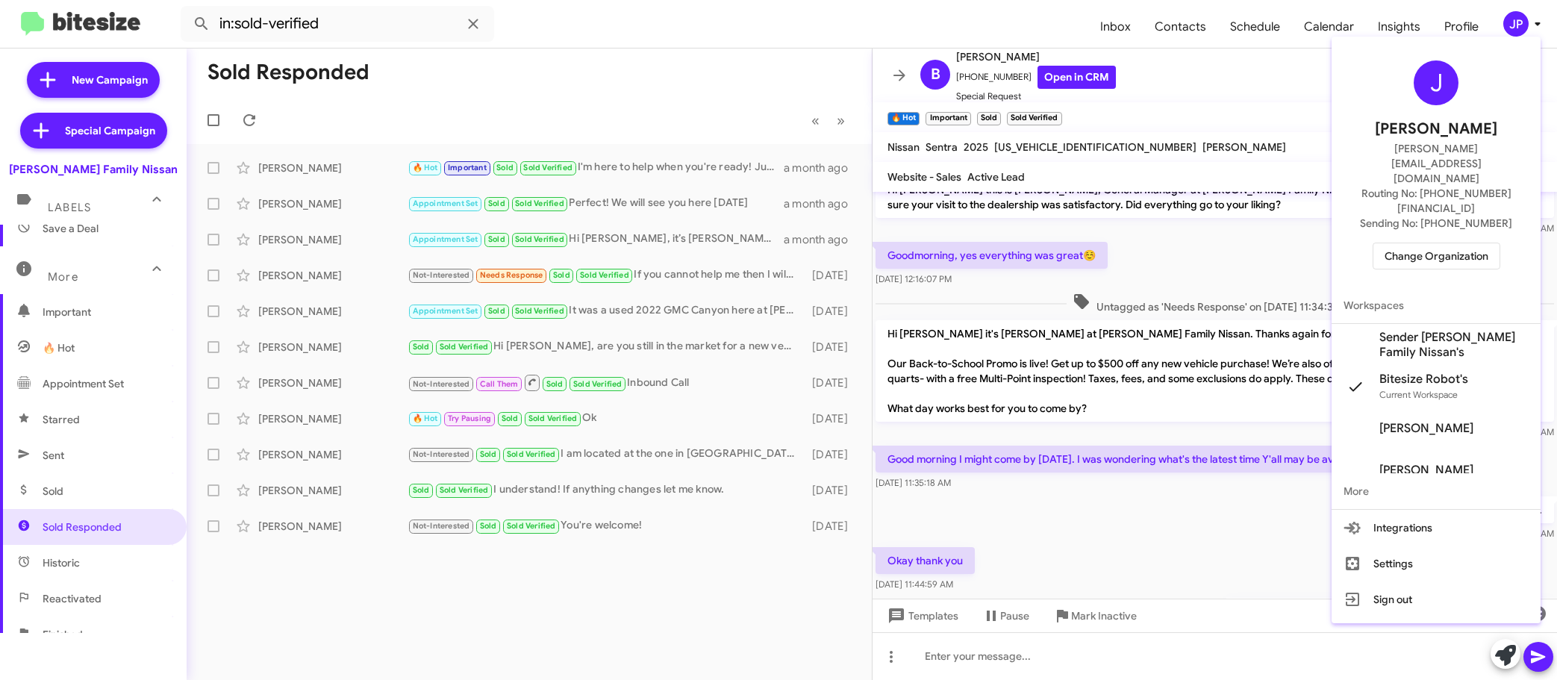
click at [1440, 243] on span "Change Organization" at bounding box center [1436, 255] width 104 height 25
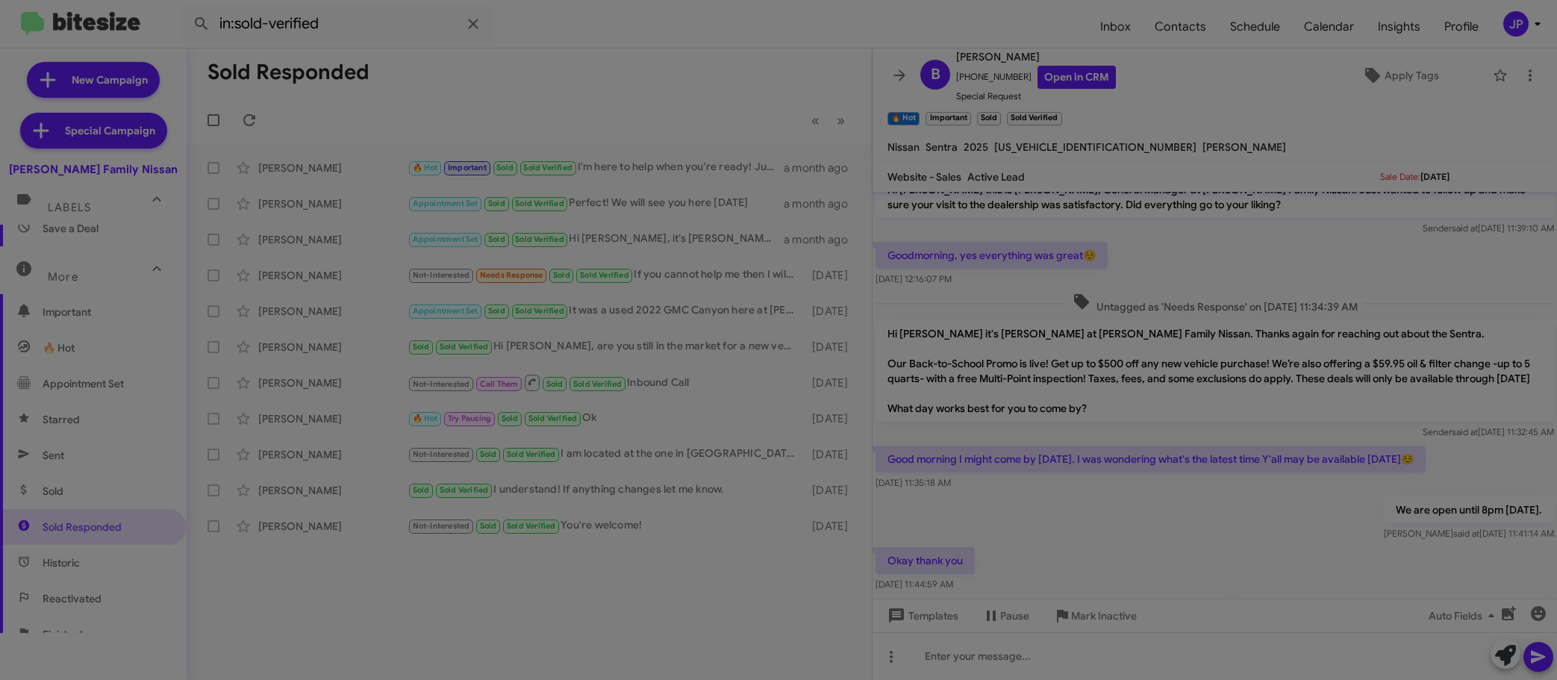
click at [1440, 215] on modal-container "Please Select an Organization Search Hicks Family Nissan Current Org Adams Jeep…" at bounding box center [778, 340] width 1557 height 680
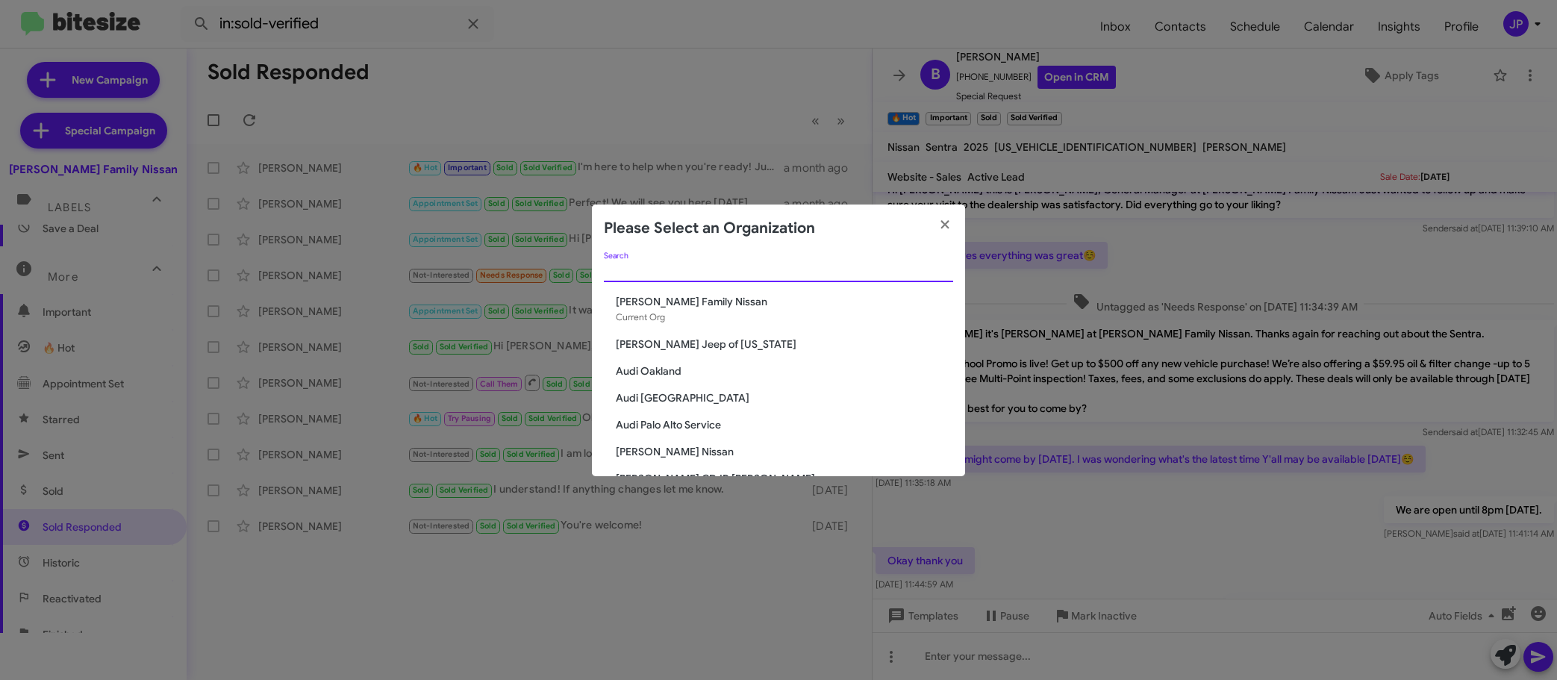
click at [729, 275] on input "Search" at bounding box center [778, 271] width 349 height 12
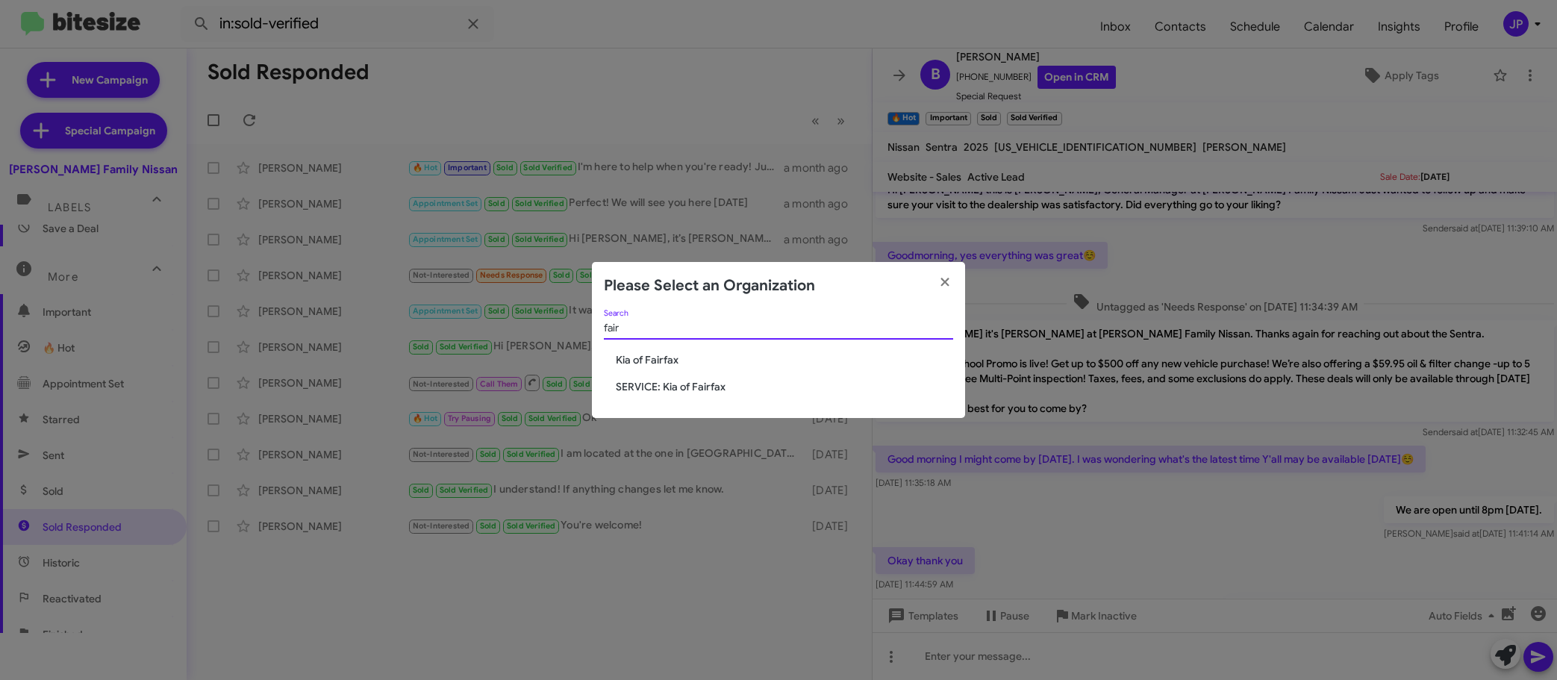
type input "fair"
click at [620, 356] on span "Kia of Fairfax" at bounding box center [784, 359] width 337 height 15
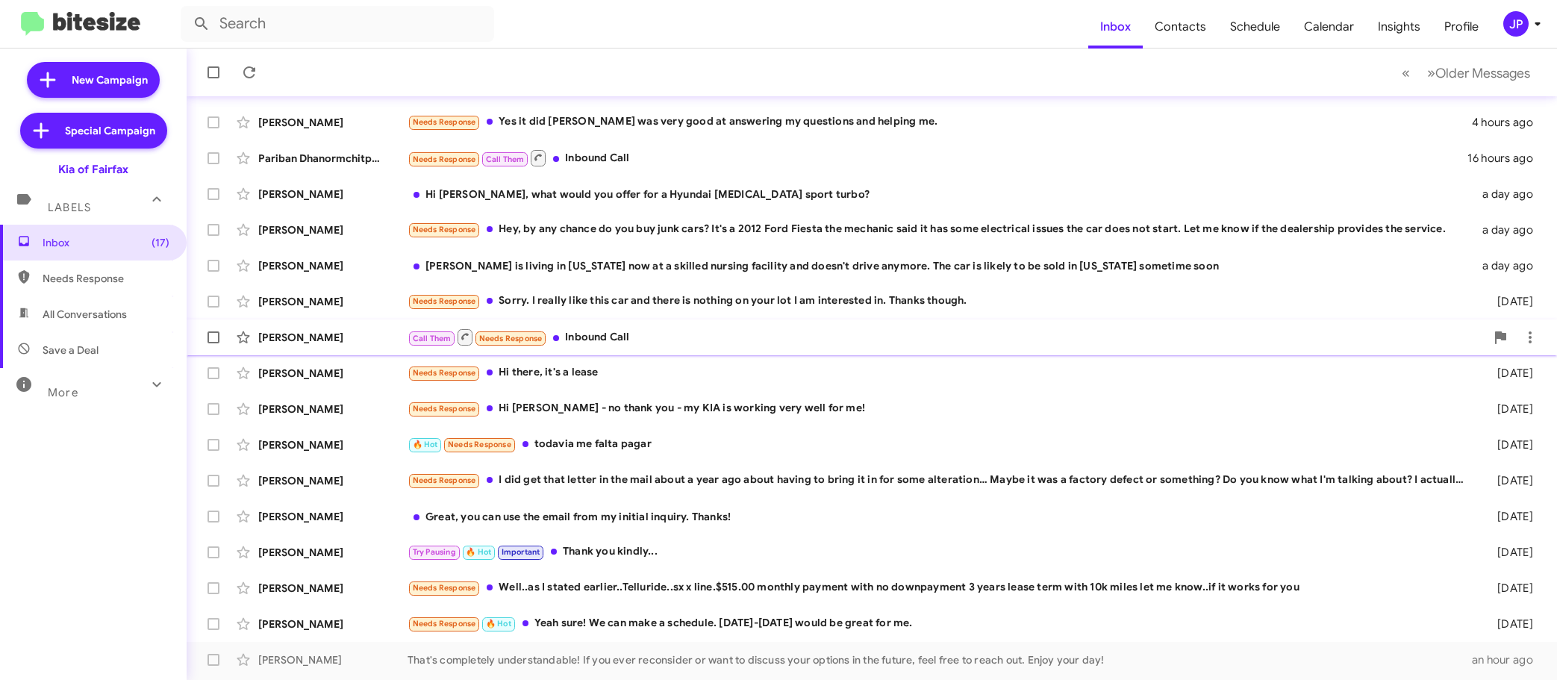
scroll to position [187, 0]
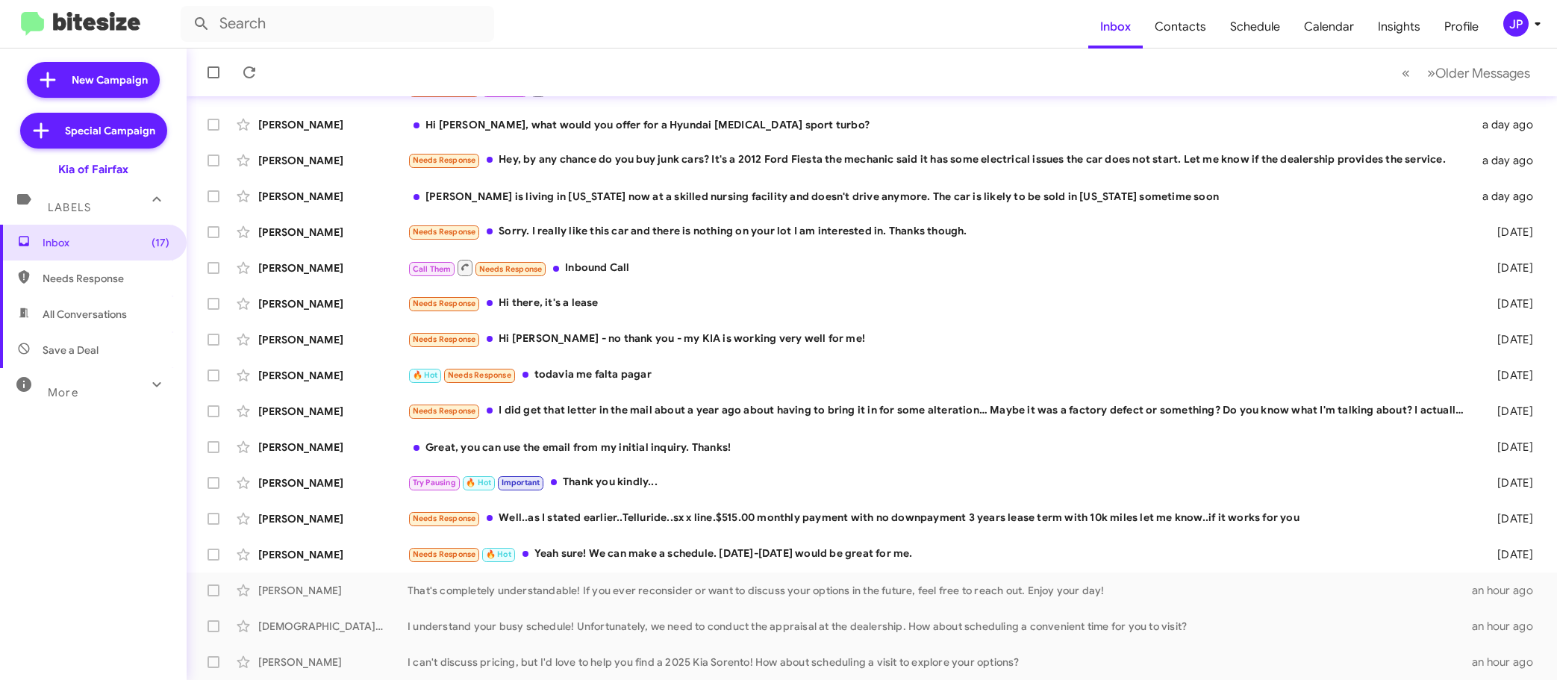
click at [1507, 33] on div "JP" at bounding box center [1515, 23] width 25 height 25
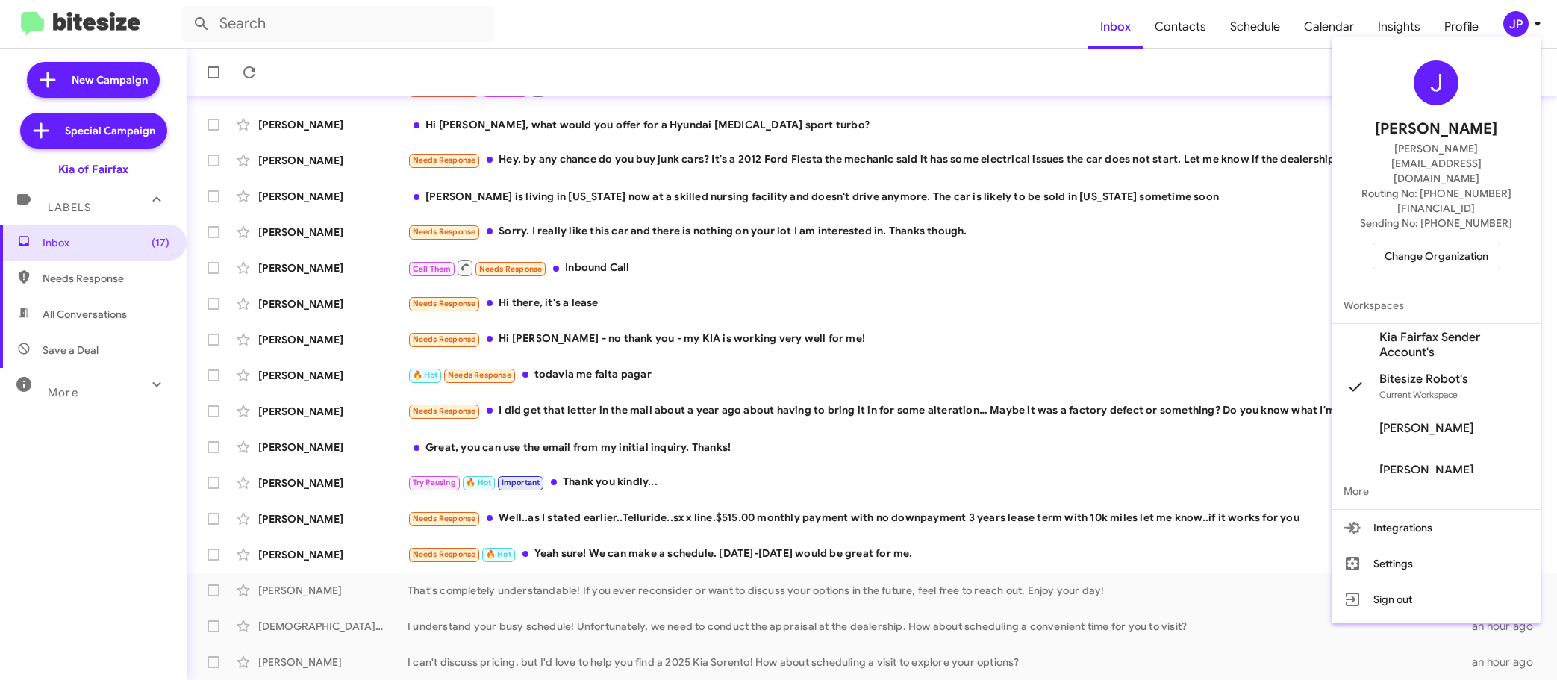
click at [1423, 38] on div "J [PERSON_NAME] [PERSON_NAME][EMAIL_ADDRESS][DOMAIN_NAME] Routing No: [PHONE_NU…" at bounding box center [1435, 330] width 209 height 587
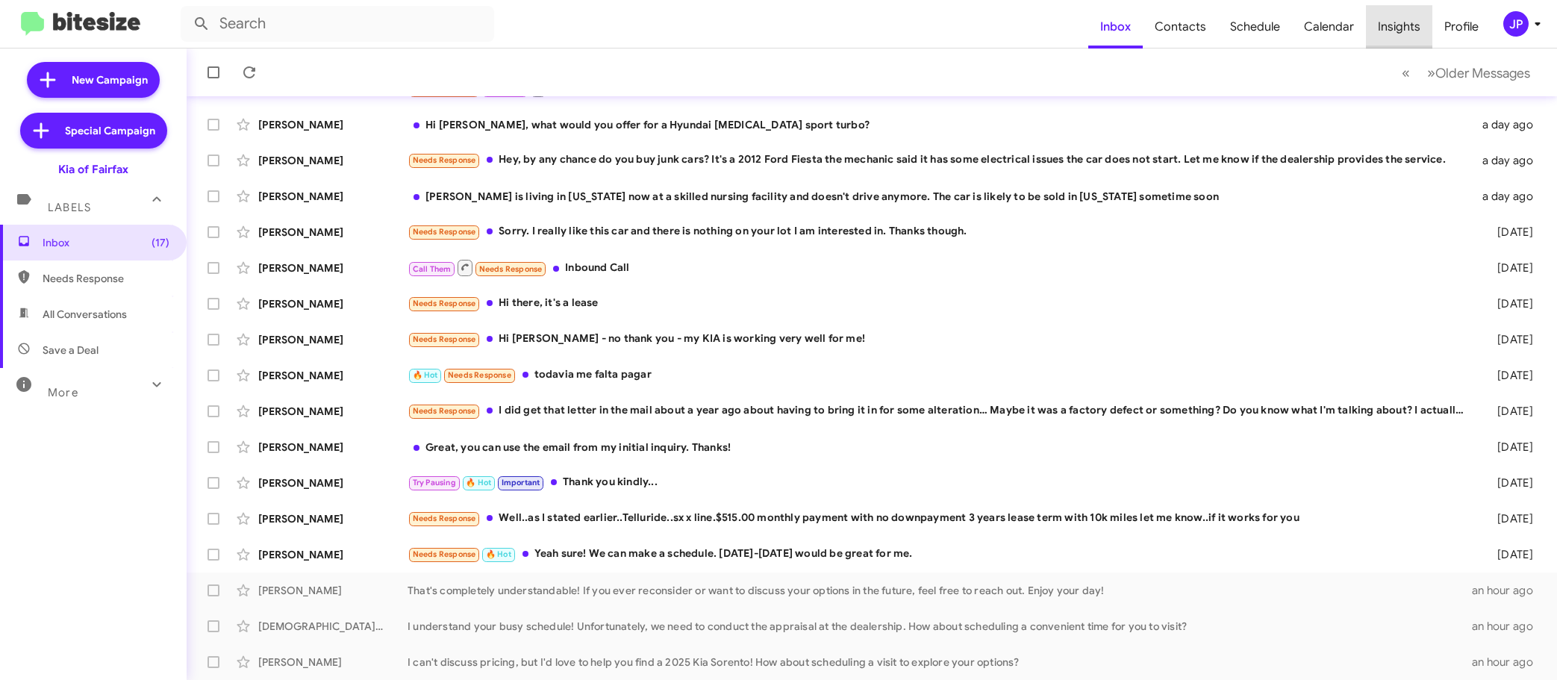
click at [1416, 28] on span "Insights" at bounding box center [1399, 26] width 66 height 43
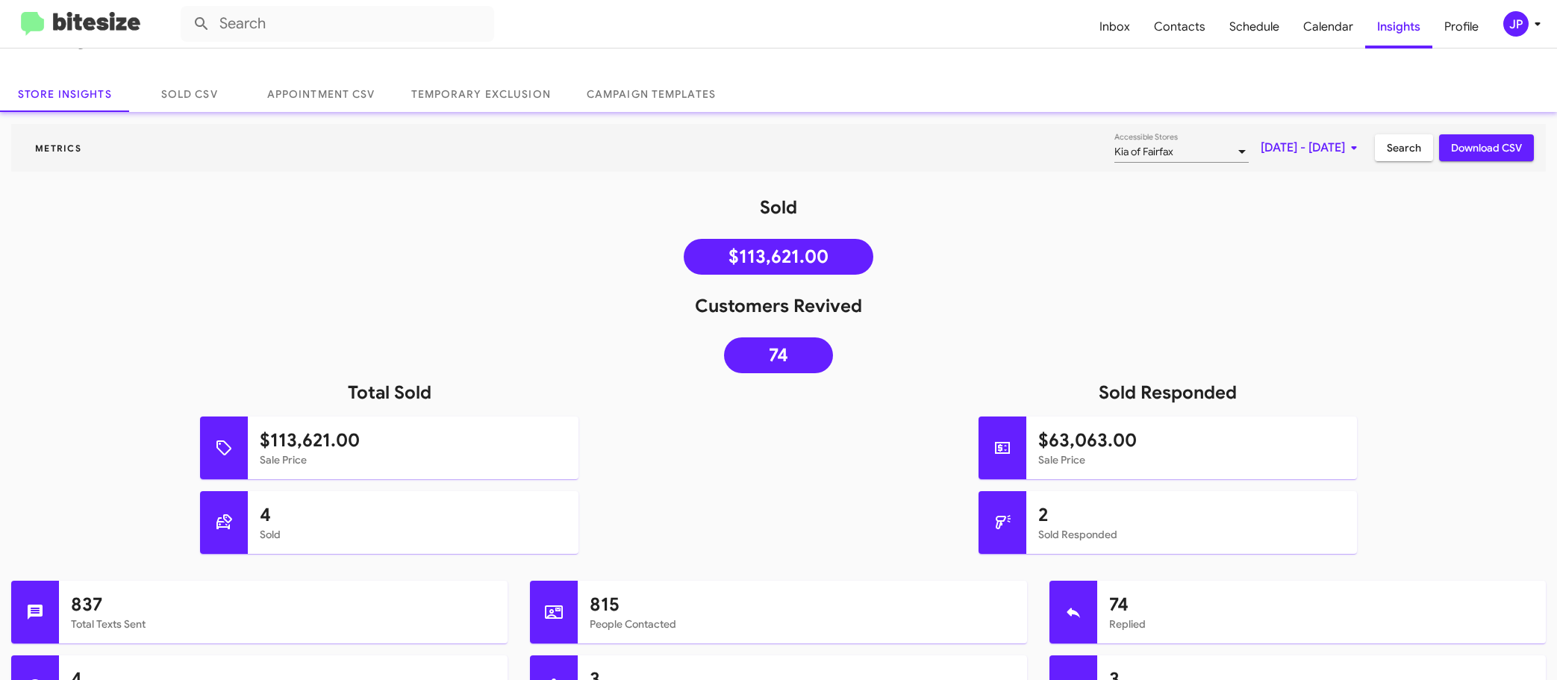
scroll to position [31, 0]
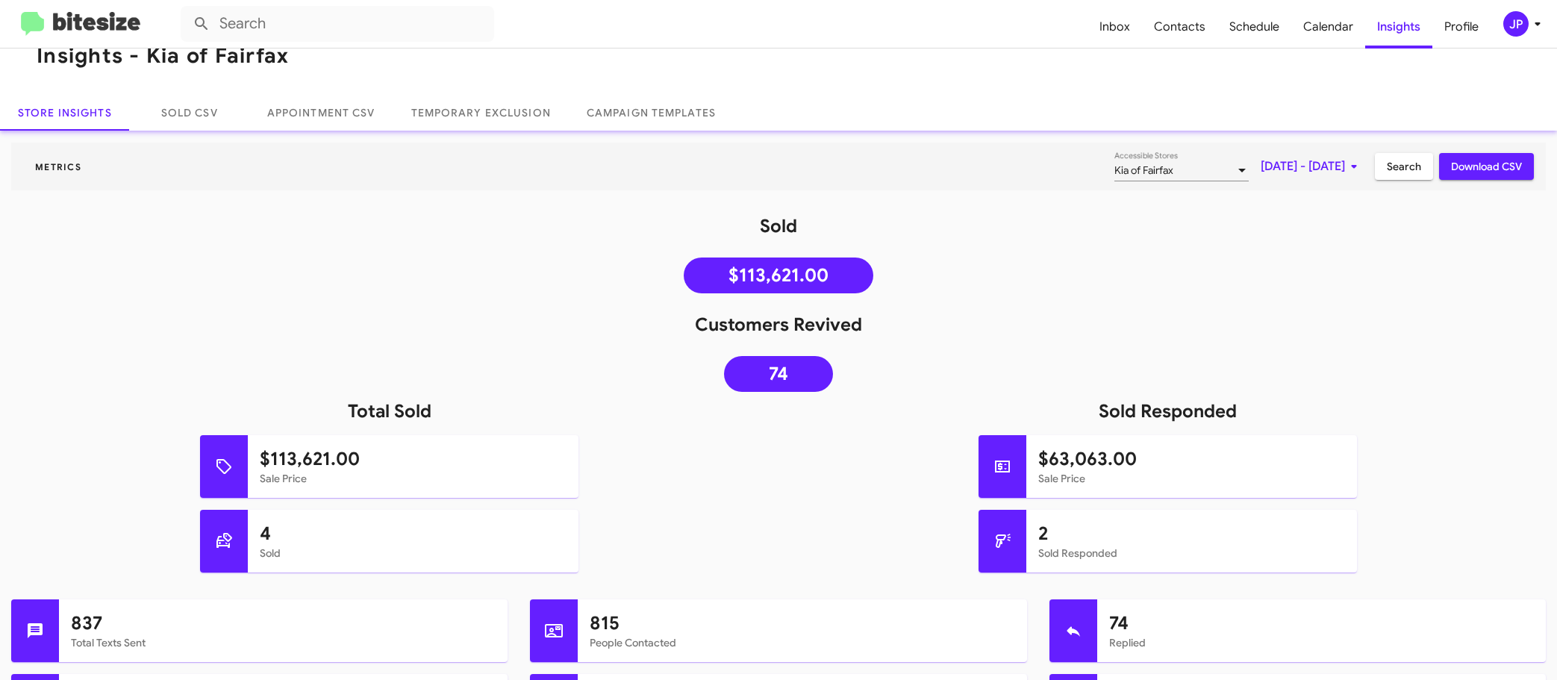
click at [1516, 26] on div "JP" at bounding box center [1515, 23] width 25 height 25
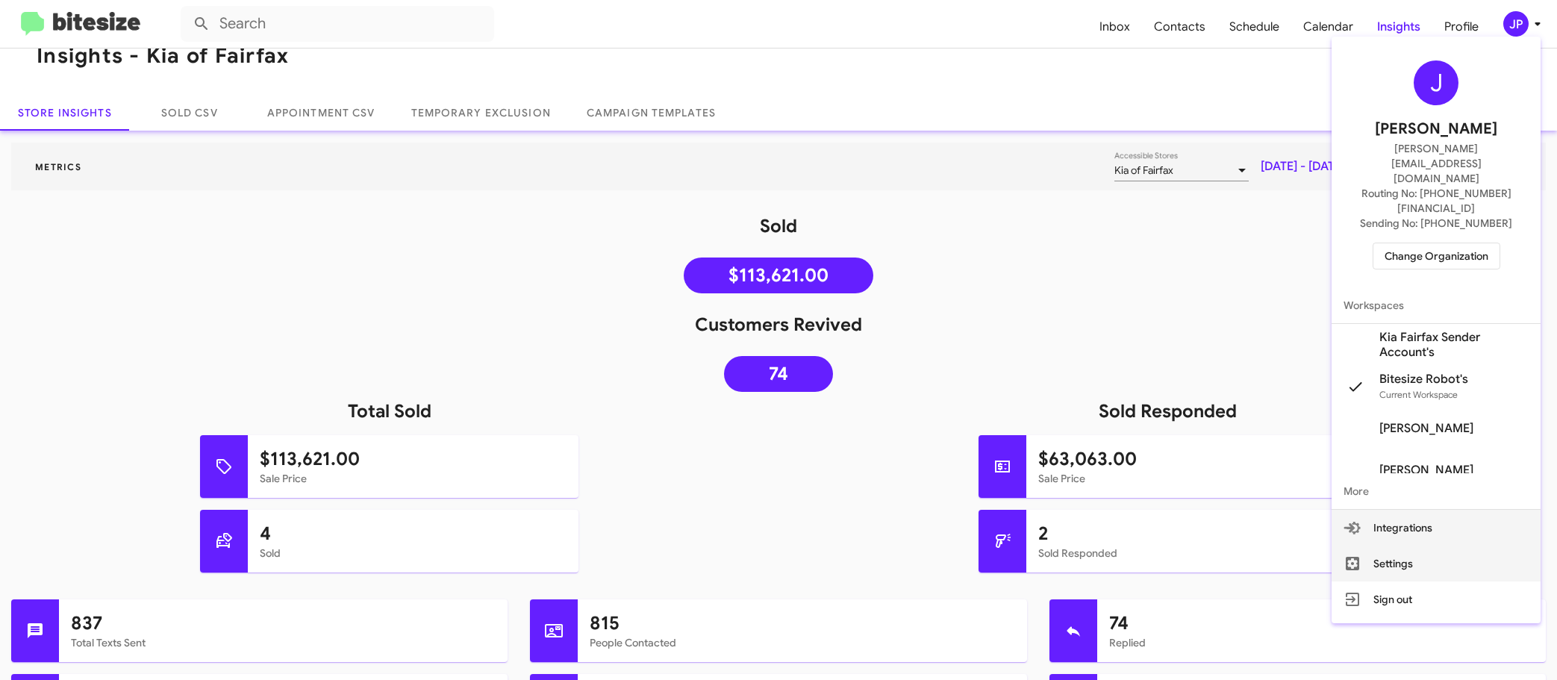
click at [1417, 545] on button "Settings" at bounding box center [1435, 563] width 209 height 36
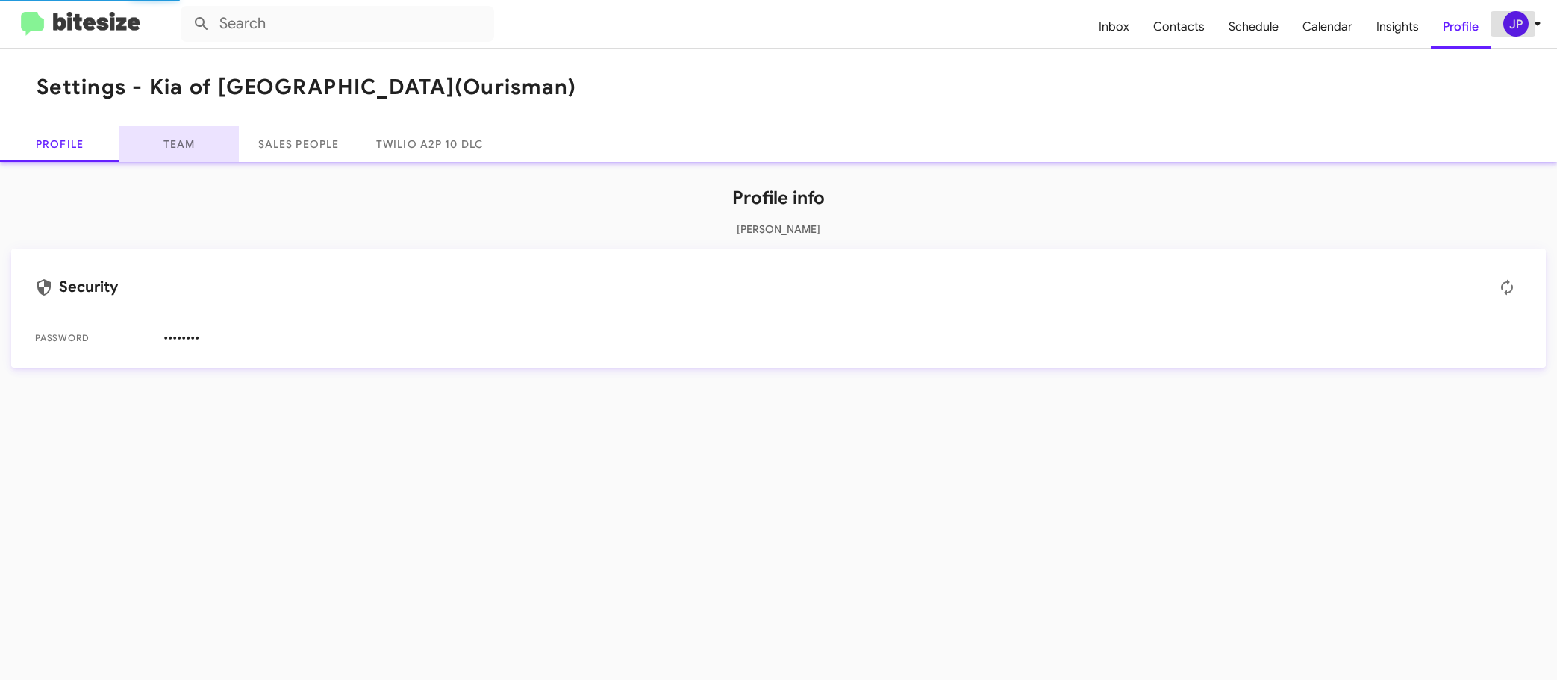
click at [178, 138] on link "Team" at bounding box center [178, 144] width 119 height 36
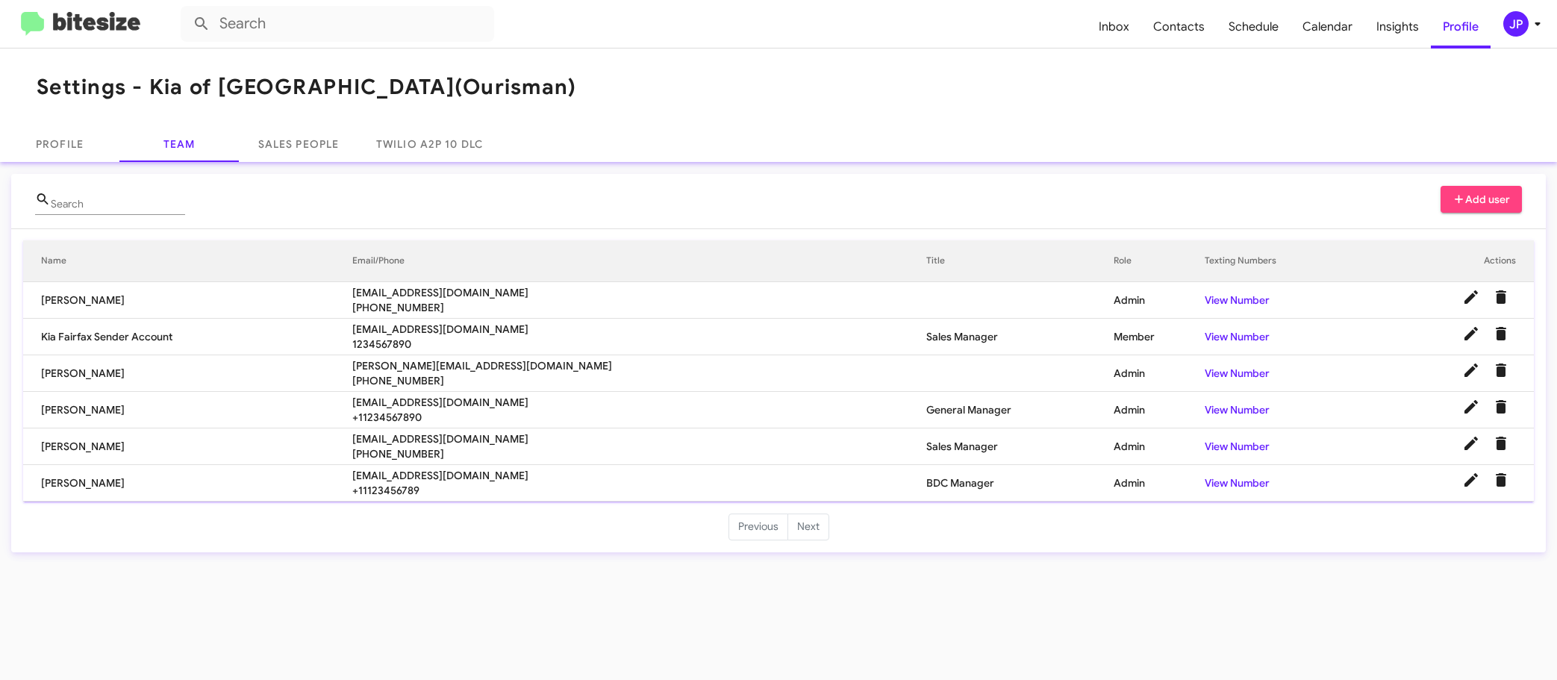
click at [1530, 24] on icon at bounding box center [1537, 24] width 18 height 18
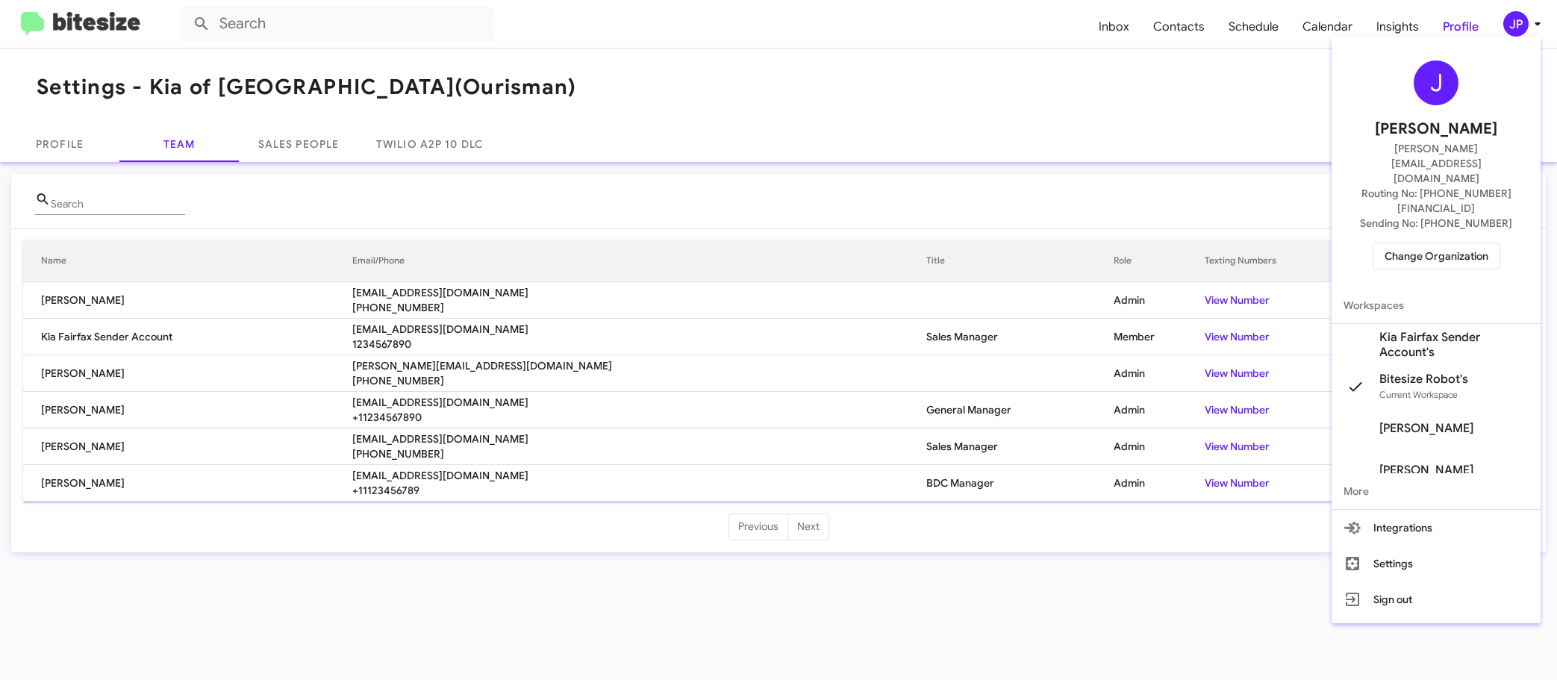
click at [1437, 243] on span "Change Organization" at bounding box center [1436, 255] width 104 height 25
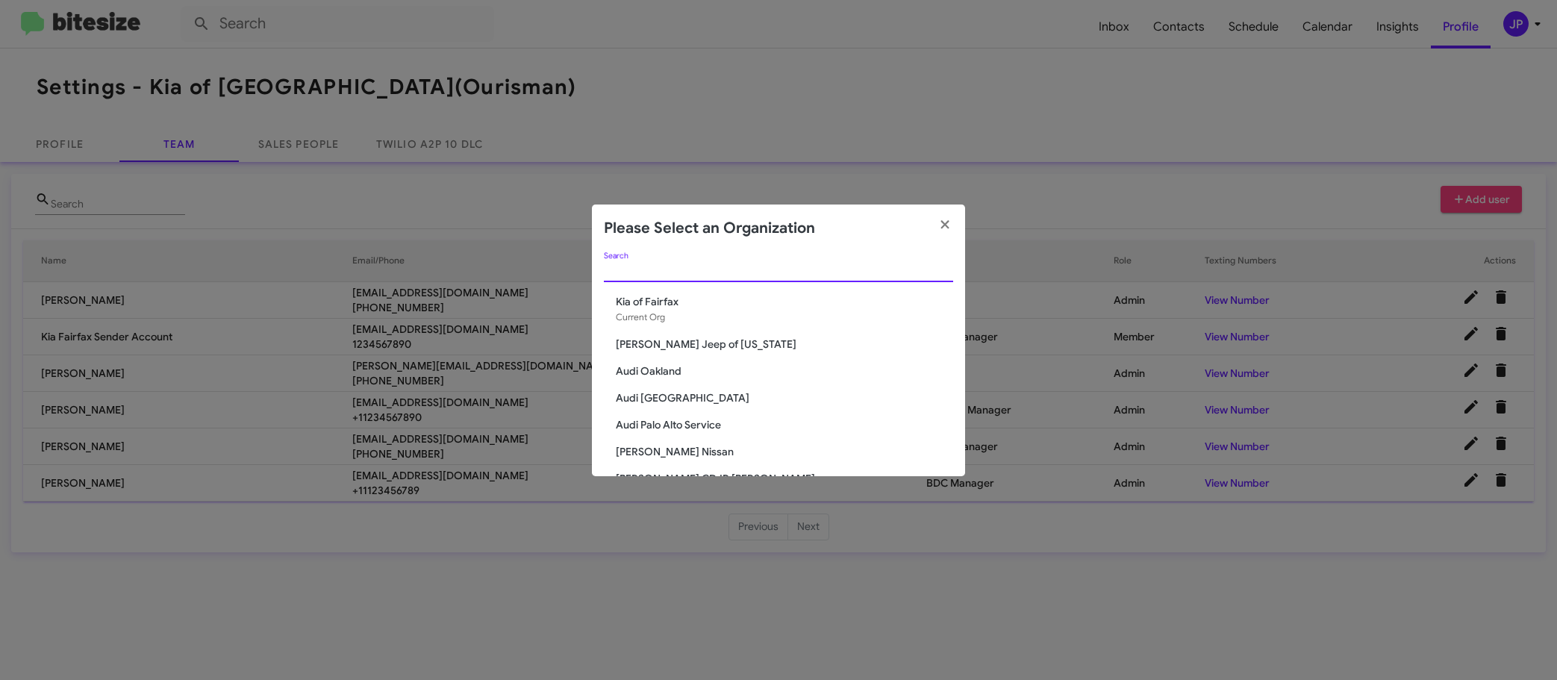
click at [921, 276] on input "Search" at bounding box center [778, 271] width 349 height 12
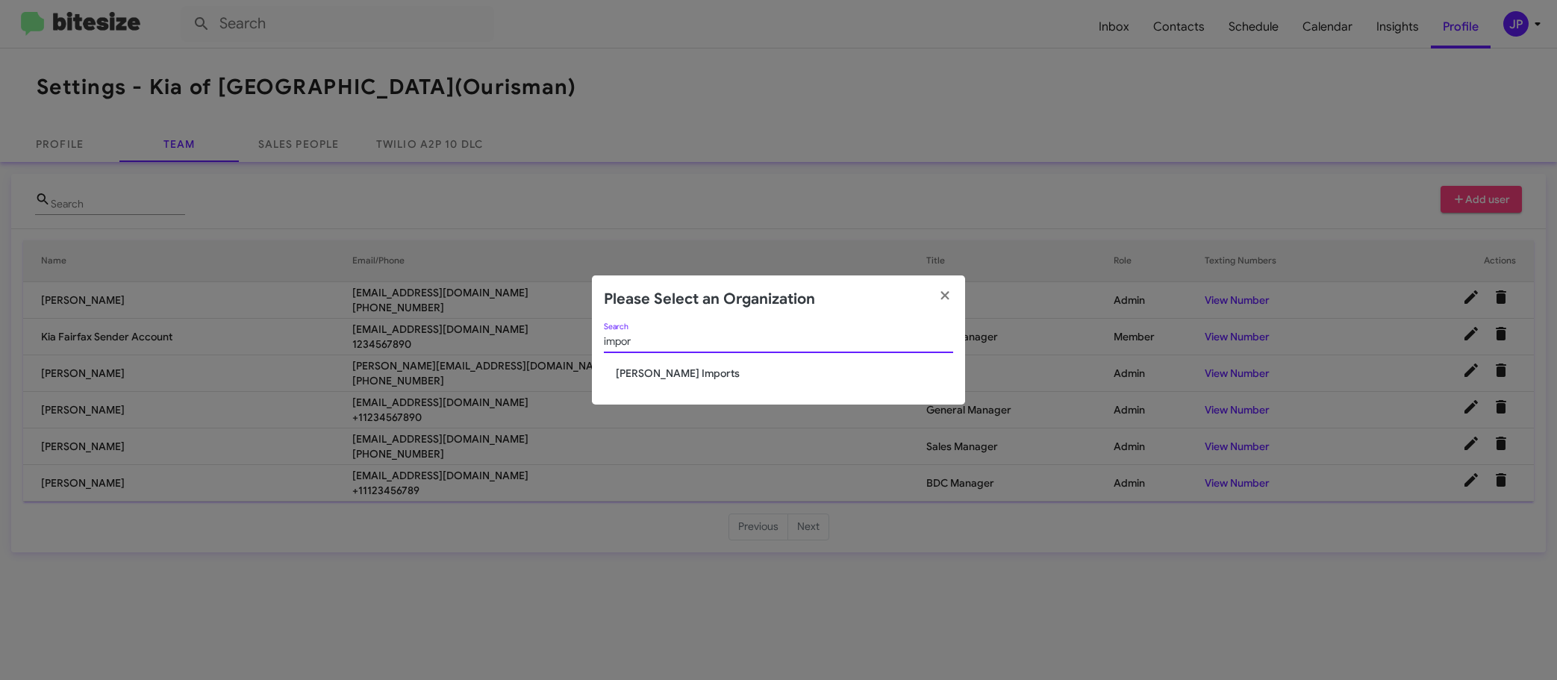
type input "impor"
click at [664, 363] on div "impor Search" at bounding box center [778, 344] width 349 height 43
click at [655, 370] on span "[PERSON_NAME] Imports" at bounding box center [784, 373] width 337 height 15
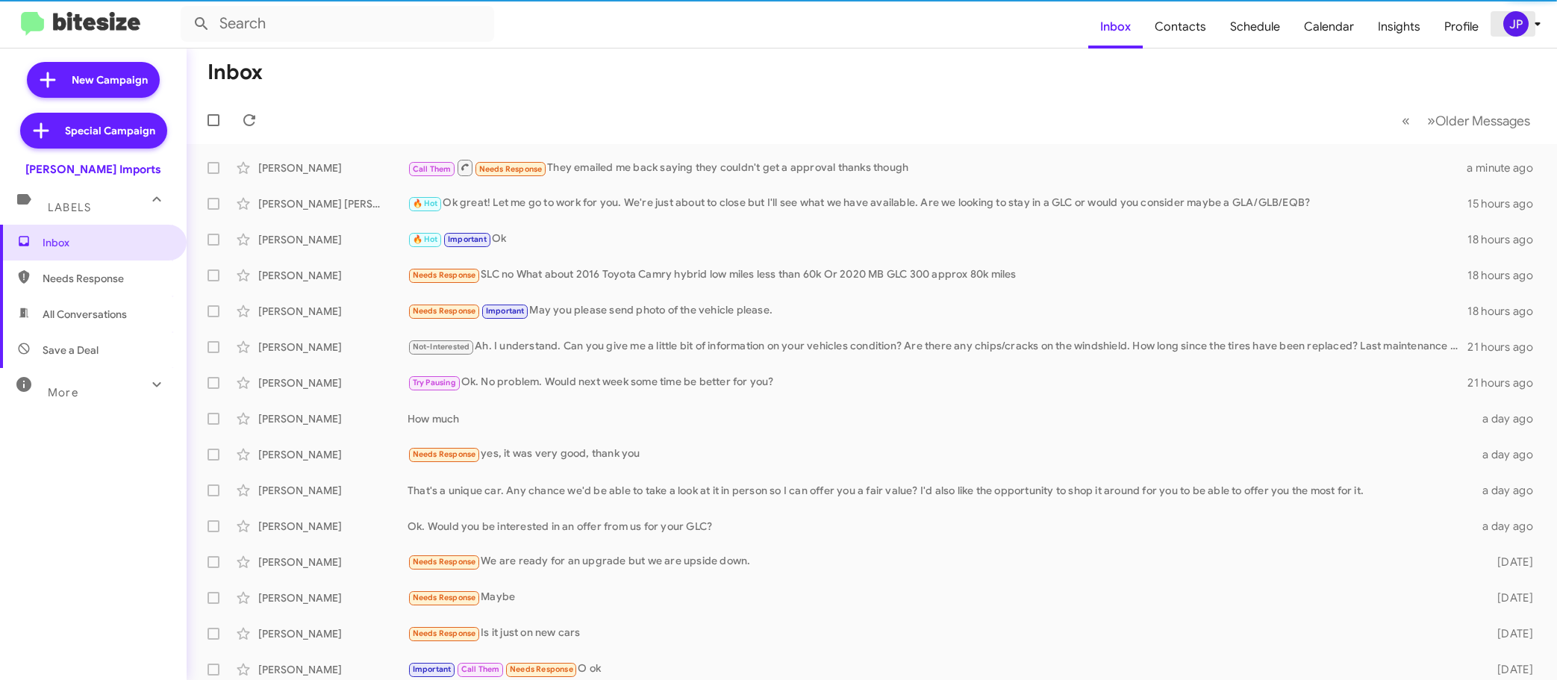
click at [1495, 25] on button "JP" at bounding box center [1515, 23] width 50 height 25
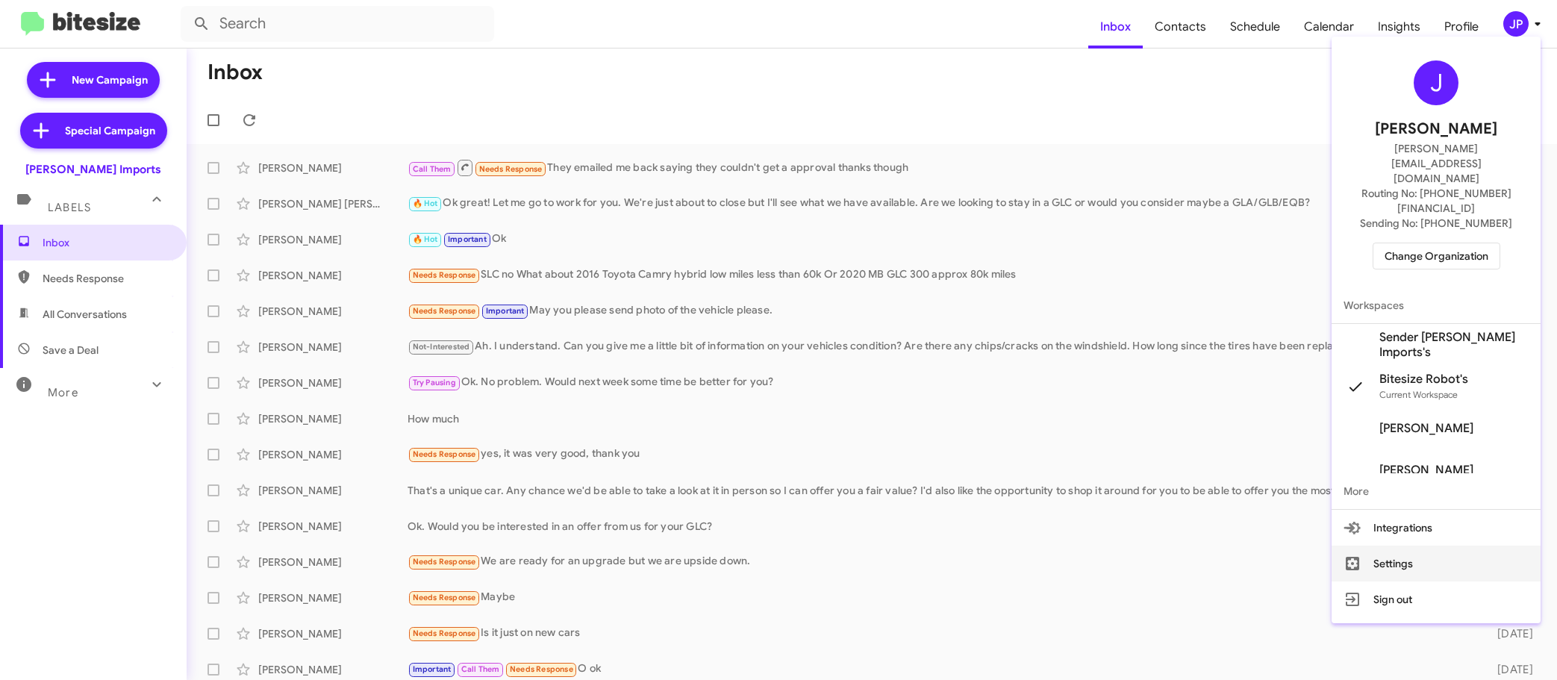
click at [1430, 545] on button "Settings" at bounding box center [1435, 563] width 209 height 36
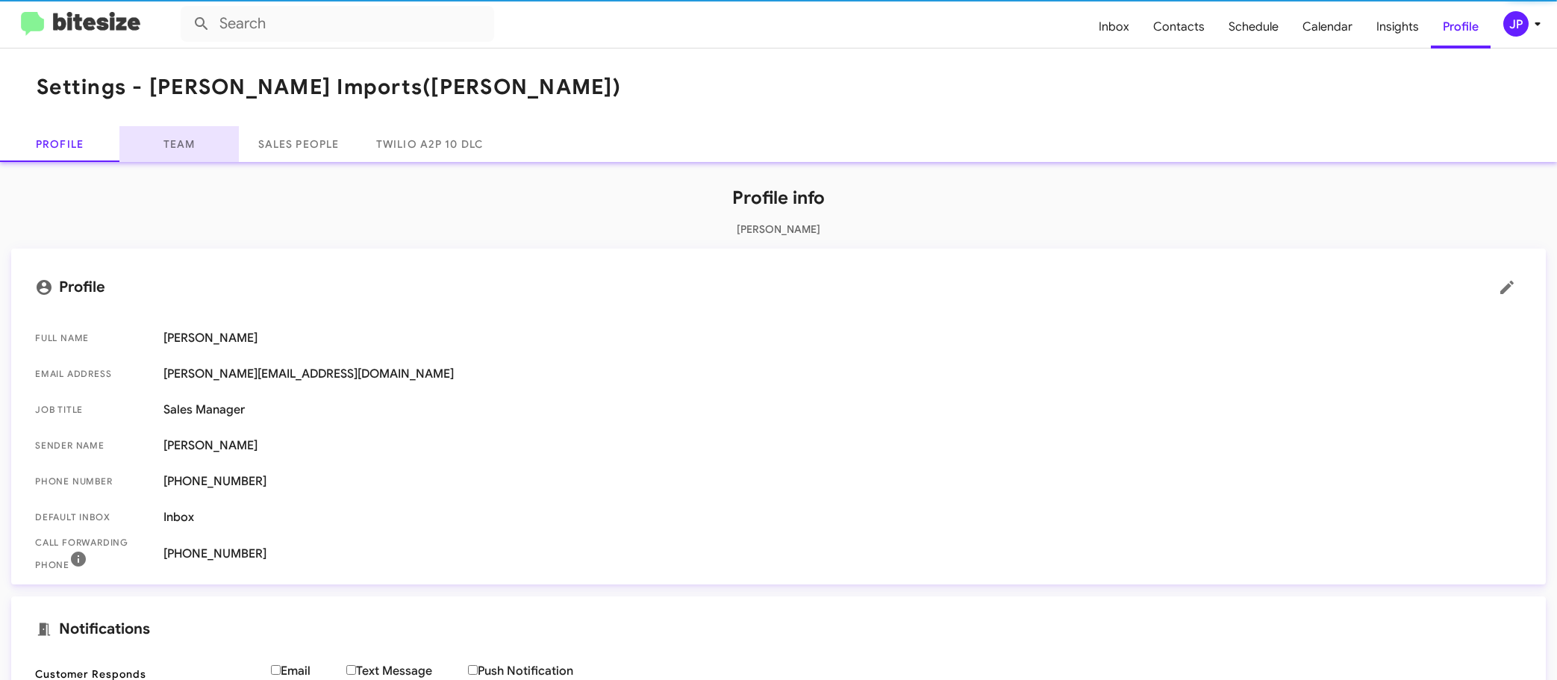
click at [161, 146] on link "Team" at bounding box center [178, 144] width 119 height 36
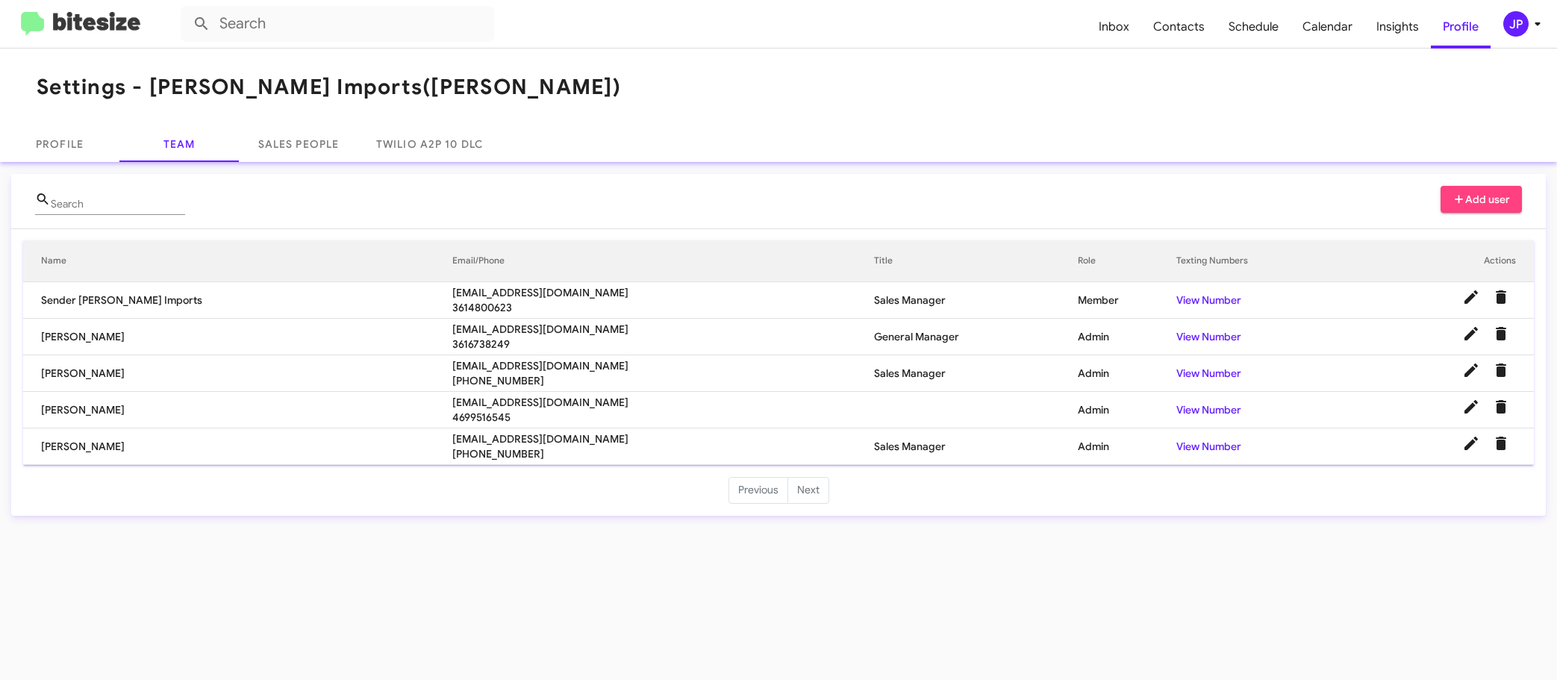
click at [516, 406] on span "[EMAIL_ADDRESS][DOMAIN_NAME]" at bounding box center [663, 402] width 422 height 15
drag, startPoint x: 404, startPoint y: 403, endPoint x: 353, endPoint y: 401, distance: 50.8
click at [353, 401] on tr "[PERSON_NAME] [EMAIL_ADDRESS][DOMAIN_NAME] 4699516545 Admin View Number" at bounding box center [778, 410] width 1510 height 37
click at [452, 395] on span "[EMAIL_ADDRESS][DOMAIN_NAME]" at bounding box center [663, 402] width 422 height 15
drag, startPoint x: 407, startPoint y: 401, endPoint x: 360, endPoint y: 403, distance: 47.0
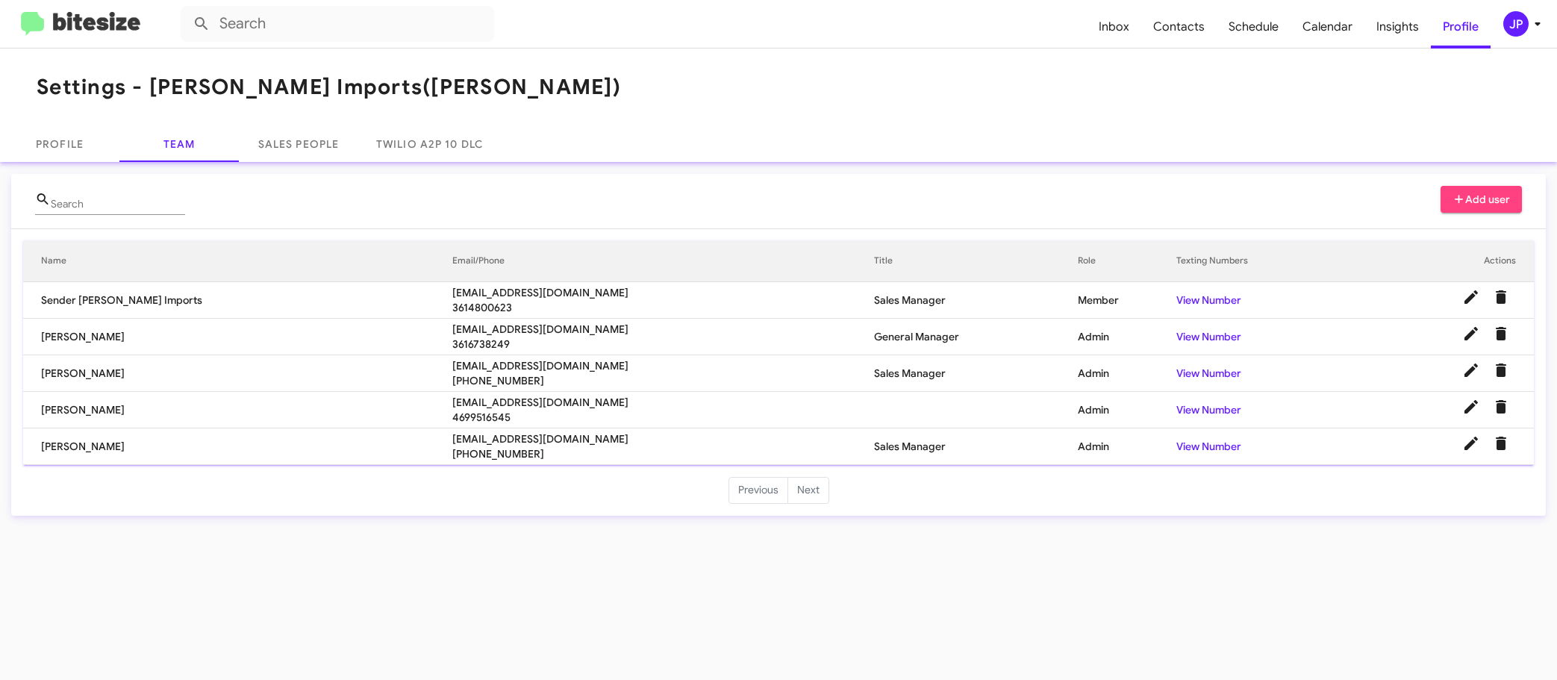
click at [360, 403] on tr "[PERSON_NAME] [EMAIL_ADDRESS][DOMAIN_NAME] 4699516545 Admin View Number" at bounding box center [778, 410] width 1510 height 37
copy tr "rinfante"
click at [501, 419] on span "4699516545" at bounding box center [663, 417] width 422 height 15
drag, startPoint x: 531, startPoint y: 406, endPoint x: 371, endPoint y: 402, distance: 159.7
click at [452, 402] on span "[EMAIL_ADDRESS][DOMAIN_NAME]" at bounding box center [663, 402] width 422 height 15
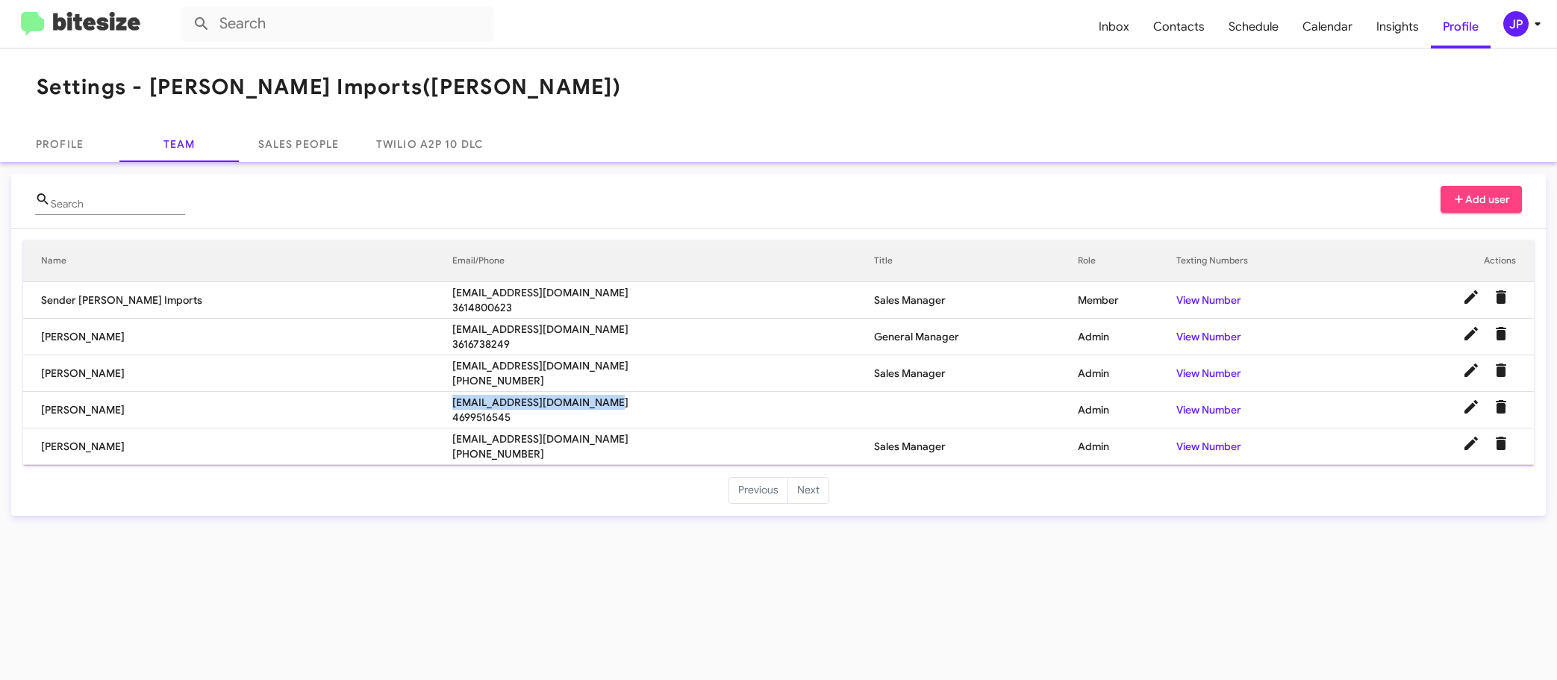
copy span "[EMAIL_ADDRESS][DOMAIN_NAME]"
